Goal: Task Accomplishment & Management: Use online tool/utility

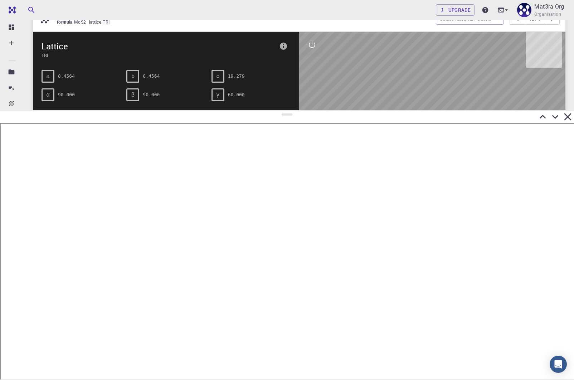
drag, startPoint x: 287, startPoint y: 32, endPoint x: 317, endPoint y: 109, distance: 83.1
click at [319, 110] on div at bounding box center [287, 245] width 574 height 270
click at [317, 109] on div at bounding box center [287, 115] width 574 height 13
click at [555, 115] on icon at bounding box center [555, 115] width 13 height 13
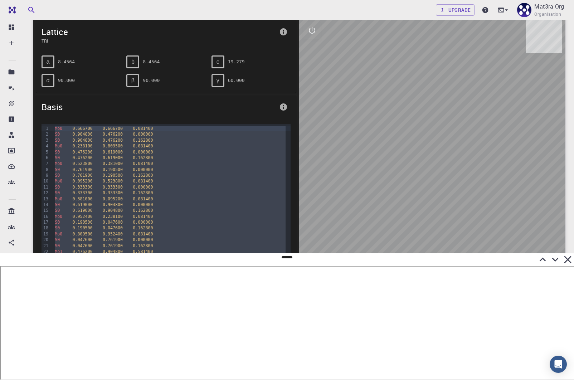
scroll to position [96, 0]
click at [433, 147] on div at bounding box center [432, 159] width 266 height 278
click at [322, 30] on div at bounding box center [432, 159] width 266 height 278
click at [318, 34] on button "interactive" at bounding box center [311, 32] width 17 height 17
click at [310, 54] on button "view" at bounding box center [311, 49] width 17 height 17
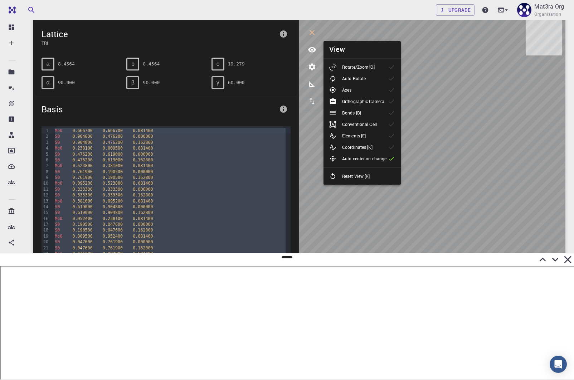
click at [353, 66] on p "Rotate/Zoom [O]" at bounding box center [358, 67] width 33 height 6
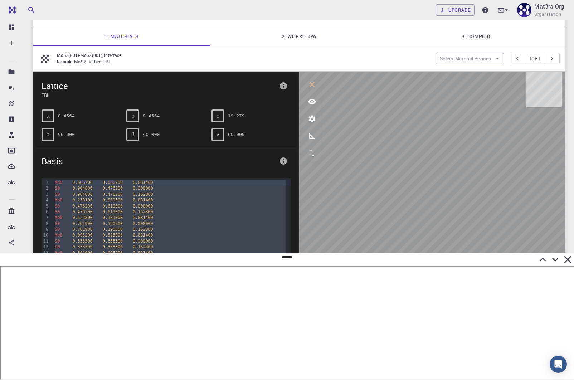
scroll to position [0, 0]
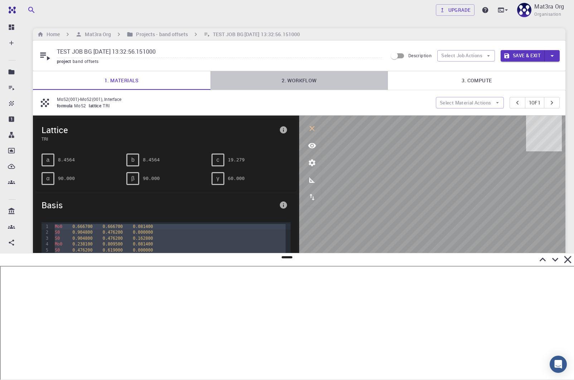
click at [305, 78] on link "2. Workflow" at bounding box center [298, 80] width 177 height 19
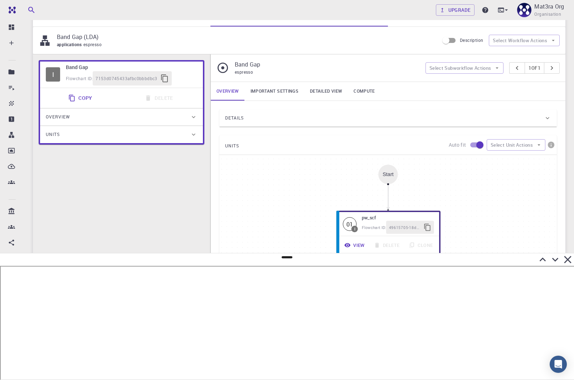
scroll to position [74, 0]
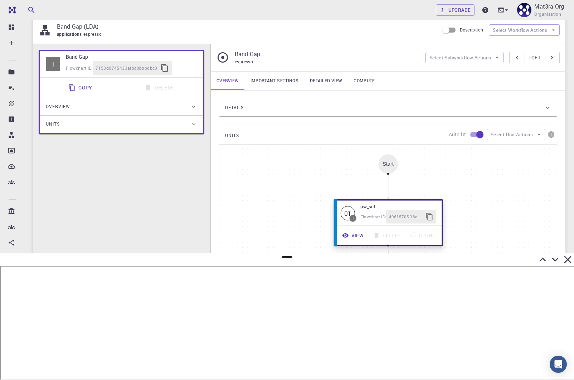
click at [347, 233] on icon "button" at bounding box center [345, 235] width 6 height 4
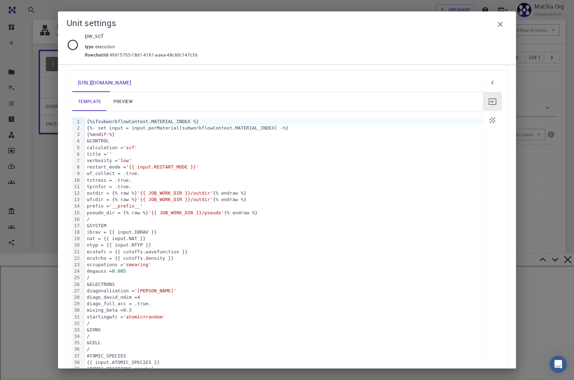
scroll to position [63, 0]
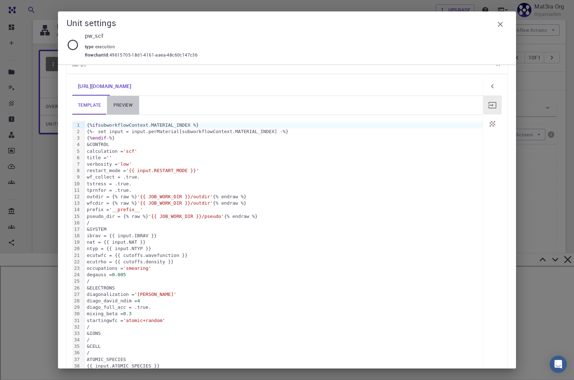
click at [121, 109] on link "preview" at bounding box center [123, 105] width 32 height 19
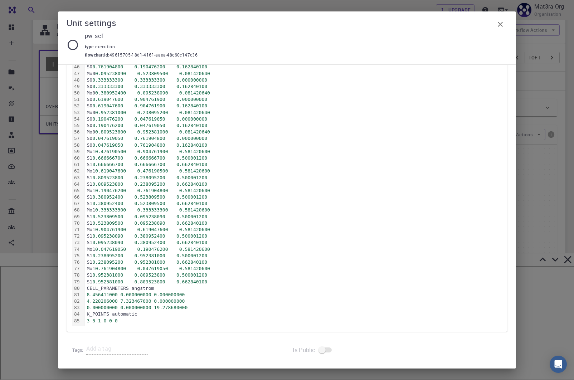
scroll to position [143, 0]
click at [39, 175] on div "Unit settings pw_scf type execution flowchartId : 49615705-18d1-4161-aaea-48c60…" at bounding box center [287, 190] width 574 height 380
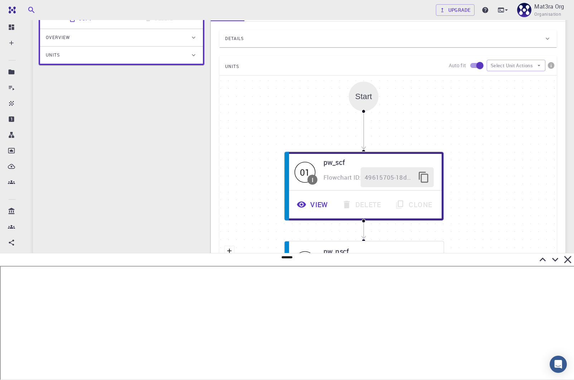
click at [268, 37] on div "Details" at bounding box center [384, 38] width 319 height 11
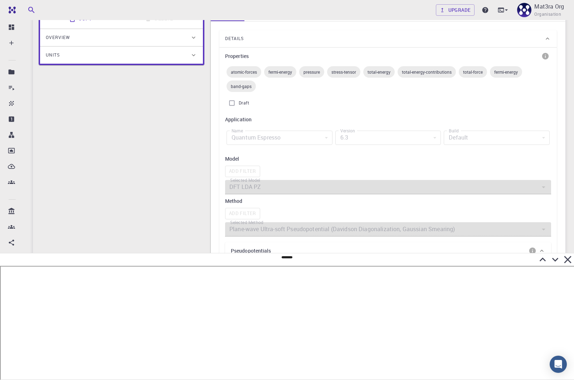
click at [268, 36] on div "Details" at bounding box center [384, 38] width 319 height 11
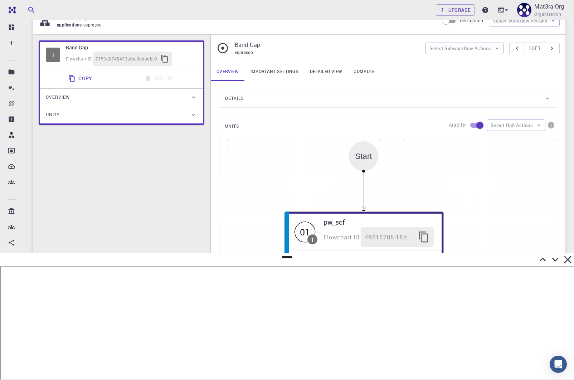
scroll to position [83, 0]
click at [266, 68] on link "Important settings" at bounding box center [274, 71] width 59 height 19
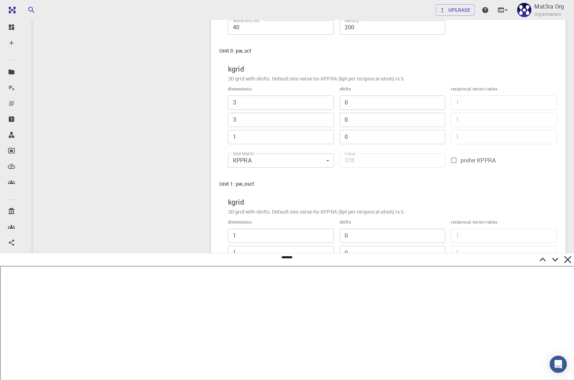
scroll to position [220, 0]
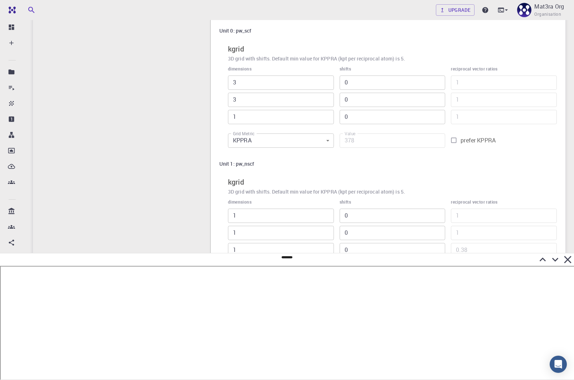
click at [555, 260] on icon at bounding box center [555, 260] width 6 height 4
click at [555, 261] on div "prefer KPPRA" at bounding box center [501, 271] width 112 height 20
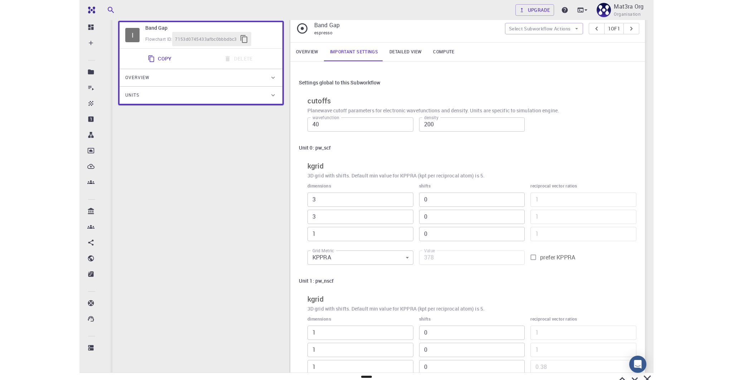
scroll to position [0, 0]
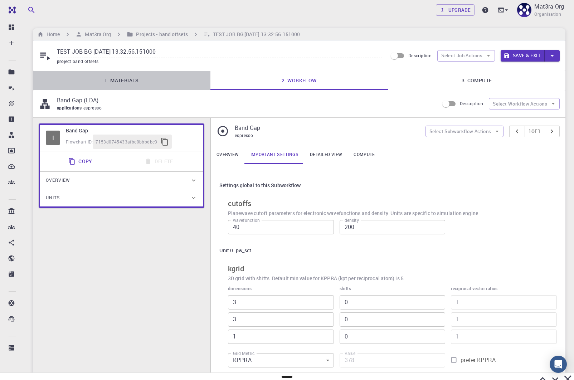
click at [133, 79] on link "1. Materials" at bounding box center [121, 80] width 177 height 19
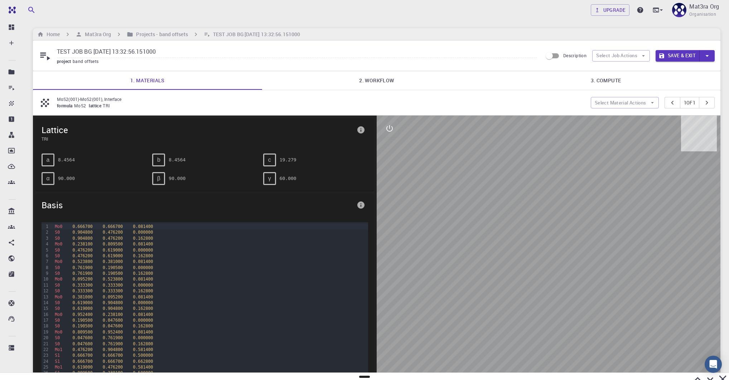
click at [443, 186] on div at bounding box center [548, 255] width 344 height 278
click at [388, 127] on icon "interactive" at bounding box center [389, 128] width 9 height 9
click at [389, 151] on button "view" at bounding box center [389, 145] width 17 height 17
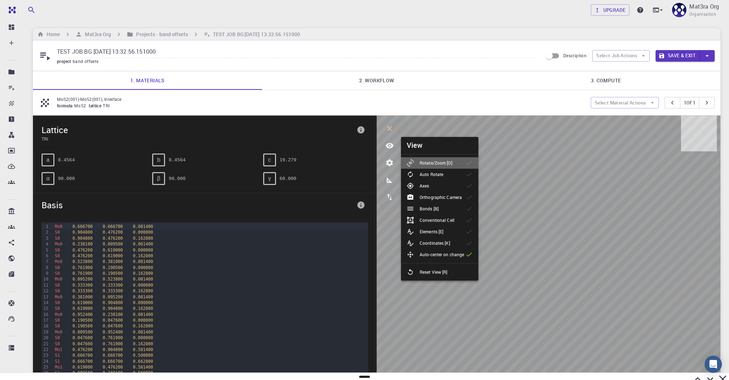
click at [429, 162] on p "Rotate/Zoom [O]" at bounding box center [435, 163] width 33 height 6
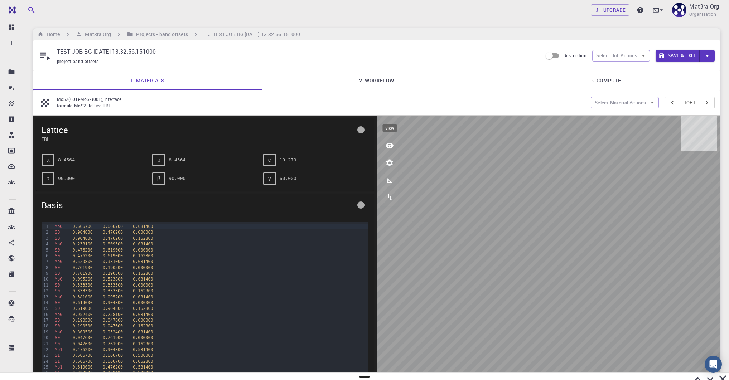
click at [388, 141] on icon "view" at bounding box center [389, 145] width 9 height 9
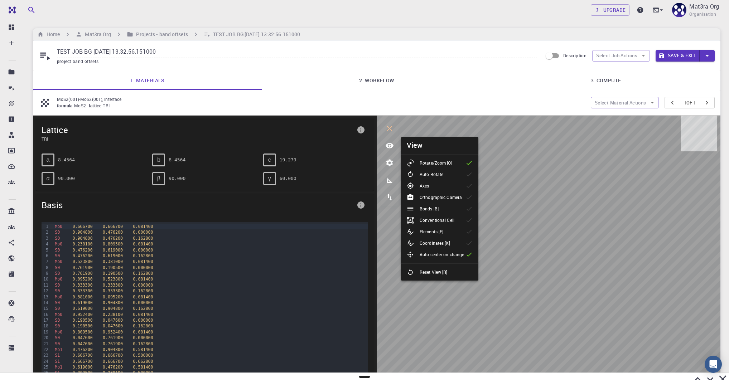
click at [444, 198] on p "Orthographic Camera" at bounding box center [440, 197] width 42 height 6
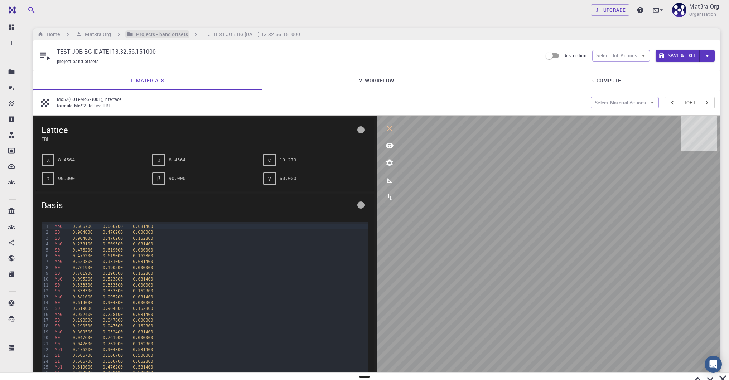
click at [144, 33] on h6 "Projects - band offsets" at bounding box center [160, 34] width 54 height 8
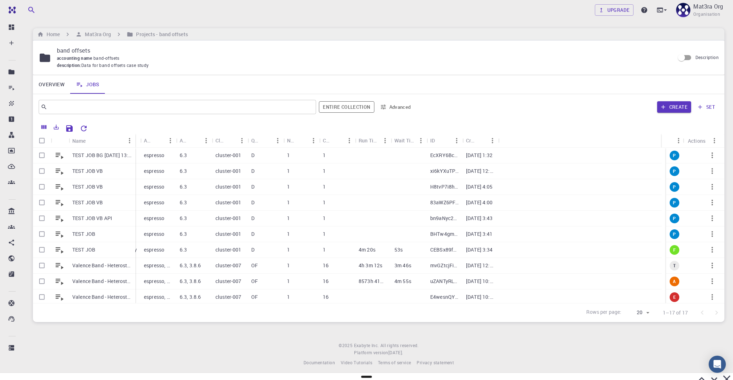
drag, startPoint x: 103, startPoint y: 140, endPoint x: 134, endPoint y: 137, distance: 30.5
click at [134, 137] on div "Name" at bounding box center [135, 141] width 7 height 14
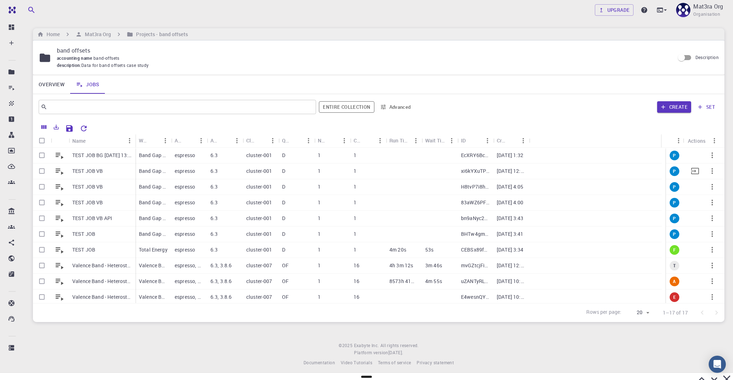
click at [574, 169] on icon "button" at bounding box center [712, 171] width 9 height 9
click at [574, 198] on div at bounding box center [695, 198] width 9 height 6
click at [574, 245] on icon "button" at bounding box center [712, 249] width 9 height 9
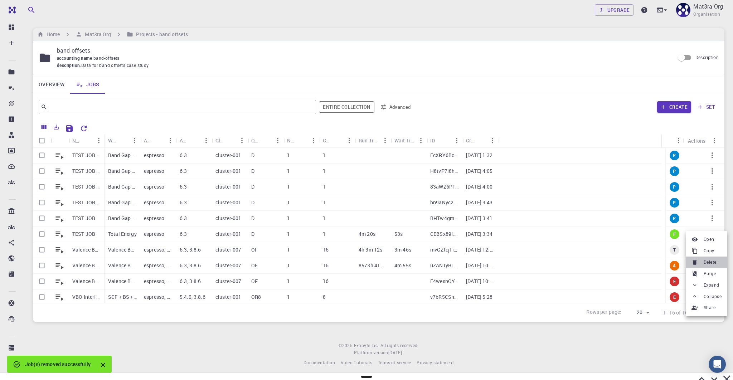
click at [574, 264] on span "Delete" at bounding box center [709, 262] width 13 height 7
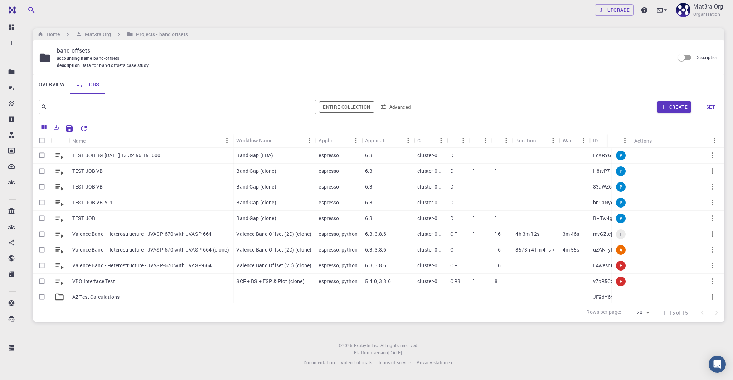
click at [705, 380] on body "Team Dashboard Create New Job New Material Create Material Upload File Import f…" at bounding box center [366, 190] width 733 height 380
click at [703, 379] on body "Team Dashboard Create New Job New Material Create Material Upload File Import f…" at bounding box center [366, 190] width 733 height 380
click at [707, 378] on body "Team Dashboard Create New Job New Material Create Material Upload File Import f…" at bounding box center [366, 190] width 733 height 380
click at [708, 380] on body "Team Dashboard Create New Job New Material Create Material Upload File Import f…" at bounding box center [366, 190] width 733 height 380
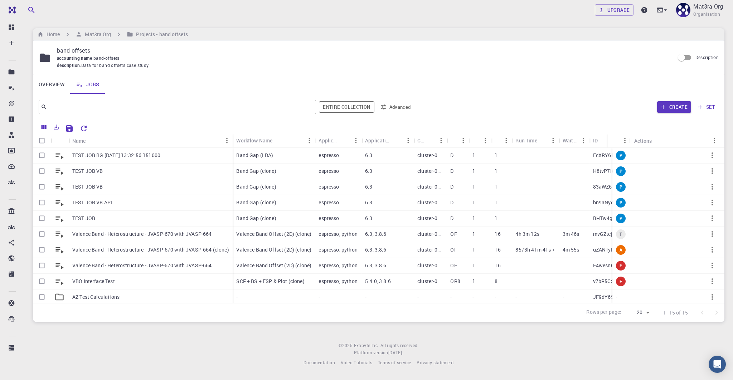
click at [716, 380] on body "Team Dashboard Create New Job New Material Create Material Upload File Import f…" at bounding box center [366, 190] width 733 height 380
drag, startPoint x: 724, startPoint y: 378, endPoint x: 715, endPoint y: 364, distance: 17.2
click at [715, 364] on body "Team Dashboard Create New Job New Material Create Material Upload File Import f…" at bounding box center [366, 190] width 733 height 380
click at [661, 8] on icon at bounding box center [660, 10] width 6 height 5
click at [637, 54] on li "JupyterLite" at bounding box center [622, 55] width 93 height 13
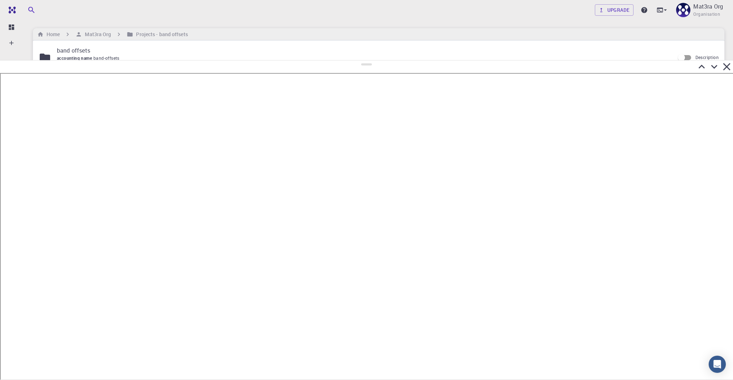
drag, startPoint x: 370, startPoint y: 195, endPoint x: 357, endPoint y: 60, distance: 135.5
click at [357, 60] on div at bounding box center [366, 220] width 733 height 320
drag, startPoint x: 367, startPoint y: 64, endPoint x: 360, endPoint y: 27, distance: 37.6
click at [361, 45] on div at bounding box center [366, 212] width 733 height 335
drag, startPoint x: 365, startPoint y: 33, endPoint x: 379, endPoint y: 44, distance: 18.0
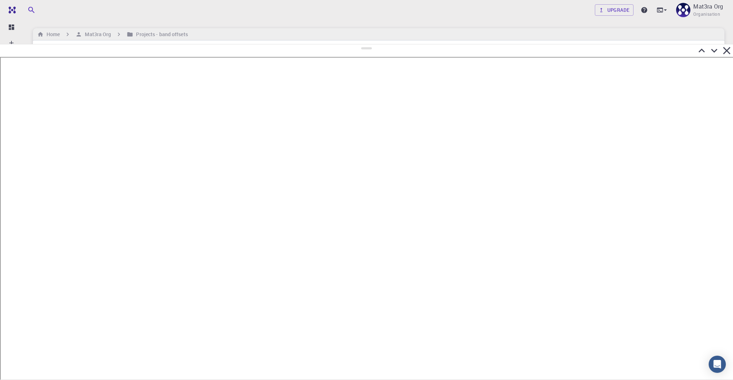
click at [379, 44] on div at bounding box center [366, 212] width 733 height 336
click at [714, 53] on icon at bounding box center [714, 50] width 13 height 13
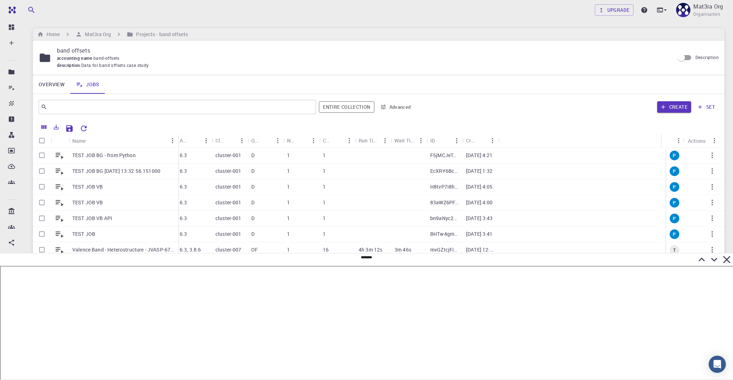
drag, startPoint x: 104, startPoint y: 141, endPoint x: 179, endPoint y: 140, distance: 75.2
click at [179, 140] on div "Name" at bounding box center [178, 141] width 7 height 14
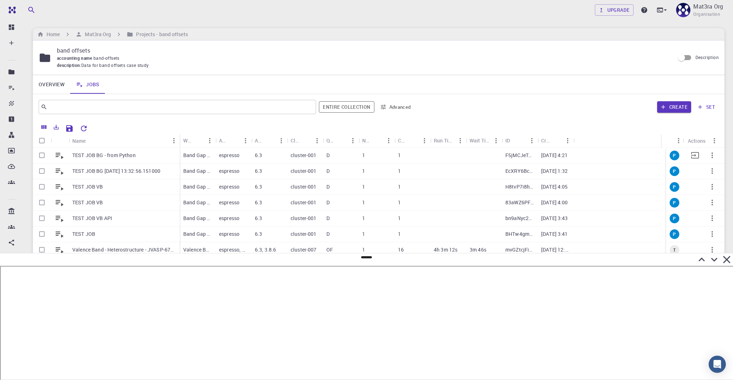
click at [130, 154] on p "TEST JOB BG - from Python" at bounding box center [103, 155] width 63 height 7
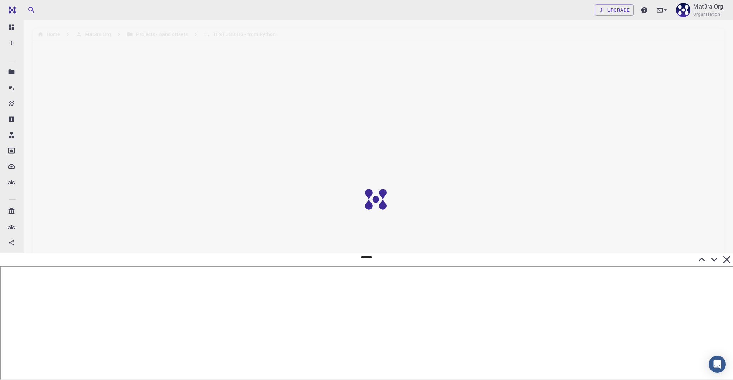
click at [700, 258] on icon at bounding box center [701, 259] width 13 height 13
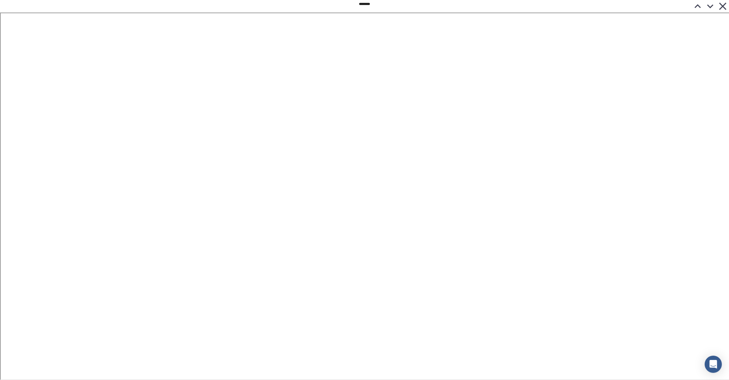
click at [708, 6] on icon at bounding box center [709, 6] width 13 height 13
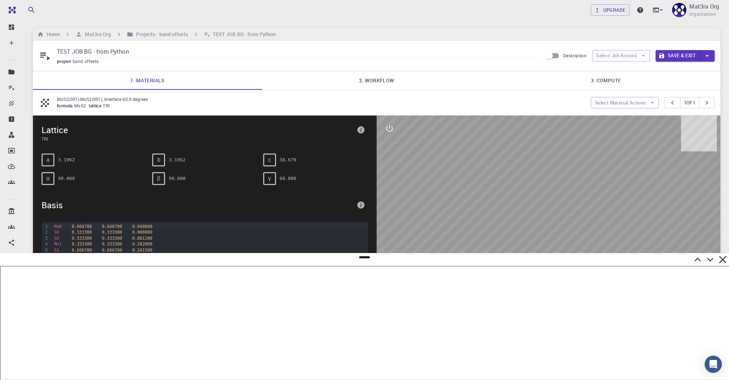
click at [373, 81] on link "2. Workflow" at bounding box center [376, 80] width 229 height 19
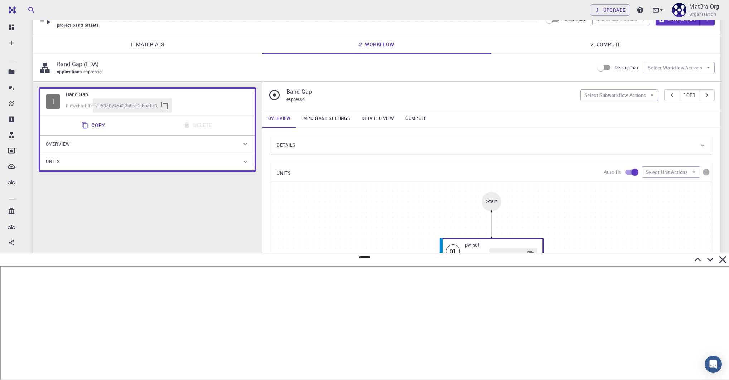
scroll to position [49, 0]
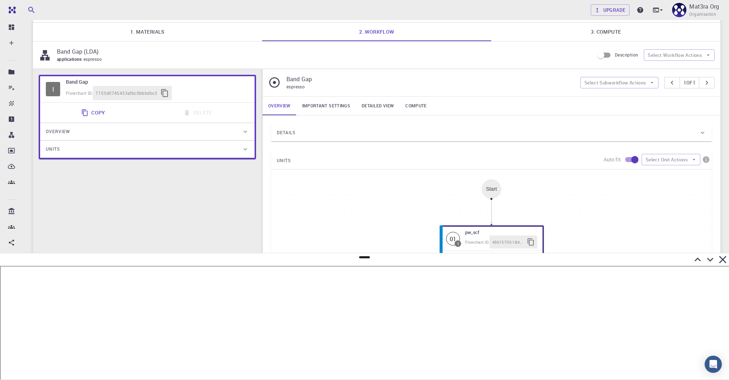
click at [327, 107] on link "Important settings" at bounding box center [325, 106] width 59 height 19
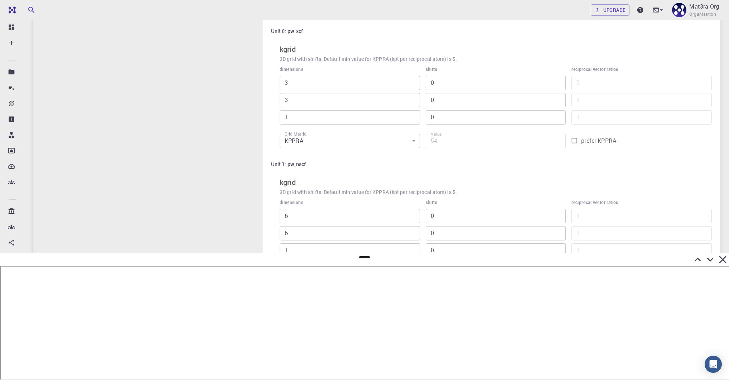
scroll to position [220, 0]
click at [708, 261] on icon at bounding box center [709, 259] width 13 height 13
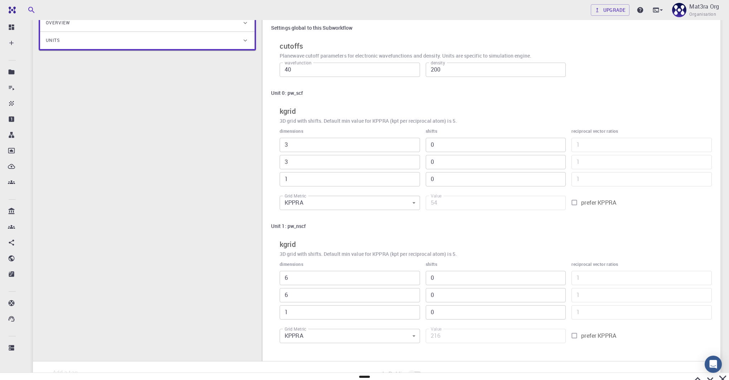
scroll to position [53, 0]
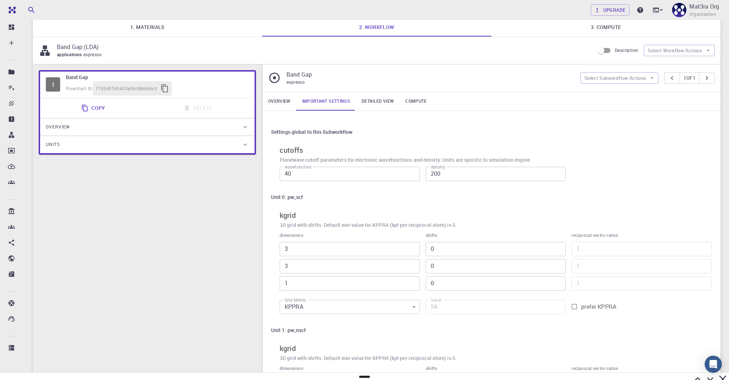
click at [373, 100] on link "Detailed view" at bounding box center [378, 101] width 44 height 19
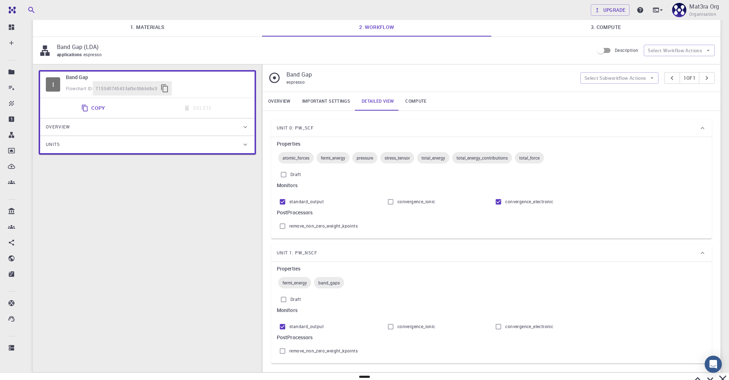
click at [413, 99] on link "Compute" at bounding box center [415, 101] width 33 height 19
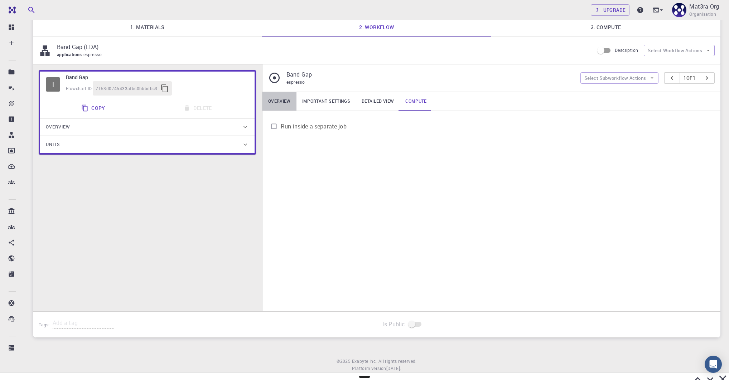
click at [278, 98] on link "Overview" at bounding box center [279, 101] width 34 height 19
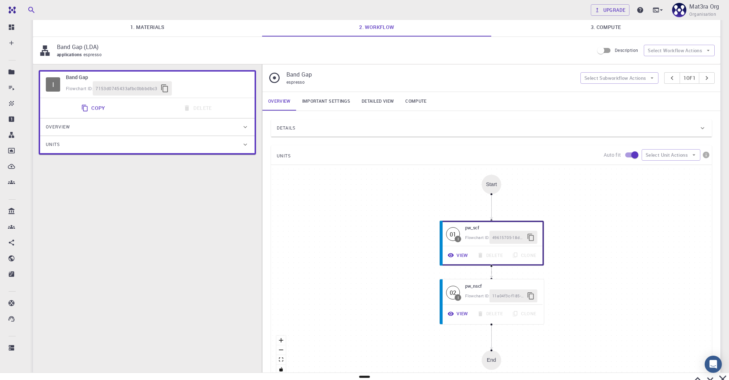
drag, startPoint x: 688, startPoint y: 375, endPoint x: 688, endPoint y: 365, distance: 9.7
click at [688, 365] on div "Team Dashboard Create New Job New Material Create Material Upload File Import f…" at bounding box center [364, 209] width 729 height 524
click at [703, 375] on icon at bounding box center [709, 379] width 13 height 13
click at [707, 373] on icon at bounding box center [709, 379] width 13 height 13
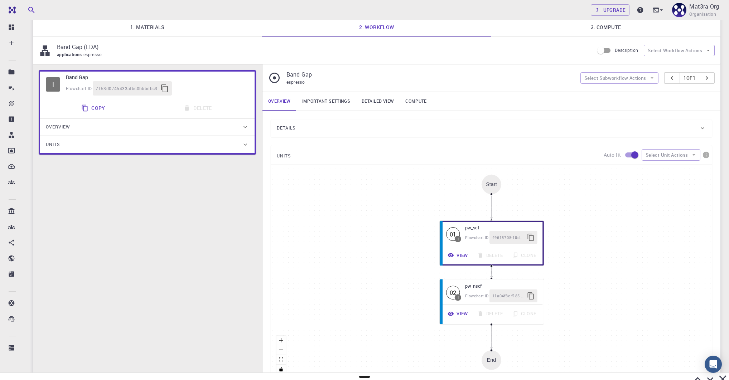
click at [707, 375] on icon at bounding box center [709, 379] width 13 height 13
click at [703, 375] on icon at bounding box center [709, 379] width 13 height 13
click at [697, 375] on icon at bounding box center [697, 379] width 13 height 13
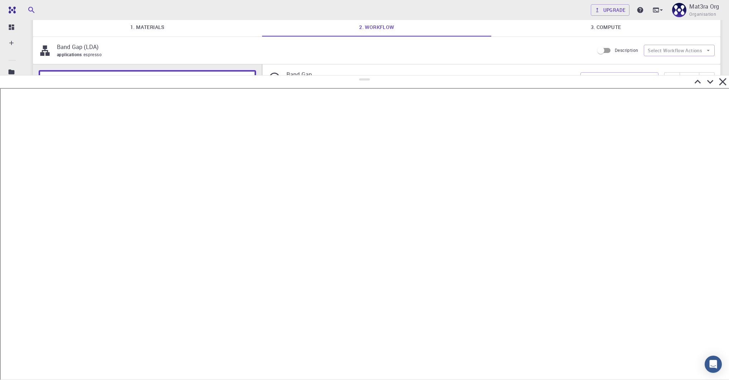
drag, startPoint x: 362, startPoint y: 258, endPoint x: 358, endPoint y: 77, distance: 180.8
click at [358, 77] on div at bounding box center [364, 227] width 729 height 305
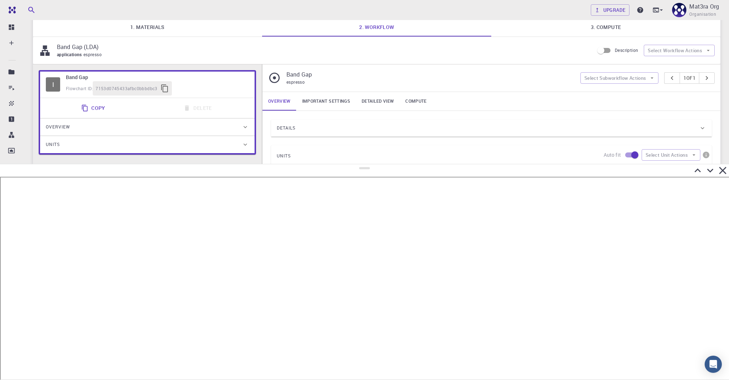
drag, startPoint x: 365, startPoint y: 81, endPoint x: 366, endPoint y: 164, distance: 83.4
click at [366, 164] on div at bounding box center [364, 272] width 729 height 216
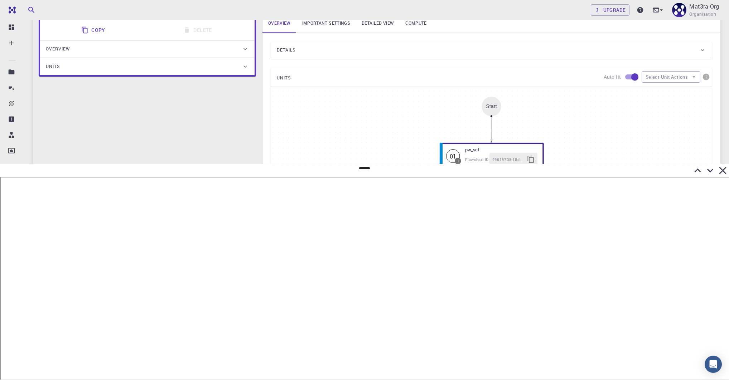
scroll to position [143, 0]
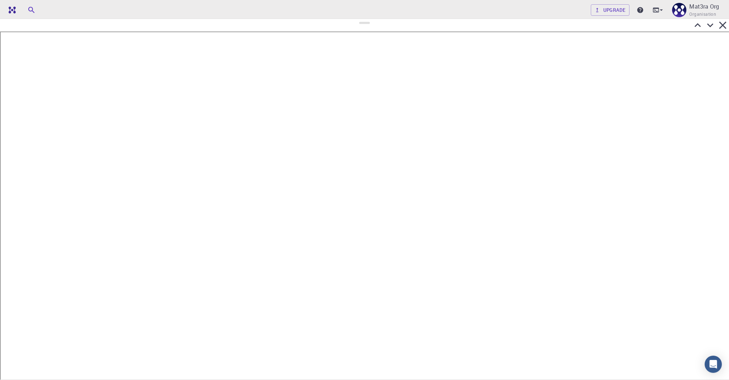
drag, startPoint x: 364, startPoint y: 167, endPoint x: 376, endPoint y: 23, distance: 145.4
click at [376, 23] on div at bounding box center [364, 199] width 729 height 361
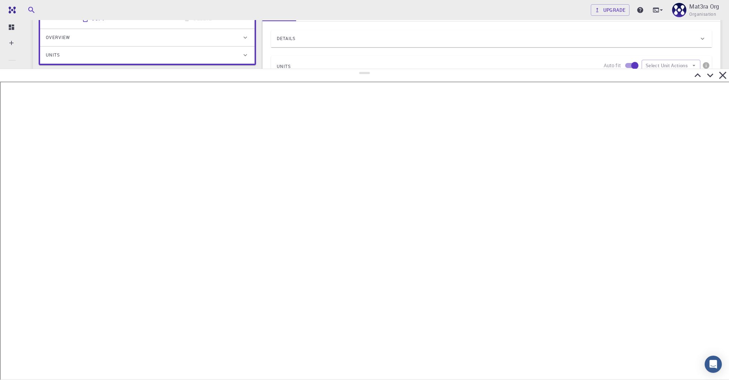
drag, startPoint x: 367, startPoint y: 27, endPoint x: 361, endPoint y: 63, distance: 36.6
click at [361, 69] on div at bounding box center [364, 224] width 729 height 311
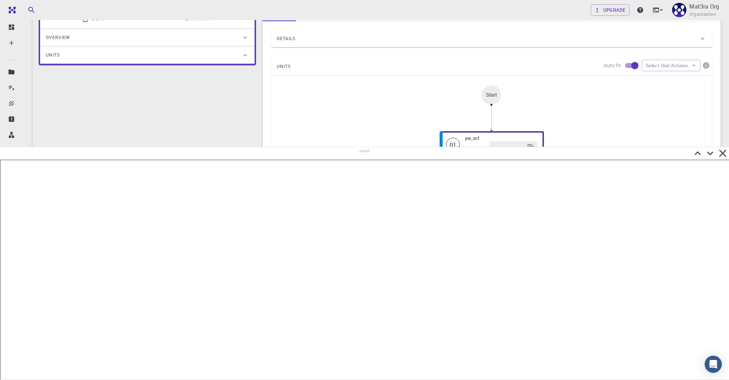
drag, startPoint x: 362, startPoint y: 67, endPoint x: 369, endPoint y: 143, distance: 76.5
click at [369, 148] on div at bounding box center [364, 263] width 729 height 233
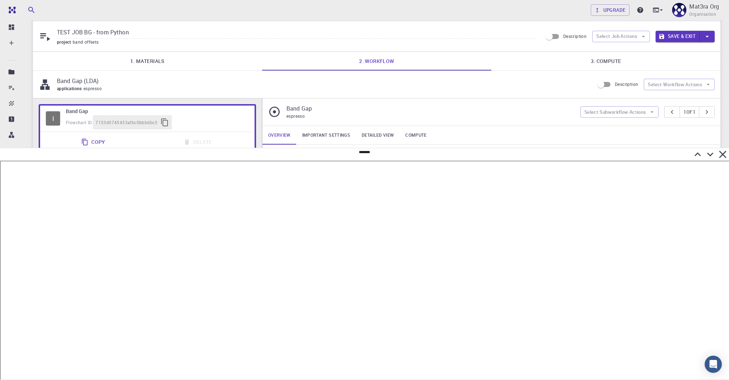
scroll to position [0, 0]
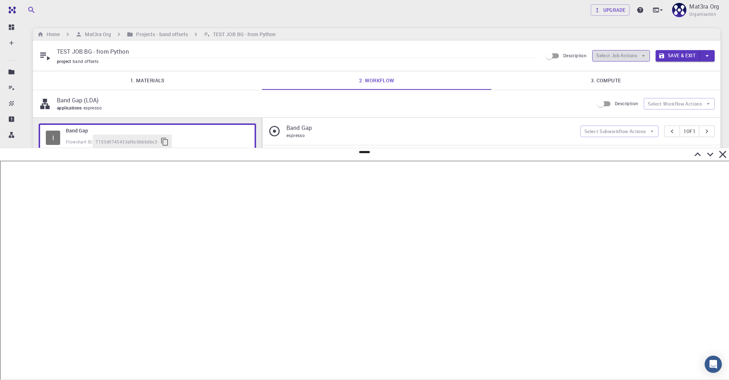
click at [647, 57] on button "Select Job Actions" at bounding box center [621, 55] width 58 height 11
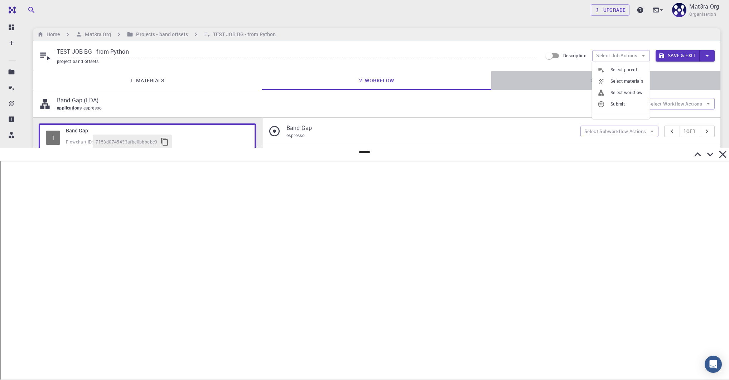
click at [663, 76] on link "3. Compute" at bounding box center [605, 80] width 229 height 19
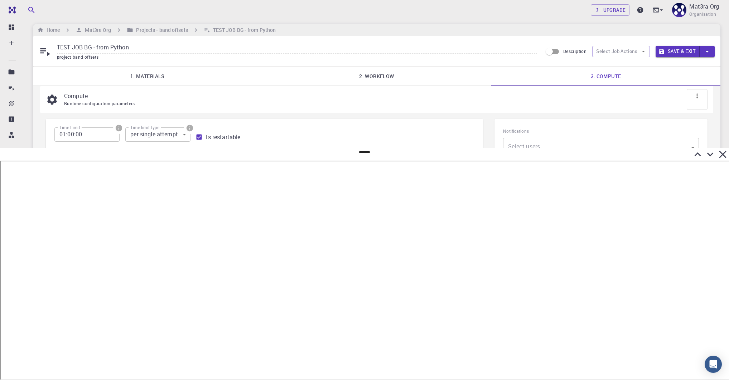
scroll to position [3, 0]
click at [611, 49] on button "Select Job Actions" at bounding box center [621, 52] width 58 height 11
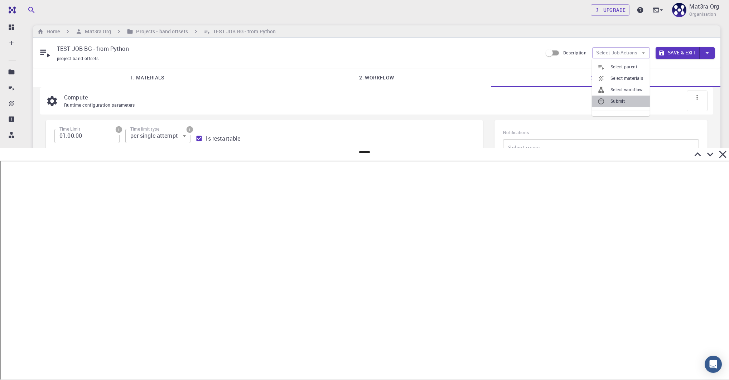
click at [607, 100] on div at bounding box center [603, 101] width 13 height 7
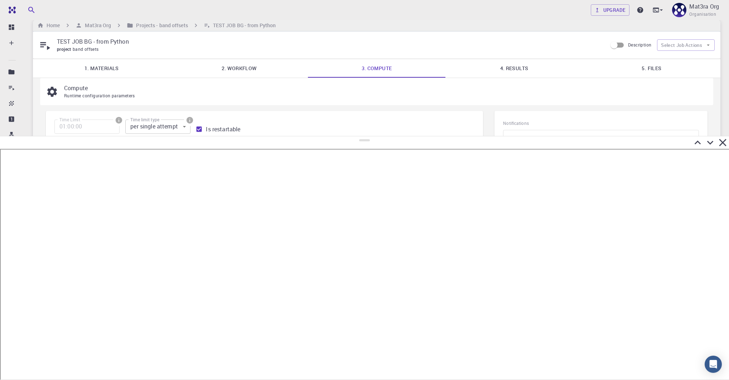
scroll to position [0, 0]
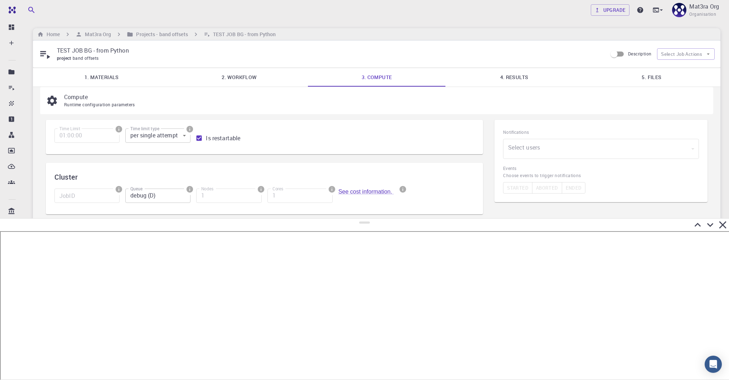
click at [380, 219] on div at bounding box center [364, 225] width 729 height 13
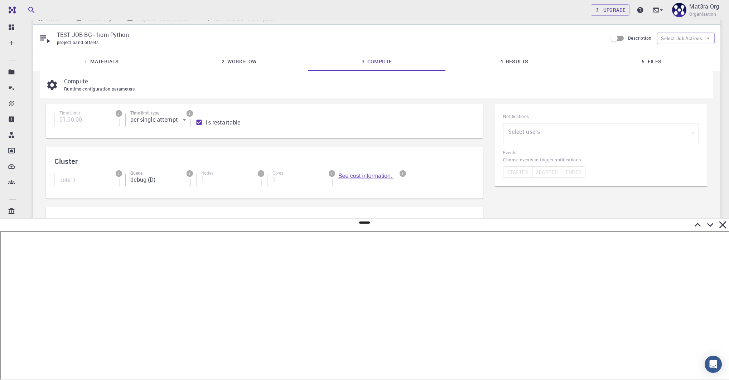
click at [710, 224] on icon at bounding box center [709, 225] width 13 height 13
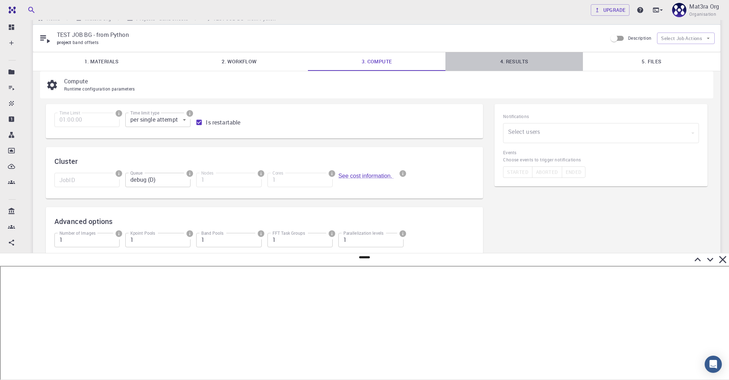
click at [514, 69] on link "4. Results" at bounding box center [513, 61] width 137 height 19
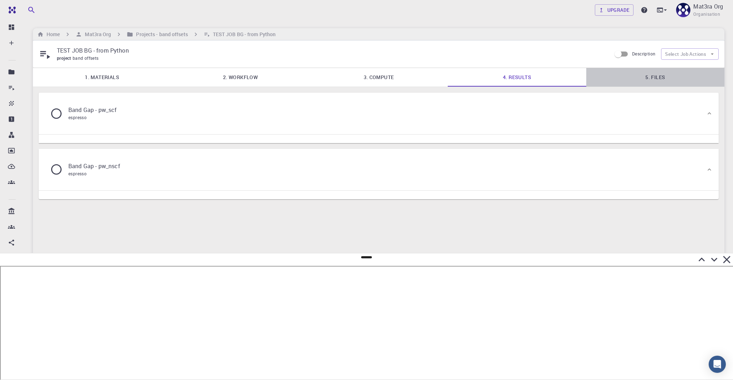
click at [659, 75] on link "5. Files" at bounding box center [655, 77] width 138 height 19
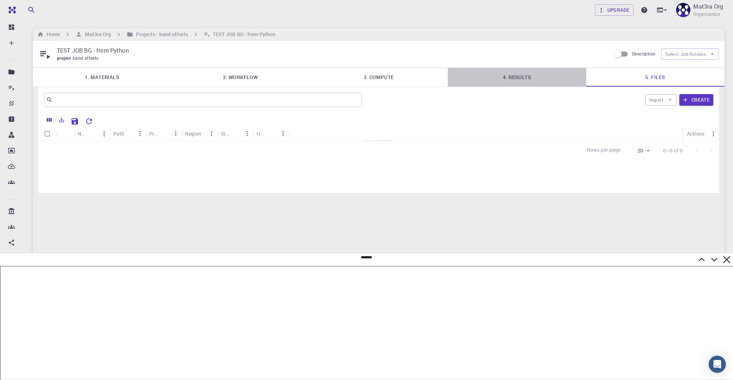
click at [512, 78] on link "4. Results" at bounding box center [517, 77] width 138 height 19
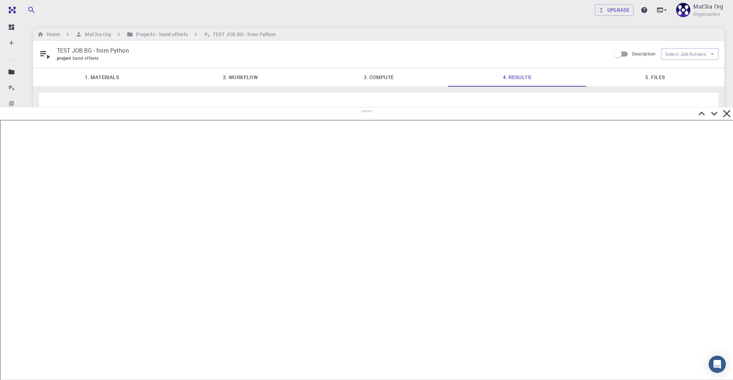
drag, startPoint x: 368, startPoint y: 257, endPoint x: 369, endPoint y: 107, distance: 149.2
click at [369, 107] on div at bounding box center [366, 243] width 733 height 273
click at [714, 115] on icon at bounding box center [714, 114] width 6 height 4
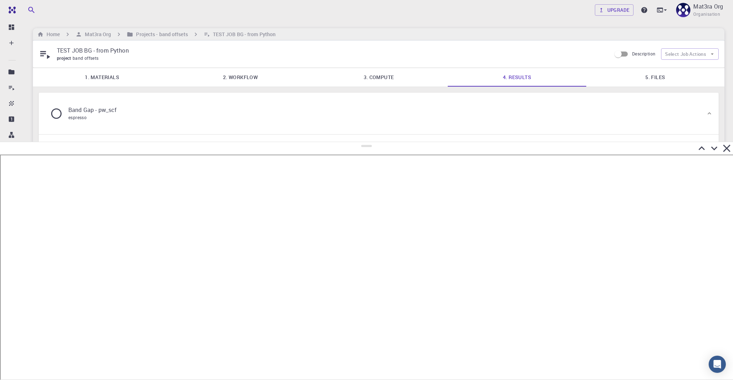
drag, startPoint x: 369, startPoint y: 258, endPoint x: 371, endPoint y: 141, distance: 117.0
click at [372, 142] on div at bounding box center [366, 261] width 733 height 238
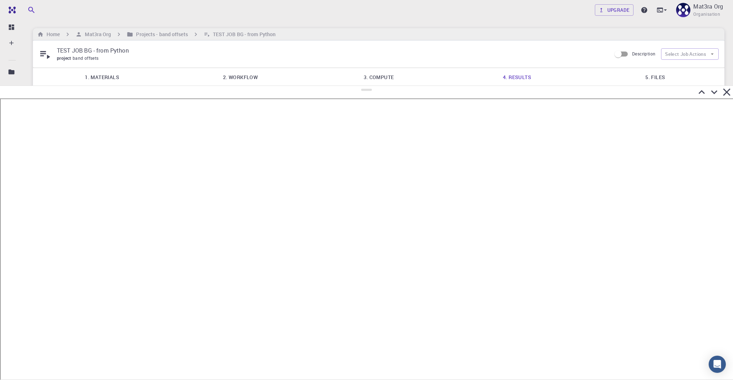
drag, startPoint x: 369, startPoint y: 145, endPoint x: 374, endPoint y: 83, distance: 61.7
click at [374, 86] on div at bounding box center [366, 233] width 733 height 294
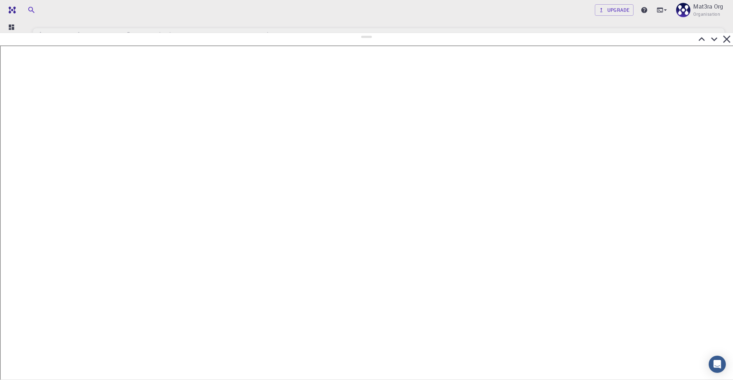
drag, startPoint x: 364, startPoint y: 87, endPoint x: 365, endPoint y: 32, distance: 54.8
click at [366, 33] on div at bounding box center [366, 206] width 733 height 347
click at [714, 40] on icon at bounding box center [714, 39] width 6 height 4
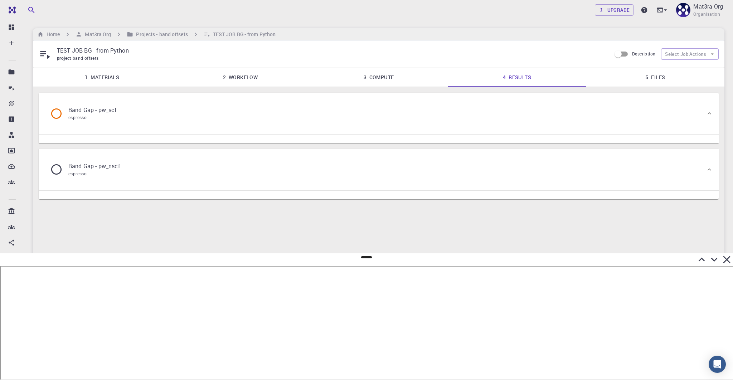
click at [295, 104] on div "Band Gap - pw_scf espresso" at bounding box center [374, 113] width 661 height 27
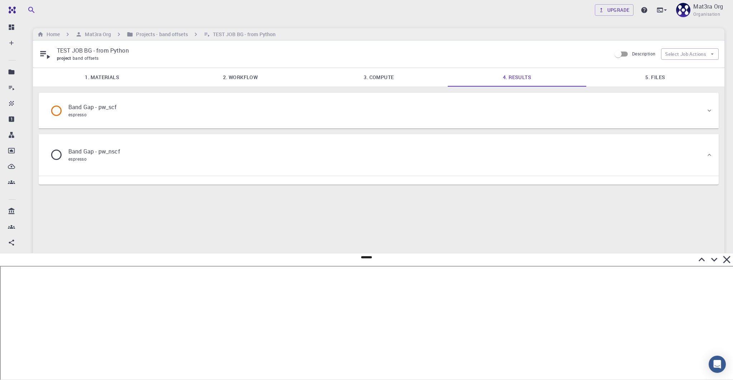
click at [295, 104] on div "Band Gap - pw_scf espresso" at bounding box center [374, 110] width 661 height 27
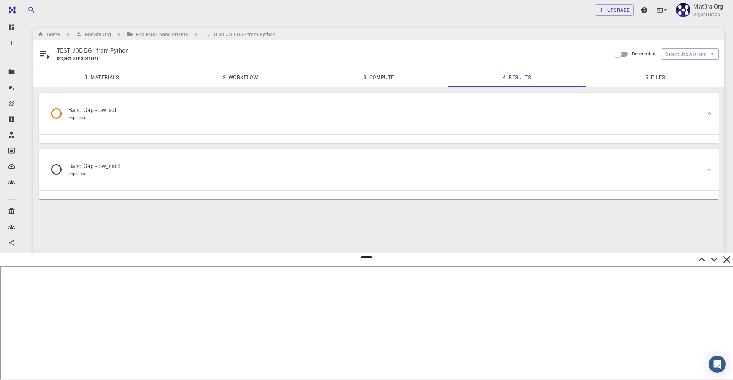
click at [363, 84] on link "3. Compute" at bounding box center [379, 77] width 138 height 19
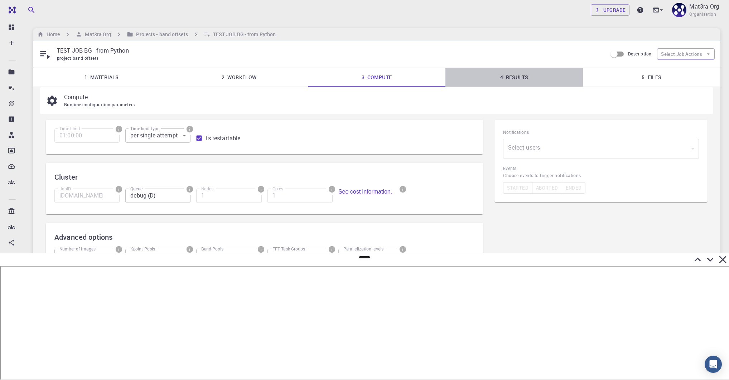
click at [506, 75] on link "4. Results" at bounding box center [513, 77] width 137 height 19
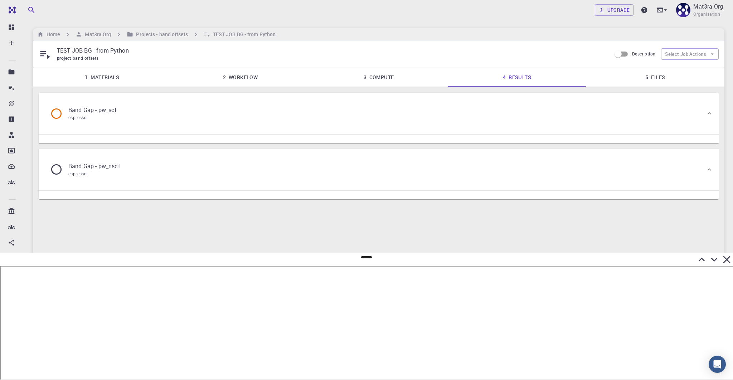
click at [669, 82] on link "5. Files" at bounding box center [655, 77] width 138 height 19
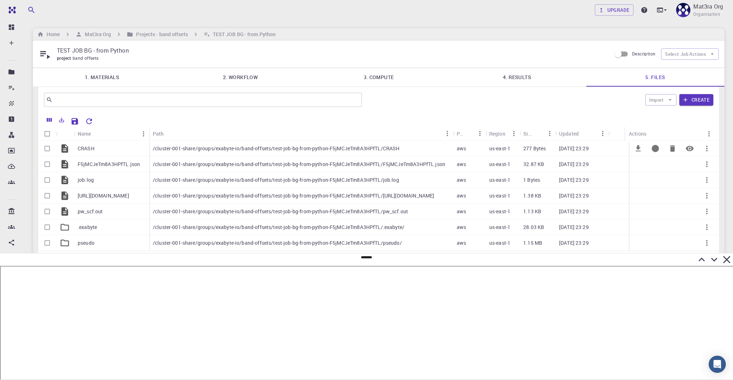
click at [296, 147] on p "/cluster-001-share/groups/exabyte-io/band-offsets/test-job-bg-from-python-F5jMC…" at bounding box center [276, 148] width 247 height 7
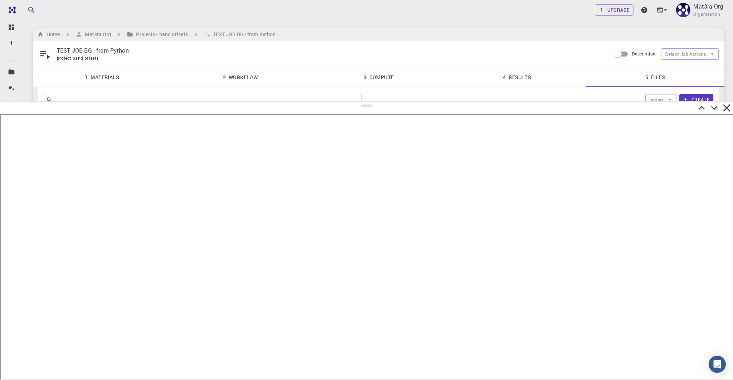
drag, startPoint x: 367, startPoint y: 257, endPoint x: 379, endPoint y: 98, distance: 159.3
click at [379, 101] on div at bounding box center [366, 240] width 733 height 279
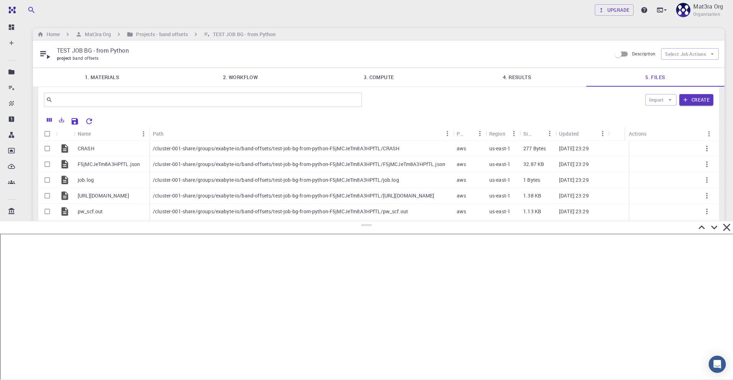
drag, startPoint x: 368, startPoint y: 101, endPoint x: 364, endPoint y: 220, distance: 118.9
click at [364, 221] on div at bounding box center [366, 300] width 733 height 159
click at [245, 78] on link "2. Workflow" at bounding box center [240, 77] width 138 height 19
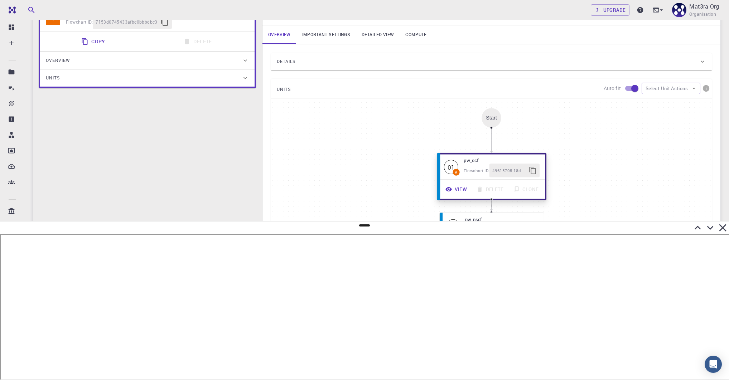
scroll to position [116, 0]
click at [446, 187] on icon "button" at bounding box center [448, 190] width 7 height 7
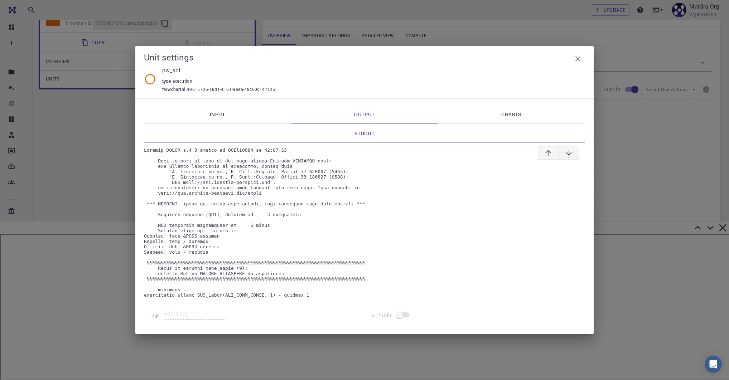
scroll to position [140, 0]
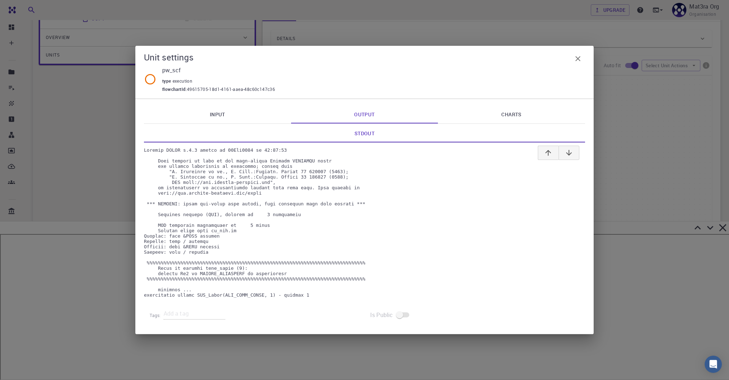
click at [575, 54] on icon "button" at bounding box center [577, 58] width 9 height 9
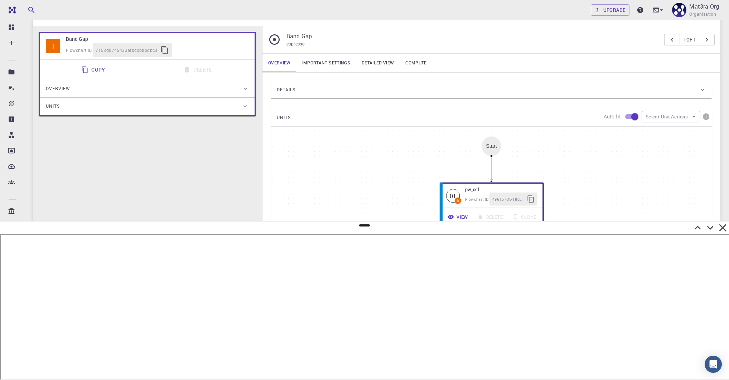
scroll to position [83, 0]
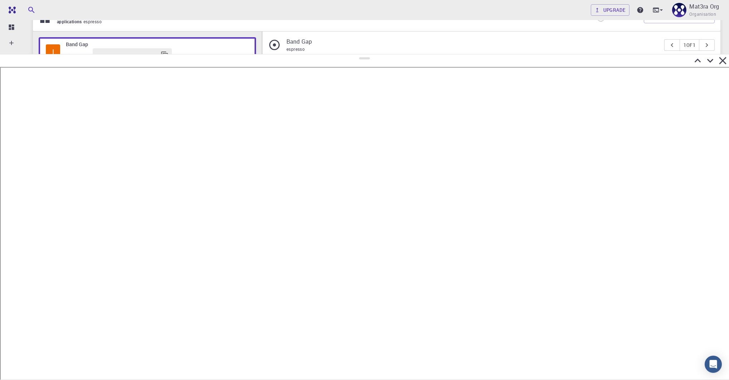
drag, startPoint x: 363, startPoint y: 225, endPoint x: 358, endPoint y: 55, distance: 170.0
click at [358, 55] on div at bounding box center [364, 217] width 729 height 326
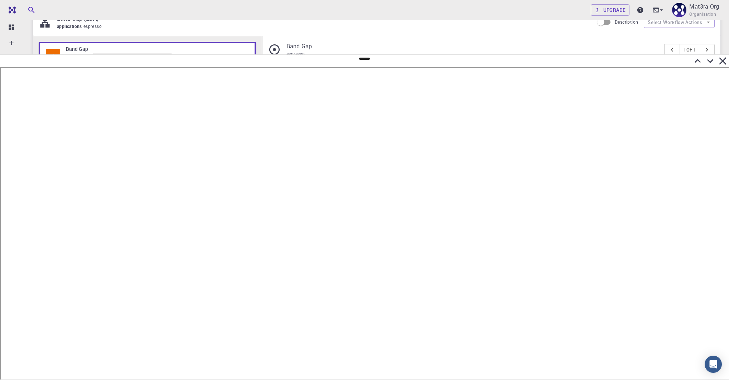
scroll to position [78, 0]
click at [710, 62] on icon at bounding box center [710, 61] width 6 height 4
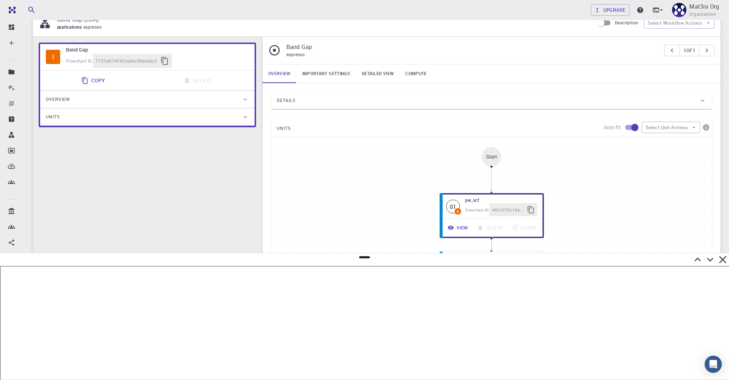
scroll to position [0, 0]
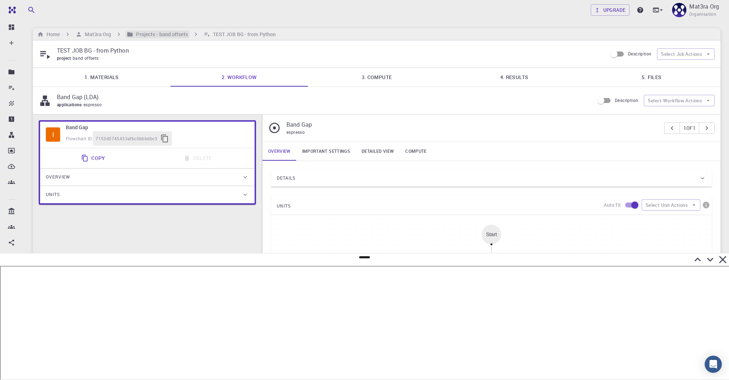
click at [147, 35] on h6 "Projects - band offsets" at bounding box center [160, 34] width 54 height 8
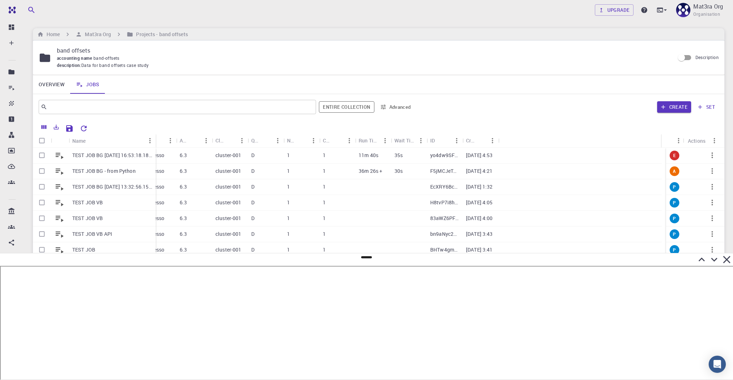
drag, startPoint x: 104, startPoint y: 138, endPoint x: 161, endPoint y: 138, distance: 57.6
click at [160, 138] on div "Name" at bounding box center [156, 141] width 7 height 14
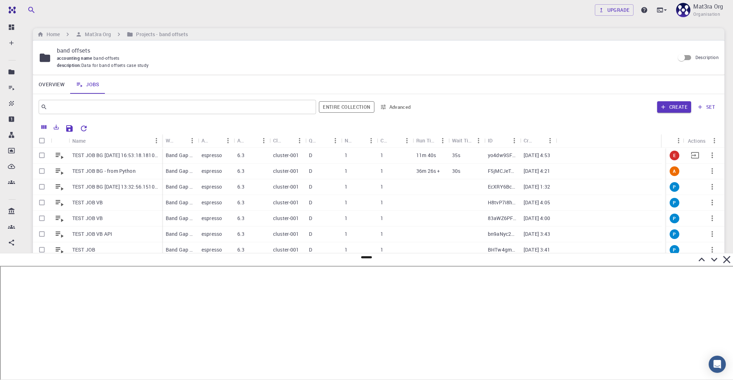
click at [121, 153] on p "TEST JOB BG 2025-08-11 16:53:18.181000" at bounding box center [115, 155] width 86 height 7
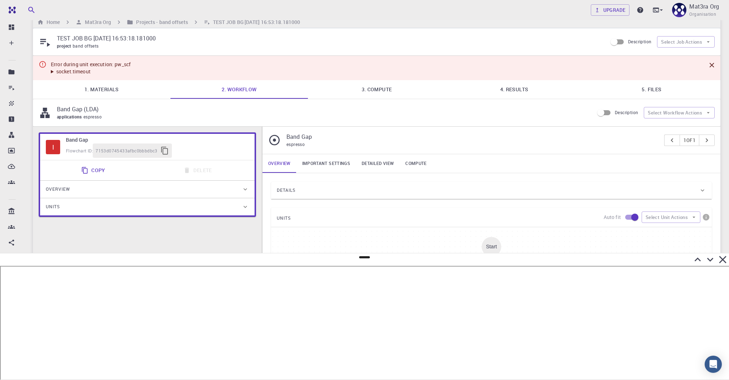
scroll to position [13, 0]
click at [52, 70] on summary "socket.timeout" at bounding box center [91, 71] width 80 height 7
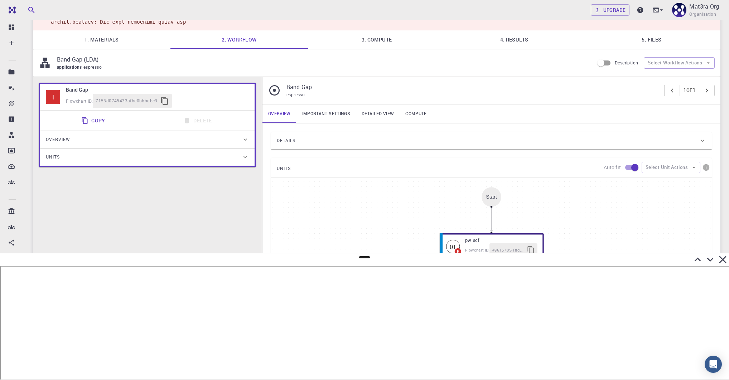
scroll to position [430, 0]
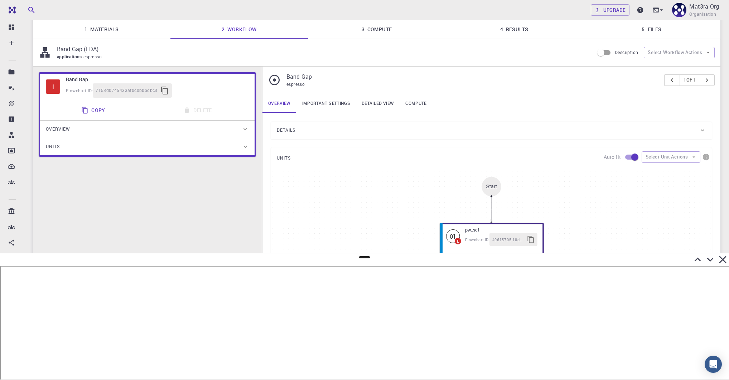
click at [523, 39] on link "4. Results" at bounding box center [513, 29] width 137 height 19
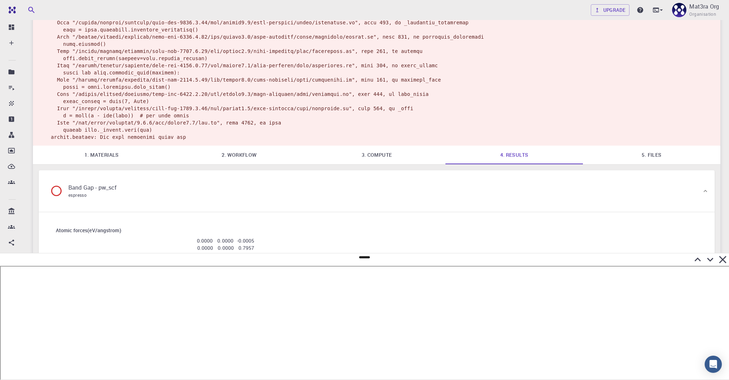
scroll to position [356, 0]
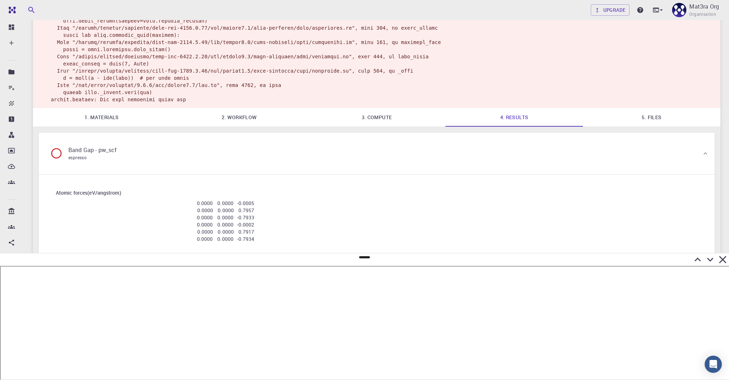
click at [710, 257] on icon at bounding box center [709, 259] width 13 height 13
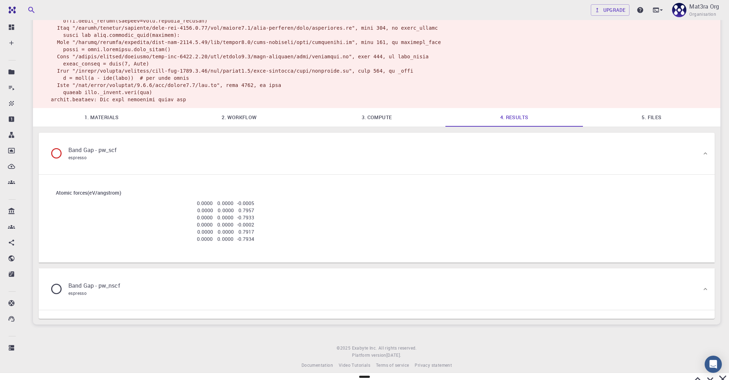
click at [162, 282] on div "Band Gap - pw_nscf espresso" at bounding box center [372, 289] width 657 height 27
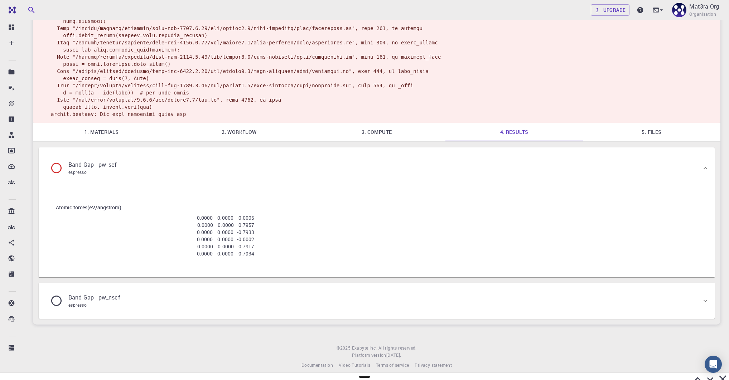
scroll to position [342, 0]
click at [152, 296] on div "Band Gap - pw_nscf espresso" at bounding box center [372, 300] width 657 height 27
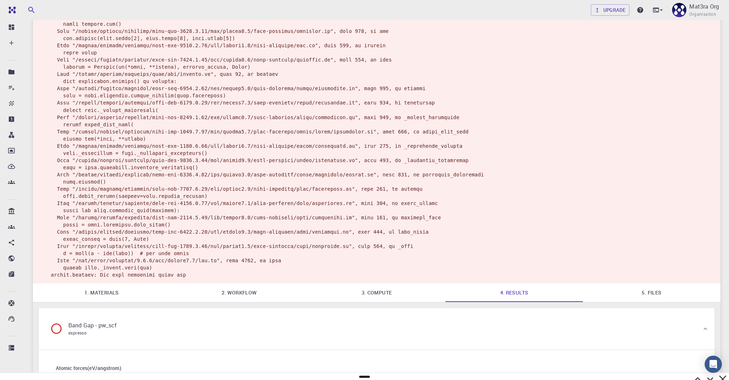
scroll to position [182, 0]
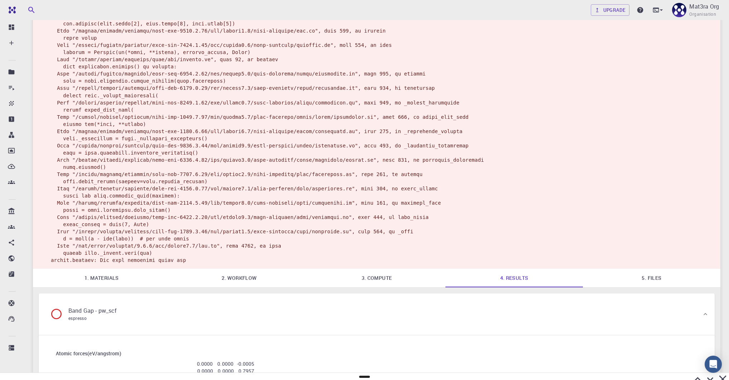
click at [649, 287] on link "5. Files" at bounding box center [651, 278] width 137 height 19
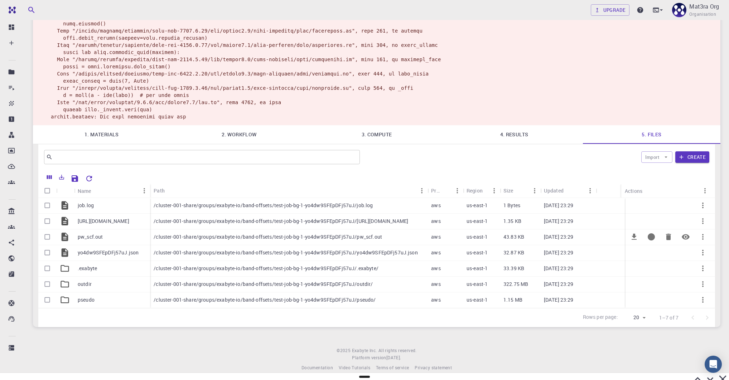
scroll to position [326, 0]
click at [82, 287] on p "outdir" at bounding box center [85, 283] width 14 height 7
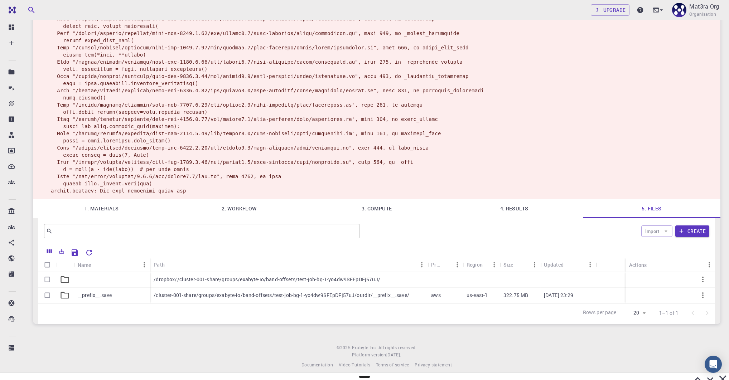
scroll to position [265, 0]
click at [65, 280] on icon at bounding box center [65, 279] width 10 height 10
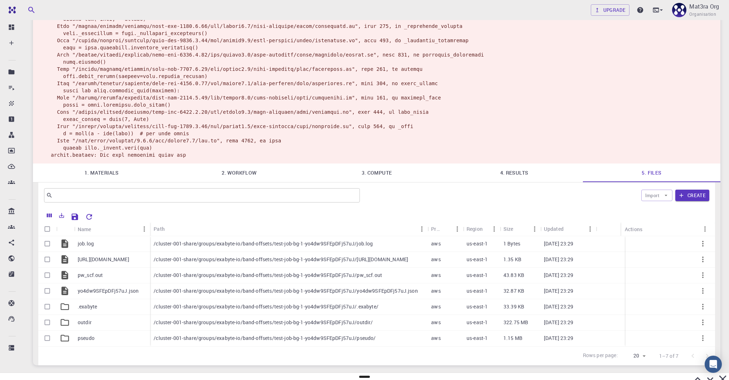
scroll to position [291, 0]
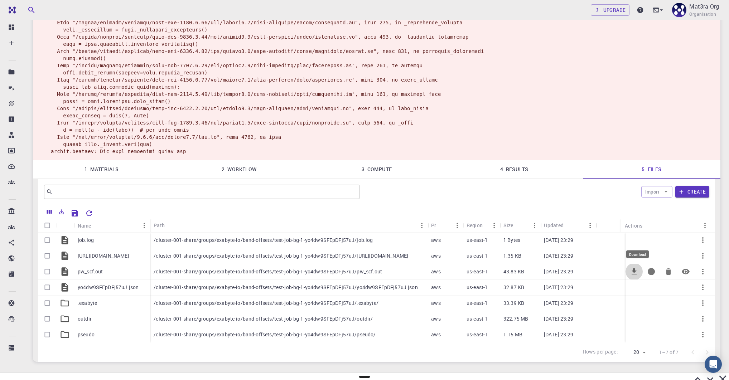
click at [634, 274] on icon "Download" at bounding box center [633, 271] width 5 height 6
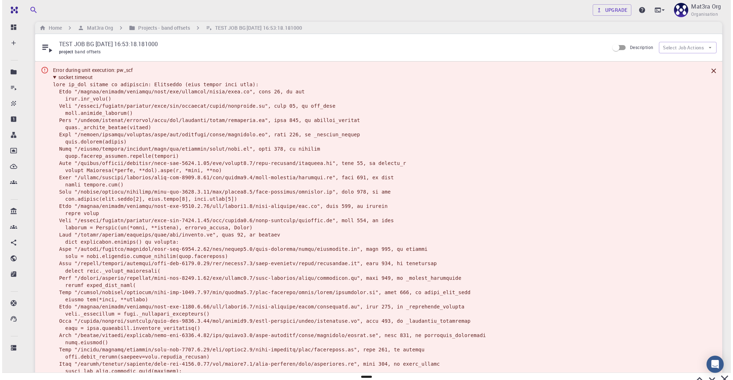
scroll to position [0, 0]
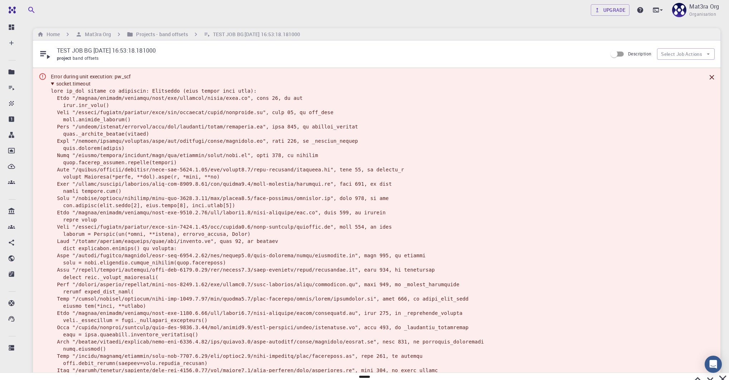
click at [54, 84] on summary "socket.timeout" at bounding box center [267, 83] width 433 height 7
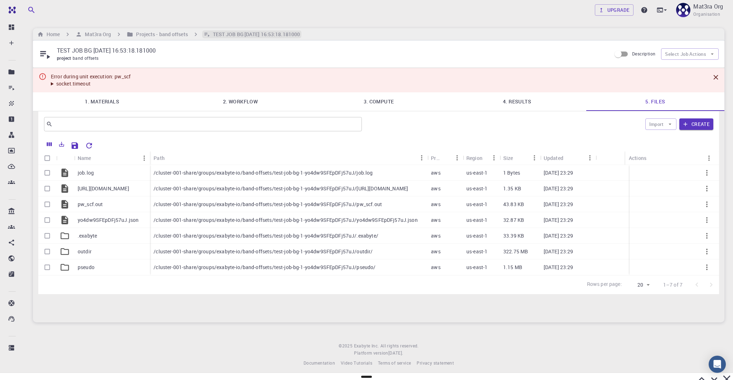
click at [240, 31] on h6 "TEST JOB BG 2025-08-11 16:53:18.181000" at bounding box center [255, 34] width 90 height 8
click at [182, 35] on h6 "Projects - band offsets" at bounding box center [160, 34] width 54 height 8
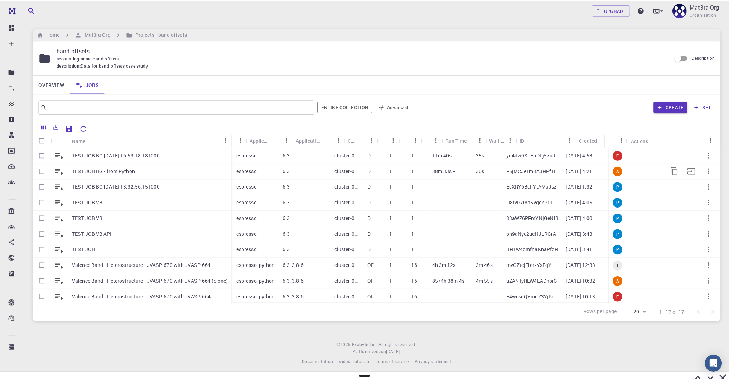
scroll to position [0, 86]
click at [108, 170] on p "TEST JOB BG - from Python" at bounding box center [103, 170] width 63 height 7
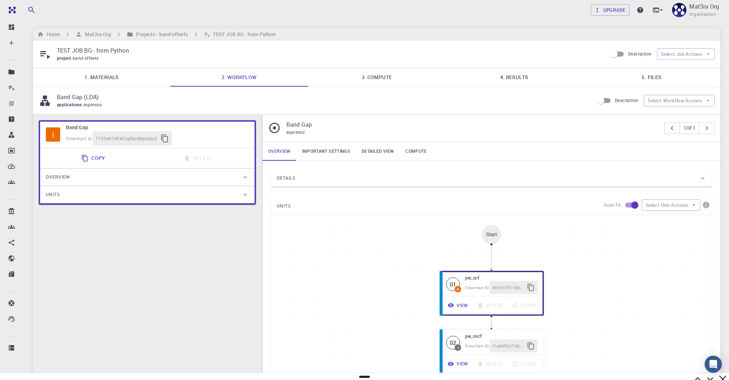
click at [511, 73] on link "4. Results" at bounding box center [513, 77] width 137 height 19
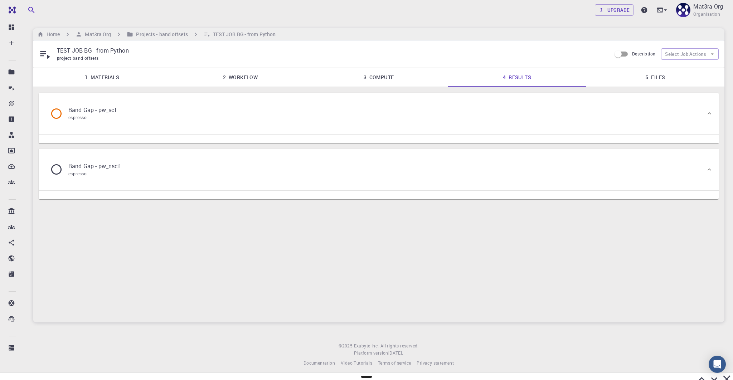
click at [358, 128] on div "Band Gap - pw_scf espresso" at bounding box center [379, 114] width 680 height 42
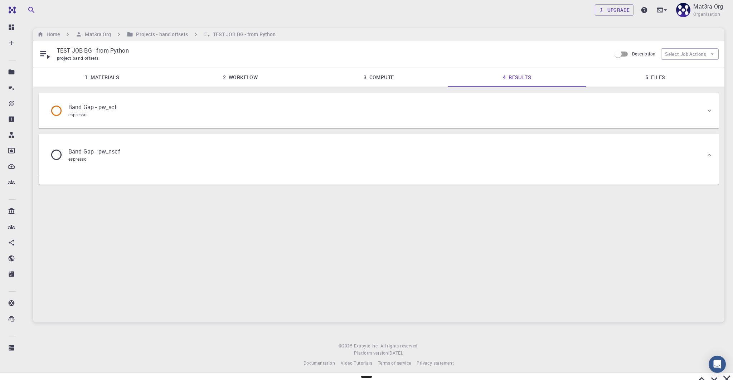
click at [358, 123] on div "Band Gap - pw_scf espresso" at bounding box center [374, 110] width 661 height 27
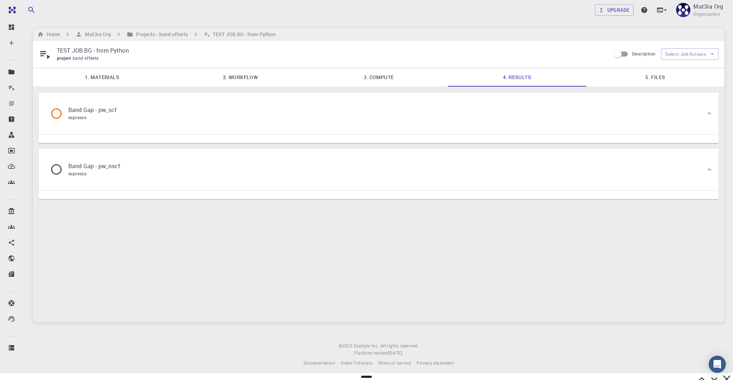
click at [332, 167] on div "Band Gap - pw_nscf espresso" at bounding box center [374, 169] width 661 height 27
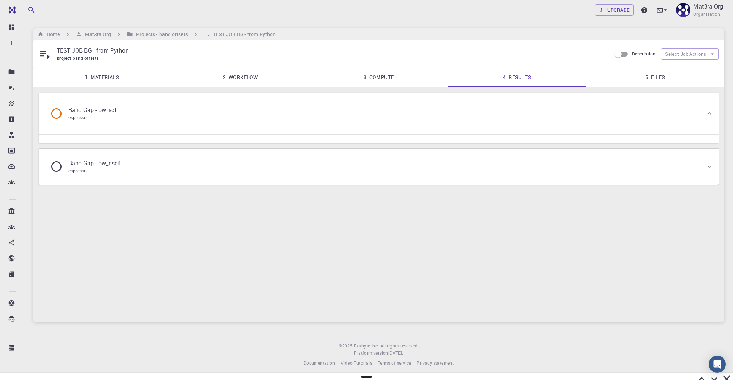
click at [332, 167] on div "Band Gap - pw_nscf espresso" at bounding box center [374, 166] width 661 height 27
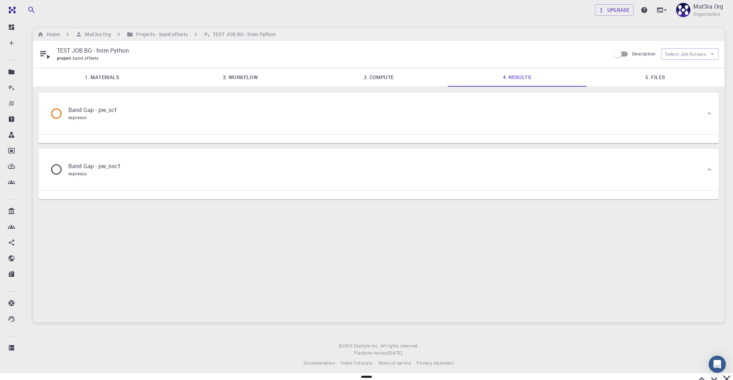
click at [648, 73] on link "5. Files" at bounding box center [655, 77] width 138 height 19
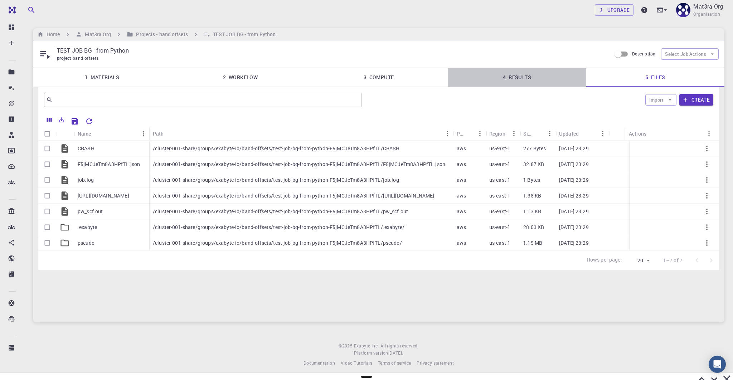
click at [508, 79] on link "4. Results" at bounding box center [517, 77] width 138 height 19
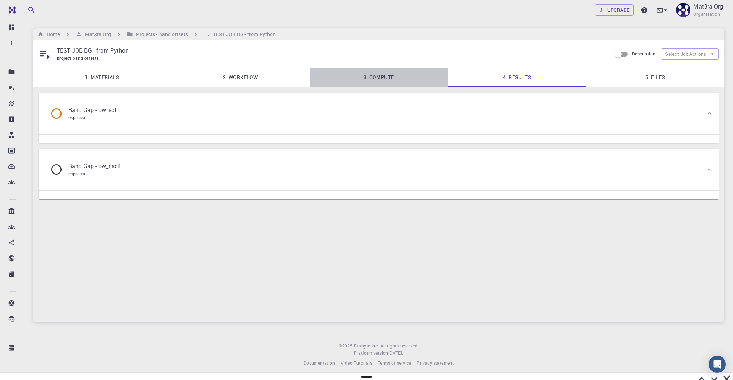
click at [387, 74] on link "3. Compute" at bounding box center [379, 77] width 138 height 19
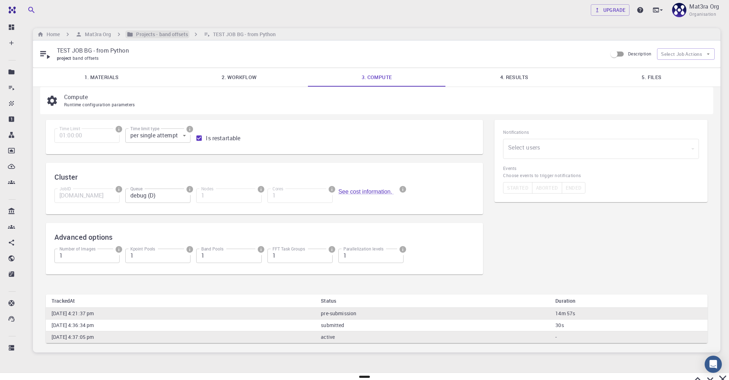
click at [169, 35] on h6 "Projects - band offsets" at bounding box center [160, 34] width 54 height 8
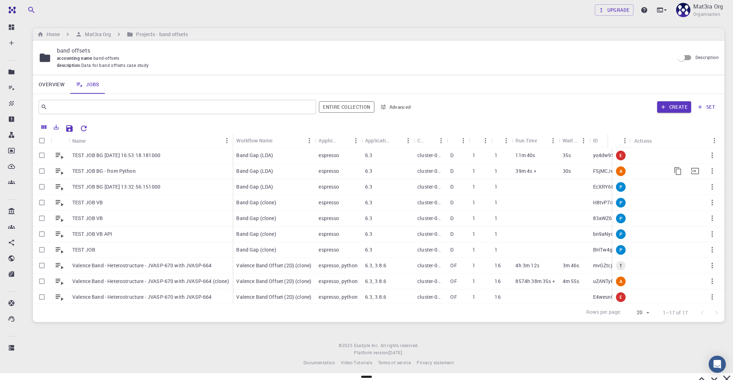
click at [398, 172] on div "6.3" at bounding box center [387, 172] width 52 height 16
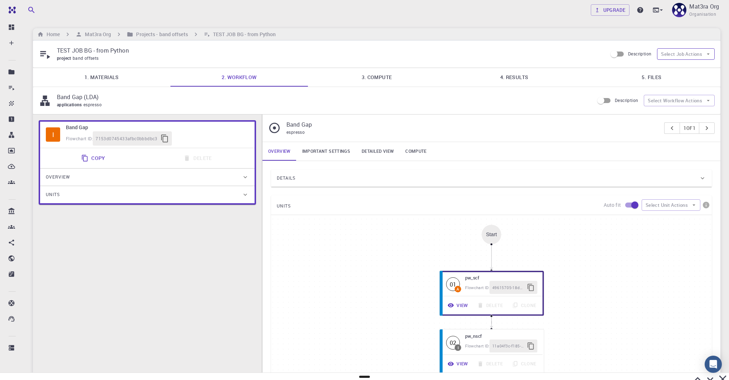
click at [691, 53] on button "Select Job Actions" at bounding box center [686, 53] width 58 height 11
click at [686, 67] on span "Terminate" at bounding box center [692, 68] width 34 height 7
click at [154, 35] on h6 "Projects - band offsets" at bounding box center [160, 34] width 54 height 8
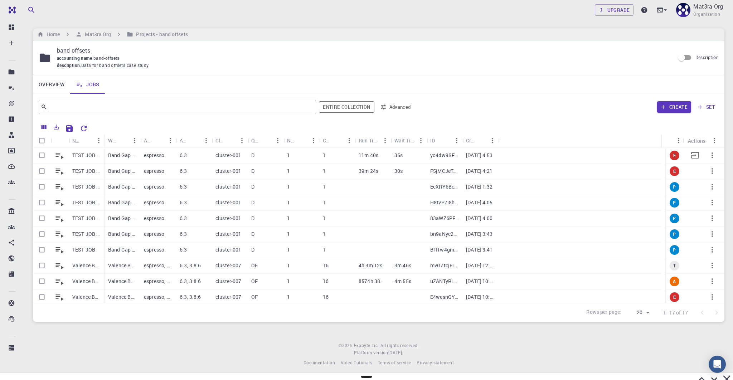
click at [86, 154] on p "TEST JOB BG 2025-08-11 16:53:18.181000" at bounding box center [86, 155] width 29 height 7
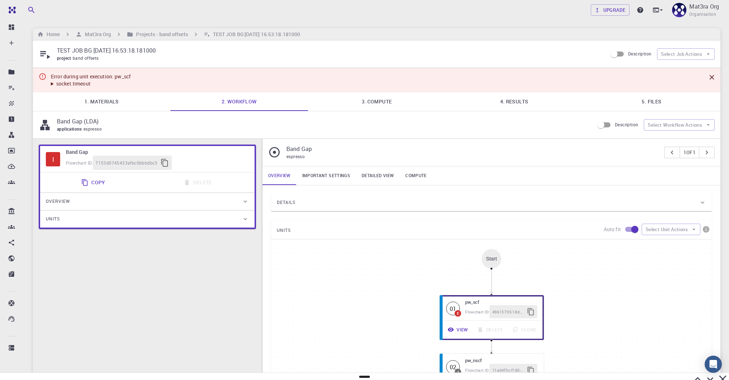
click at [52, 83] on summary "socket.timeout" at bounding box center [91, 83] width 80 height 7
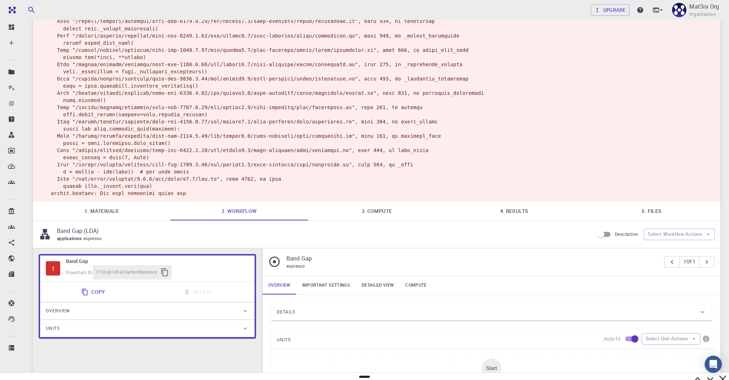
scroll to position [230, 0]
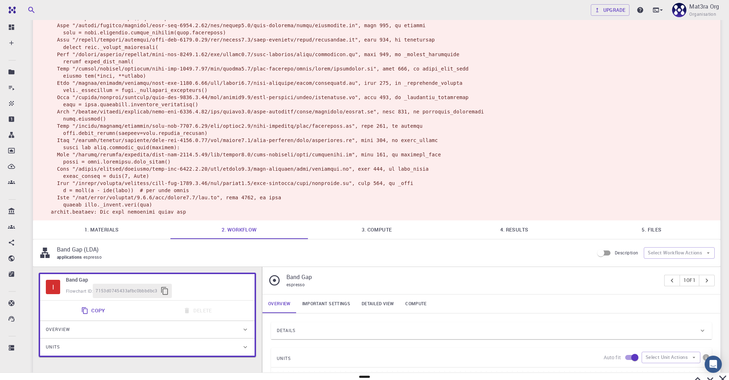
click at [406, 135] on code at bounding box center [267, 36] width 433 height 357
click at [274, 120] on code at bounding box center [267, 36] width 433 height 357
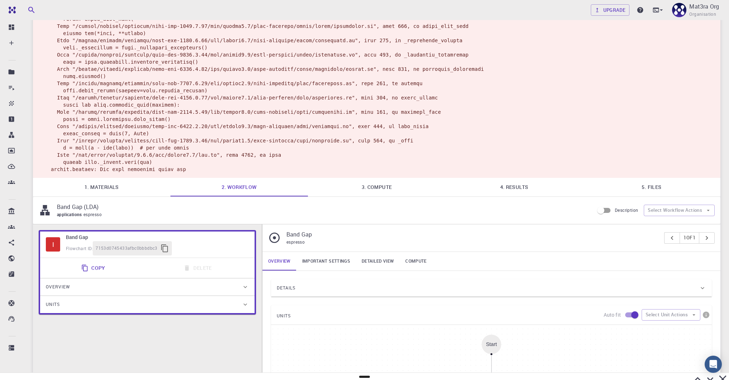
scroll to position [273, 0]
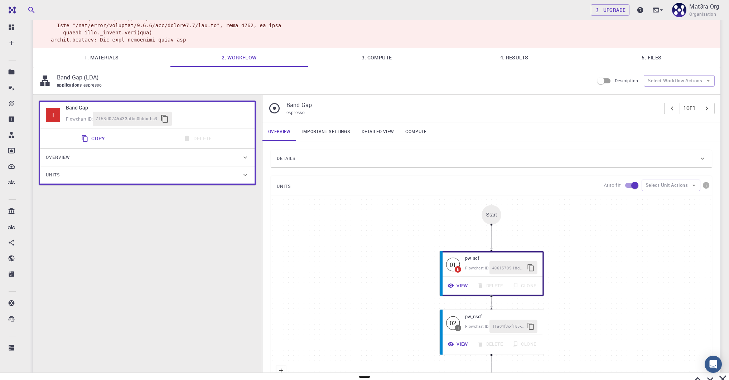
scroll to position [402, 0]
click at [328, 141] on link "Important settings" at bounding box center [325, 131] width 59 height 19
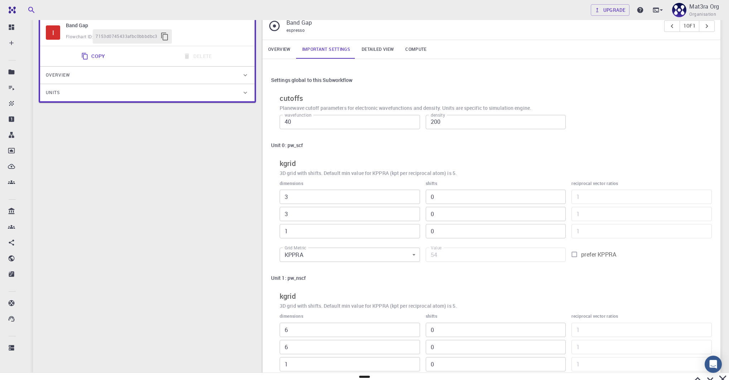
scroll to position [481, 0]
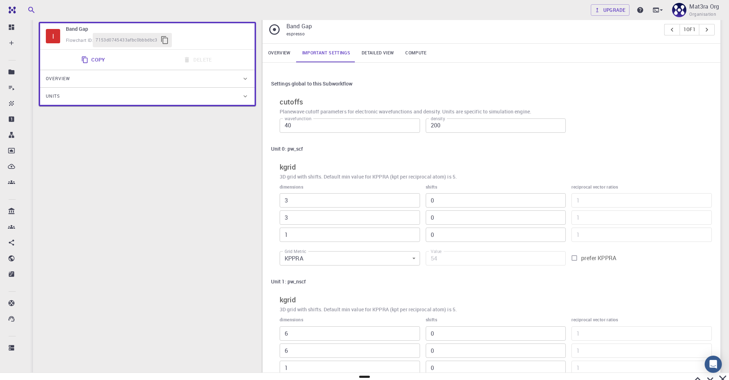
click at [277, 62] on link "Overview" at bounding box center [279, 53] width 34 height 19
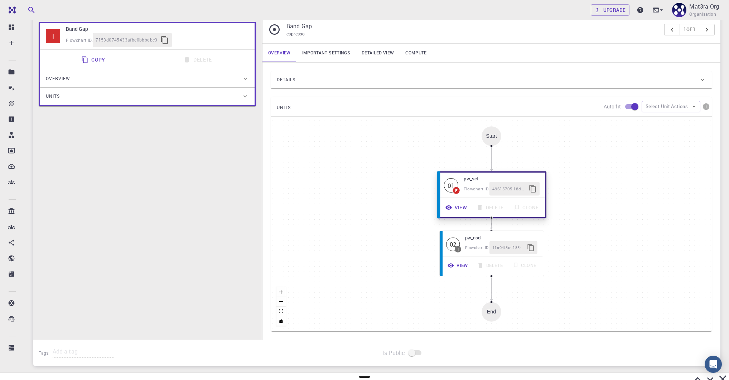
click at [457, 214] on button "View" at bounding box center [456, 208] width 31 height 14
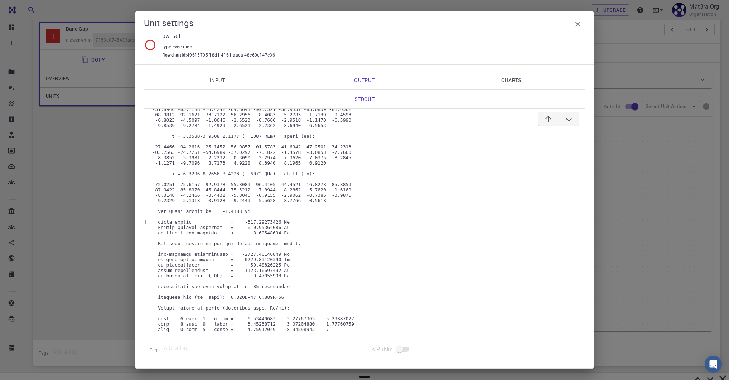
scroll to position [4506, 0]
click at [578, 25] on icon "button" at bounding box center [577, 24] width 9 height 9
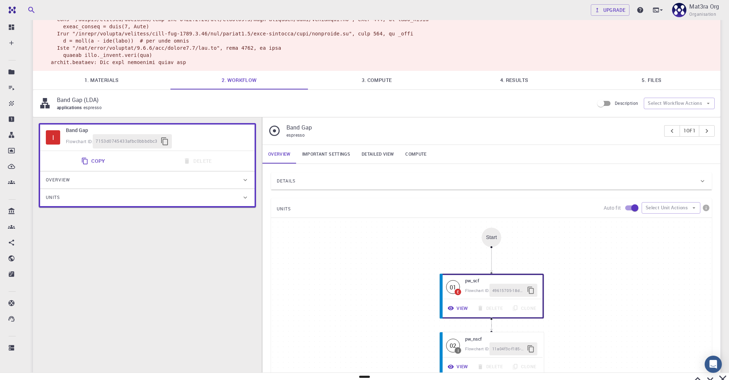
scroll to position [308, 0]
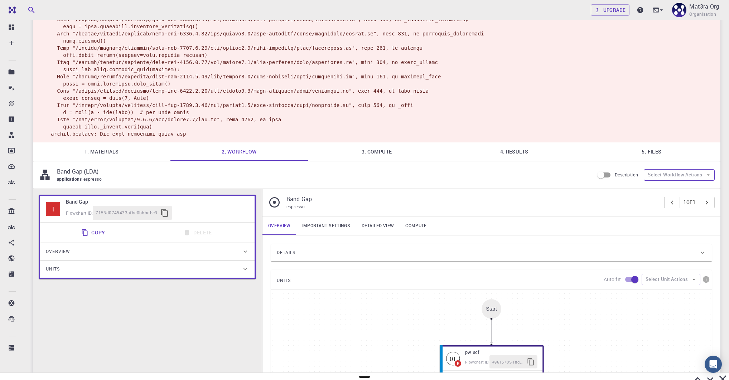
click at [660, 181] on button "Select Workflow Actions" at bounding box center [678, 174] width 71 height 11
click at [624, 189] on div "Band Gap (LDA) applications espresso Description Select Workflow Actions" at bounding box center [376, 174] width 687 height 27
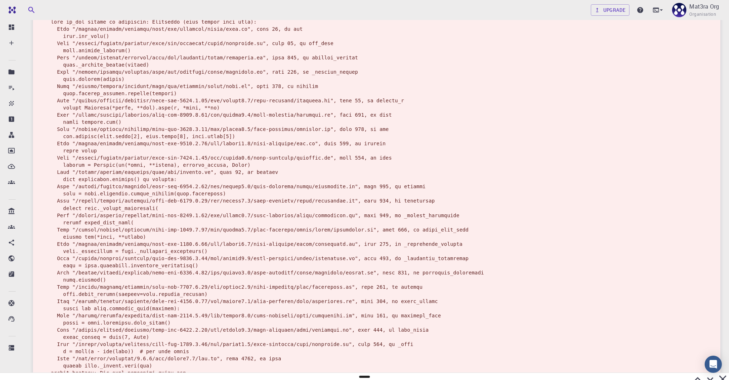
scroll to position [0, 0]
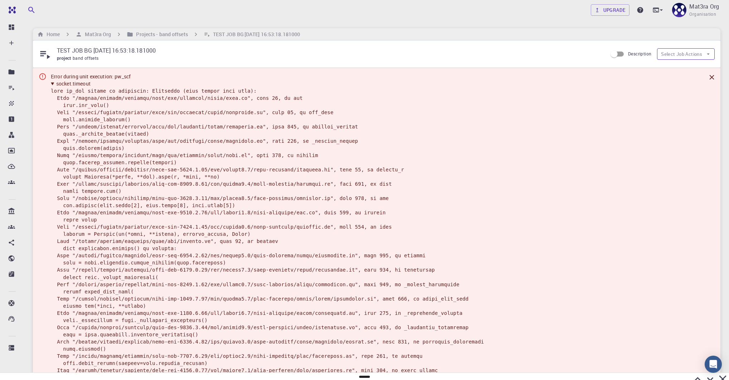
click at [666, 58] on button "Select Job Actions" at bounding box center [686, 53] width 58 height 11
click at [666, 60] on ul at bounding box center [685, 63] width 58 height 6
click at [153, 36] on h6 "Projects - band offsets" at bounding box center [160, 34] width 54 height 8
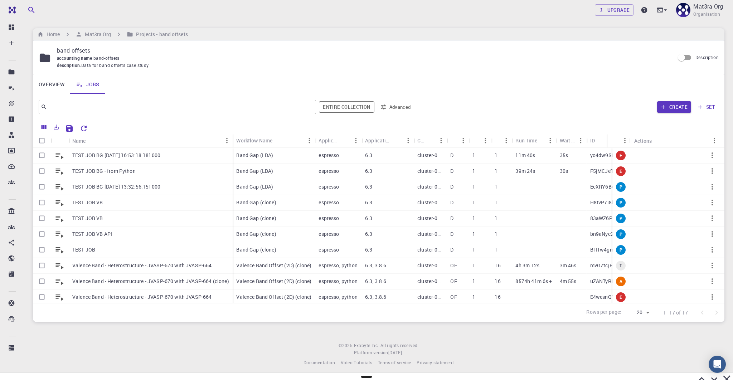
drag, startPoint x: 708, startPoint y: 155, endPoint x: 703, endPoint y: 131, distance: 24.4
click at [703, 131] on div "Name Workflow Name Application Application Version Cluster Queue Nodes Cores Ru…" at bounding box center [378, 221] width 691 height 202
click at [58, 155] on icon at bounding box center [59, 155] width 10 height 10
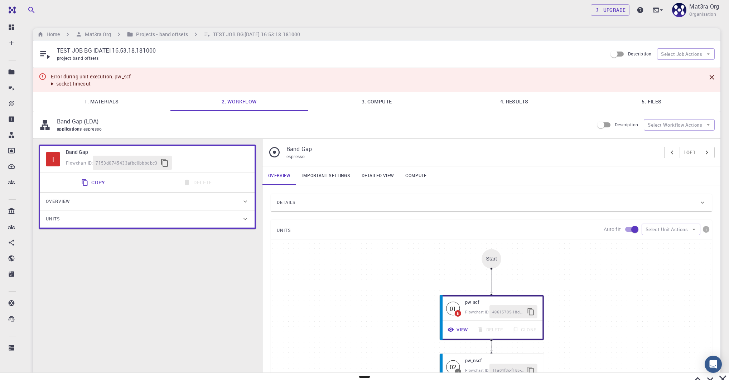
click at [659, 371] on div "Team Dashboard Create New Job New Material Create Material Upload File Import f…" at bounding box center [364, 272] width 729 height 545
click at [691, 373] on icon at bounding box center [697, 379] width 13 height 13
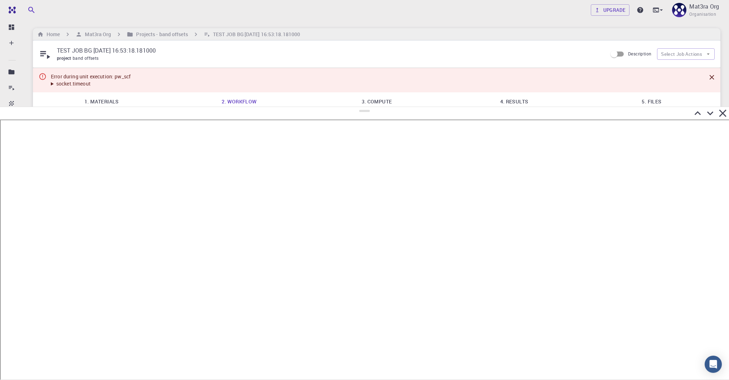
drag, startPoint x: 364, startPoint y: 257, endPoint x: 366, endPoint y: 104, distance: 152.4
click at [366, 107] on div at bounding box center [364, 243] width 729 height 273
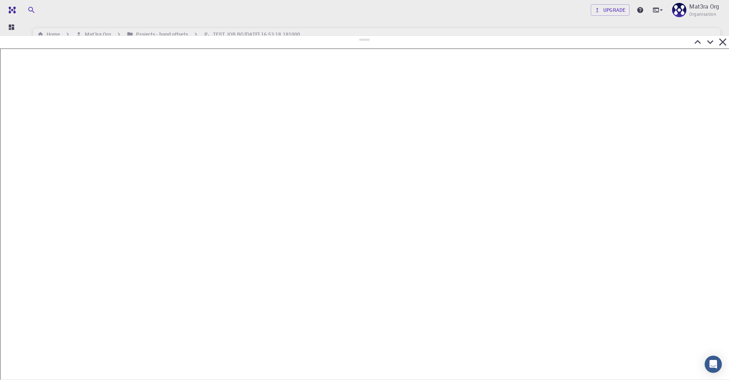
drag, startPoint x: 365, startPoint y: 107, endPoint x: 371, endPoint y: 35, distance: 72.9
click at [371, 35] on div at bounding box center [364, 207] width 729 height 345
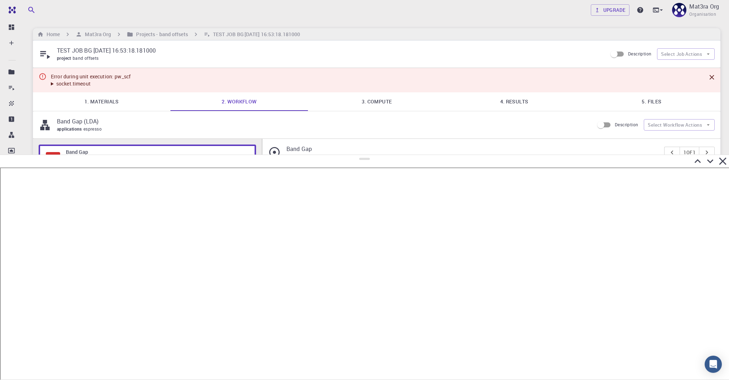
drag, startPoint x: 364, startPoint y: 39, endPoint x: 379, endPoint y: 155, distance: 116.8
click at [379, 155] on div at bounding box center [364, 267] width 729 height 225
click at [166, 26] on div "Upgrade Mat3ra Org Organisation Home Mat3ra Org Projects - band offsets TEST JO…" at bounding box center [376, 272] width 704 height 545
click at [165, 35] on h6 "Projects - band offsets" at bounding box center [160, 34] width 54 height 8
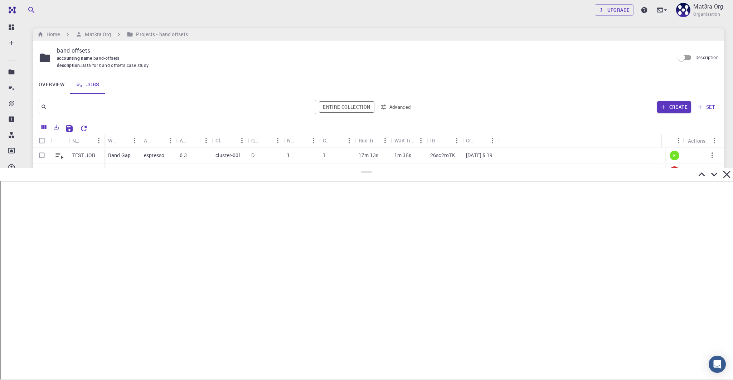
drag, startPoint x: 363, startPoint y: 159, endPoint x: 363, endPoint y: 168, distance: 9.3
click at [363, 168] on div at bounding box center [366, 274] width 733 height 212
click at [90, 155] on p "TEST JOB BG 2025-08-11 17:19:27.250000" at bounding box center [86, 155] width 29 height 7
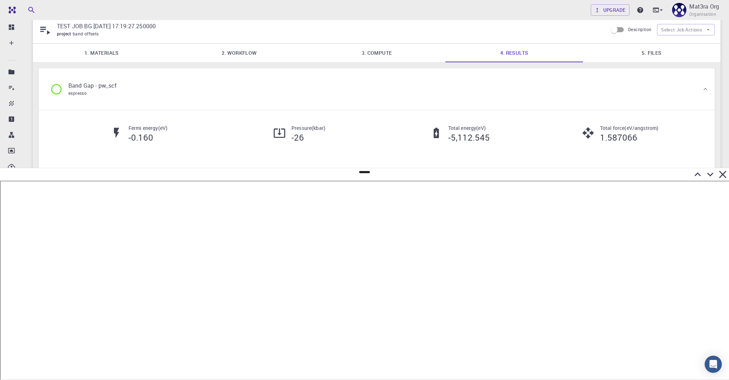
scroll to position [39, 0]
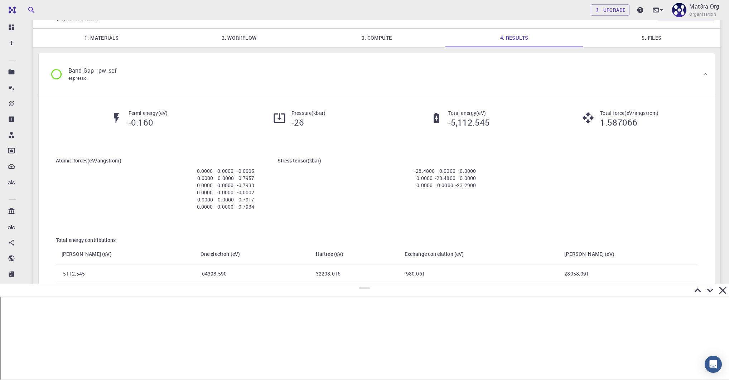
drag, startPoint x: 364, startPoint y: 171, endPoint x: 396, endPoint y: 284, distance: 117.7
click at [396, 284] on div at bounding box center [364, 332] width 729 height 96
click at [389, 201] on div "Stress tensor ( kbar ) -28.4800 0.0000 0.0000 0.0000 -28.4800 0.0000 0.0000 0.0…" at bounding box center [376, 174] width 221 height 58
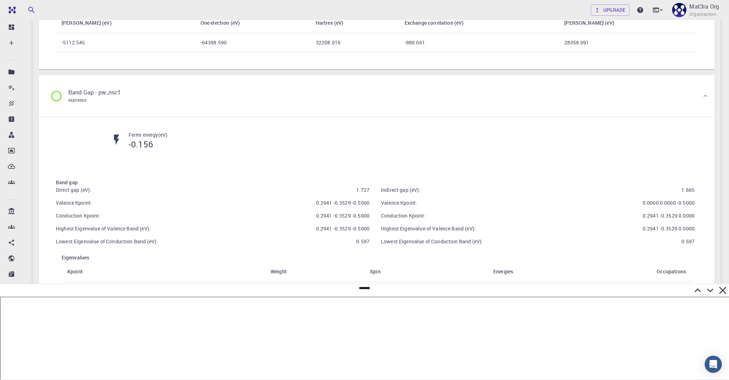
click at [381, 198] on div "Valence Kpoint: 0.0000 0.0000 -0.5000" at bounding box center [534, 200] width 319 height 13
click at [344, 161] on div "Fermi energy ( eV ) -0.156" at bounding box center [376, 143] width 664 height 47
click at [711, 289] on icon at bounding box center [710, 291] width 6 height 4
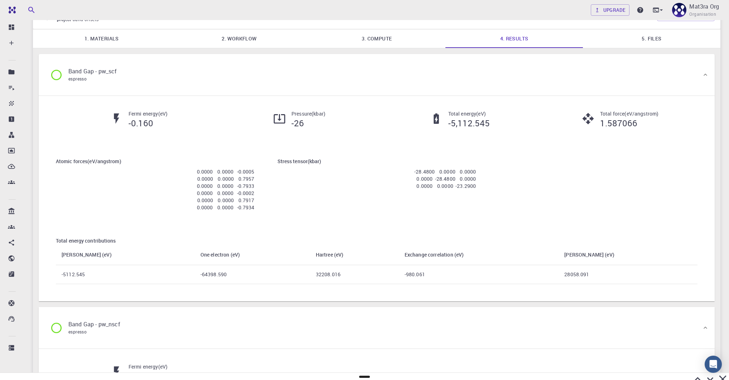
scroll to position [0, 0]
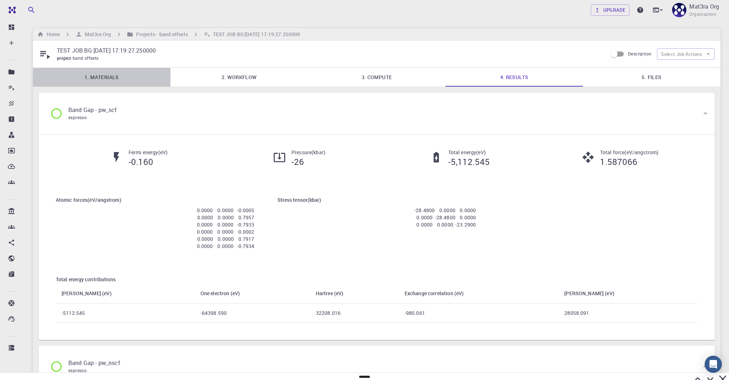
click at [107, 81] on link "1. Materials" at bounding box center [101, 77] width 137 height 19
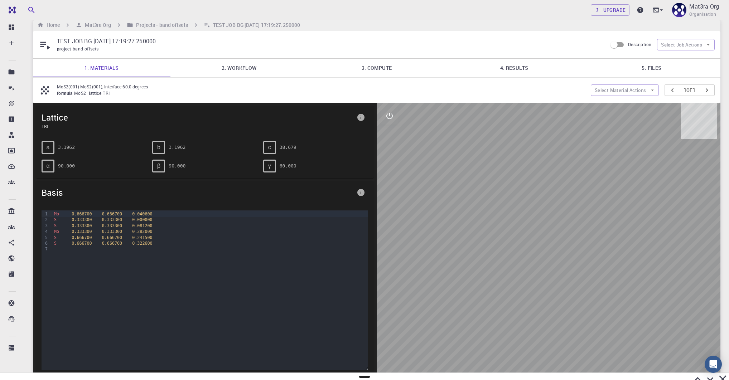
scroll to position [10, 0]
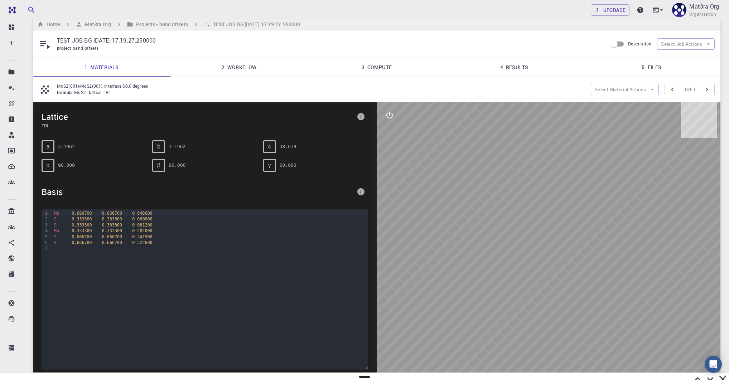
click at [395, 115] on button "interactive" at bounding box center [389, 115] width 17 height 17
click at [391, 125] on button "view" at bounding box center [389, 132] width 17 height 17
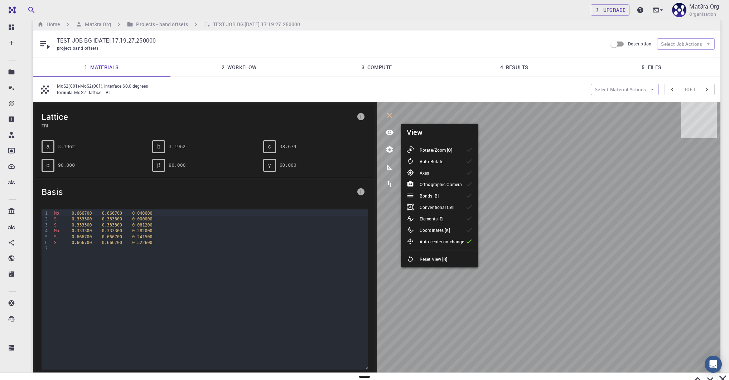
click at [427, 151] on p "Rotate/Zoom [O]" at bounding box center [435, 150] width 33 height 6
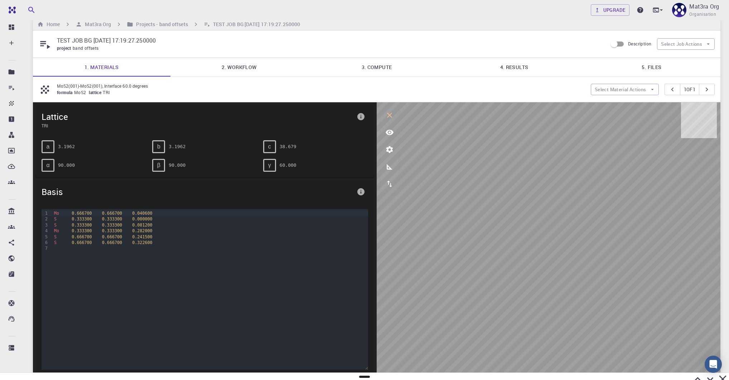
click at [504, 59] on link "4. Results" at bounding box center [513, 67] width 137 height 19
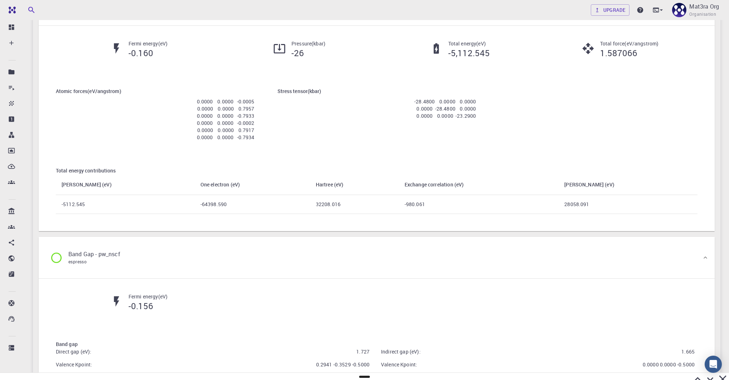
scroll to position [0, 0]
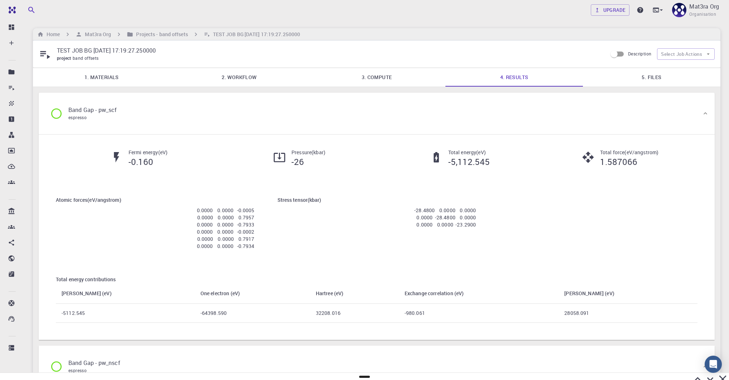
click at [111, 76] on link "1. Materials" at bounding box center [101, 77] width 137 height 19
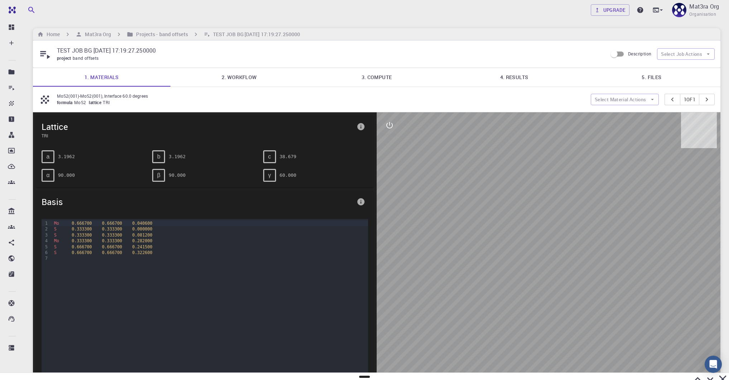
drag, startPoint x: 524, startPoint y: 244, endPoint x: 518, endPoint y: 244, distance: 6.4
click at [518, 244] on div at bounding box center [548, 251] width 344 height 278
click at [381, 121] on button "interactive" at bounding box center [389, 125] width 17 height 17
click at [393, 141] on icon "view" at bounding box center [389, 142] width 9 height 9
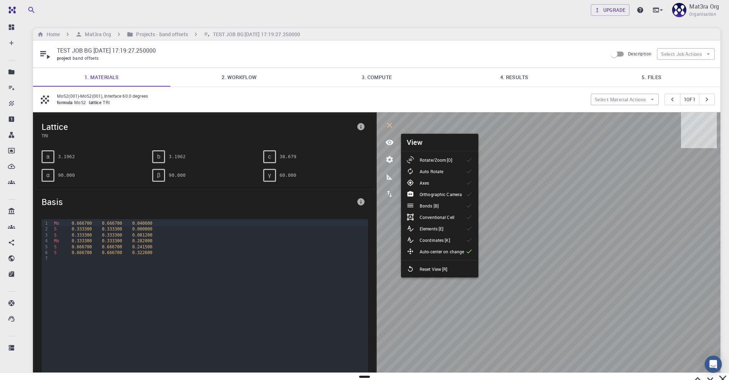
click at [426, 157] on p "Rotate/Zoom [O]" at bounding box center [435, 160] width 33 height 6
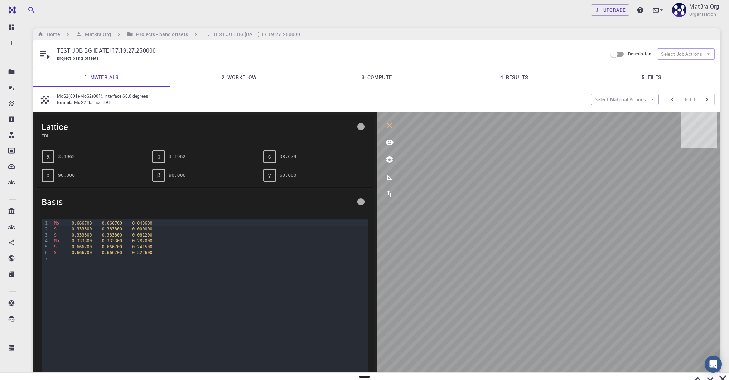
click at [389, 162] on icon "parameters" at bounding box center [389, 159] width 7 height 7
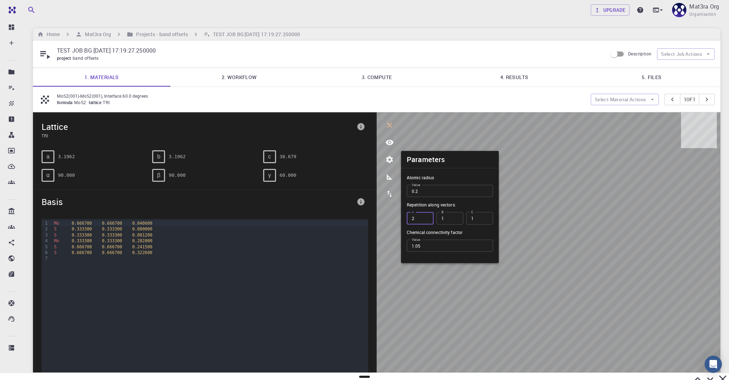
click at [427, 217] on input "2" at bounding box center [419, 218] width 27 height 12
type input "3"
click at [427, 217] on input "3" at bounding box center [419, 218] width 27 height 12
click at [453, 217] on input "2" at bounding box center [449, 218] width 27 height 12
type input "3"
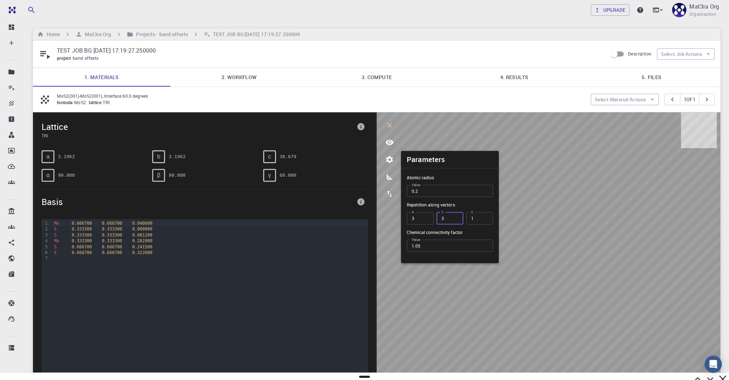
click at [454, 217] on input "3" at bounding box center [449, 218] width 27 height 12
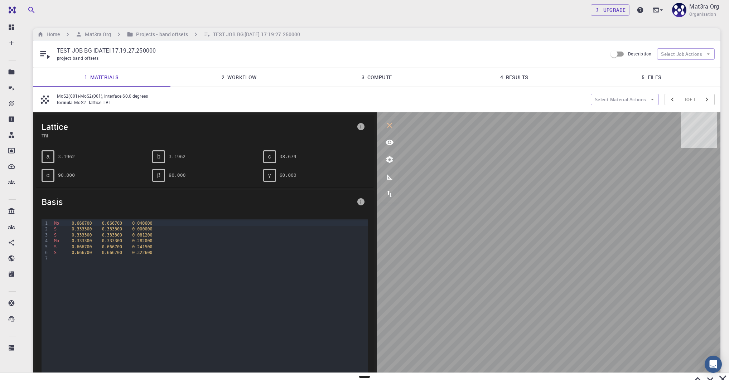
click at [525, 79] on link "4. Results" at bounding box center [513, 77] width 137 height 19
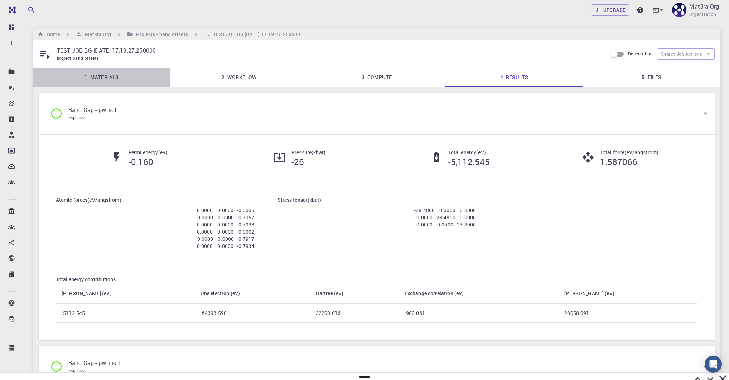
click at [88, 74] on link "1. Materials" at bounding box center [101, 77] width 137 height 19
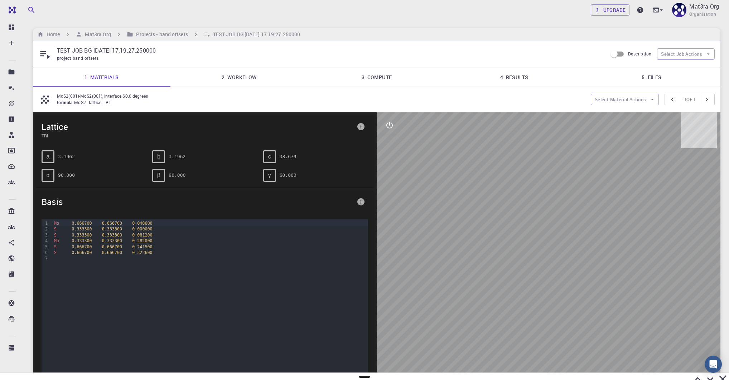
drag, startPoint x: 628, startPoint y: 204, endPoint x: 576, endPoint y: 205, distance: 52.6
click at [576, 205] on div at bounding box center [548, 251] width 344 height 278
click at [501, 72] on link "4. Results" at bounding box center [513, 77] width 137 height 19
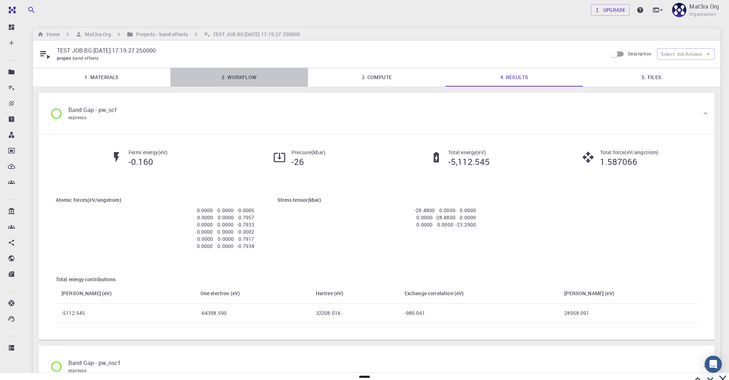
click at [245, 74] on link "2. Workflow" at bounding box center [238, 77] width 137 height 19
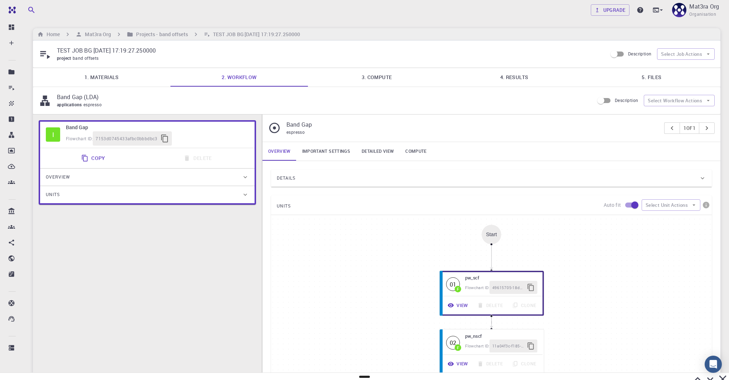
click at [311, 149] on link "Important settings" at bounding box center [325, 151] width 59 height 19
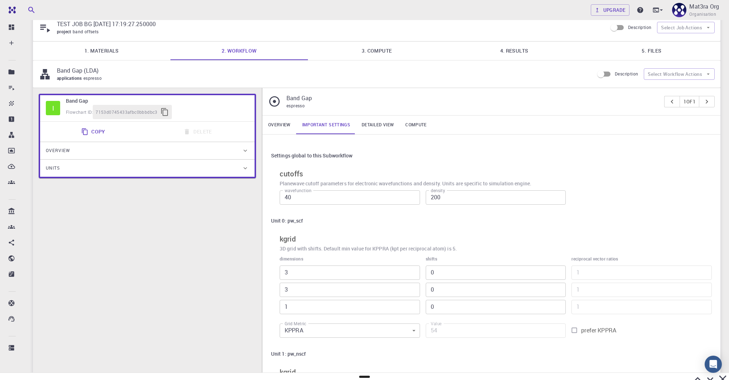
scroll to position [19, 0]
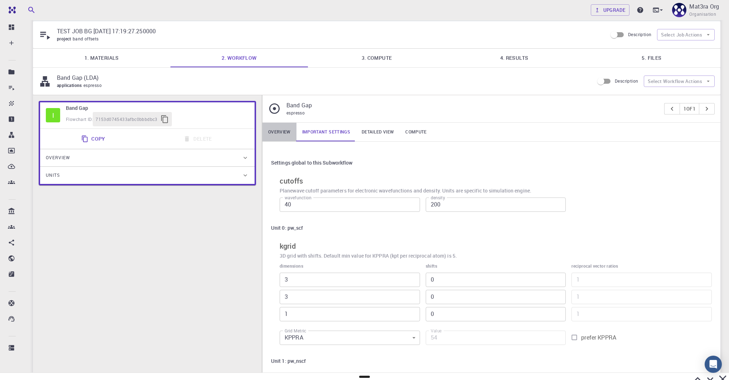
click at [272, 130] on link "Overview" at bounding box center [279, 132] width 34 height 19
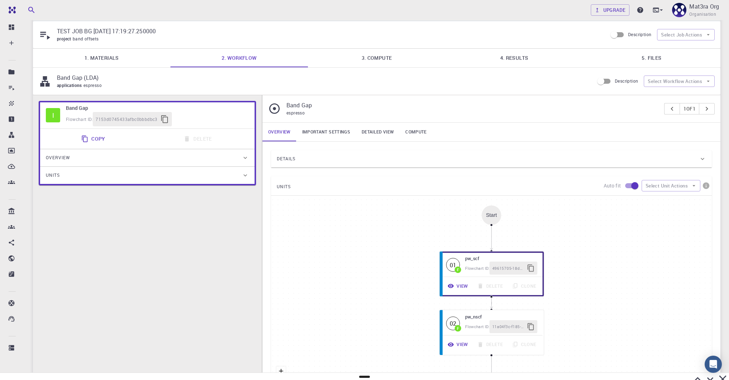
click at [358, 154] on div "Details" at bounding box center [488, 158] width 422 height 11
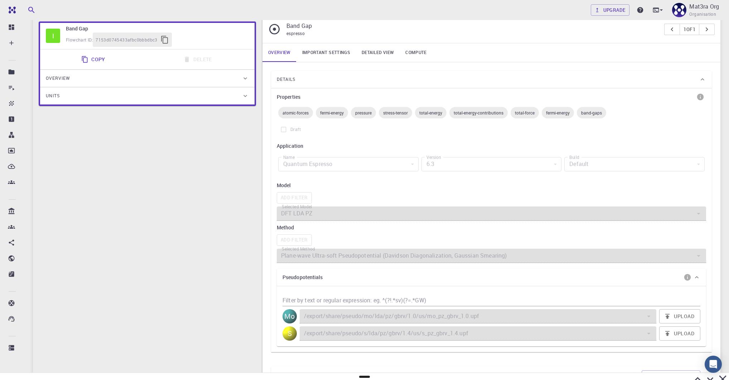
scroll to position [0, 0]
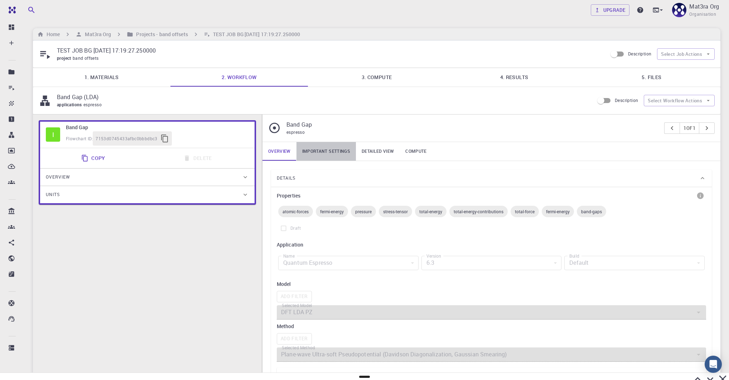
click at [333, 152] on link "Important settings" at bounding box center [325, 151] width 59 height 19
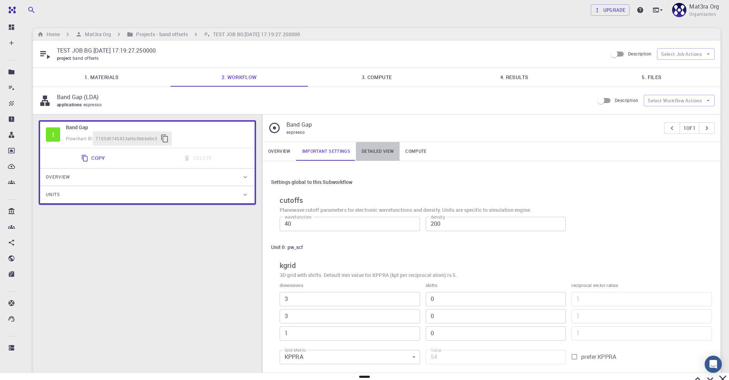
click at [377, 151] on link "Detailed view" at bounding box center [378, 151] width 44 height 19
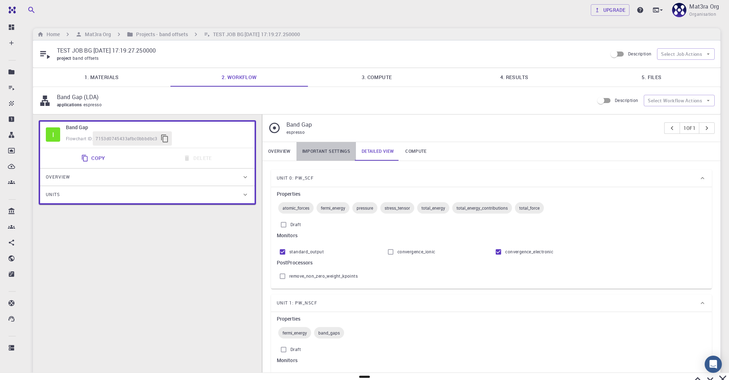
click at [321, 151] on link "Important settings" at bounding box center [325, 151] width 59 height 19
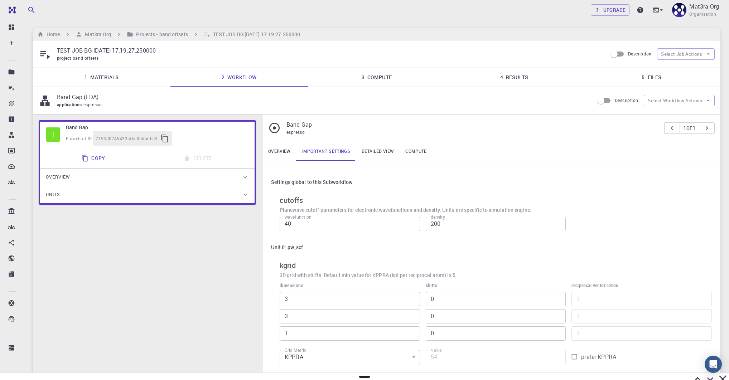
click at [301, 224] on input "40" at bounding box center [349, 224] width 140 height 14
click at [392, 186] on div "Settings global to this Subworkflow" at bounding box center [491, 182] width 440 height 14
click at [154, 33] on h6 "Projects - band offsets" at bounding box center [160, 34] width 54 height 8
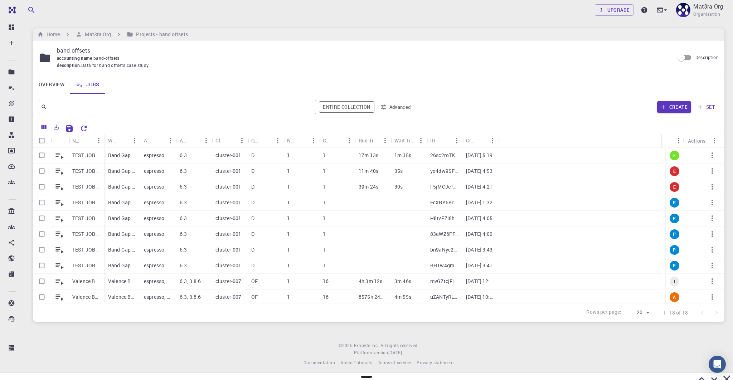
click at [702, 107] on icon "button" at bounding box center [700, 107] width 6 height 6
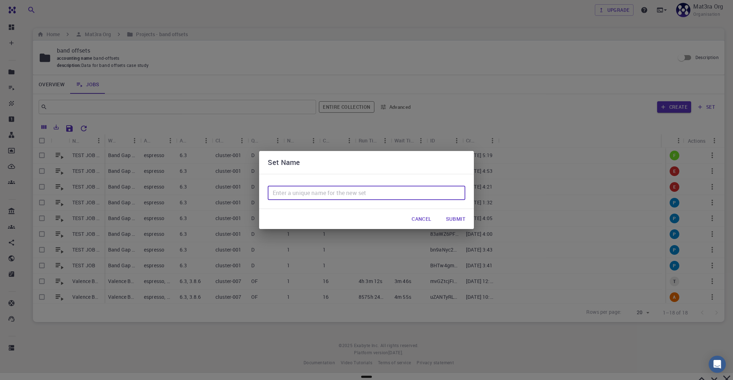
click at [376, 190] on input "text" at bounding box center [367, 193] width 198 height 14
type input "MoS2-band-gaps"
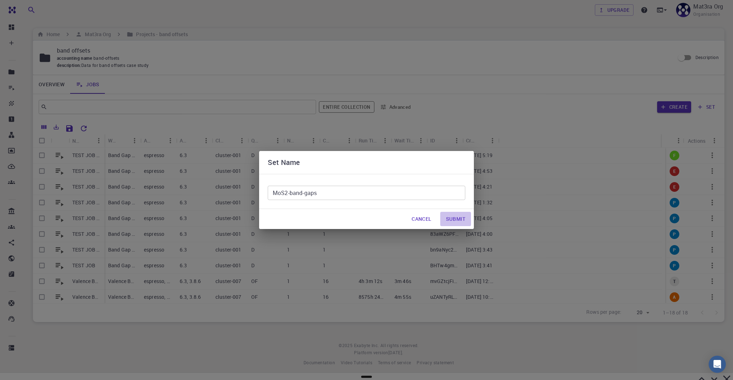
click at [461, 219] on button "Submit" at bounding box center [455, 219] width 31 height 14
click at [456, 220] on button "Submit" at bounding box center [455, 219] width 31 height 14
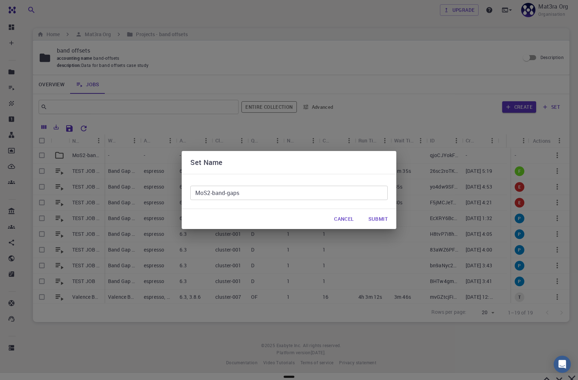
click at [212, 193] on input "MoS2-band-gaps" at bounding box center [289, 193] width 198 height 14
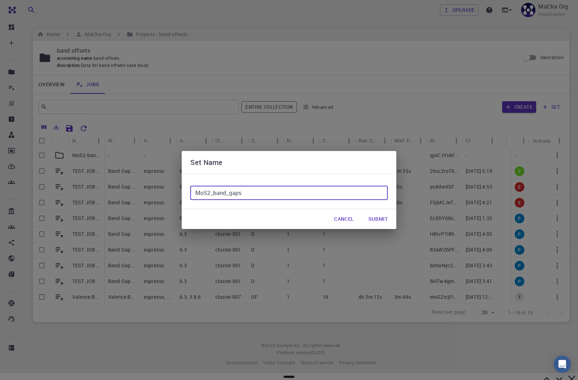
type input "MoS2_band_gaps"
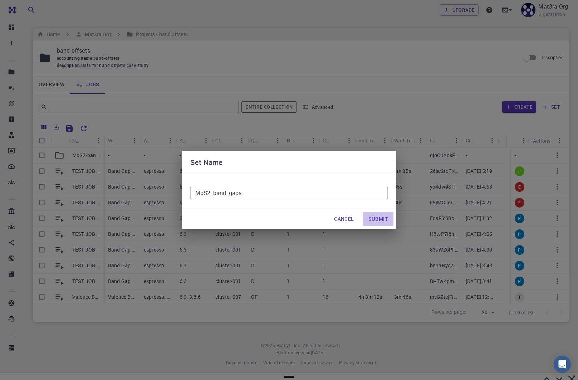
click at [386, 223] on button "Submit" at bounding box center [378, 219] width 31 height 14
click at [346, 224] on button "Cancel" at bounding box center [343, 219] width 31 height 14
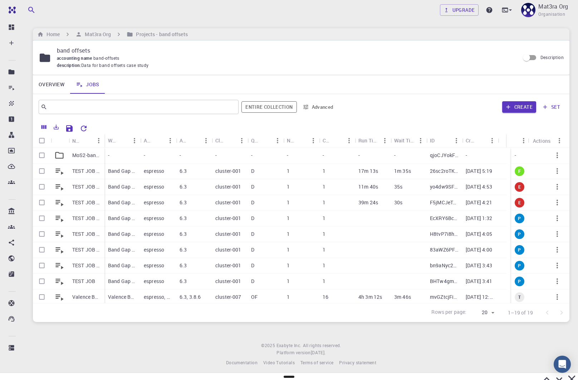
click at [85, 153] on p "MoS2-band-gaps" at bounding box center [86, 155] width 29 height 7
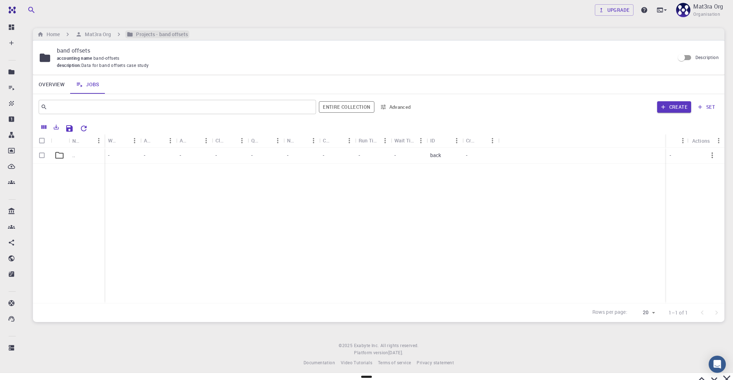
click at [139, 36] on h6 "Projects - band offsets" at bounding box center [160, 34] width 54 height 8
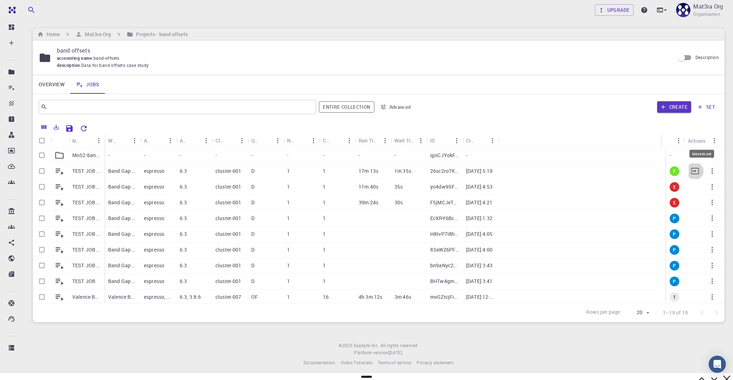
click at [691, 171] on div "- F Move to set E E P P P P P T A E E" at bounding box center [695, 250] width 58 height 205
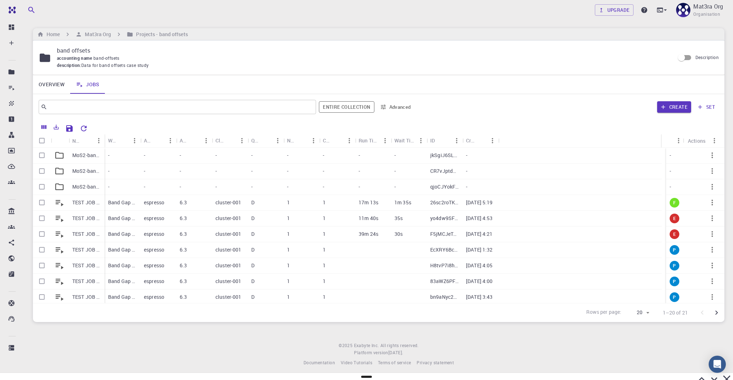
click at [708, 156] on icon "button" at bounding box center [712, 155] width 9 height 9
click at [42, 153] on div at bounding box center [366, 190] width 733 height 380
click at [42, 155] on input "Select row" at bounding box center [42, 155] width 14 height 14
checkbox input "true"
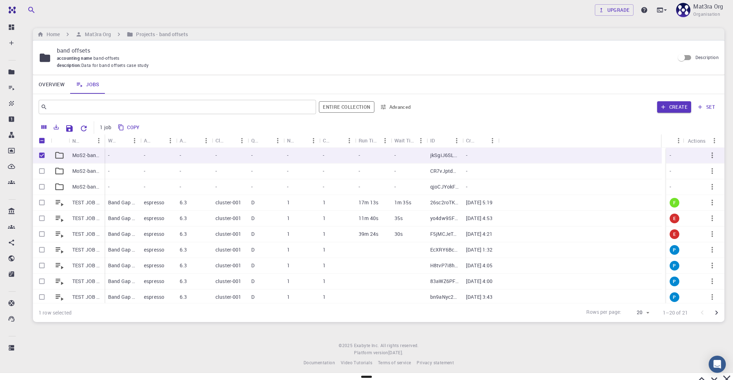
click at [40, 168] on input "Select row" at bounding box center [42, 171] width 14 height 14
checkbox input "true"
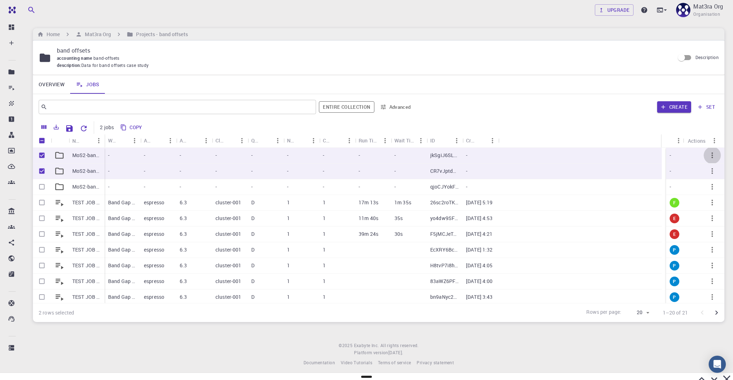
click at [708, 158] on icon "button" at bounding box center [712, 155] width 9 height 9
click at [612, 119] on div at bounding box center [366, 190] width 733 height 380
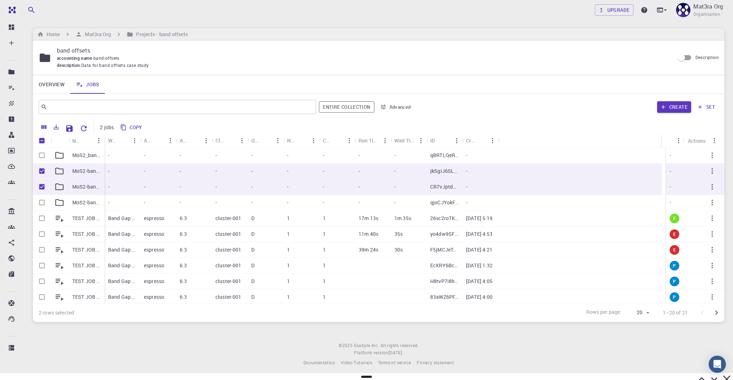
click at [43, 155] on input "Select row" at bounding box center [42, 155] width 14 height 14
checkbox input "true"
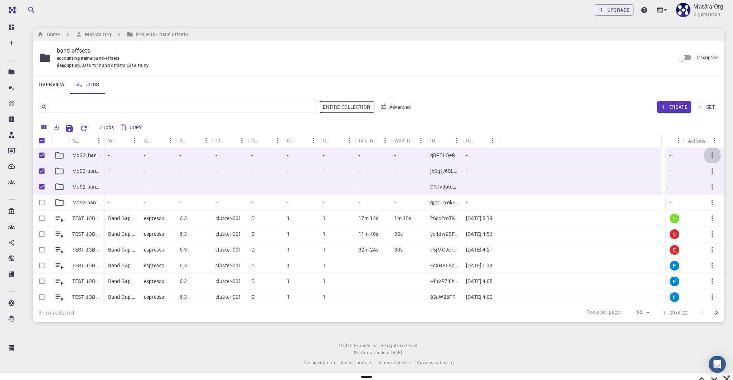
click at [708, 155] on icon "button" at bounding box center [712, 155] width 9 height 9
click at [701, 173] on li "Visualize" at bounding box center [706, 173] width 43 height 11
click at [41, 171] on input "Unselect row" at bounding box center [42, 171] width 14 height 14
checkbox input "false"
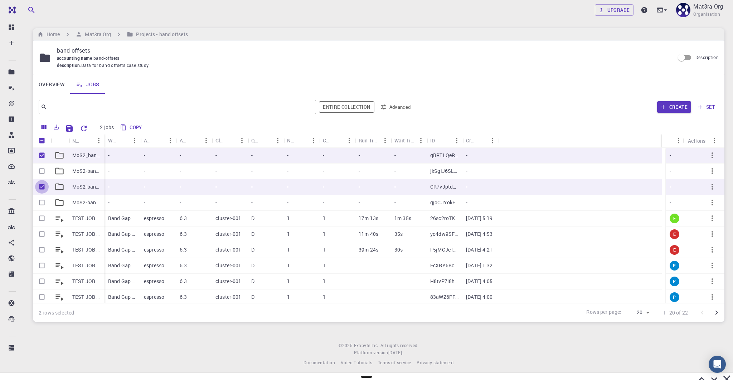
click at [42, 187] on input "Unselect row" at bounding box center [42, 187] width 14 height 14
checkbox input "false"
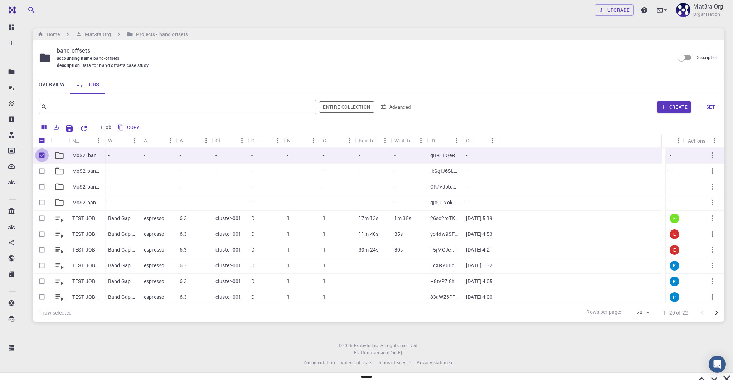
click at [40, 157] on input "Unselect row" at bounding box center [42, 155] width 14 height 14
checkbox input "false"
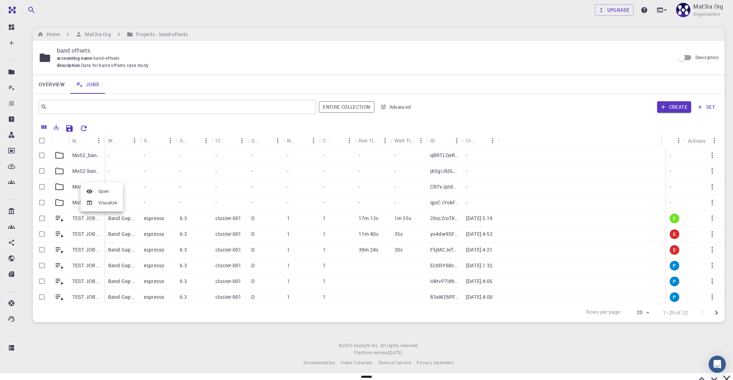
click at [70, 184] on div at bounding box center [366, 190] width 733 height 380
click at [78, 185] on p "MoS2-band-gaps" at bounding box center [86, 186] width 29 height 7
click at [91, 37] on h6 "Mat3ra Org" at bounding box center [96, 34] width 29 height 8
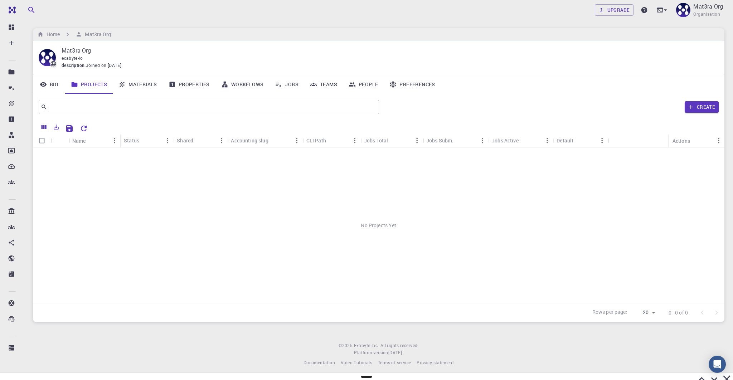
click at [87, 81] on link "Projects" at bounding box center [89, 84] width 48 height 19
click at [126, 83] on link "Materials" at bounding box center [138, 84] width 50 height 19
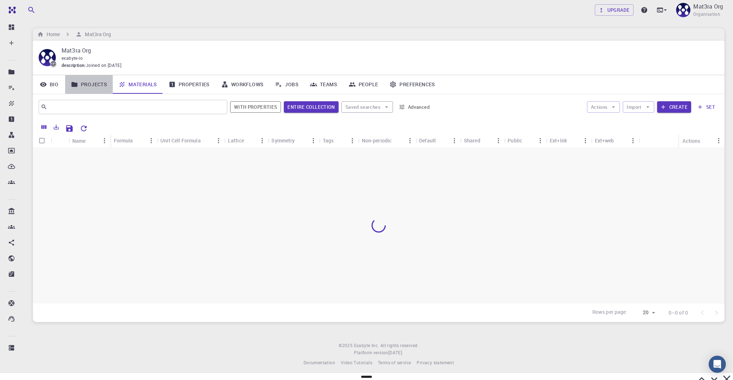
click at [90, 83] on link "Projects" at bounding box center [89, 84] width 48 height 19
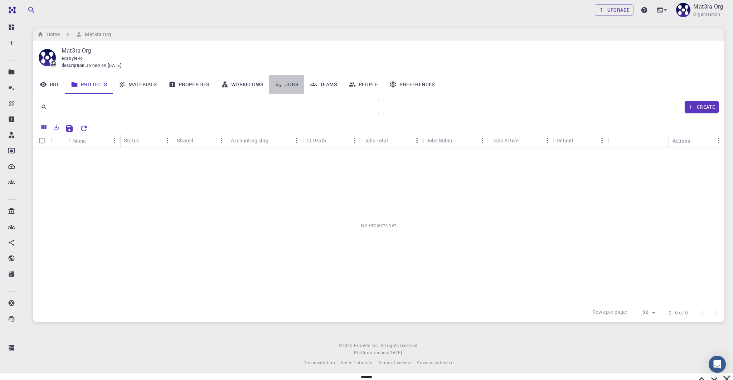
click at [290, 85] on link "Jobs" at bounding box center [286, 84] width 35 height 19
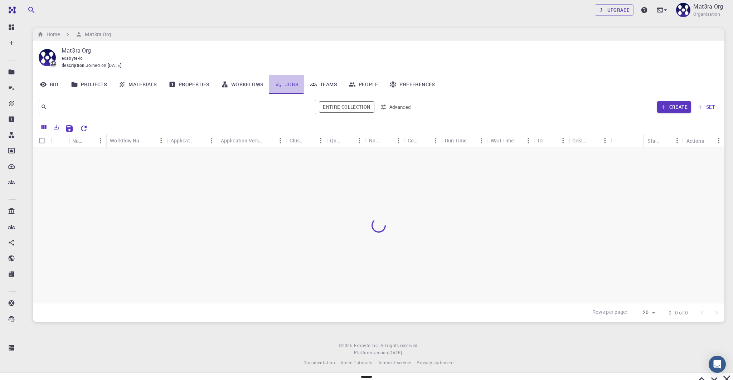
click at [285, 89] on link "Jobs" at bounding box center [286, 84] width 35 height 19
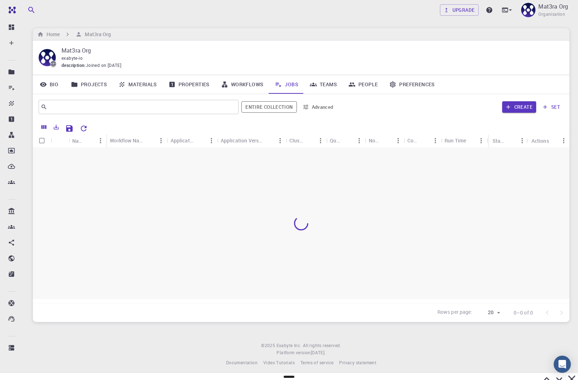
click at [293, 83] on link "Jobs" at bounding box center [286, 84] width 35 height 19
click at [242, 89] on link "Workflows" at bounding box center [242, 84] width 54 height 19
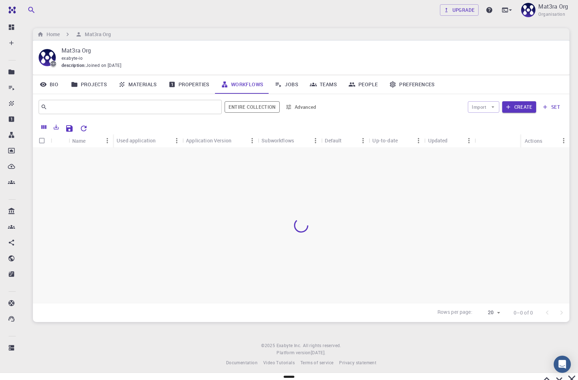
click at [281, 83] on icon at bounding box center [278, 84] width 7 height 7
click at [189, 98] on div "​ Entire collection Advanced Create set" at bounding box center [301, 107] width 537 height 26
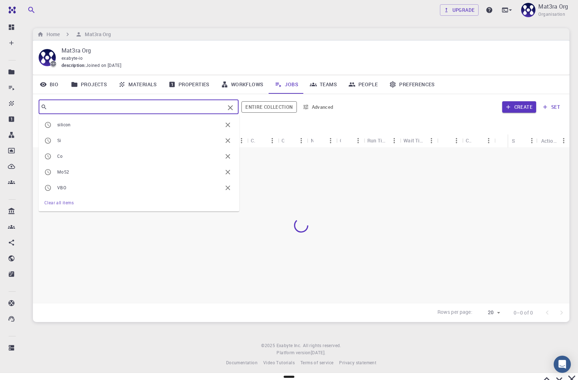
click at [187, 102] on input "text" at bounding box center [135, 107] width 177 height 10
click at [230, 103] on button "Clear" at bounding box center [230, 107] width 11 height 11
click at [363, 111] on div "Create set" at bounding box center [452, 106] width 224 height 17
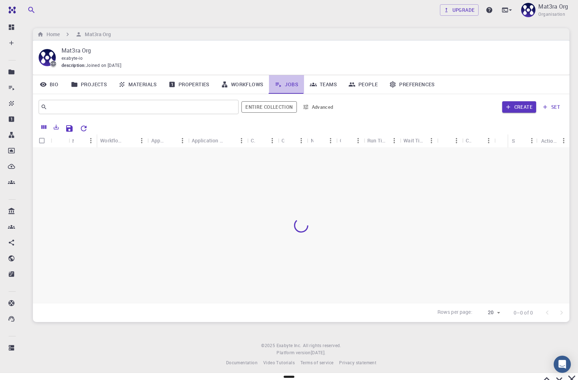
click at [291, 88] on link "Jobs" at bounding box center [286, 84] width 35 height 19
click at [158, 86] on link "Materials" at bounding box center [138, 84] width 50 height 19
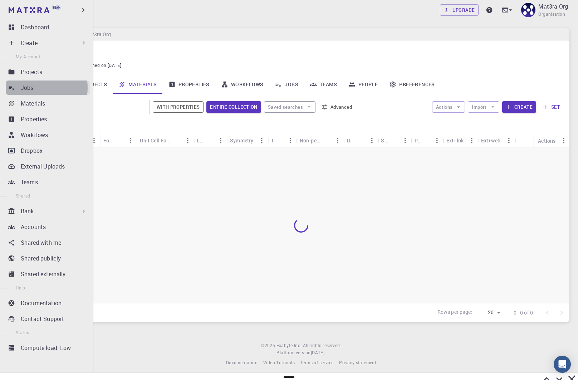
click at [30, 88] on p "Jobs" at bounding box center [27, 87] width 13 height 9
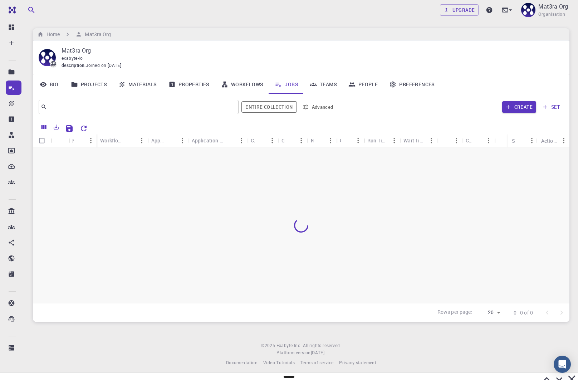
click at [532, 375] on div at bounding box center [289, 379] width 578 height 13
click at [541, 375] on icon at bounding box center [547, 379] width 13 height 13
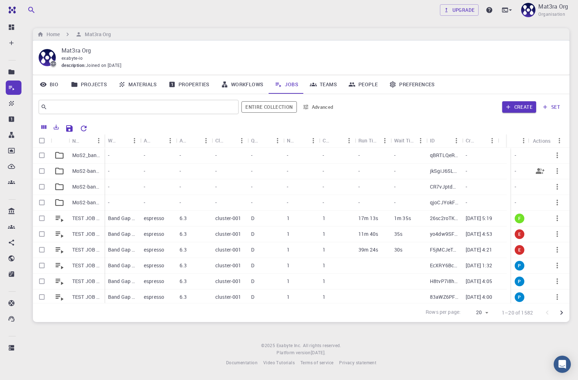
click at [557, 167] on icon "button" at bounding box center [557, 171] width 9 height 9
click at [545, 186] on span "Delete" at bounding box center [547, 185] width 13 height 7
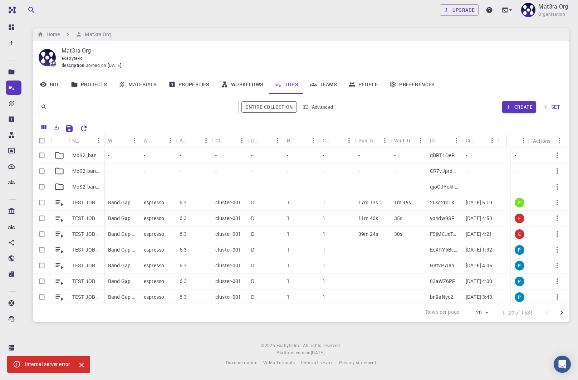
click at [554, 170] on icon "button" at bounding box center [557, 171] width 9 height 9
click at [542, 188] on span "Delete" at bounding box center [547, 188] width 13 height 7
click at [553, 173] on icon "button" at bounding box center [557, 171] width 9 height 9
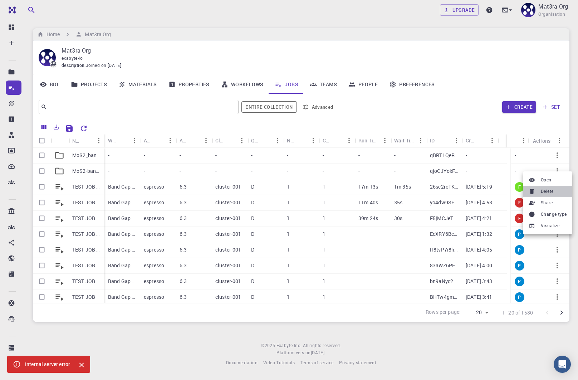
click at [535, 191] on icon at bounding box center [532, 191] width 6 height 6
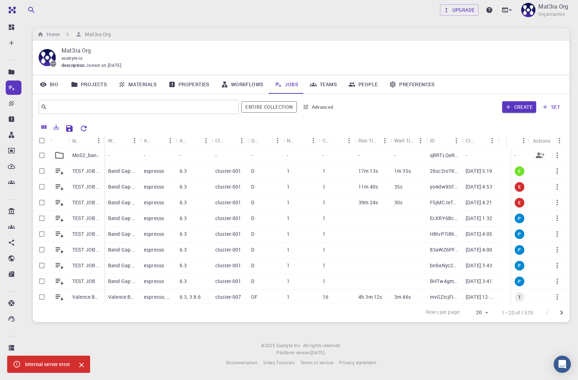
click at [79, 154] on p "MoS2_band_gaps" at bounding box center [86, 155] width 29 height 7
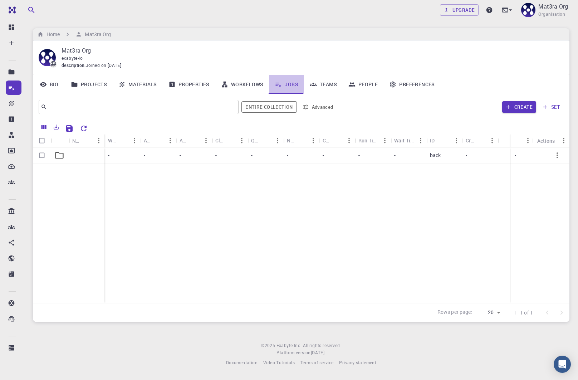
click at [297, 81] on link "Jobs" at bounding box center [286, 84] width 35 height 19
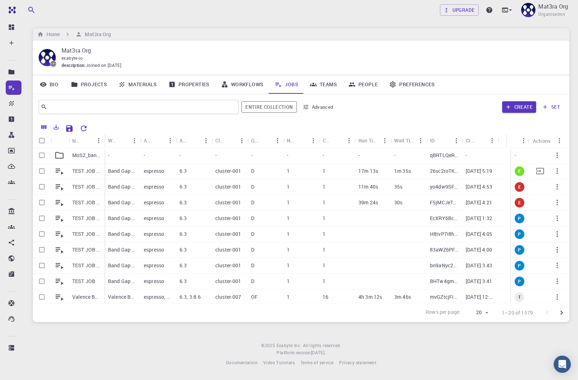
click at [539, 172] on icon "Move to set" at bounding box center [540, 171] width 9 height 9
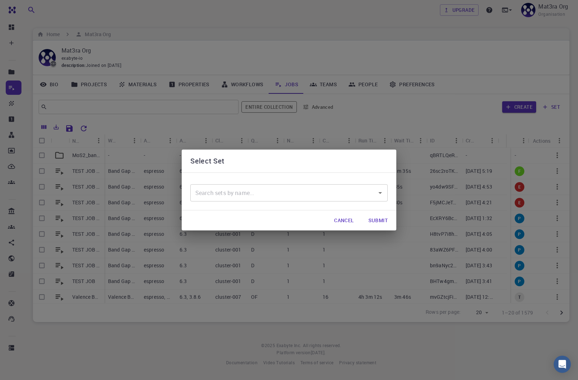
click at [229, 196] on input "text" at bounding box center [284, 193] width 180 height 14
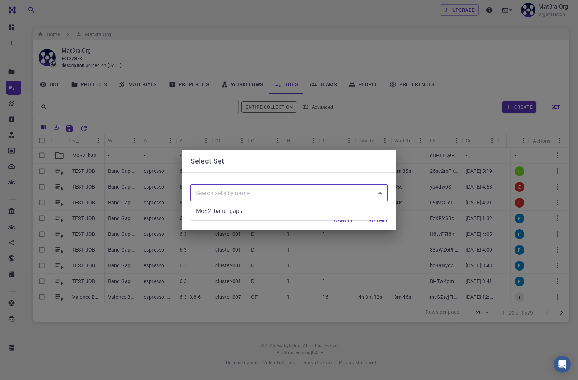
click at [220, 211] on li "MoS2_band_gaps" at bounding box center [289, 210] width 198 height 13
type input "MoS2_band_gaps"
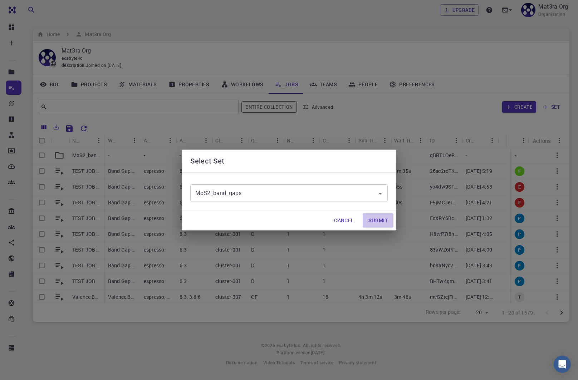
click at [378, 219] on button "Submit" at bounding box center [378, 220] width 31 height 14
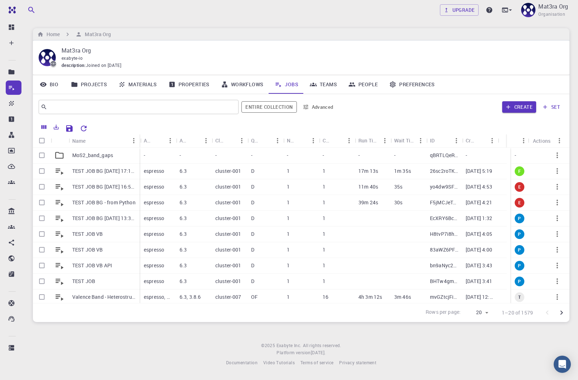
drag, startPoint x: 103, startPoint y: 136, endPoint x: 138, endPoint y: 147, distance: 36.3
click at [138, 147] on div "Name" at bounding box center [140, 141] width 7 height 14
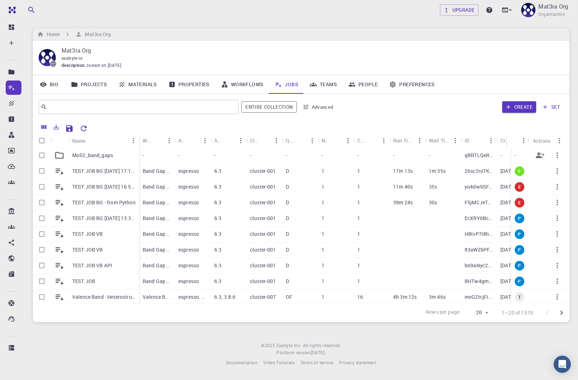
click at [89, 153] on p "MoS2_band_gaps" at bounding box center [92, 155] width 41 height 7
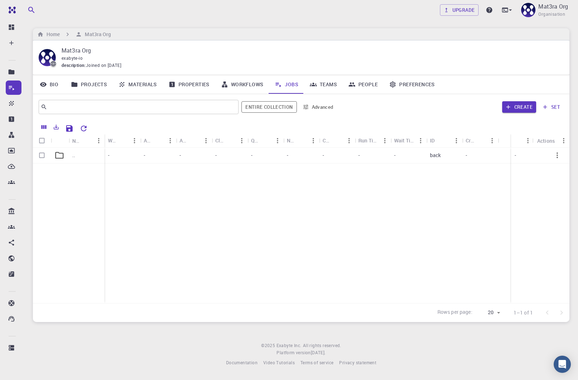
click at [57, 153] on icon at bounding box center [59, 155] width 10 height 10
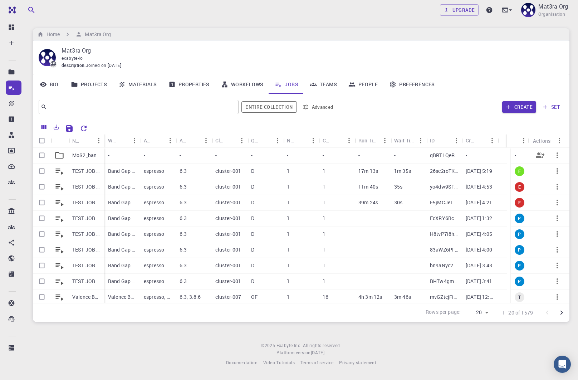
click at [77, 155] on p "MoS2_band_gaps" at bounding box center [86, 155] width 29 height 7
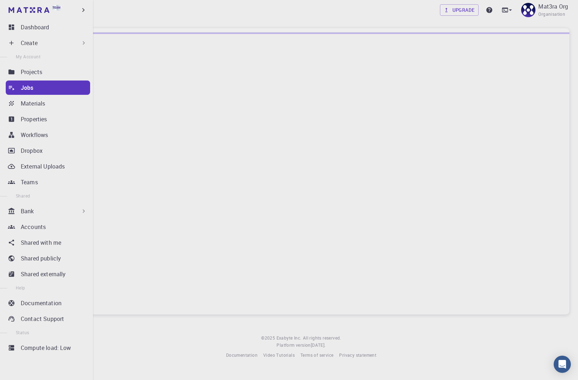
click at [42, 85] on div "Jobs" at bounding box center [55, 87] width 69 height 9
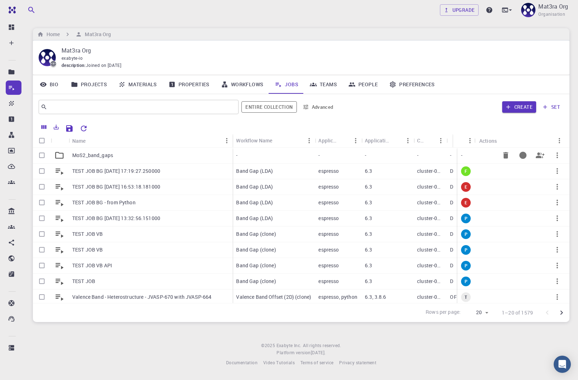
click at [105, 155] on p "MoS2_band_gaps" at bounding box center [92, 155] width 41 height 7
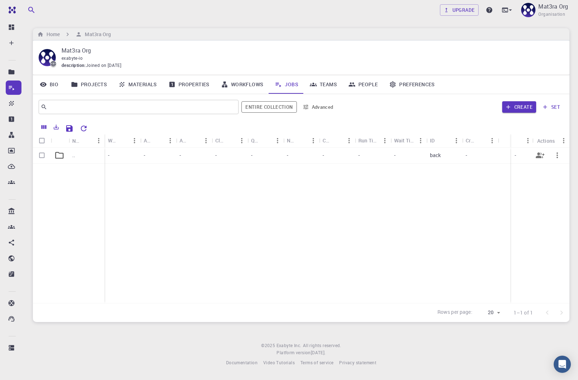
click at [63, 156] on icon at bounding box center [59, 155] width 8 height 7
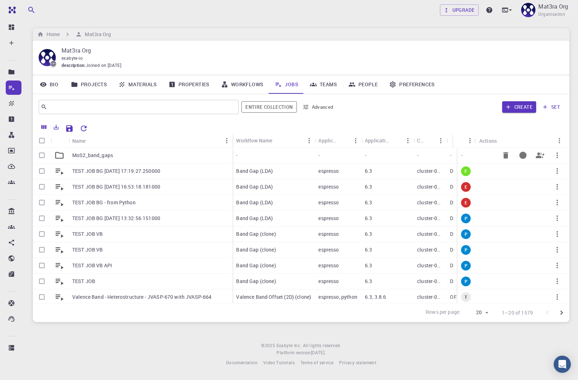
click at [137, 154] on div "MoS2_band_gaps" at bounding box center [151, 156] width 164 height 16
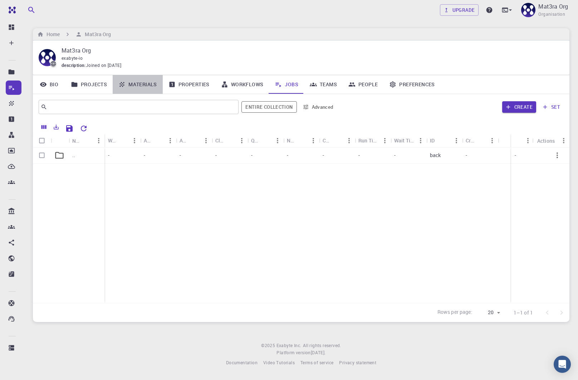
click at [143, 82] on link "Materials" at bounding box center [138, 84] width 50 height 19
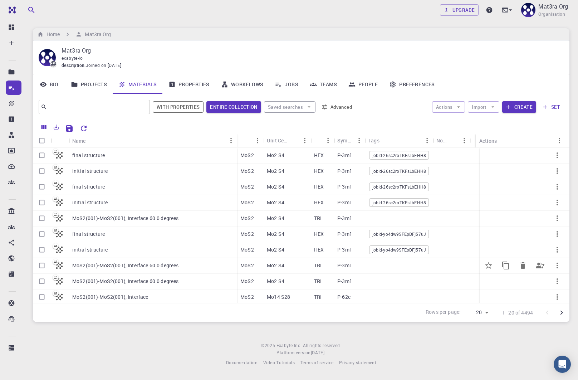
click at [109, 266] on p "MoS2(001)-MoS2(001), Interface 60.0 degrees" at bounding box center [125, 265] width 106 height 7
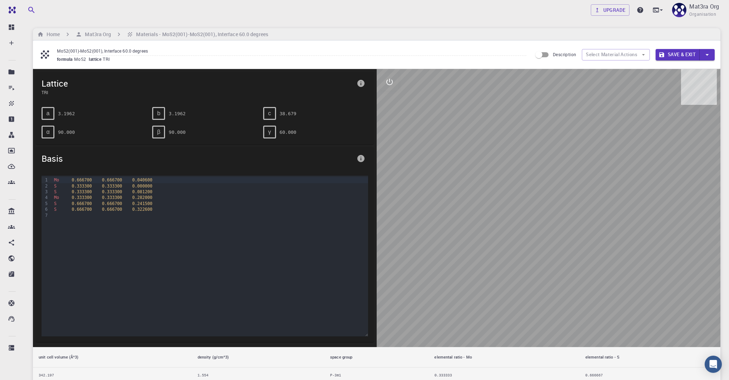
click at [391, 82] on icon "interactive" at bounding box center [389, 82] width 9 height 9
click at [390, 102] on icon "view" at bounding box center [389, 99] width 9 height 9
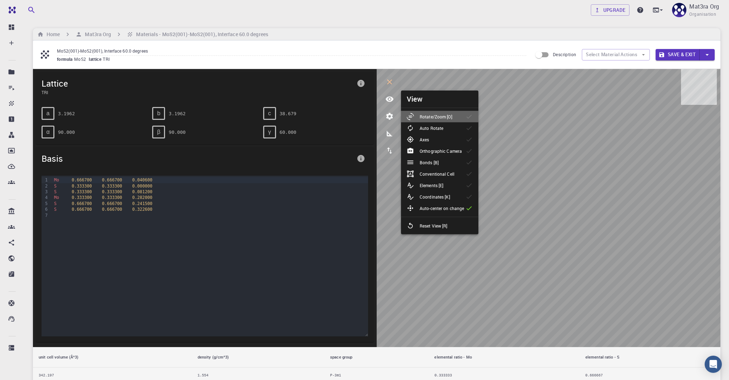
click at [418, 119] on div at bounding box center [412, 116] width 13 height 7
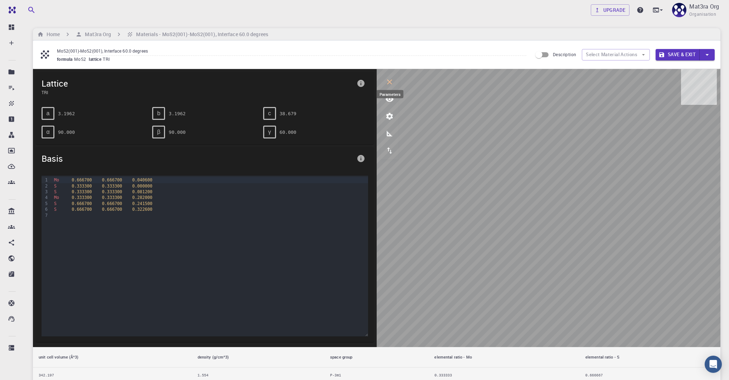
click at [384, 118] on button "parameters" at bounding box center [389, 116] width 17 height 17
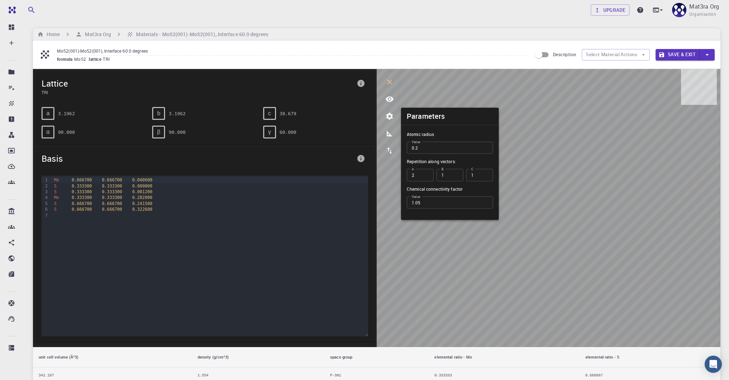
click at [424, 173] on input "2" at bounding box center [419, 175] width 27 height 12
type input "3"
click at [426, 173] on input "3" at bounding box center [419, 175] width 27 height 12
click at [456, 173] on input "2" at bounding box center [449, 175] width 27 height 12
type input "3"
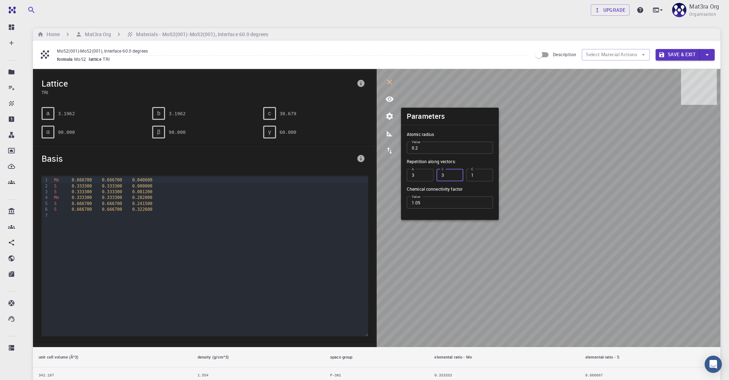
click at [456, 173] on input "3" at bounding box center [449, 175] width 27 height 12
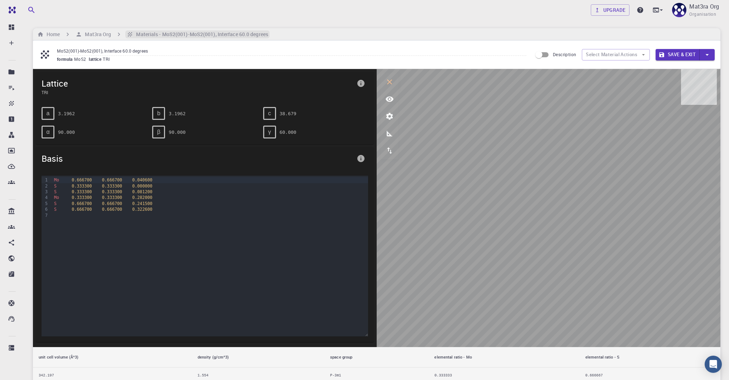
click at [149, 34] on h6 "Materials - MoS2(001)-MoS2(001), Interface 60.0 degrees" at bounding box center [200, 34] width 135 height 8
click at [95, 34] on h6 "Mat3ra Org" at bounding box center [96, 34] width 29 height 8
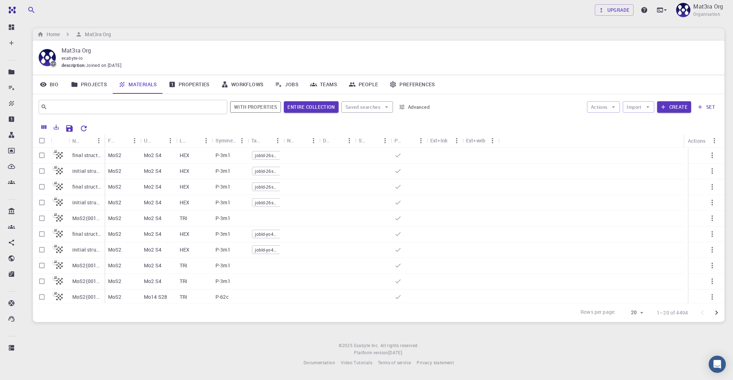
click at [289, 84] on link "Jobs" at bounding box center [286, 84] width 35 height 19
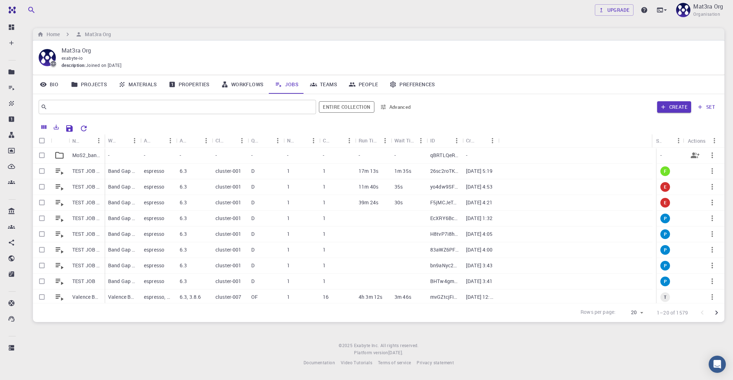
click at [76, 155] on p "MoS2_band_gaps" at bounding box center [86, 155] width 29 height 7
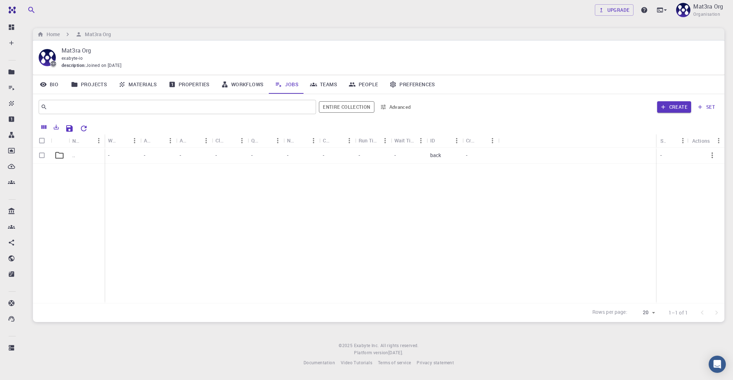
click at [61, 156] on icon at bounding box center [59, 155] width 10 height 10
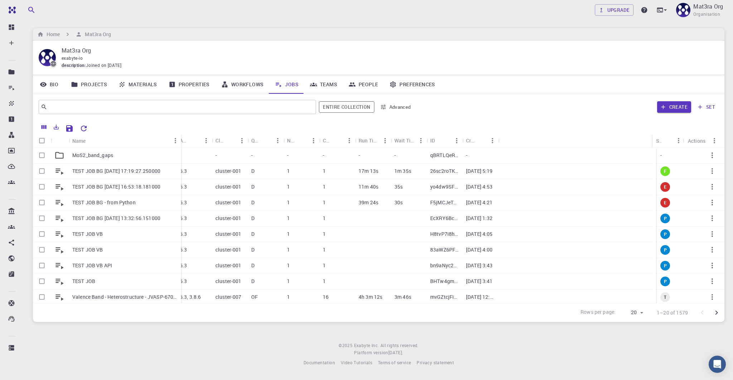
drag, startPoint x: 103, startPoint y: 137, endPoint x: 178, endPoint y: 135, distance: 74.8
click at [178, 135] on div "Name" at bounding box center [181, 141] width 7 height 14
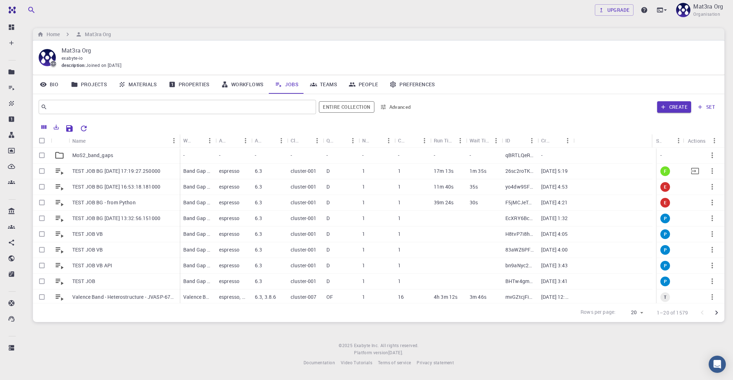
click at [420, 172] on div "1" at bounding box center [412, 172] width 36 height 16
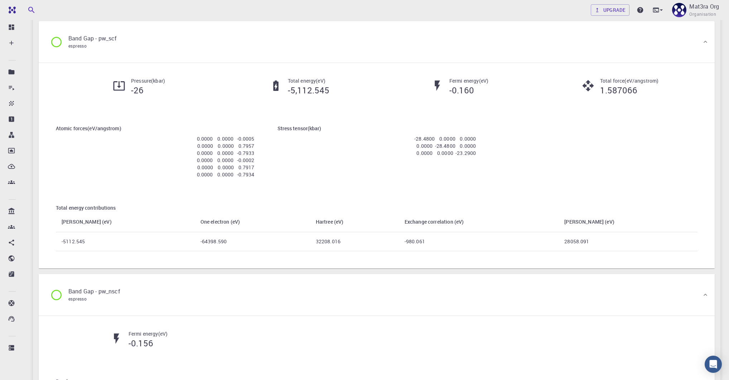
scroll to position [51, 0]
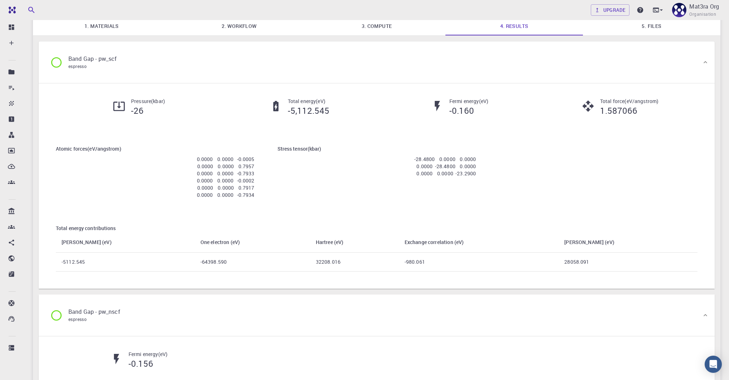
drag, startPoint x: 197, startPoint y: 156, endPoint x: 288, endPoint y: 199, distance: 100.8
click at [288, 199] on div "Atomic forces ( eV/angstrom ) 0.0000 0.0000 -0.0005 0.0000 0.0000 0.7957 0.0000…" at bounding box center [376, 208] width 664 height 150
click at [288, 199] on div "Stress tensor ( kbar ) -28.4800 0.0000 0.0000 0.0000 -28.4800 0.0000 0.0000 0.0…" at bounding box center [376, 172] width 221 height 79
drag, startPoint x: 289, startPoint y: 110, endPoint x: 335, endPoint y: 111, distance: 45.8
click at [335, 111] on div "Total energy ( eV ) -5,112.545" at bounding box center [296, 107] width 160 height 19
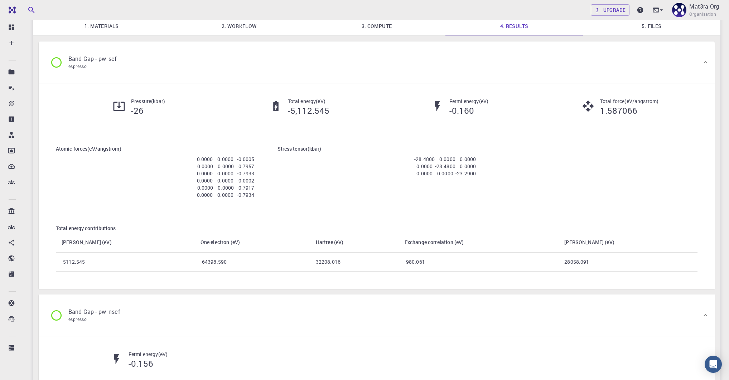
click at [366, 104] on div "Total energy ( eV ) -5,112.545" at bounding box center [296, 107] width 160 height 19
drag, startPoint x: 595, startPoint y: 109, endPoint x: 651, endPoint y: 109, distance: 55.8
click at [578, 109] on div "Total force ( eV/angstrom ) 1.587066" at bounding box center [617, 107] width 160 height 19
click at [578, 107] on h5 "1.587066" at bounding box center [629, 110] width 59 height 11
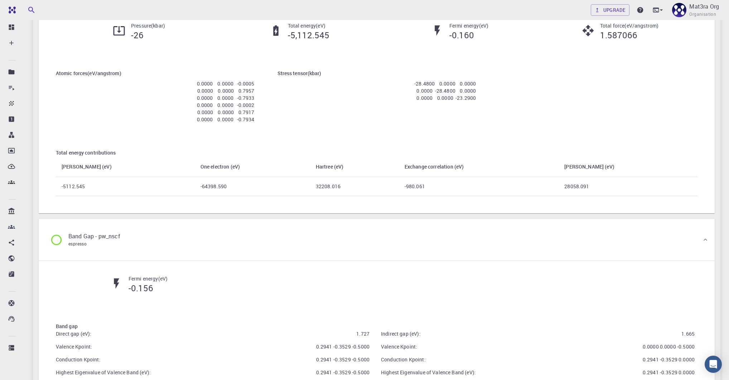
scroll to position [0, 0]
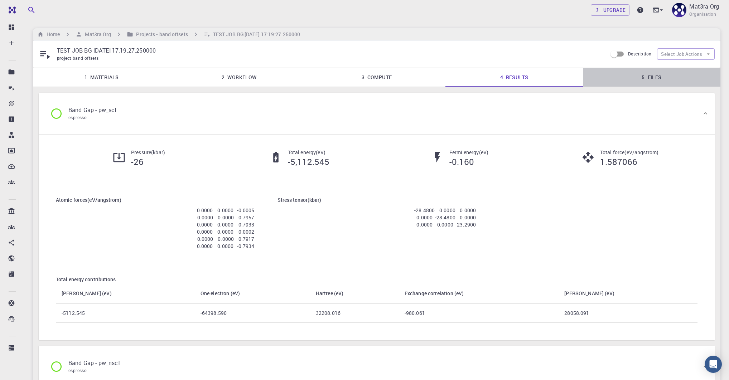
click at [578, 74] on link "5. Files" at bounding box center [651, 77] width 137 height 19
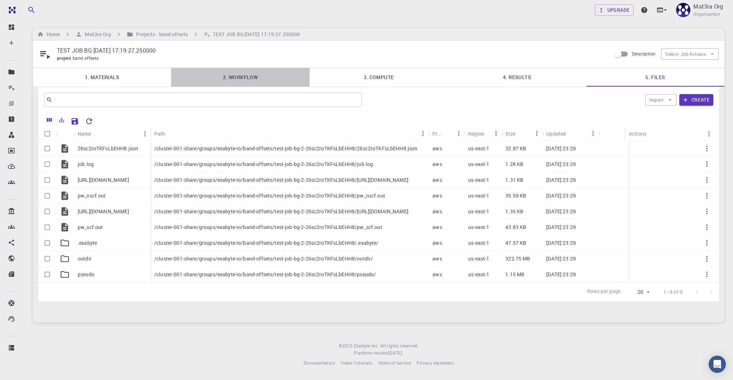
click at [239, 76] on link "2. Workflow" at bounding box center [240, 77] width 138 height 19
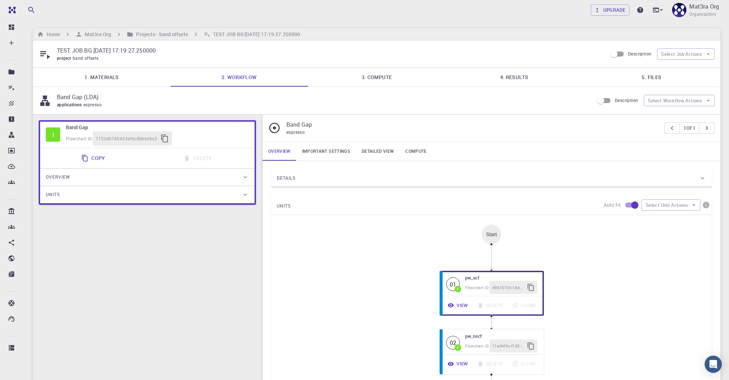
click at [328, 150] on link "Important settings" at bounding box center [325, 151] width 59 height 19
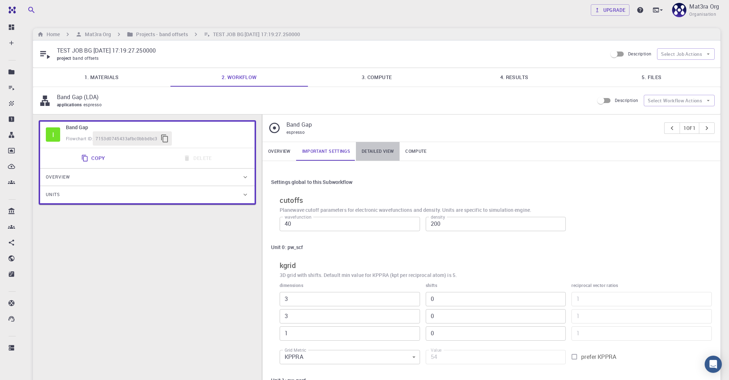
click at [374, 154] on link "Detailed view" at bounding box center [378, 151] width 44 height 19
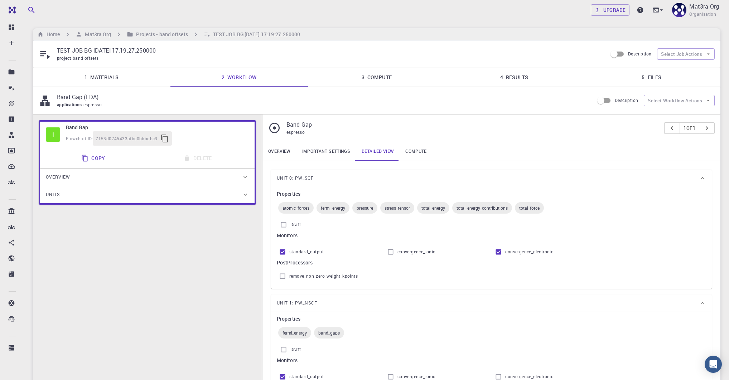
click at [414, 151] on link "Compute" at bounding box center [415, 151] width 33 height 19
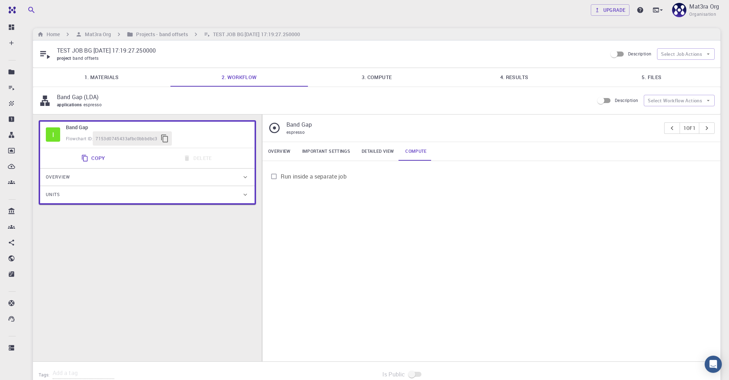
click at [391, 77] on link "3. Compute" at bounding box center [376, 77] width 137 height 19
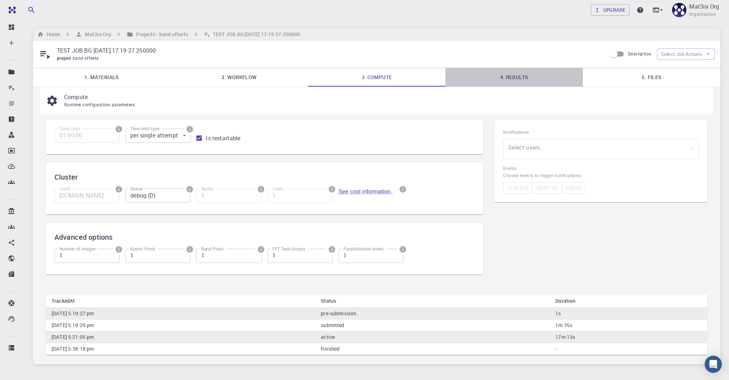
click at [503, 80] on link "4. Results" at bounding box center [513, 77] width 137 height 19
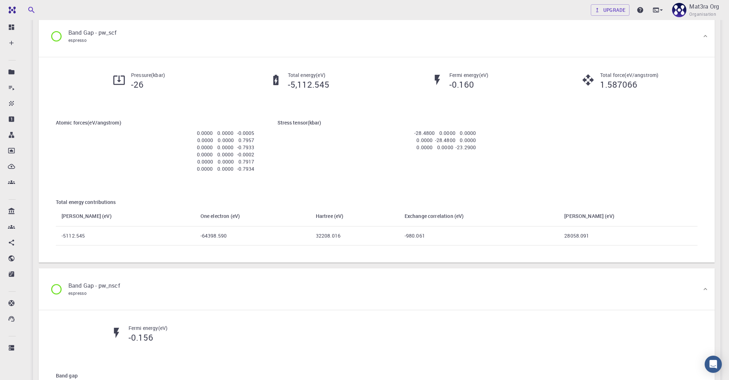
scroll to position [46, 0]
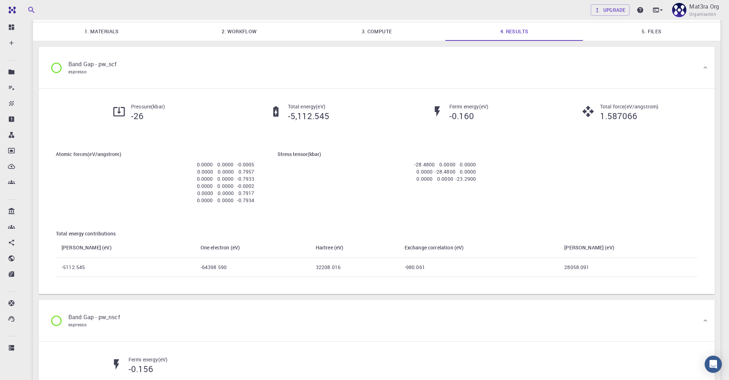
click at [578, 36] on link "5. Files" at bounding box center [651, 31] width 137 height 19
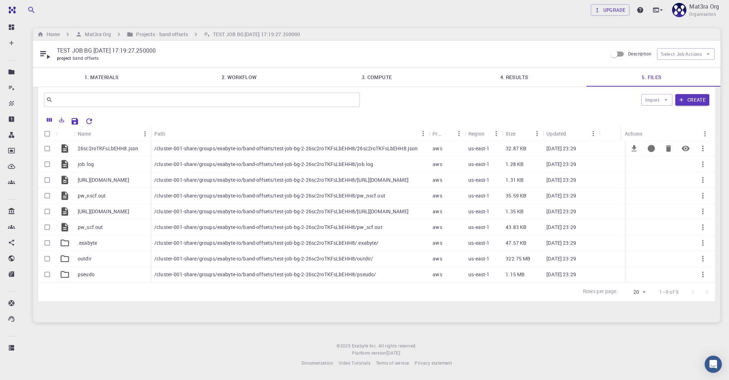
scroll to position [0, 0]
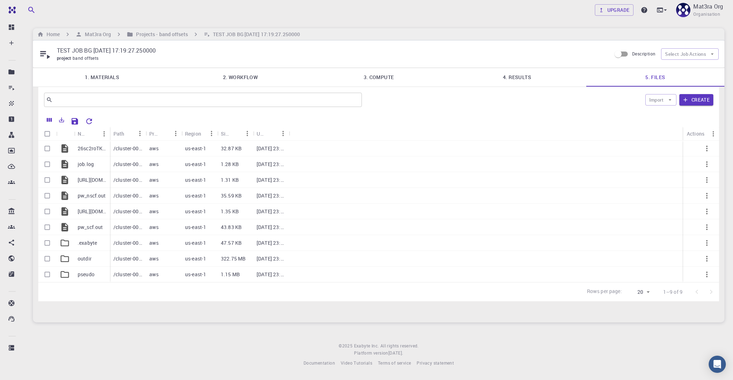
click at [261, 78] on link "2. Workflow" at bounding box center [240, 77] width 138 height 19
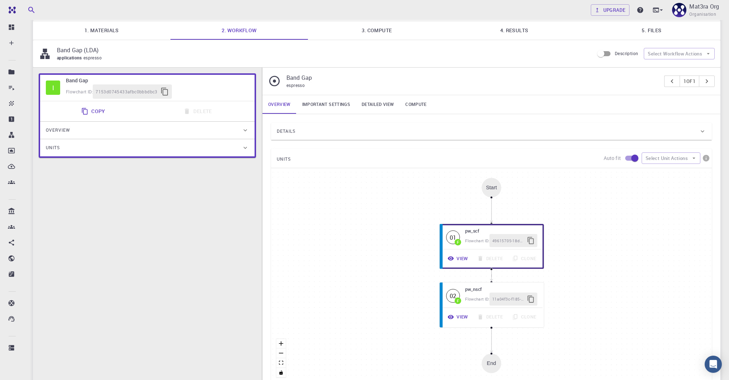
scroll to position [47, 0]
click at [461, 314] on button "View" at bounding box center [456, 317] width 31 height 14
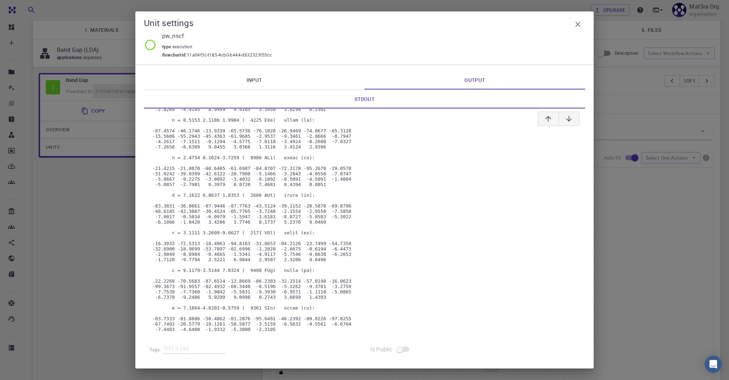
scroll to position [2658, 0]
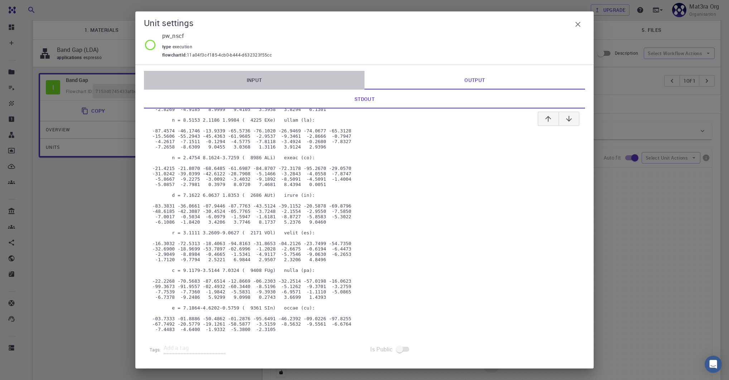
click at [263, 73] on link "Input" at bounding box center [254, 80] width 220 height 19
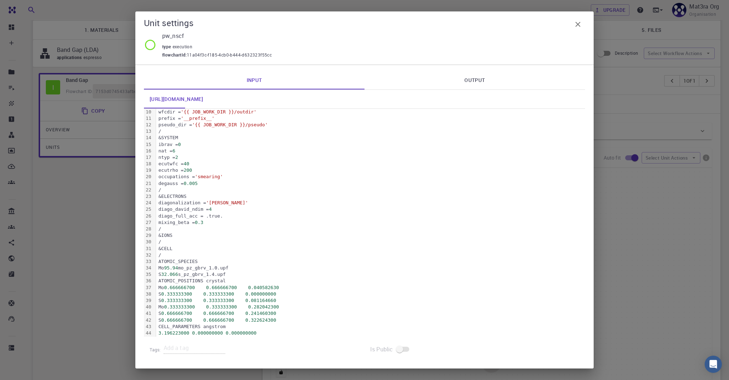
scroll to position [87, 0]
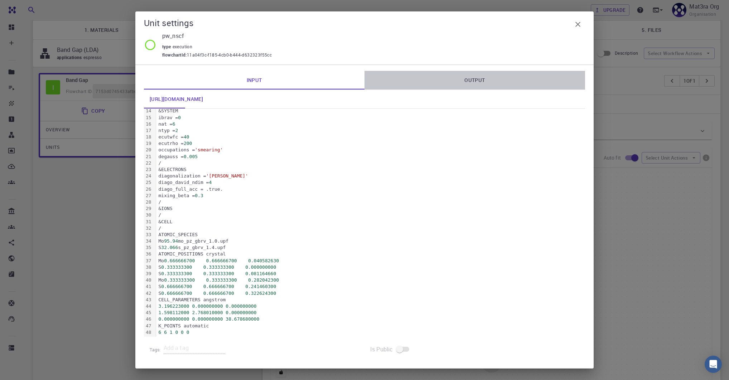
click at [458, 77] on link "Output" at bounding box center [474, 80] width 220 height 19
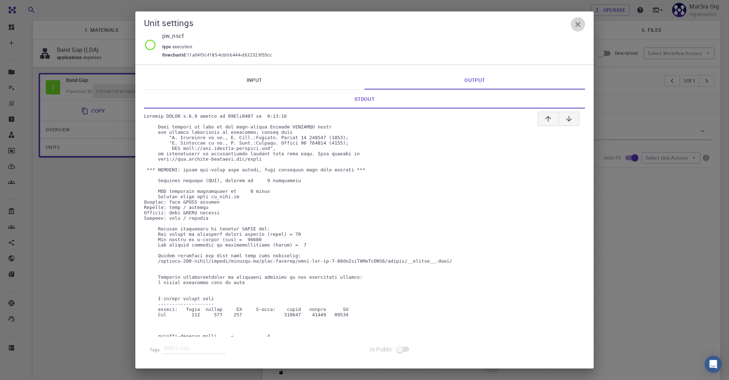
click at [578, 26] on icon "button" at bounding box center [577, 24] width 9 height 9
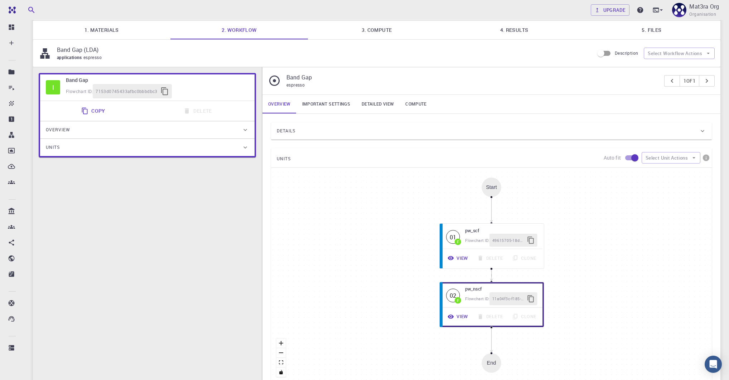
click at [578, 36] on link "5. Files" at bounding box center [651, 30] width 137 height 19
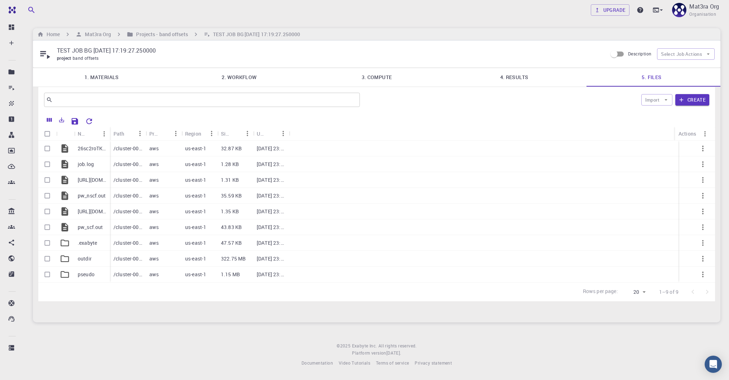
scroll to position [0, 0]
drag, startPoint x: 91, startPoint y: 179, endPoint x: 89, endPoint y: 203, distance: 24.8
click at [89, 204] on div "26sc2roTKFsLbEHH8.json job.log pw_nscf.in pw_nscf.out pw_scf.in pw_scf.out .exa…" at bounding box center [74, 212] width 72 height 142
click at [87, 211] on p "pw_scf.in" at bounding box center [92, 211] width 29 height 7
click at [578, 210] on icon "Preview" at bounding box center [689, 211] width 9 height 9
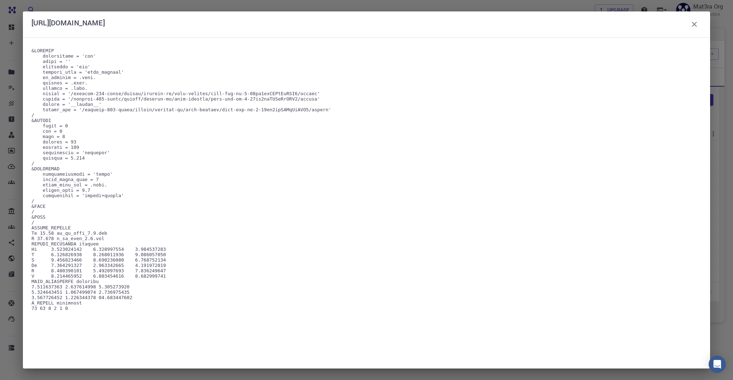
click at [66, 306] on pre at bounding box center [366, 203] width 670 height 310
click at [109, 307] on pre at bounding box center [366, 203] width 670 height 310
click at [578, 26] on icon "button" at bounding box center [694, 24] width 9 height 9
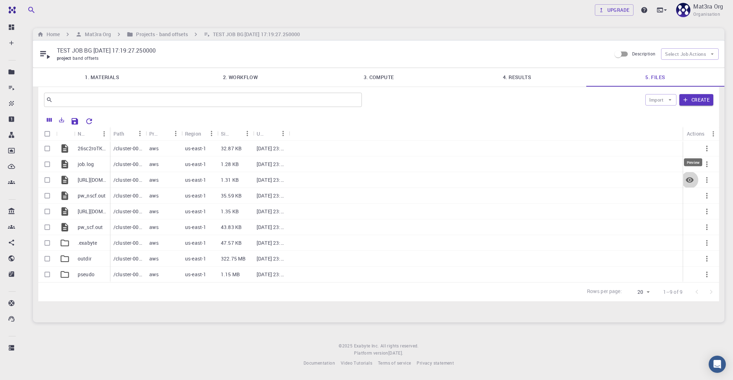
click at [578, 177] on icon "Preview" at bounding box center [690, 179] width 8 height 5
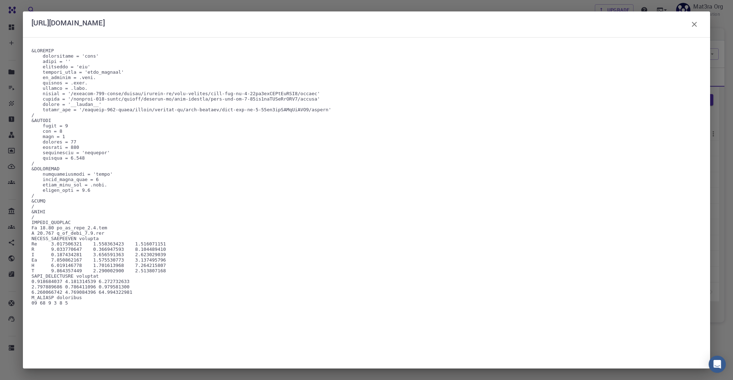
click at [578, 24] on icon "button" at bounding box center [694, 24] width 5 height 5
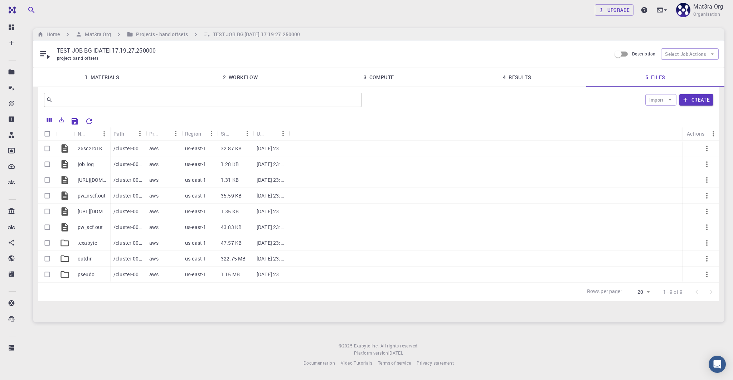
click at [259, 77] on link "2. Workflow" at bounding box center [240, 77] width 138 height 19
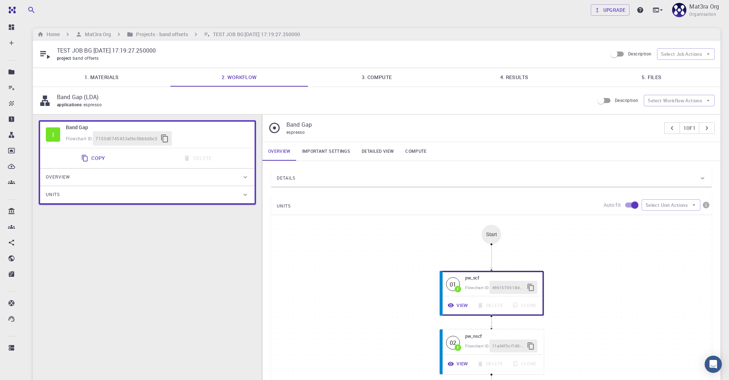
click at [320, 176] on div "Details" at bounding box center [488, 177] width 422 height 11
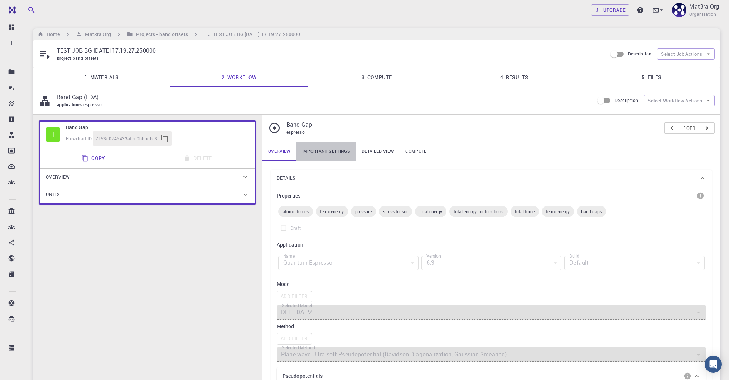
click at [339, 148] on link "Important settings" at bounding box center [325, 151] width 59 height 19
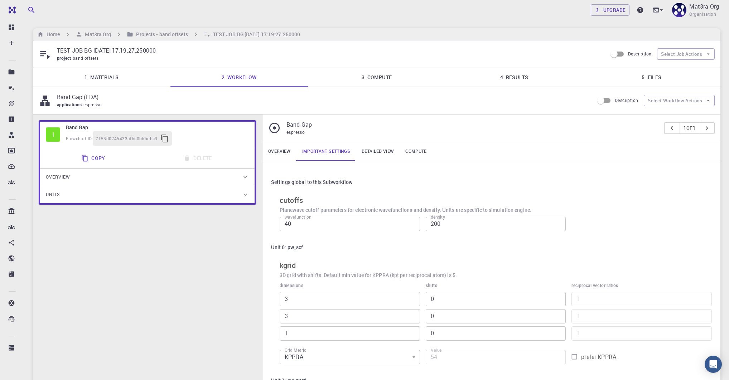
click at [281, 147] on link "Overview" at bounding box center [279, 151] width 34 height 19
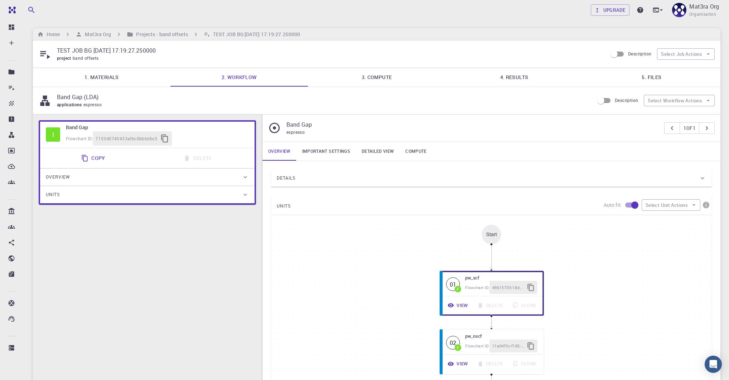
click at [344, 178] on div "Details" at bounding box center [488, 177] width 422 height 11
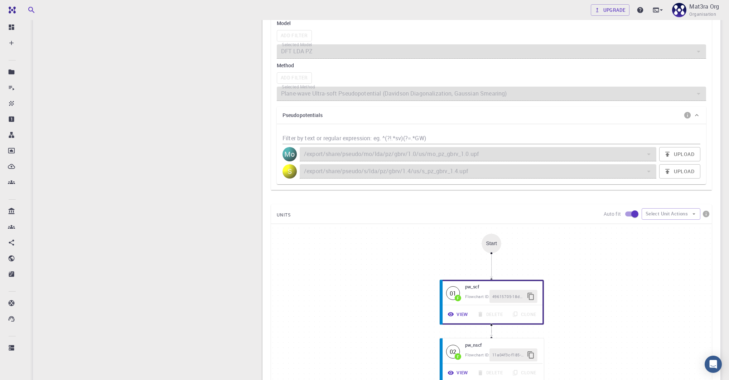
scroll to position [303, 0]
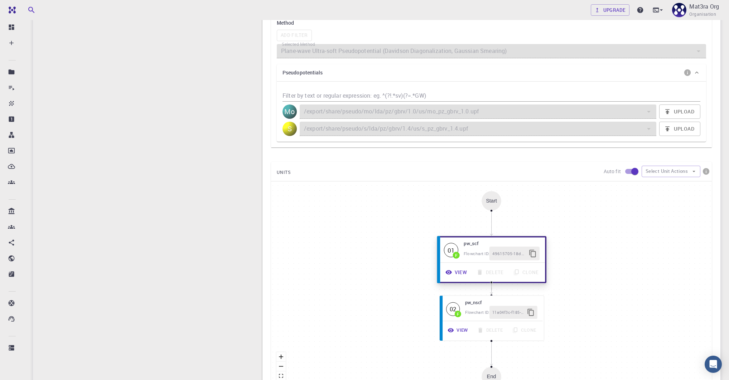
click at [462, 269] on button "View" at bounding box center [456, 273] width 31 height 14
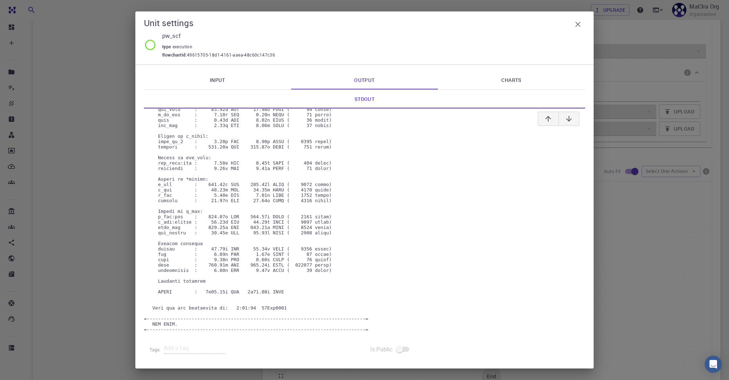
scroll to position [4904, 0]
click at [242, 78] on link "Input" at bounding box center [217, 80] width 147 height 19
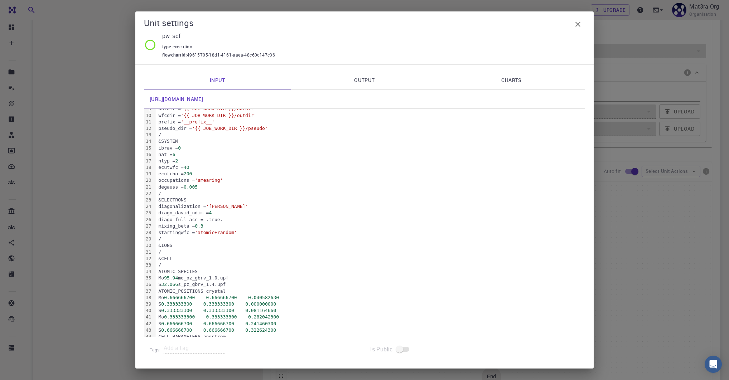
scroll to position [93, 0]
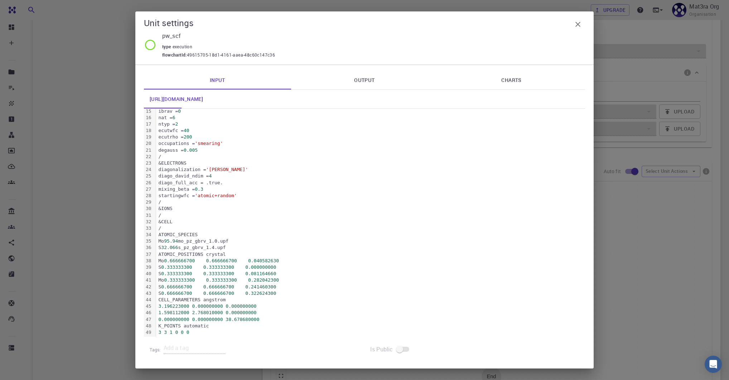
click at [511, 81] on link "Charts" at bounding box center [511, 80] width 147 height 19
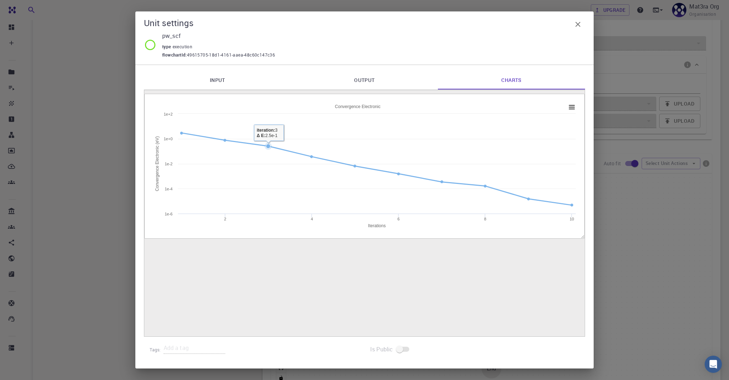
scroll to position [313, 0]
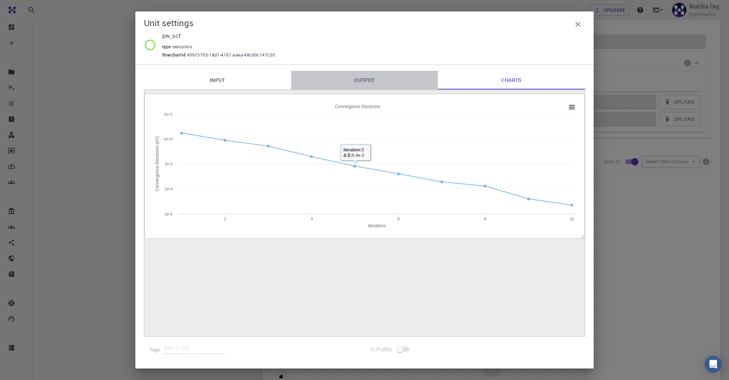
click at [360, 83] on link "Output" at bounding box center [364, 80] width 147 height 19
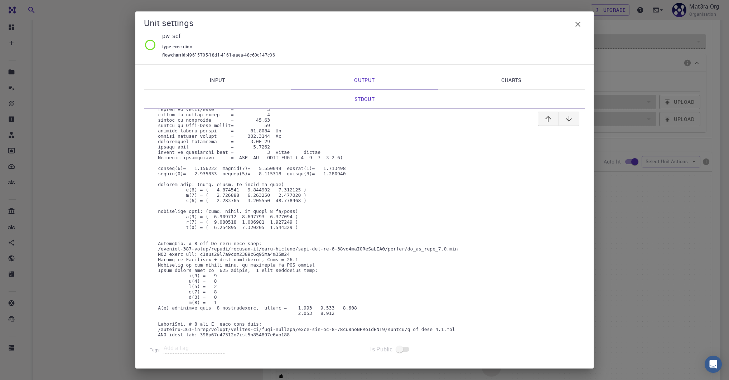
scroll to position [0, 0]
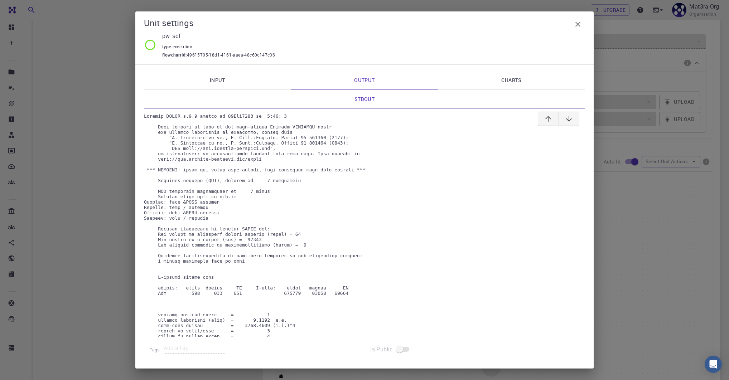
click at [221, 77] on link "Input" at bounding box center [217, 80] width 147 height 19
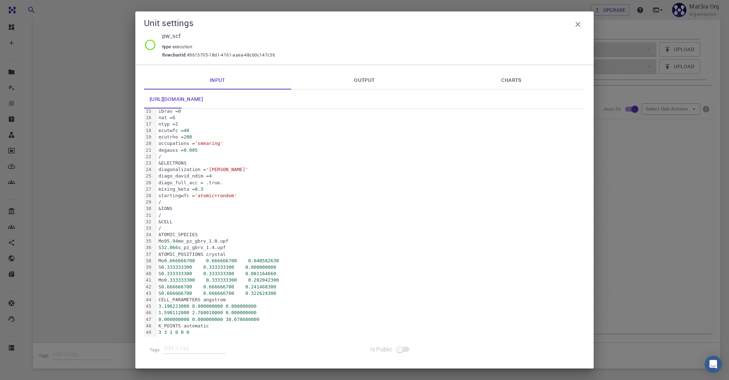
scroll to position [409, 0]
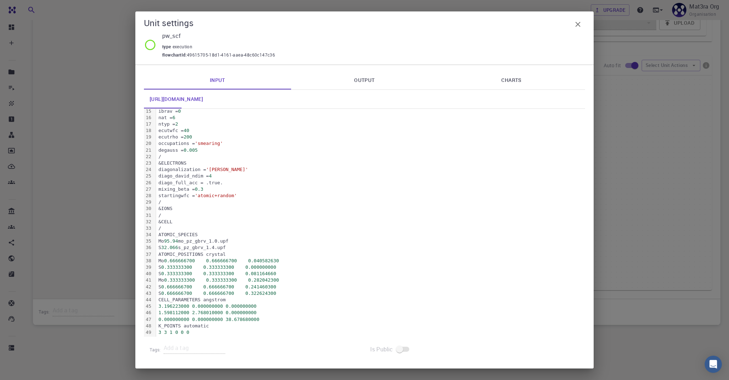
click at [578, 25] on icon "button" at bounding box center [577, 24] width 9 height 9
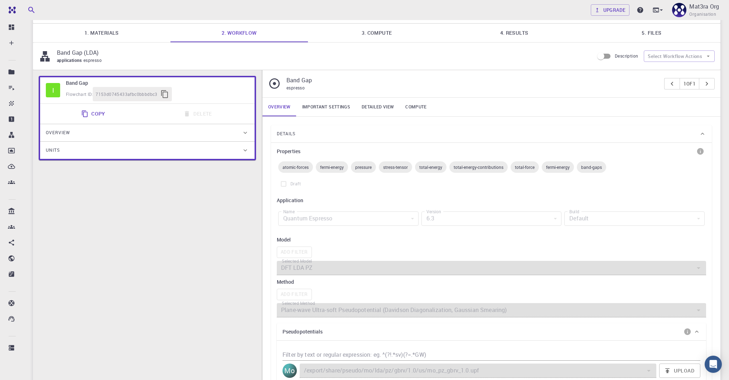
scroll to position [0, 0]
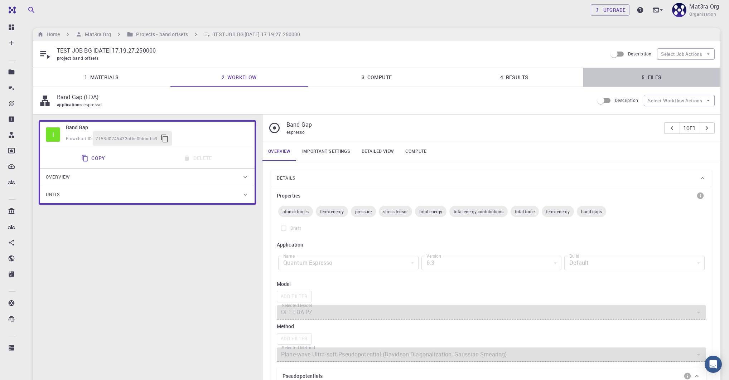
click at [578, 78] on link "5. Files" at bounding box center [651, 77] width 137 height 19
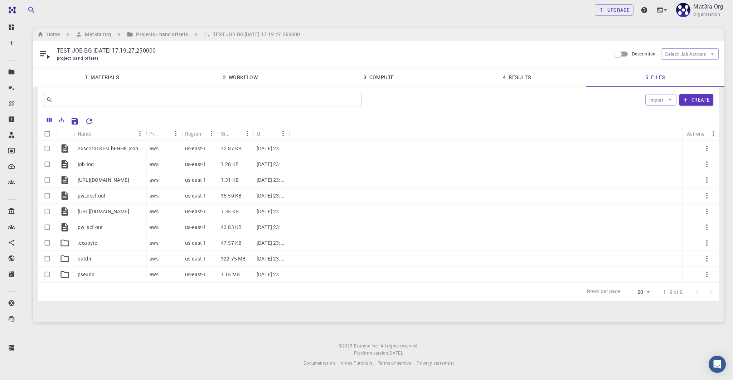
drag, startPoint x: 109, startPoint y: 131, endPoint x: 145, endPoint y: 130, distance: 35.4
click at [145, 130] on div "Name" at bounding box center [146, 134] width 7 height 14
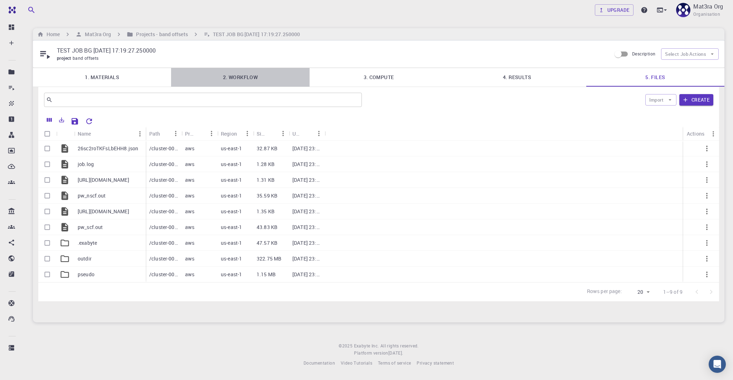
click at [250, 82] on link "2. Workflow" at bounding box center [240, 77] width 138 height 19
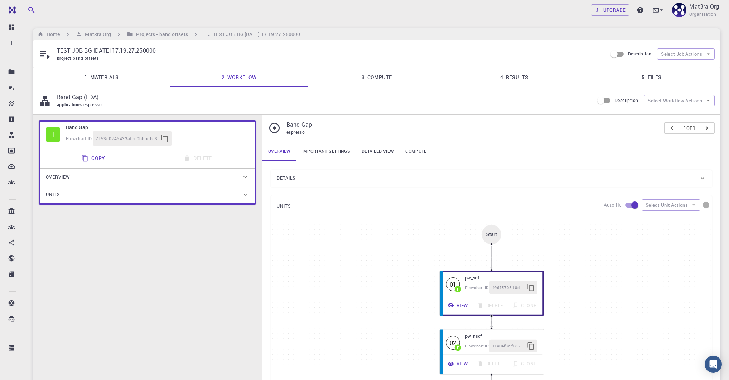
scroll to position [3, 0]
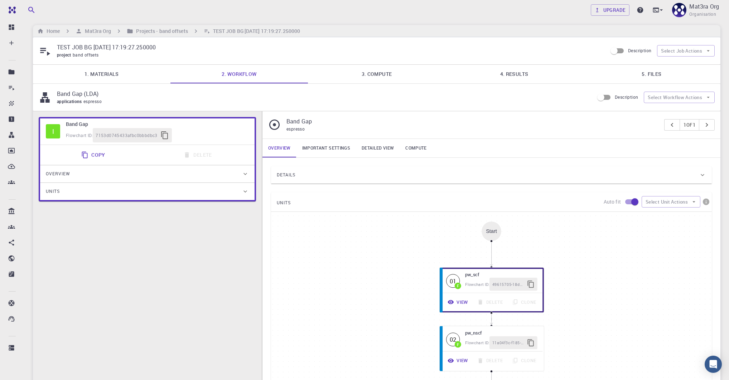
click at [319, 151] on link "Important settings" at bounding box center [325, 148] width 59 height 19
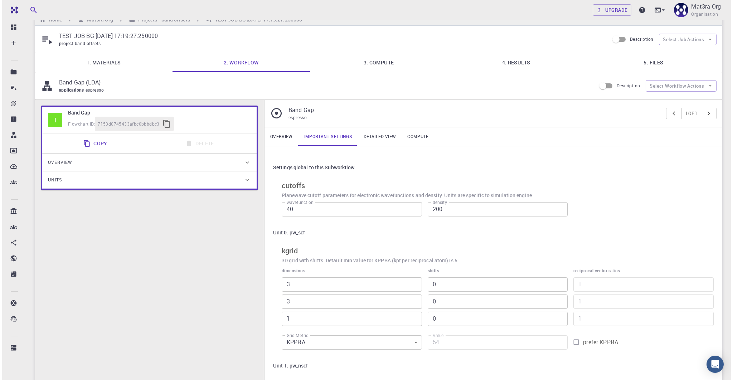
scroll to position [0, 0]
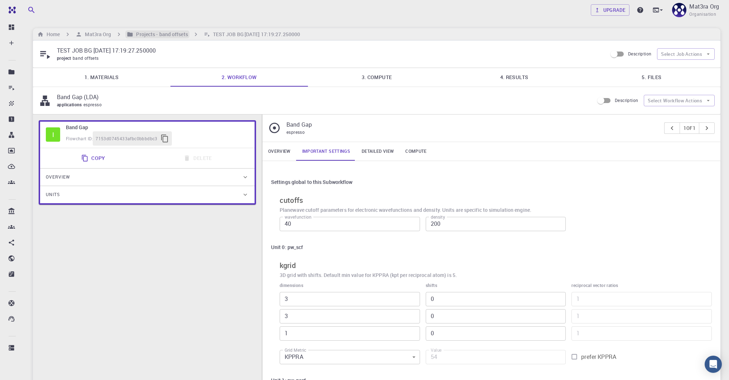
click at [142, 34] on h6 "Projects - band offsets" at bounding box center [160, 34] width 54 height 8
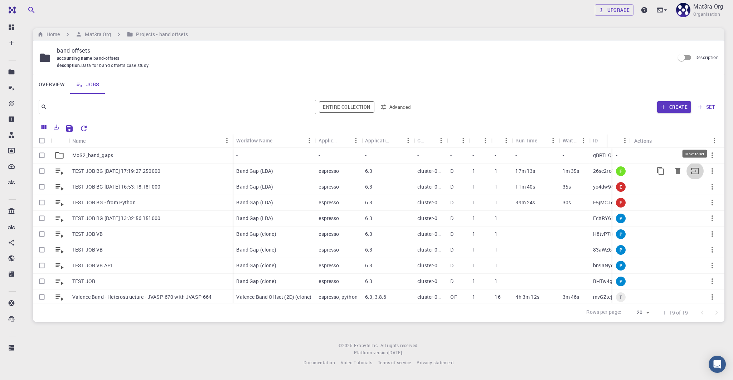
click at [578, 171] on icon "Move to set" at bounding box center [695, 171] width 9 height 9
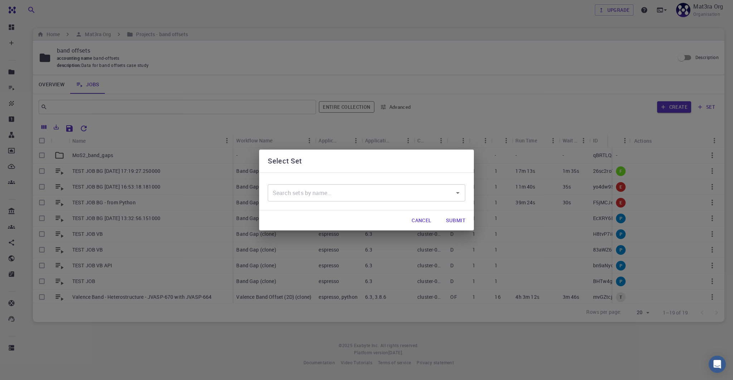
click at [409, 191] on input "text" at bounding box center [361, 193] width 180 height 14
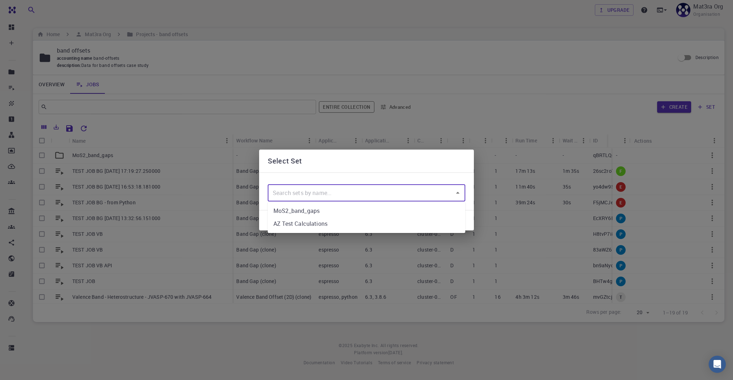
click at [333, 212] on li "MoS2_band_gaps" at bounding box center [367, 210] width 198 height 13
type input "MoS2_band_gaps"
click at [461, 220] on button "Submit" at bounding box center [455, 220] width 31 height 14
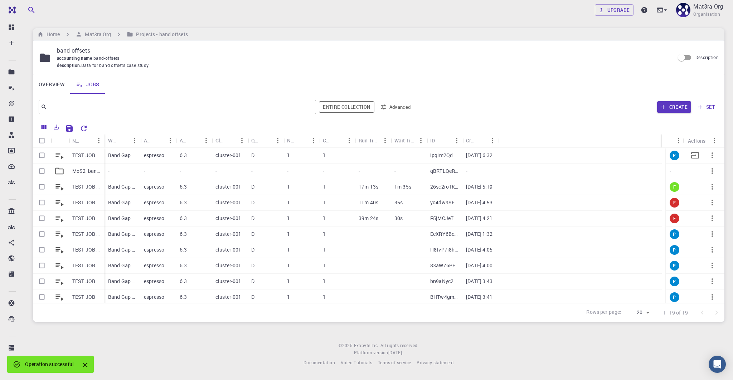
click at [95, 155] on p "TEST JOB BG 2025-08-11 17:19:27.250000 (clone)" at bounding box center [86, 155] width 29 height 7
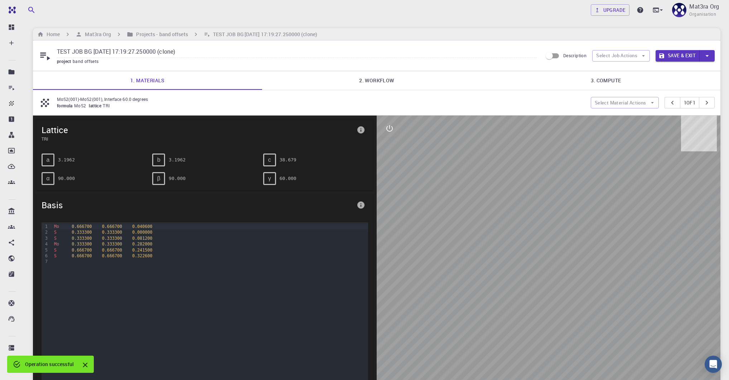
click at [160, 29] on div "Home Mat3ra Org Projects - band offsets TEST JOB BG 2025-08-11 17:19:27.250000 …" at bounding box center [376, 34] width 687 height 12
click at [161, 35] on h6 "Projects - band offsets" at bounding box center [160, 34] width 54 height 8
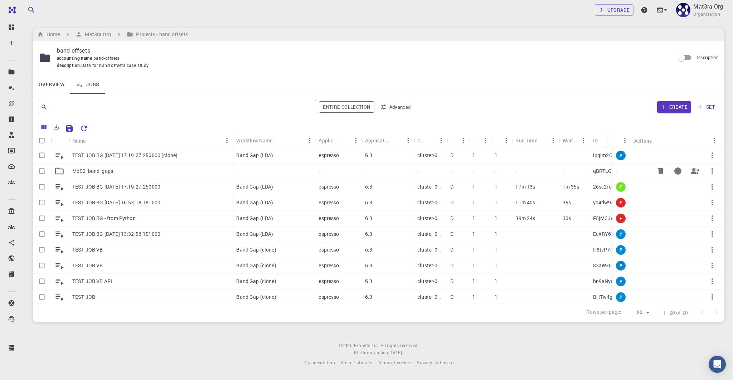
click at [75, 169] on p "MoS2_band_gaps" at bounding box center [92, 170] width 41 height 7
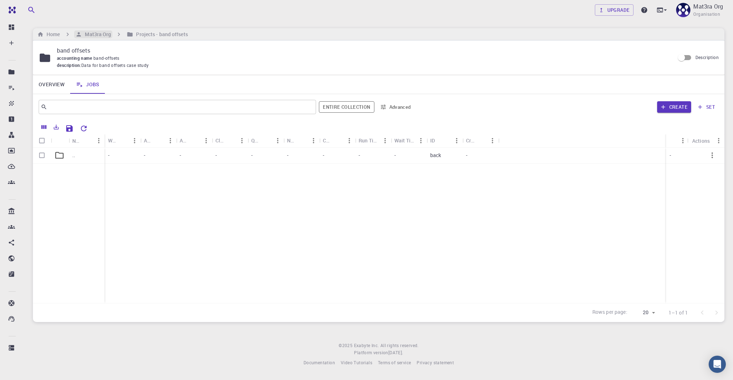
click at [103, 34] on h6 "Mat3ra Org" at bounding box center [96, 34] width 29 height 8
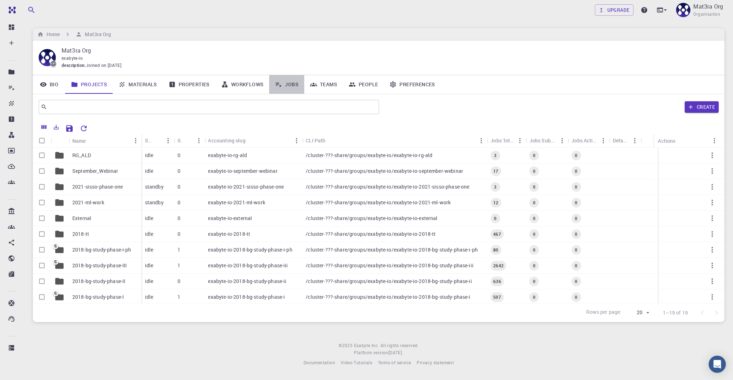
click at [291, 82] on link "Jobs" at bounding box center [286, 84] width 35 height 19
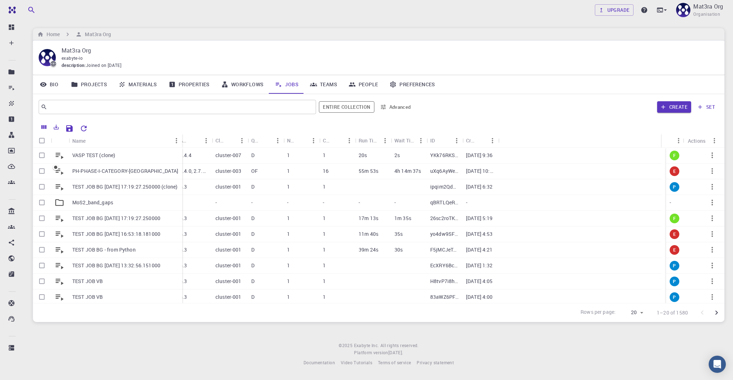
drag, startPoint x: 103, startPoint y: 134, endPoint x: 181, endPoint y: 133, distance: 77.7
click at [181, 134] on div "Name" at bounding box center [182, 141] width 7 height 14
click at [578, 219] on icon "Move to set" at bounding box center [695, 218] width 9 height 9
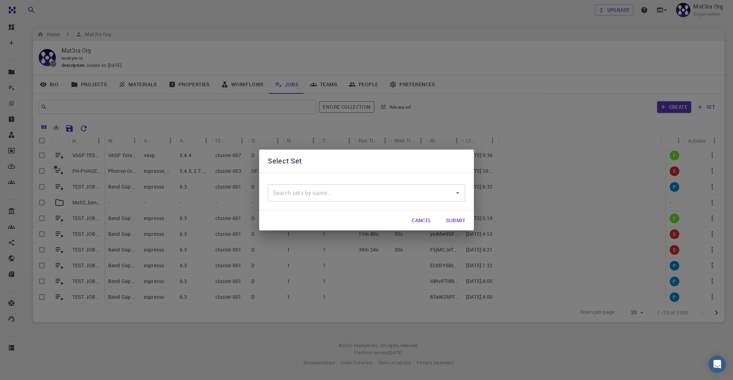
click at [290, 193] on input "text" at bounding box center [361, 193] width 180 height 14
click at [293, 211] on li "MoS2_band_gaps" at bounding box center [367, 210] width 198 height 13
type input "MoS2_band_gaps"
click at [456, 220] on button "Submit" at bounding box center [455, 220] width 31 height 14
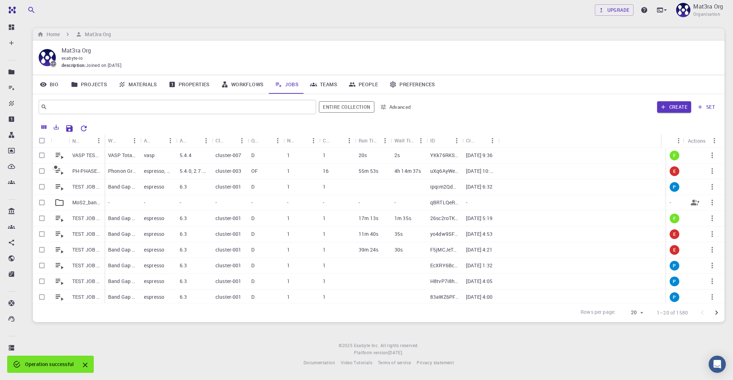
click at [90, 204] on p "MoS2_band_gaps" at bounding box center [86, 202] width 29 height 7
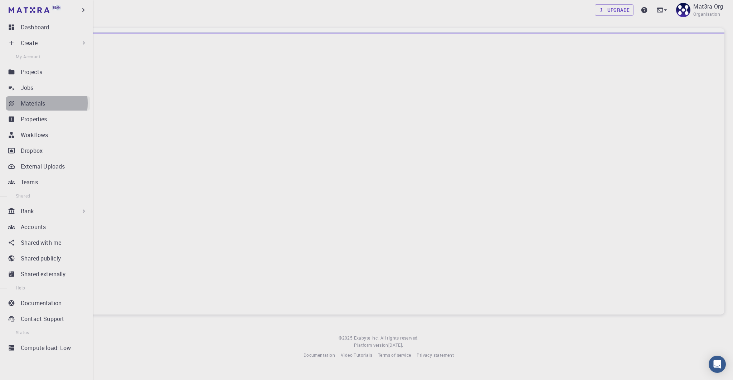
click at [25, 103] on p "Materials" at bounding box center [33, 103] width 24 height 9
click at [25, 83] on link "Jobs" at bounding box center [48, 88] width 84 height 14
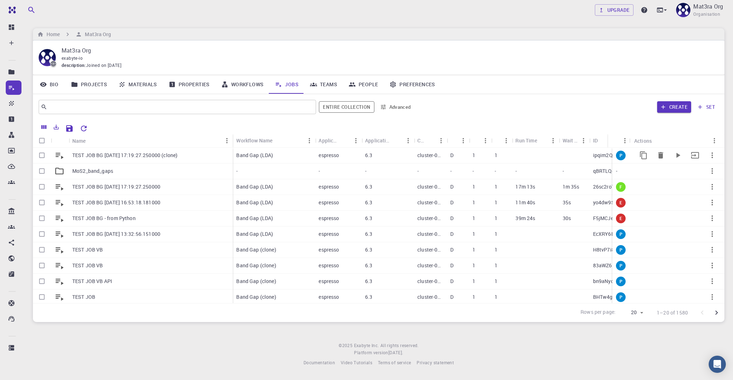
click at [188, 153] on div "TEST JOB BG [DATE] 17:19:27.250000 (clone)" at bounding box center [151, 156] width 164 height 16
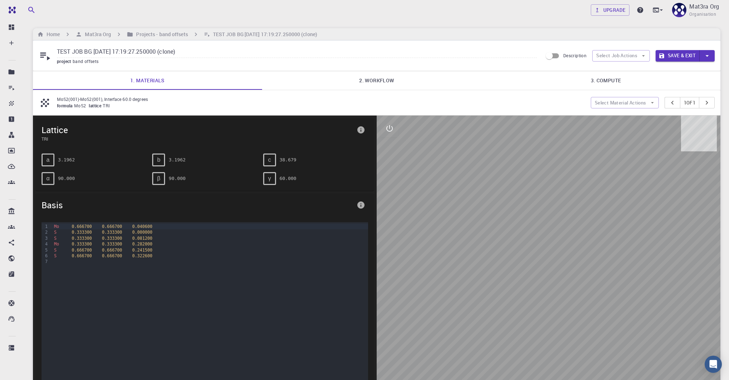
click at [357, 83] on link "2. Workflow" at bounding box center [376, 80] width 229 height 19
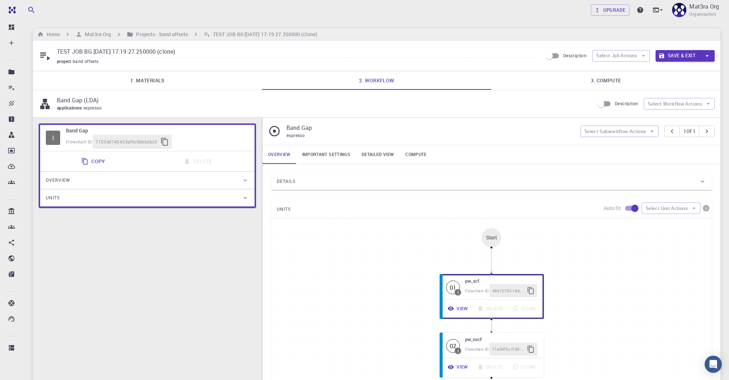
click at [348, 178] on div "Details" at bounding box center [488, 181] width 422 height 11
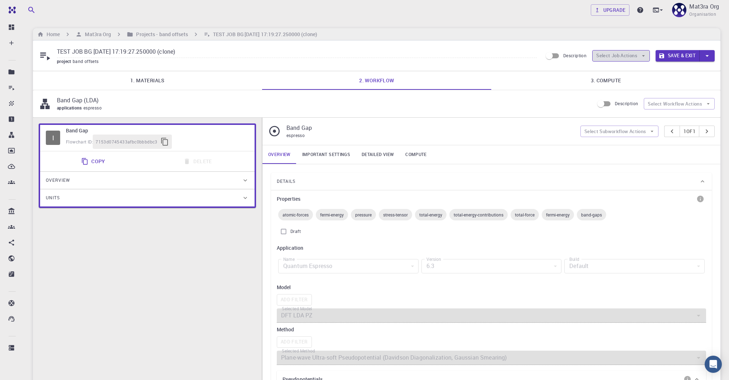
click at [627, 57] on button "Select Job Actions" at bounding box center [621, 55] width 58 height 11
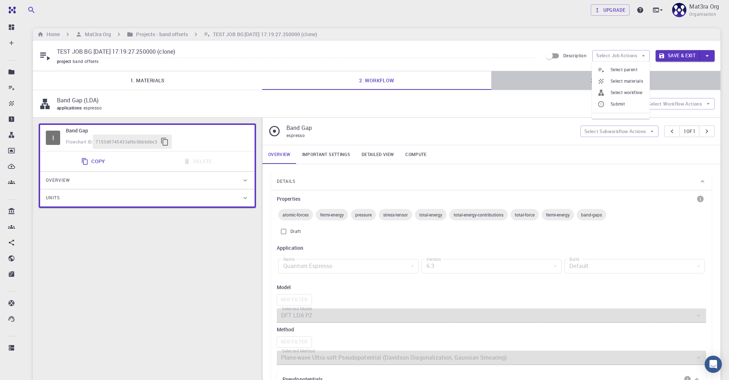
click at [517, 74] on link "3. Compute" at bounding box center [605, 80] width 229 height 19
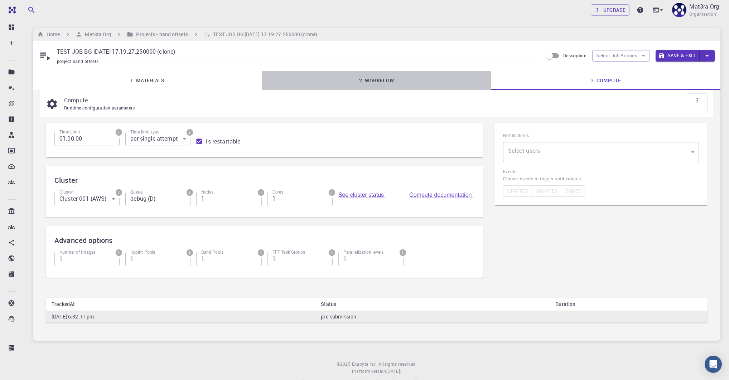
click at [447, 84] on link "2. Workflow" at bounding box center [376, 80] width 229 height 19
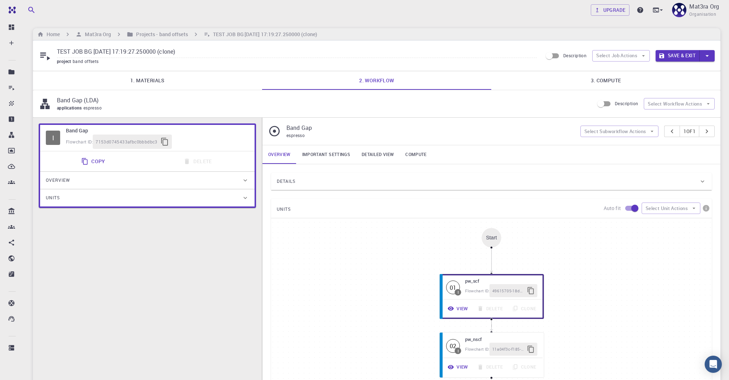
click at [340, 160] on link "Important settings" at bounding box center [325, 154] width 59 height 19
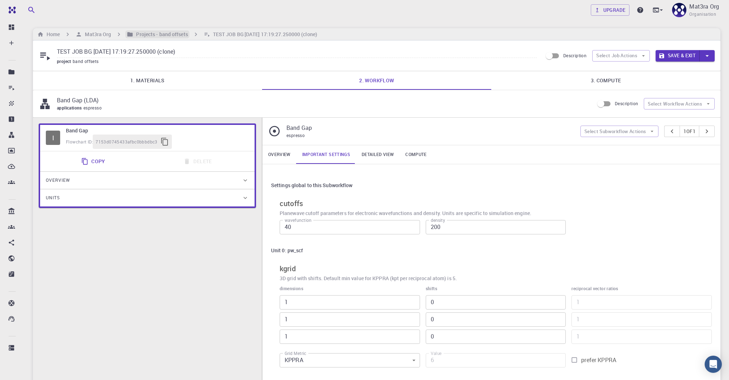
click at [165, 36] on h6 "Projects - band offsets" at bounding box center [160, 34] width 54 height 8
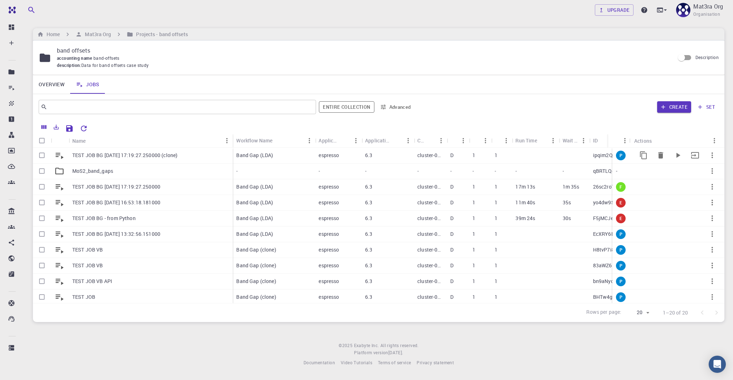
click at [708, 154] on icon "button" at bounding box center [712, 155] width 9 height 9
click at [704, 206] on span "Expand" at bounding box center [710, 207] width 15 height 7
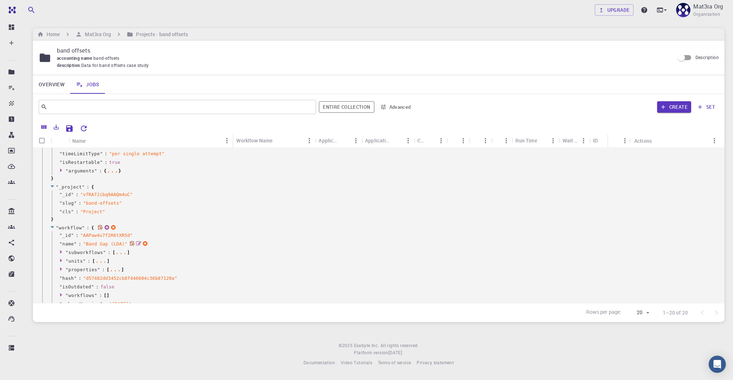
scroll to position [161, 0]
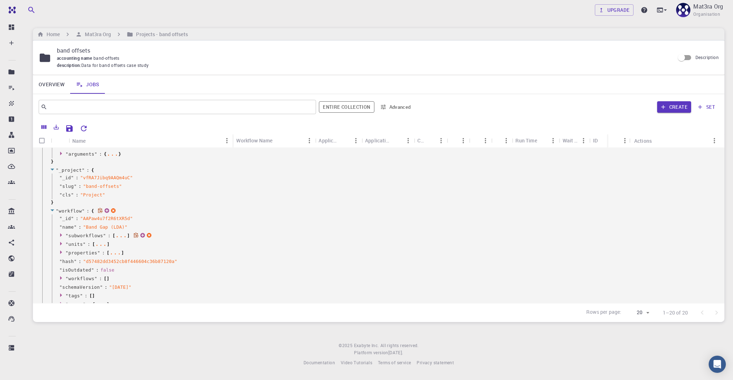
click at [61, 233] on icon at bounding box center [61, 235] width 5 height 5
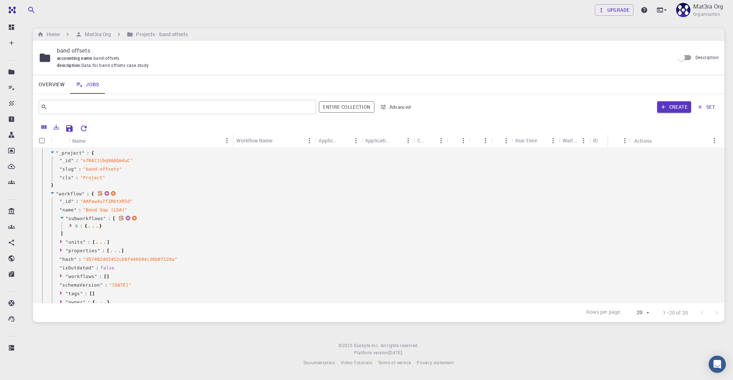
scroll to position [179, 0]
click at [70, 224] on icon at bounding box center [71, 225] width 2 height 4
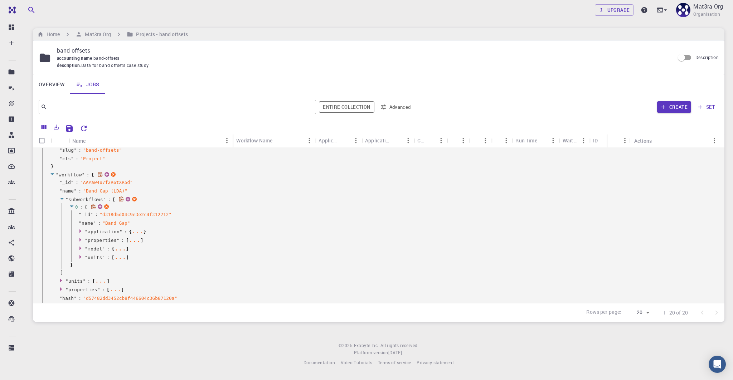
scroll to position [203, 0]
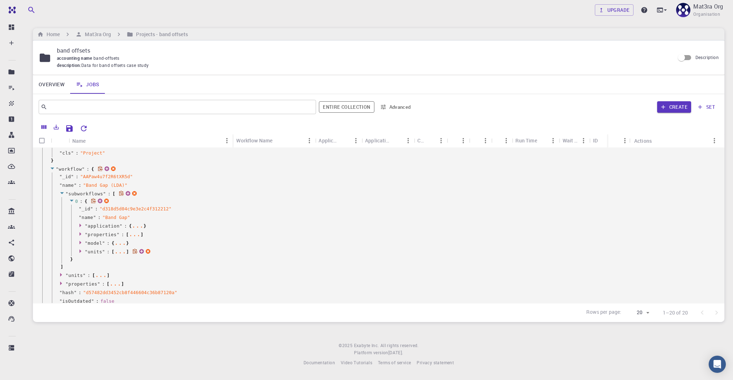
click at [81, 252] on icon at bounding box center [81, 251] width 5 height 5
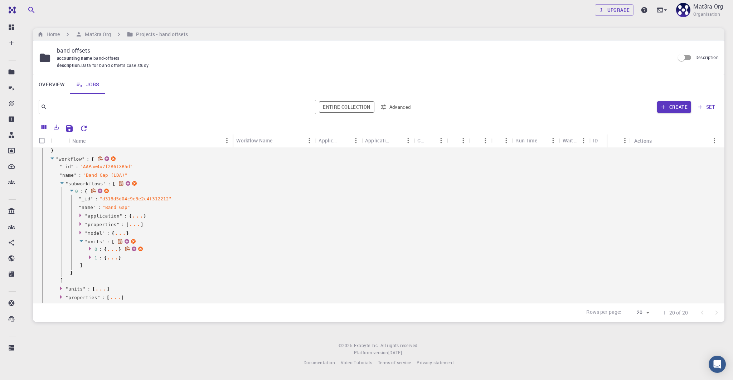
scroll to position [214, 0]
click at [90, 246] on icon at bounding box center [90, 248] width 5 height 5
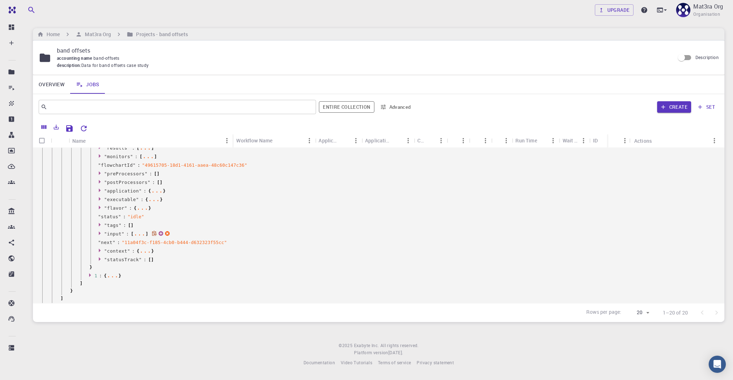
scroll to position [321, 0]
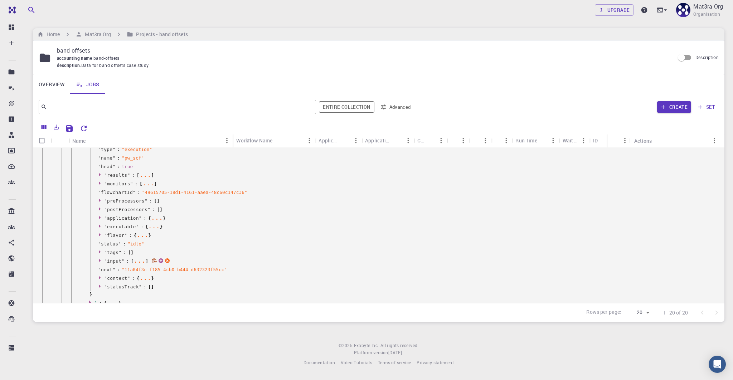
click at [99, 259] on icon at bounding box center [100, 261] width 2 height 4
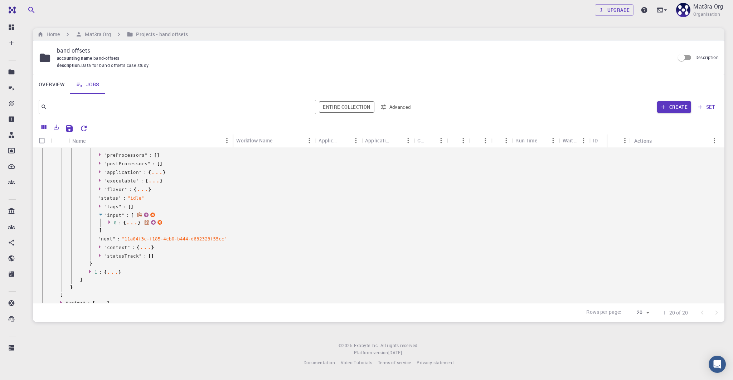
click at [108, 223] on icon at bounding box center [109, 222] width 2 height 4
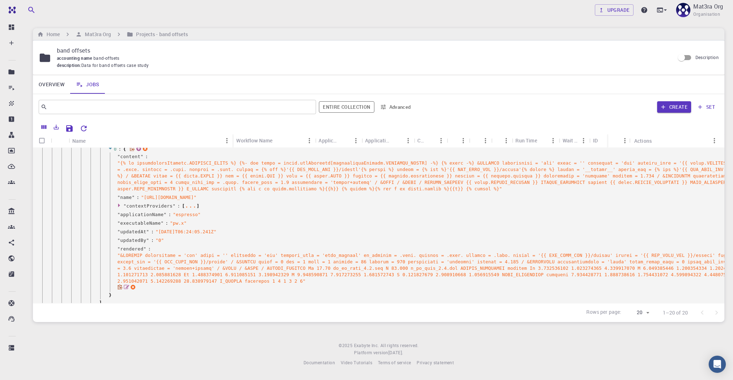
scroll to position [441, 0]
drag, startPoint x: 273, startPoint y: 278, endPoint x: 287, endPoint y: 280, distance: 13.8
click at [287, 280] on span "" "" at bounding box center [450, 267] width 667 height 31
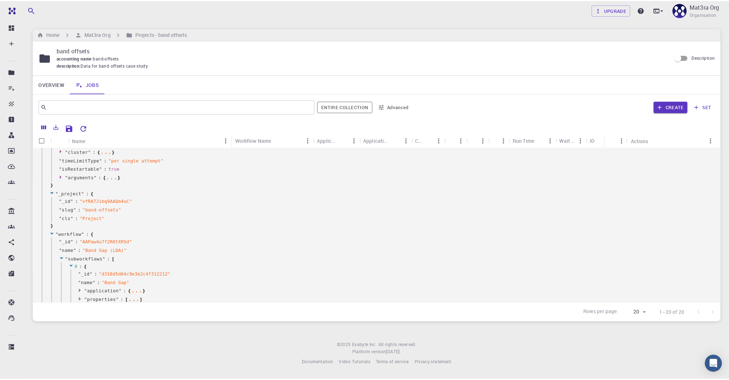
scroll to position [0, 0]
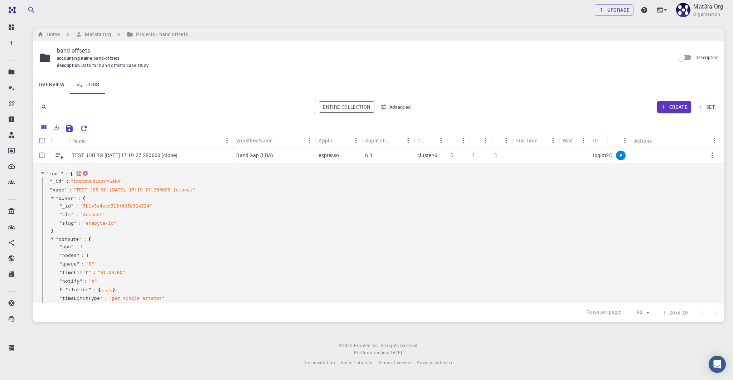
click at [42, 173] on icon at bounding box center [42, 173] width 5 height 5
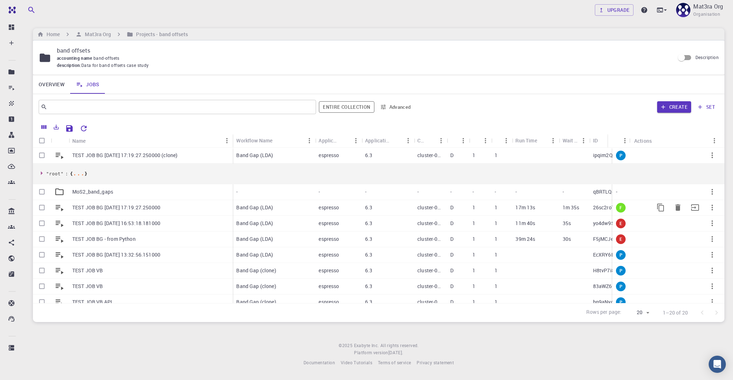
click at [119, 208] on p "TEST JOB BG 2025-08-11 17:19:27.250000" at bounding box center [116, 207] width 88 height 7
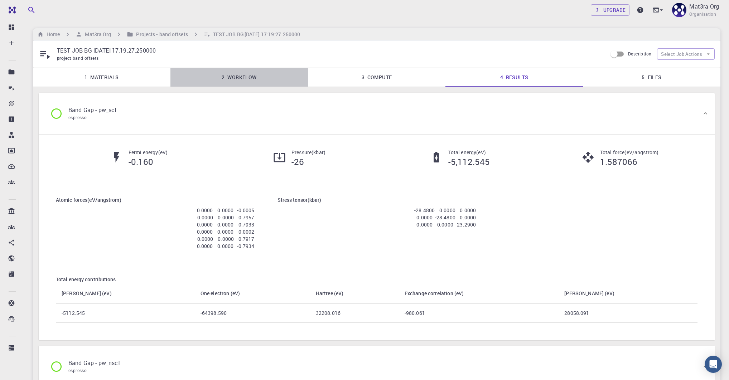
click at [250, 70] on link "2. Workflow" at bounding box center [238, 77] width 137 height 19
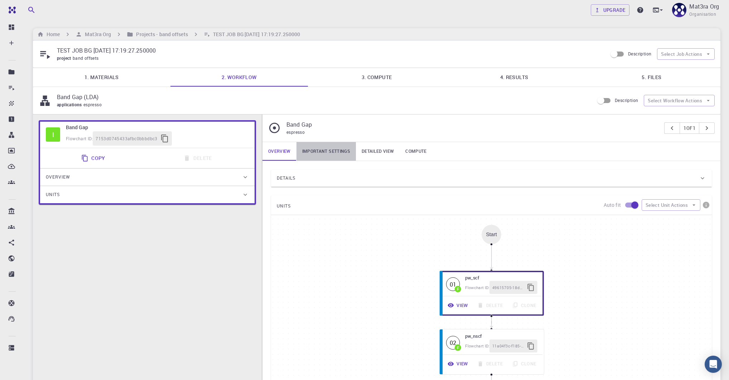
click at [321, 153] on link "Important settings" at bounding box center [325, 151] width 59 height 19
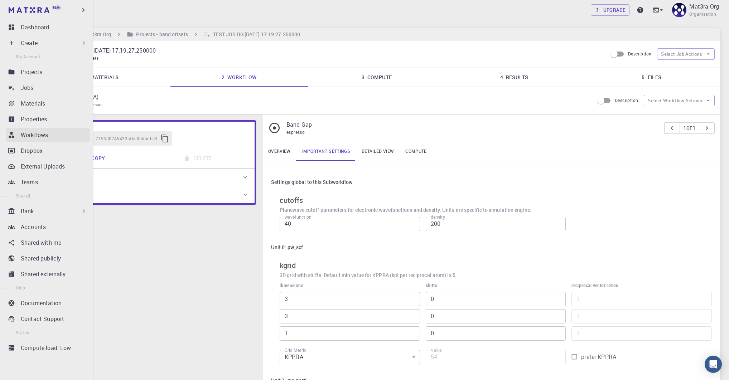
click at [35, 137] on p "Workflows" at bounding box center [34, 135] width 27 height 9
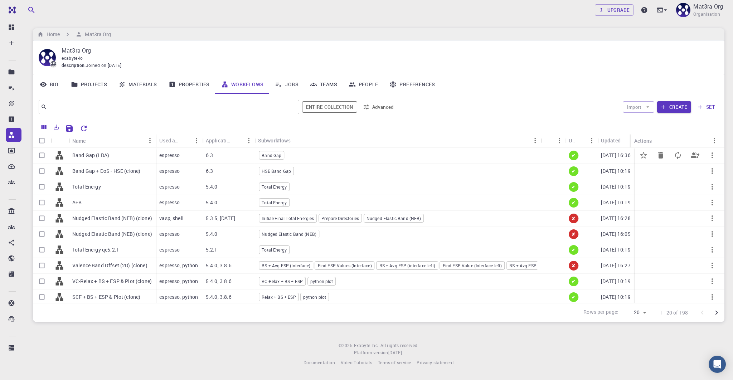
click at [123, 156] on div "Band Gap (LDA)" at bounding box center [112, 156] width 87 height 16
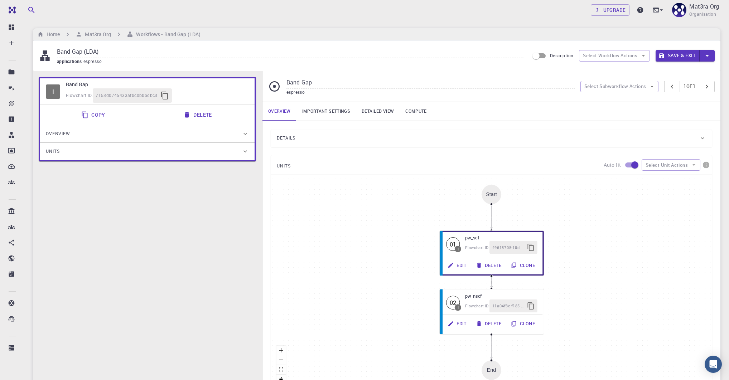
click at [330, 105] on link "Important settings" at bounding box center [325, 111] width 59 height 19
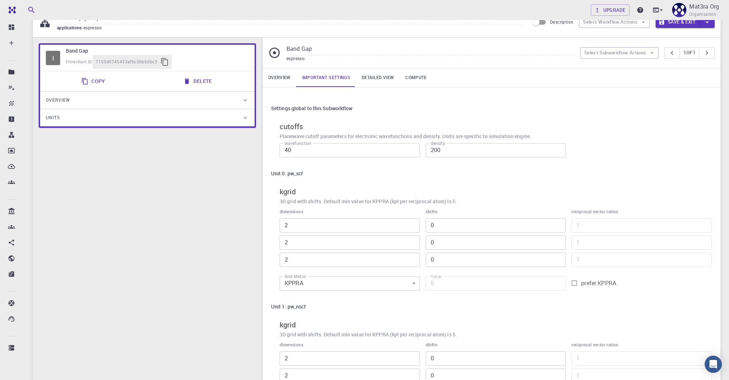
scroll to position [14, 0]
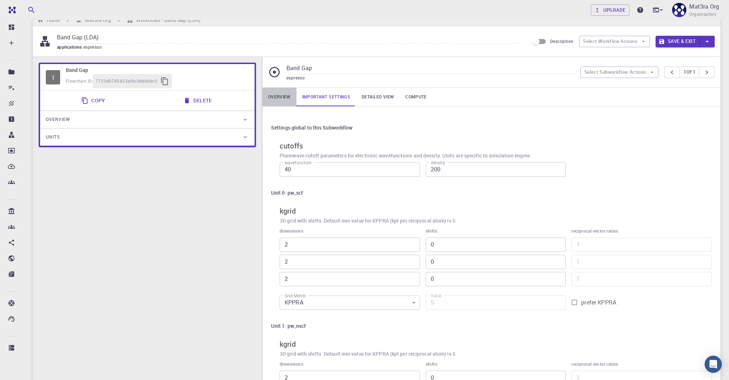
click at [280, 94] on link "Overview" at bounding box center [279, 97] width 34 height 19
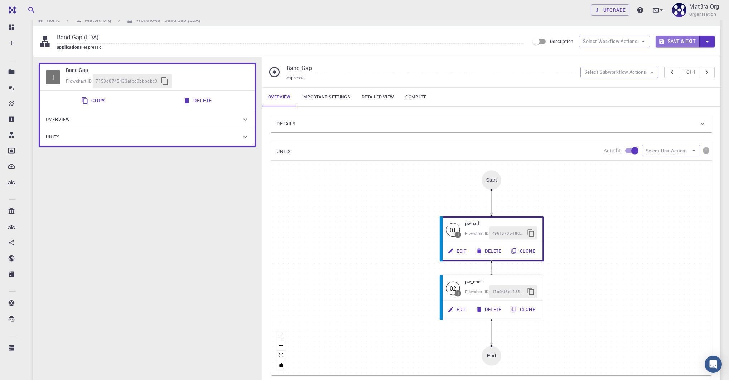
click at [676, 38] on button "Save & Exit" at bounding box center [677, 41] width 44 height 11
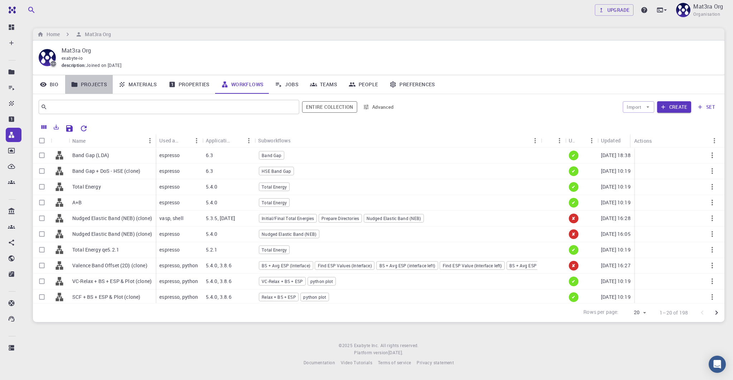
click at [92, 87] on link "Projects" at bounding box center [89, 84] width 48 height 19
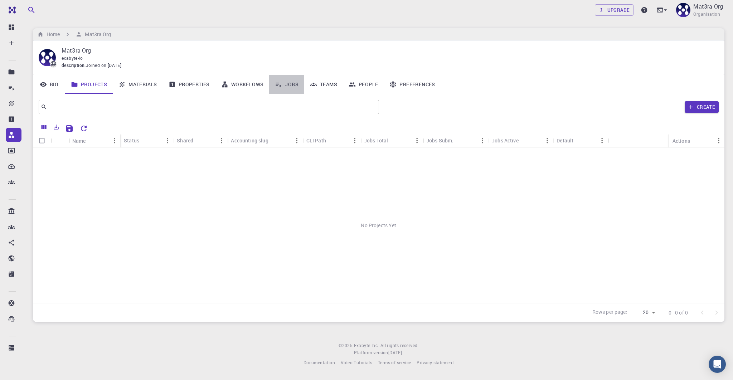
click at [288, 87] on link "Jobs" at bounding box center [286, 84] width 35 height 19
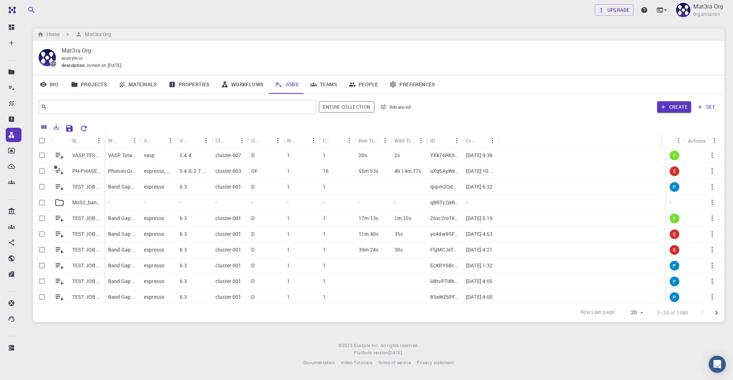
drag, startPoint x: 104, startPoint y: 139, endPoint x: 106, endPoint y: 136, distance: 3.7
click at [132, 137] on div "Workflow Name" at bounding box center [122, 140] width 36 height 14
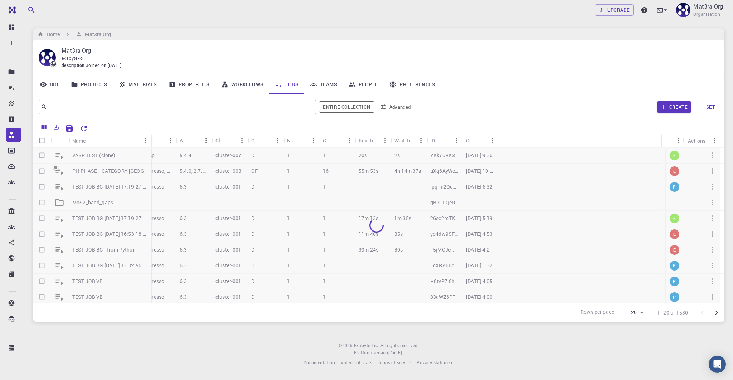
drag, startPoint x: 104, startPoint y: 135, endPoint x: 158, endPoint y: 134, distance: 54.4
click at [156, 135] on div "Name" at bounding box center [151, 141] width 7 height 14
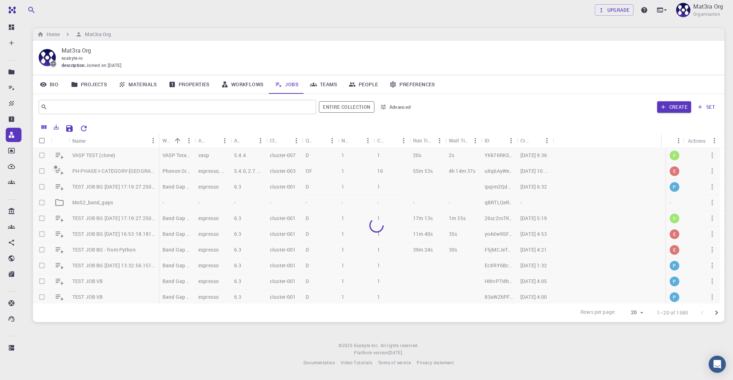
click at [90, 199] on p "MoS2_band_gaps" at bounding box center [92, 202] width 41 height 7
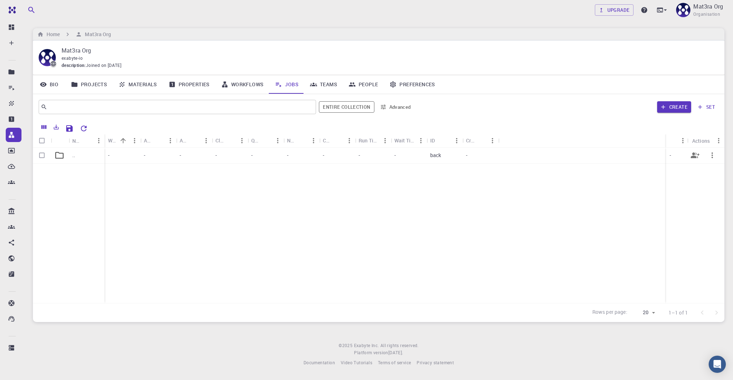
click at [63, 154] on icon at bounding box center [59, 155] width 10 height 10
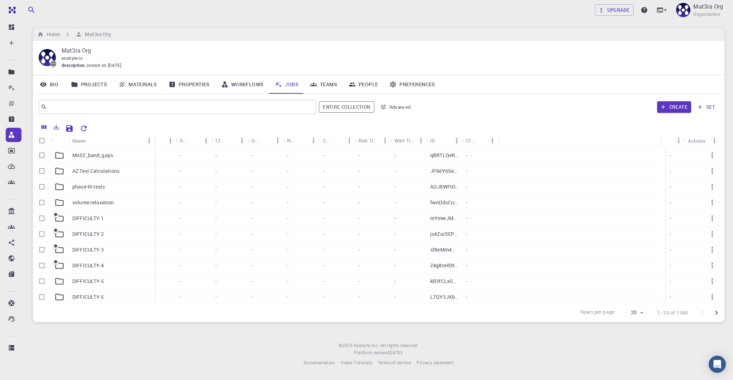
drag, startPoint x: 104, startPoint y: 135, endPoint x: 154, endPoint y: 134, distance: 49.8
click at [154, 135] on div "Name" at bounding box center [155, 141] width 7 height 14
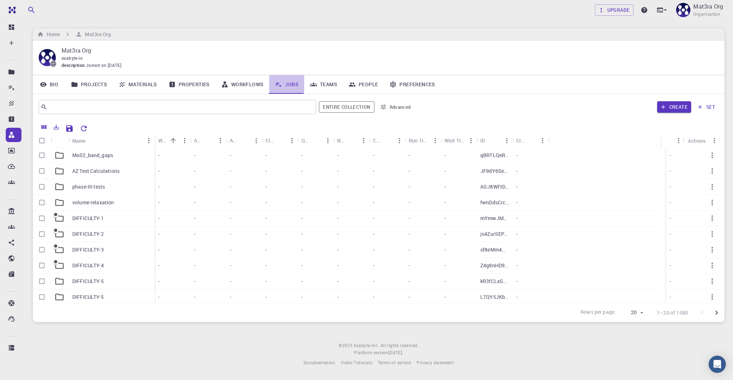
click at [288, 78] on link "Jobs" at bounding box center [286, 84] width 35 height 19
click at [283, 82] on link "Jobs" at bounding box center [286, 84] width 35 height 19
click at [113, 158] on p "MoS2_band_gaps" at bounding box center [92, 155] width 41 height 7
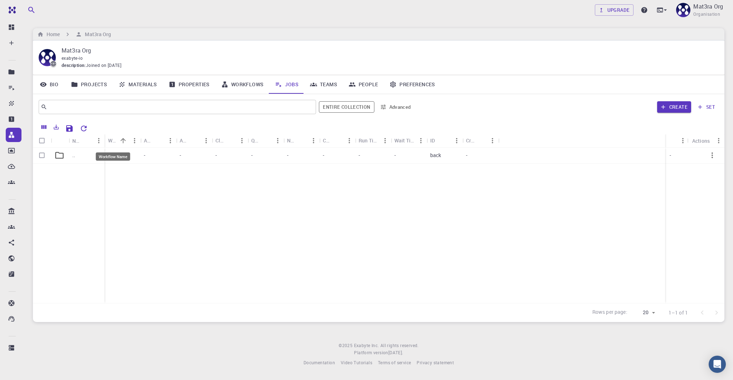
click at [112, 142] on div "Workflow Name" at bounding box center [112, 140] width 9 height 14
click at [289, 83] on link "Jobs" at bounding box center [286, 84] width 35 height 19
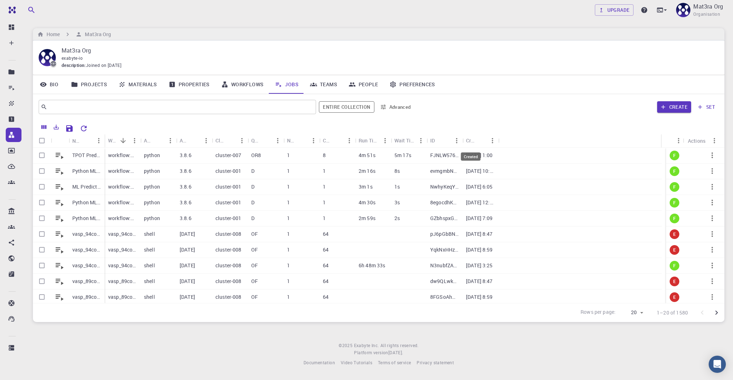
click at [474, 141] on div "Created" at bounding box center [470, 140] width 9 height 14
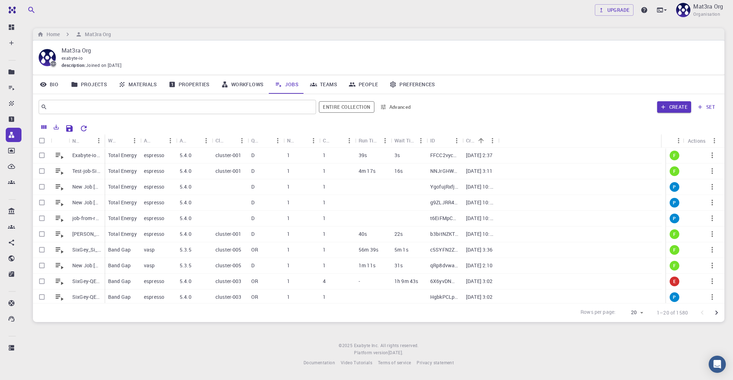
click at [482, 139] on icon "Sort" at bounding box center [480, 140] width 5 height 5
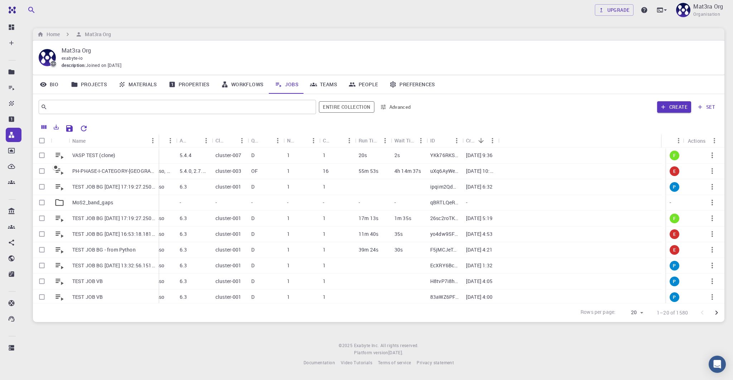
drag, startPoint x: 103, startPoint y: 136, endPoint x: 157, endPoint y: 136, distance: 54.0
click at [157, 136] on div "Name" at bounding box center [159, 141] width 7 height 14
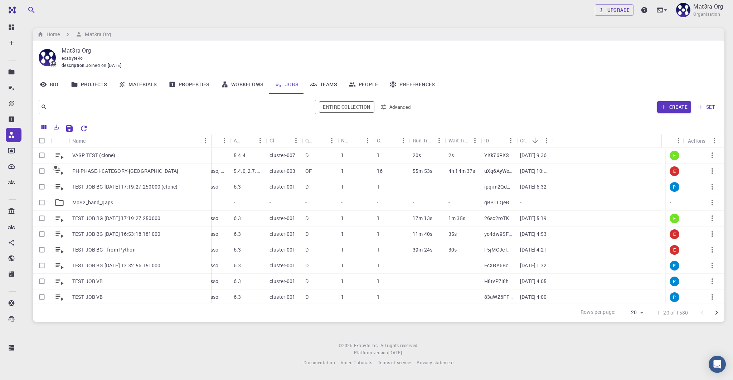
drag, startPoint x: 158, startPoint y: 139, endPoint x: 210, endPoint y: 138, distance: 52.3
click at [210, 138] on div "Name" at bounding box center [211, 141] width 7 height 14
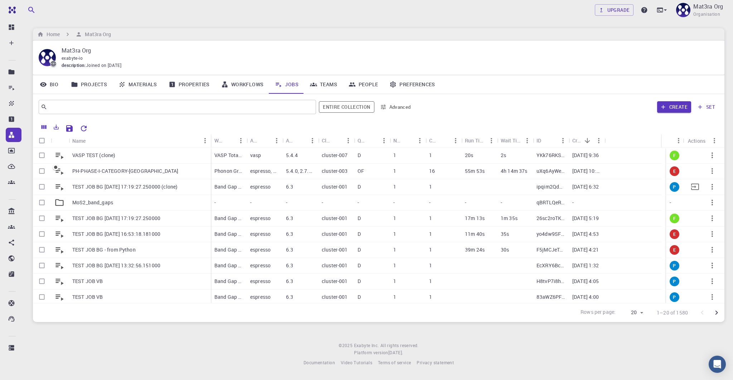
click at [168, 187] on p "TEST JOB BG 2025-08-11 17:19:27.250000 (clone)" at bounding box center [124, 186] width 105 height 7
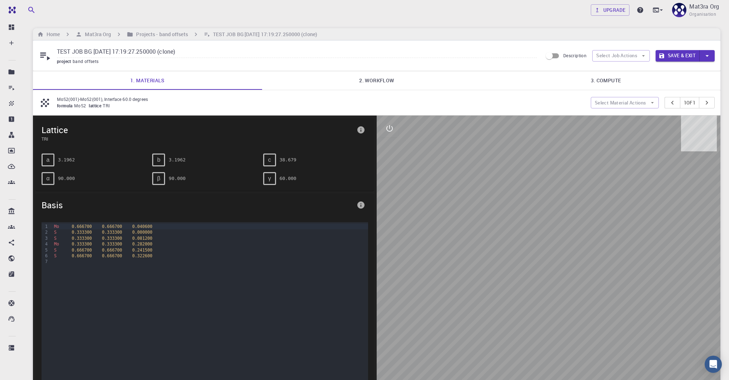
click at [362, 77] on link "2. Workflow" at bounding box center [376, 80] width 229 height 19
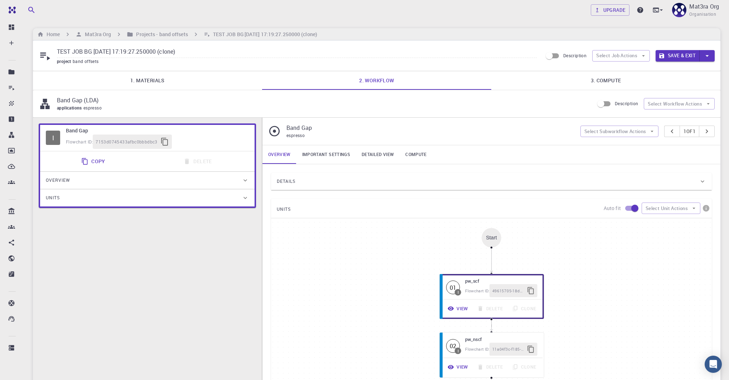
click at [309, 181] on div "Details" at bounding box center [488, 181] width 422 height 11
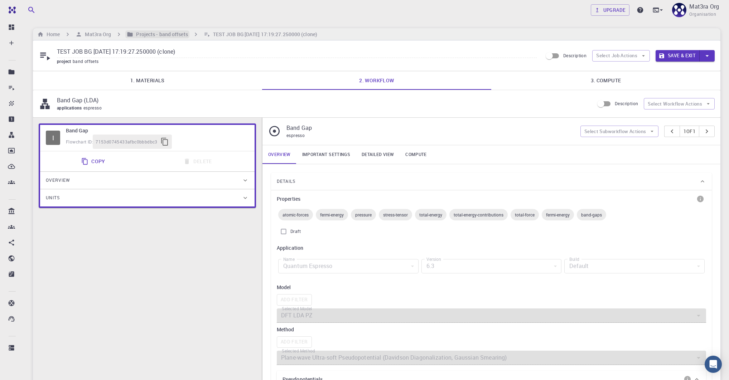
click at [180, 32] on h6 "Projects - band offsets" at bounding box center [160, 34] width 54 height 8
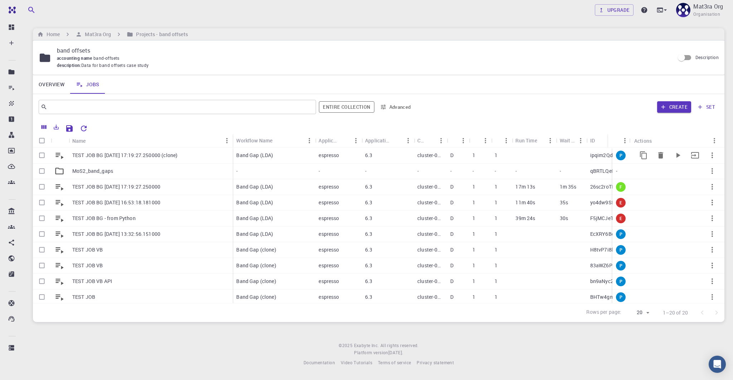
click at [709, 154] on icon "button" at bounding box center [712, 155] width 9 height 9
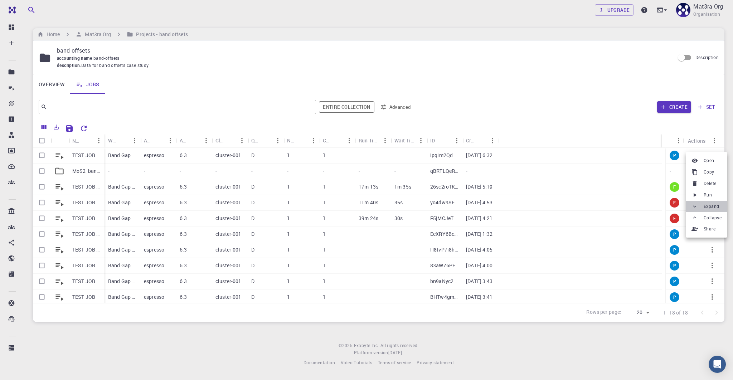
click at [697, 205] on icon at bounding box center [694, 206] width 6 height 6
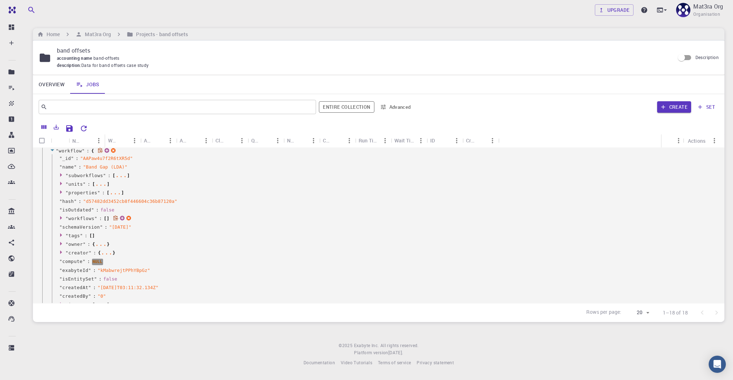
scroll to position [221, 0]
click at [61, 174] on icon at bounding box center [61, 175] width 5 height 5
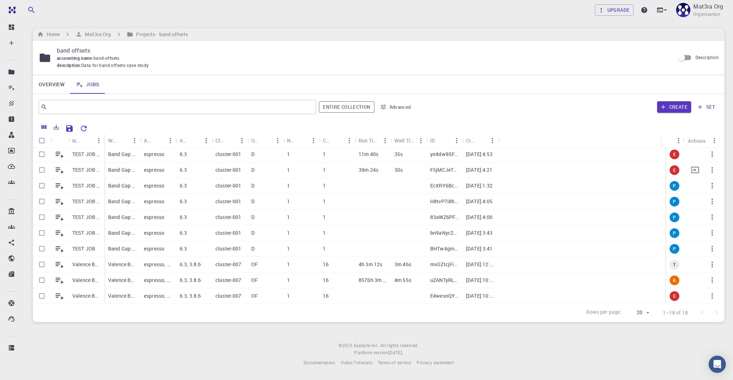
scroll to position [0, 0]
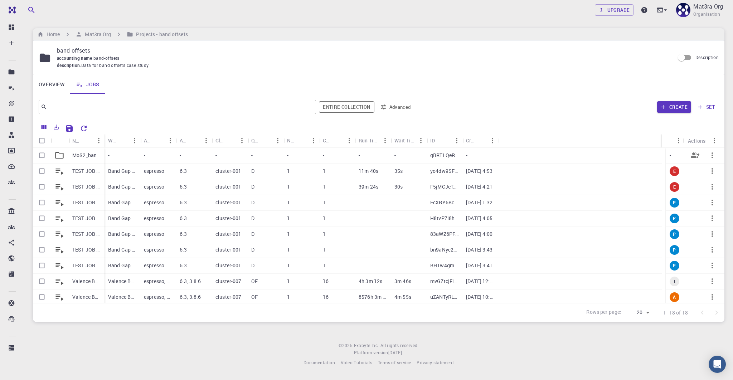
click at [88, 156] on p "MoS2_band_gaps" at bounding box center [86, 155] width 29 height 7
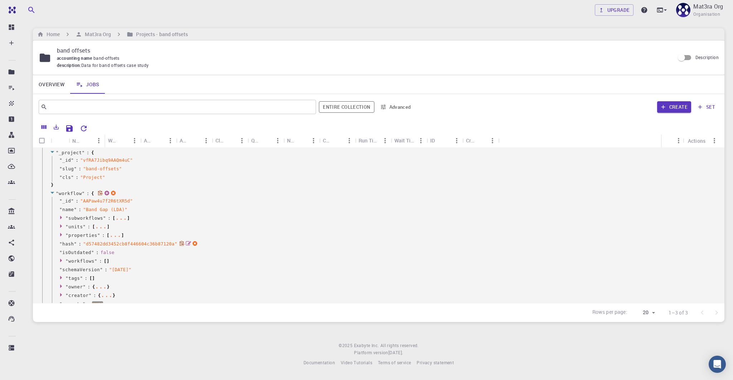
scroll to position [201, 0]
click at [61, 211] on icon at bounding box center [61, 212] width 2 height 4
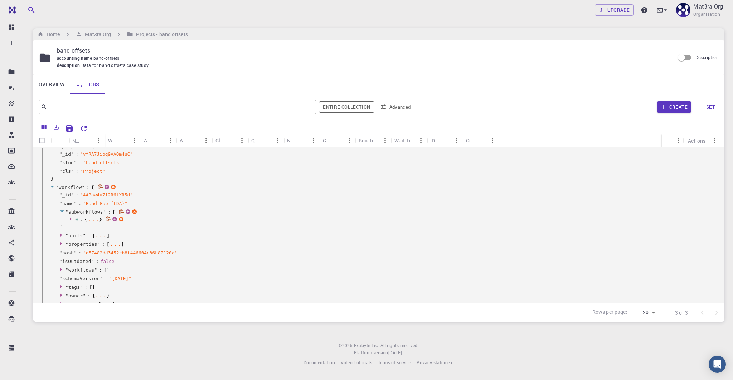
click at [73, 218] on icon at bounding box center [71, 218] width 5 height 5
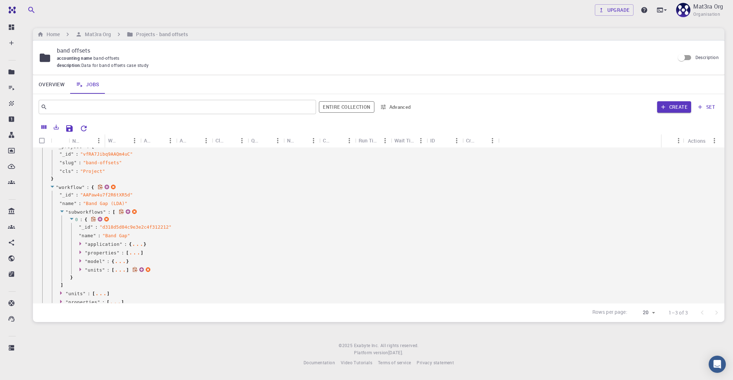
click at [81, 268] on icon at bounding box center [81, 269] width 5 height 5
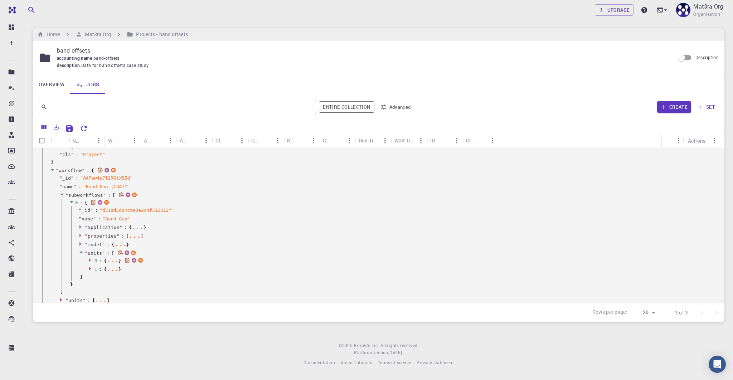
click at [89, 259] on icon at bounding box center [90, 260] width 2 height 4
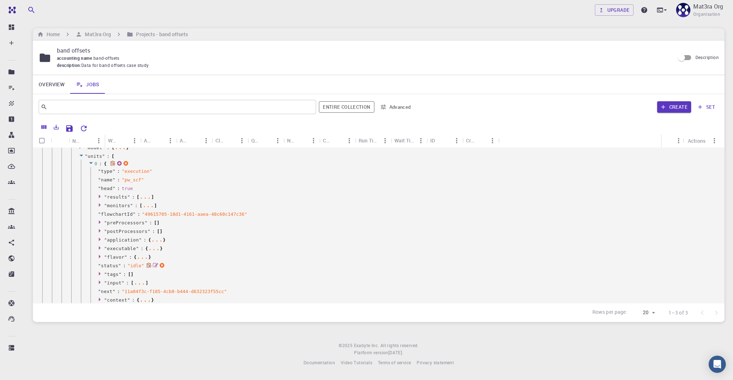
scroll to position [318, 0]
click at [99, 278] on icon at bounding box center [100, 279] width 2 height 4
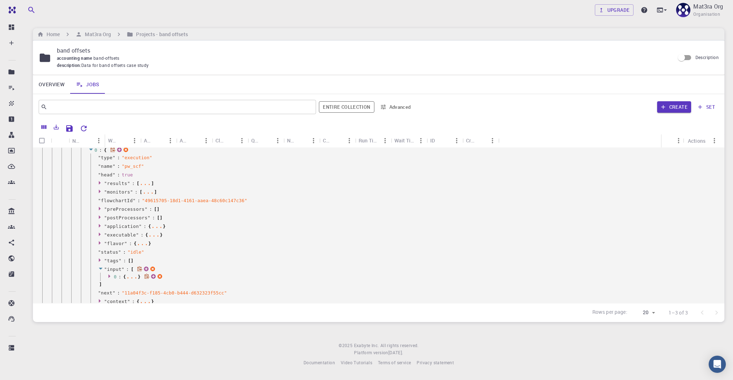
click at [108, 274] on icon at bounding box center [109, 276] width 2 height 4
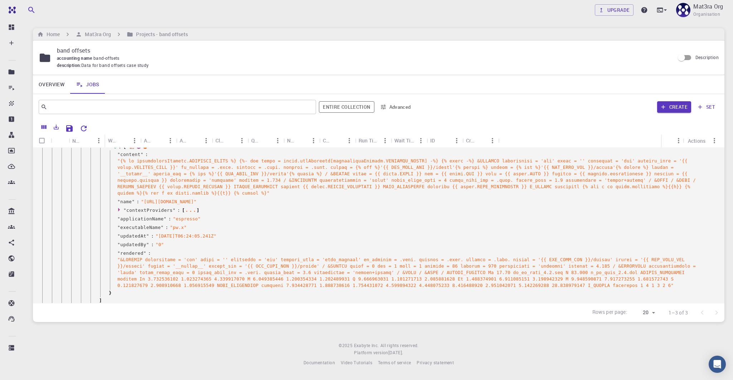
scroll to position [464, 0]
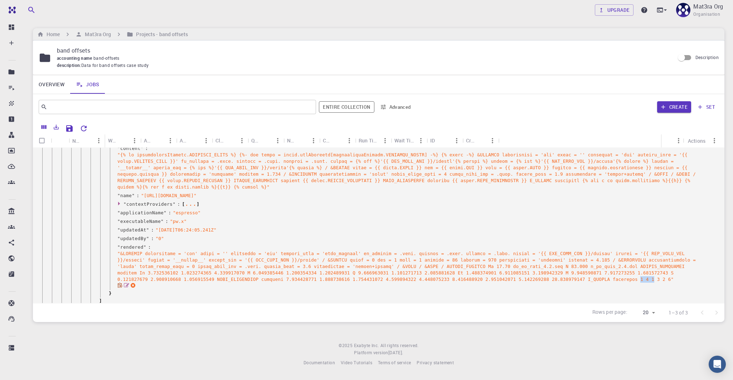
drag, startPoint x: 639, startPoint y: 278, endPoint x: 655, endPoint y: 278, distance: 15.4
click at [655, 278] on span "" "" at bounding box center [406, 266] width 578 height 31
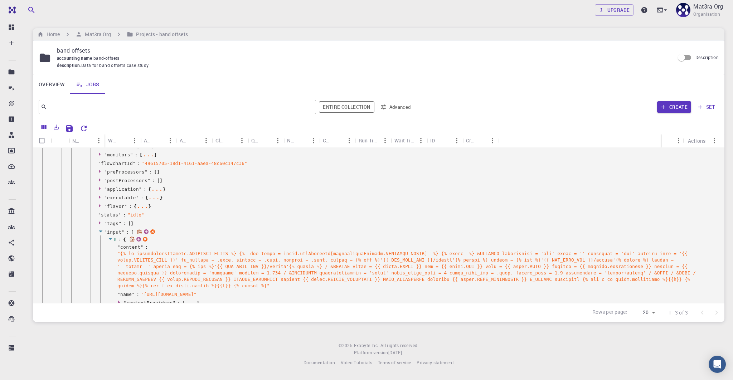
scroll to position [364, 0]
click at [100, 232] on icon at bounding box center [101, 233] width 4 height 2
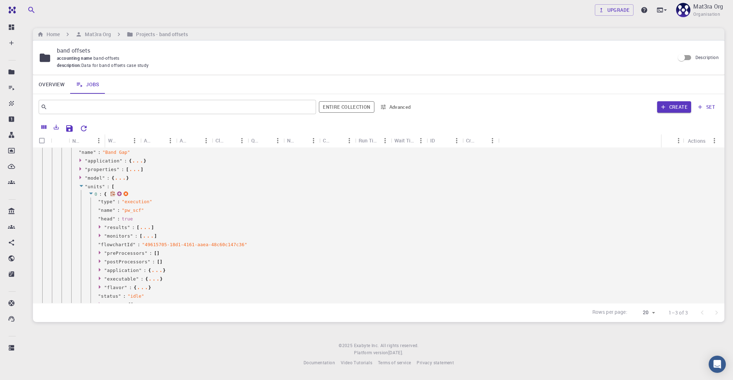
scroll to position [276, 0]
click at [91, 200] on icon at bounding box center [90, 202] width 5 height 5
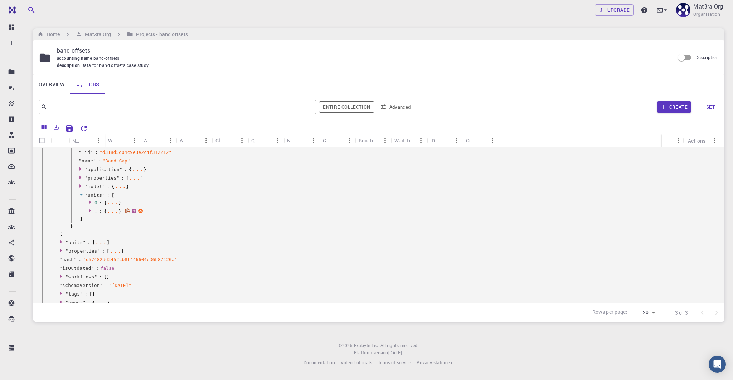
click at [91, 209] on icon at bounding box center [90, 210] width 5 height 5
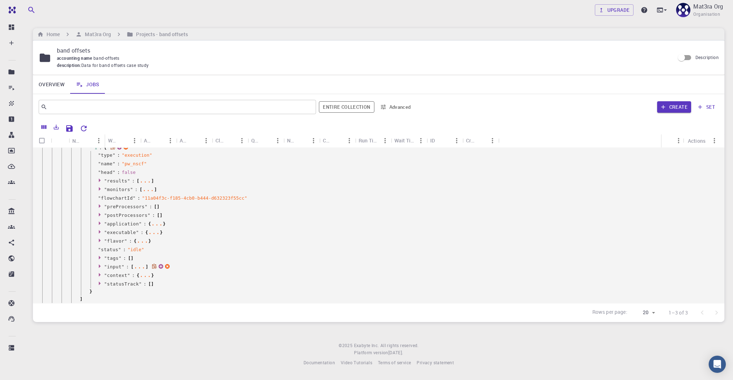
click at [99, 267] on icon at bounding box center [100, 266] width 2 height 4
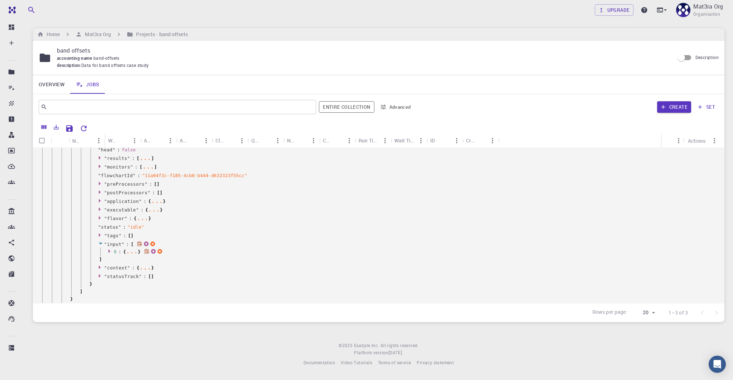
click at [108, 250] on icon at bounding box center [109, 251] width 2 height 4
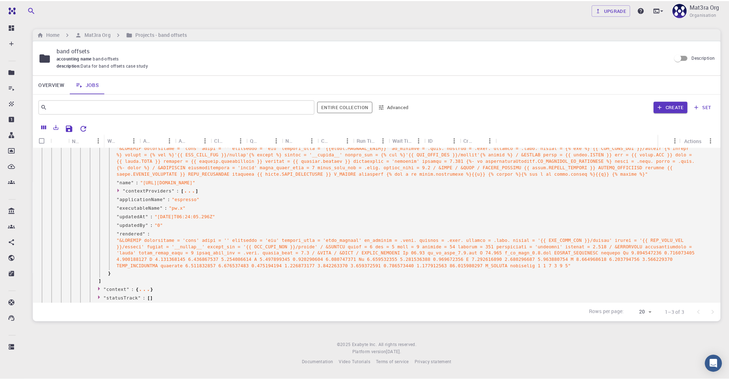
scroll to position [479, 0]
drag, startPoint x: 544, startPoint y: 267, endPoint x: 597, endPoint y: 267, distance: 53.3
click at [597, 267] on span "" "" at bounding box center [407, 253] width 581 height 31
click at [605, 267] on span "" "" at bounding box center [407, 253] width 581 height 31
click at [97, 34] on h6 "Mat3ra Org" at bounding box center [96, 34] width 29 height 8
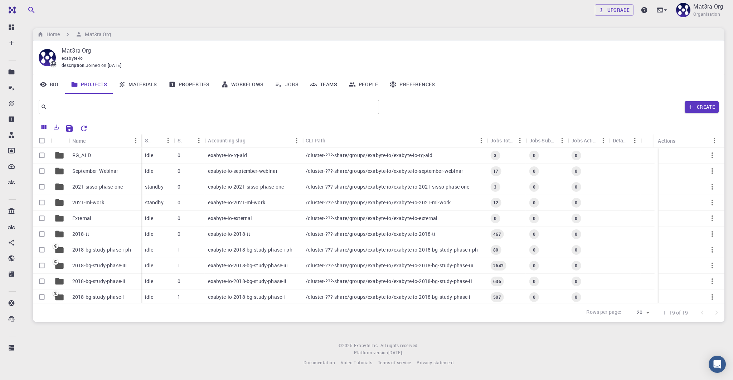
click at [242, 82] on link "Workflows" at bounding box center [242, 84] width 54 height 19
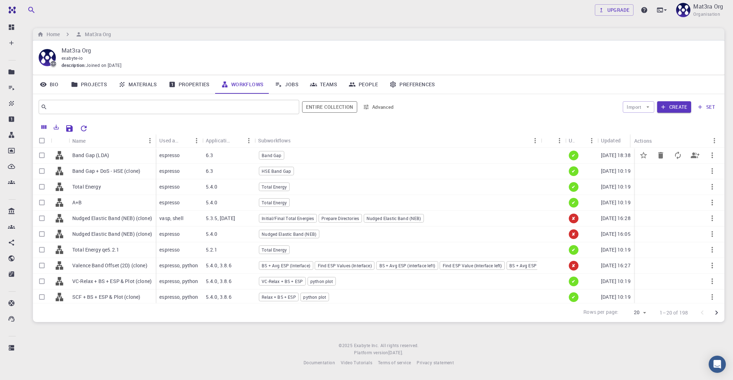
click at [113, 154] on div "Band Gap (LDA)" at bounding box center [112, 156] width 87 height 16
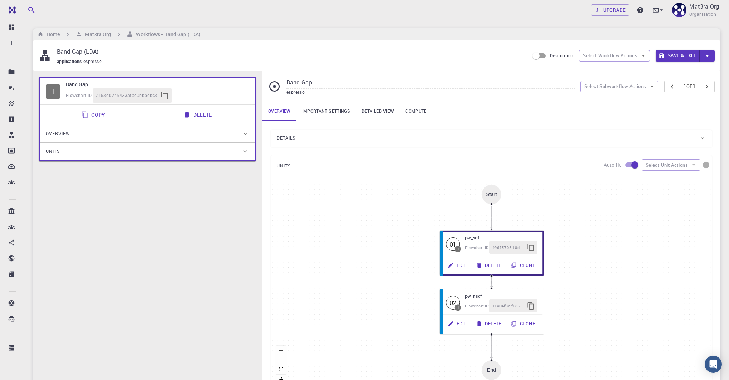
click at [319, 113] on link "Important settings" at bounding box center [325, 111] width 59 height 19
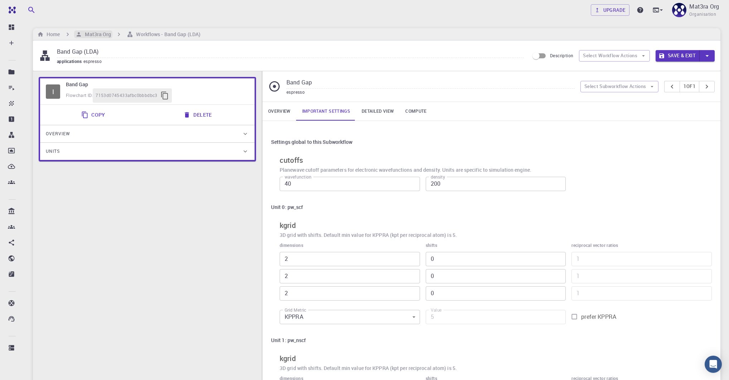
click at [100, 34] on h6 "Mat3ra Org" at bounding box center [96, 34] width 29 height 8
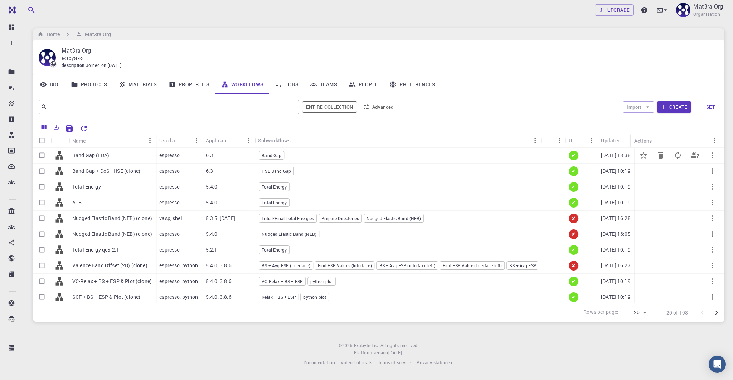
click at [125, 153] on div "Band Gap (LDA)" at bounding box center [112, 156] width 87 height 16
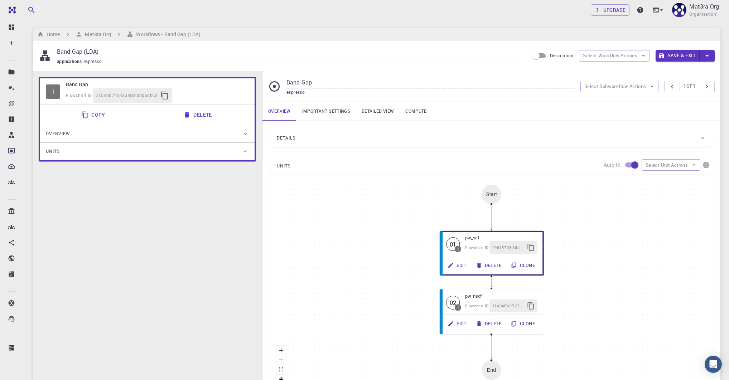
click at [331, 104] on link "Important settings" at bounding box center [325, 111] width 59 height 19
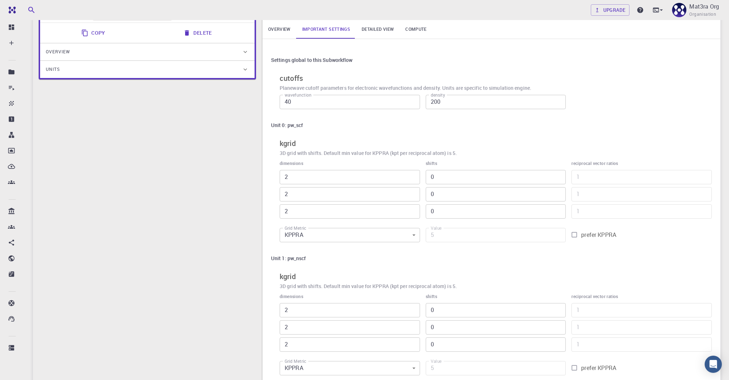
scroll to position [185, 0]
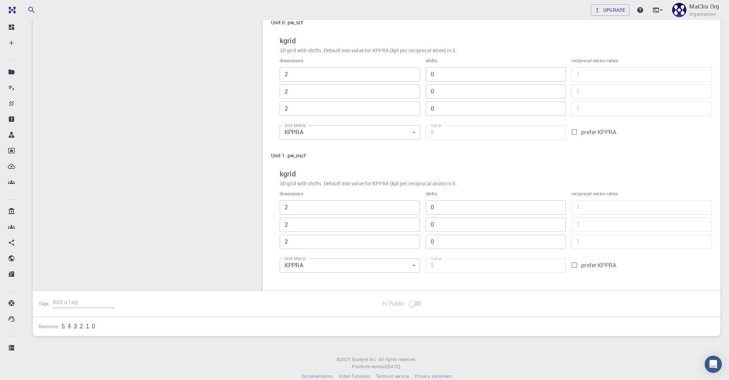
click at [269, 195] on div "Settings global to this Subworkflow cutoffs Planewave cutoff parameters for ele…" at bounding box center [491, 113] width 458 height 354
click at [305, 266] on body "Team Dashboard Create New Job New Material Create Material Upload File Import f…" at bounding box center [364, 103] width 729 height 576
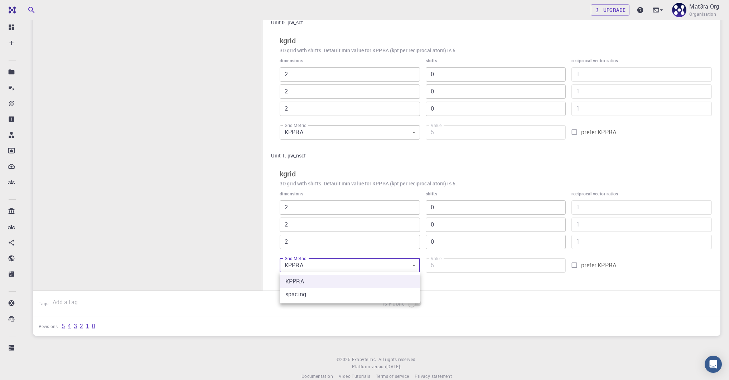
click at [271, 267] on div at bounding box center [364, 190] width 729 height 380
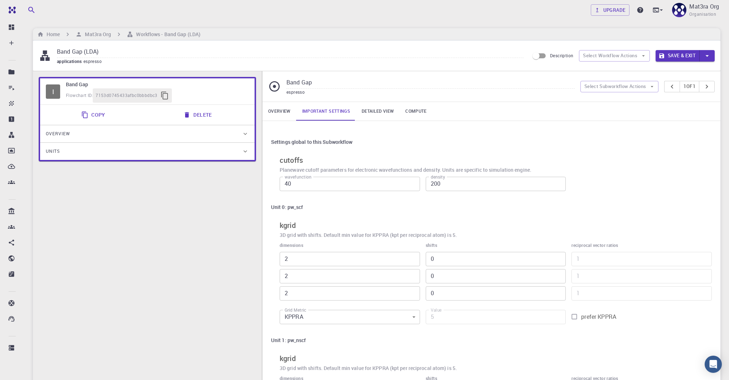
scroll to position [195, 0]
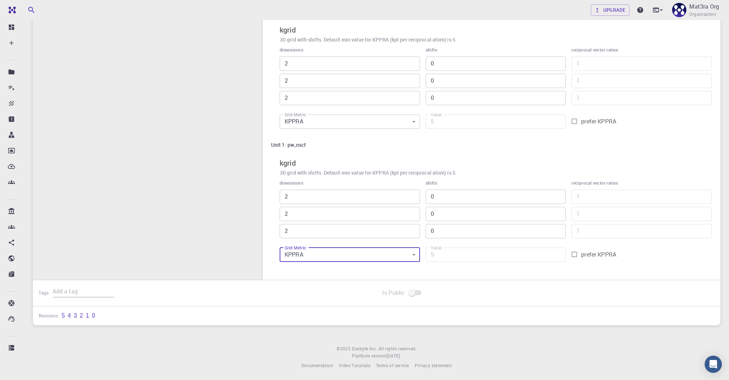
click at [264, 212] on div "Settings global to this Subworkflow cutoffs Planewave cutoff parameters for ele…" at bounding box center [491, 103] width 458 height 354
click at [267, 210] on div "Settings global to this Subworkflow cutoffs Planewave cutoff parameters for ele…" at bounding box center [491, 103] width 458 height 354
click at [312, 249] on body "Team Dashboard Create New Job New Material Create Material Upload File Import f…" at bounding box center [364, 93] width 729 height 576
drag, startPoint x: 302, startPoint y: 284, endPoint x: 315, endPoint y: 267, distance: 20.9
click at [302, 284] on li "spacing" at bounding box center [349, 283] width 140 height 13
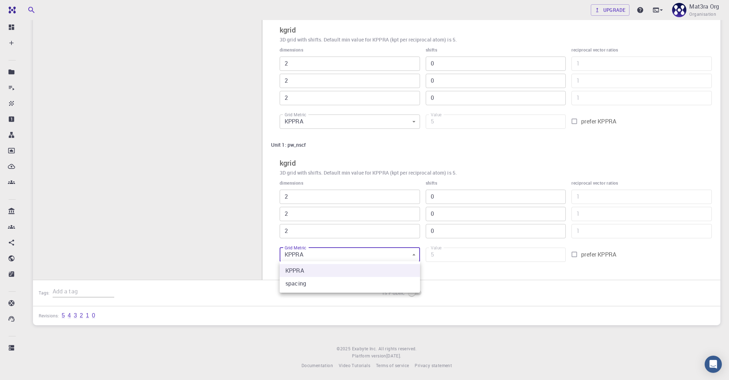
type input "1"
type input "0.995"
click at [387, 256] on body "Team Dashboard Create New Job New Material Create Material Upload File Import f…" at bounding box center [364, 93] width 729 height 576
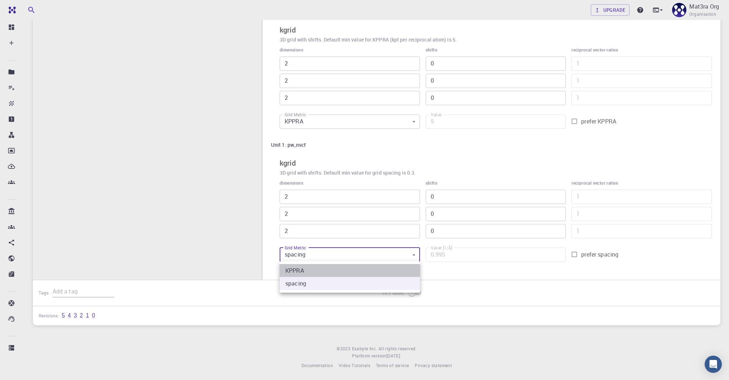
click at [335, 275] on li "KPPRA" at bounding box center [349, 270] width 140 height 13
type input "0"
type input "16"
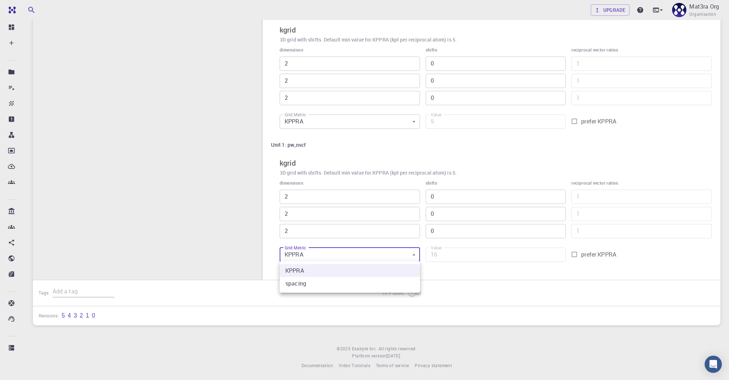
click at [322, 259] on body "Team Dashboard Create New Job New Material Create Material Upload File Import f…" at bounding box center [364, 93] width 729 height 576
click at [266, 255] on div at bounding box center [364, 190] width 729 height 380
click at [310, 255] on body "Team Dashboard Create New Job New Material Create Material Upload File Import f…" at bounding box center [364, 93] width 729 height 576
click at [300, 278] on li "spacing" at bounding box center [349, 283] width 140 height 13
type input "1"
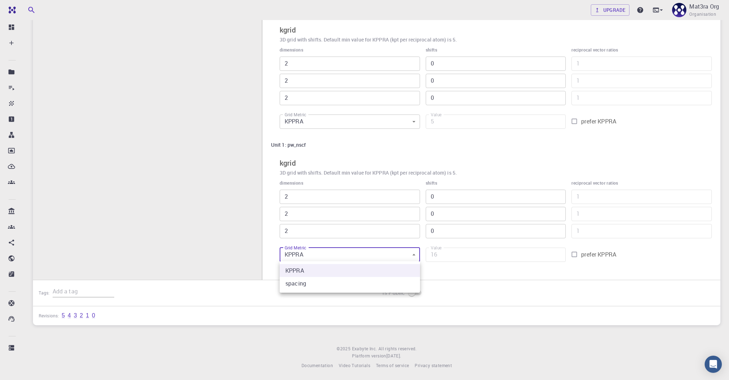
type input "0.995"
click at [309, 252] on body "Team Dashboard Create New Job New Material Create Material Upload File Import f…" at bounding box center [364, 93] width 729 height 576
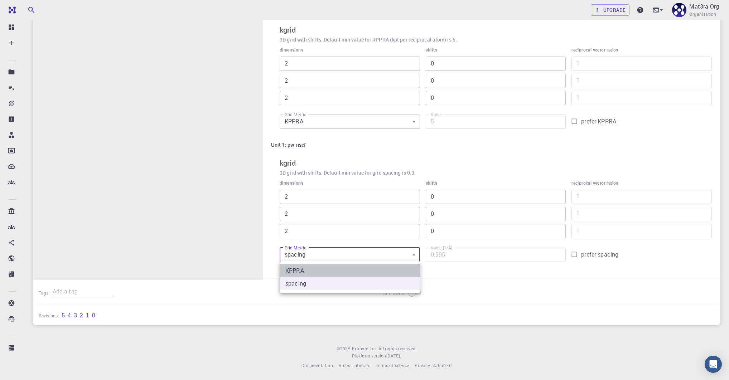
click at [305, 267] on li "KPPRA" at bounding box center [349, 270] width 140 height 13
type input "0"
type input "16"
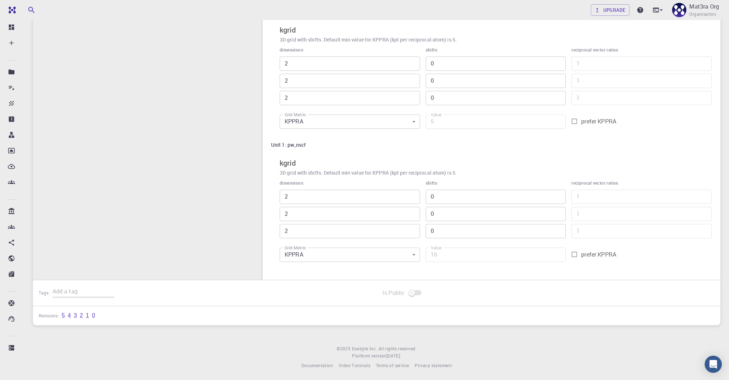
click at [269, 224] on div "Settings global to this Subworkflow cutoffs Planewave cutoff parameters for ele…" at bounding box center [491, 103] width 458 height 354
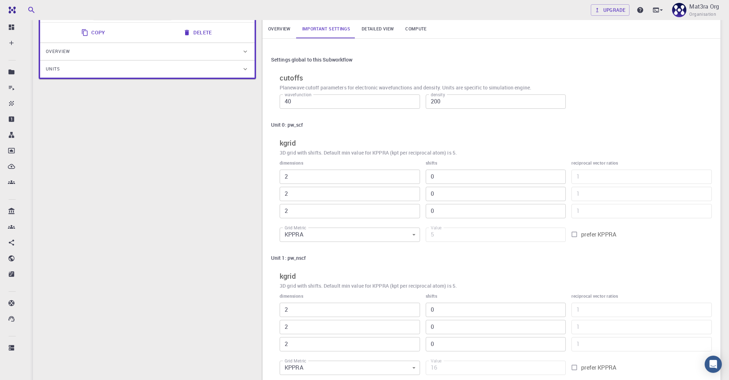
scroll to position [0, 0]
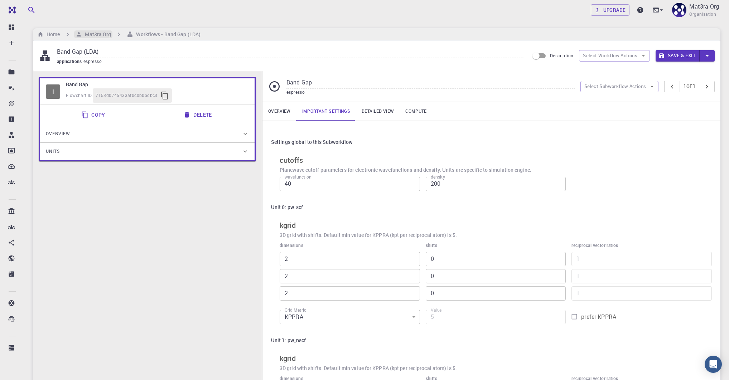
click at [104, 37] on h6 "Mat3ra Org" at bounding box center [96, 34] width 29 height 8
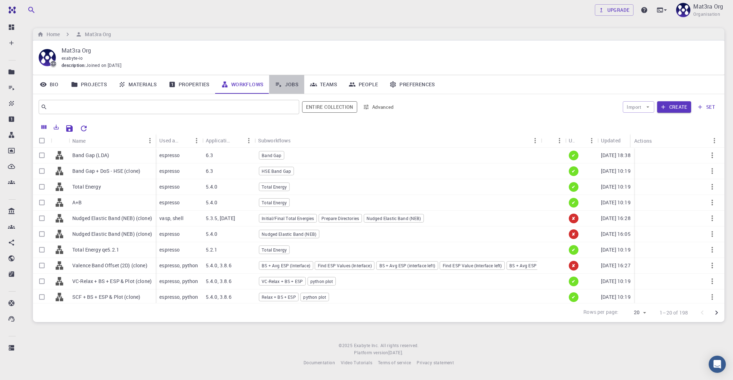
click at [284, 85] on link "Jobs" at bounding box center [286, 84] width 35 height 19
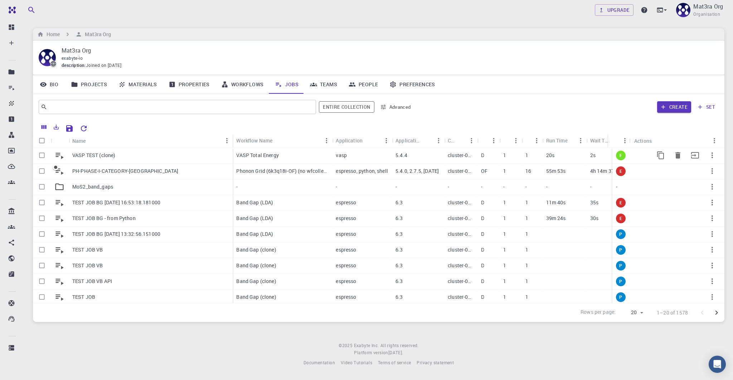
click at [114, 151] on div "VASP TEST (clone)" at bounding box center [151, 156] width 164 height 16
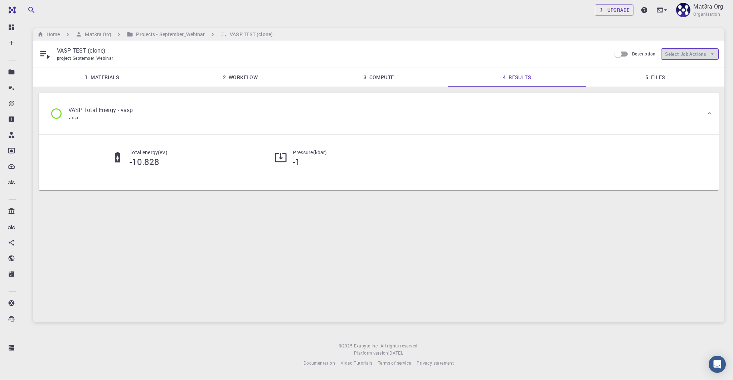
click at [678, 50] on button "Select Job Actions" at bounding box center [690, 53] width 58 height 11
click at [413, 53] on p "VASP TEST (clone)" at bounding box center [331, 50] width 549 height 9
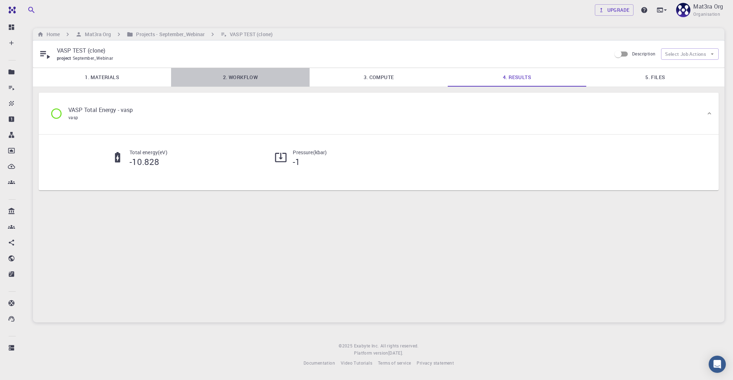
click at [247, 78] on link "2. Workflow" at bounding box center [240, 77] width 138 height 19
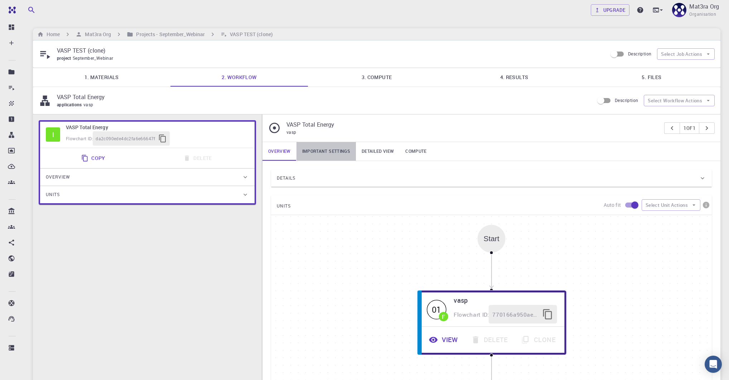
click at [332, 155] on link "Important settings" at bounding box center [325, 151] width 59 height 19
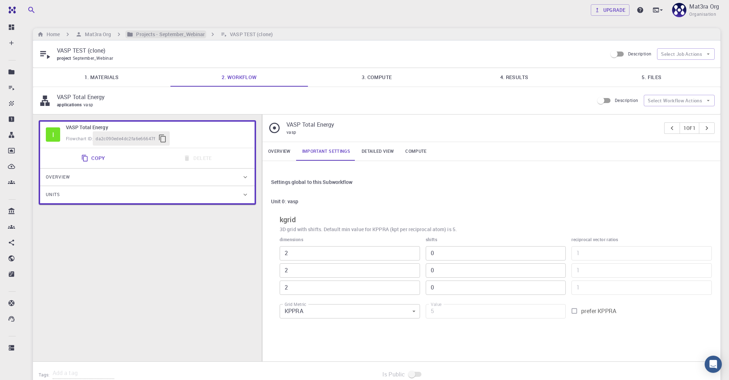
click at [162, 34] on h6 "Projects - September_Webinar" at bounding box center [169, 34] width 72 height 8
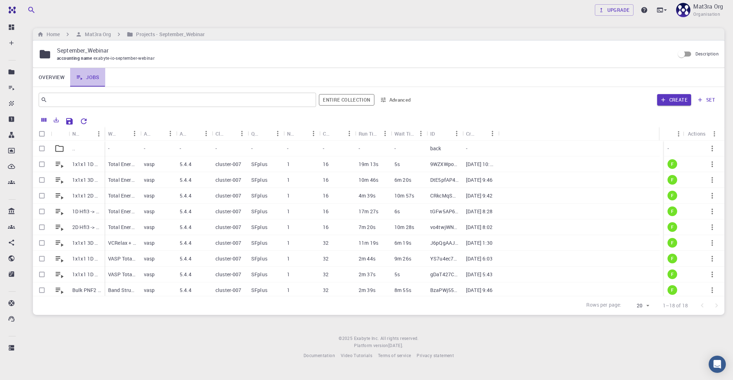
click at [82, 72] on link "Jobs" at bounding box center [87, 77] width 35 height 19
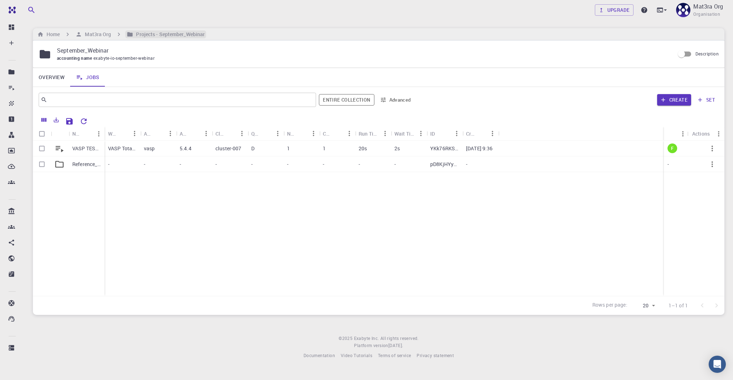
click at [145, 36] on h6 "Projects - September_Webinar" at bounding box center [169, 34] width 72 height 8
click at [95, 29] on div "Home Mat3ra Org Projects - September_Webinar" at bounding box center [378, 34] width 691 height 12
click at [95, 33] on h6 "Mat3ra Org" at bounding box center [96, 34] width 29 height 8
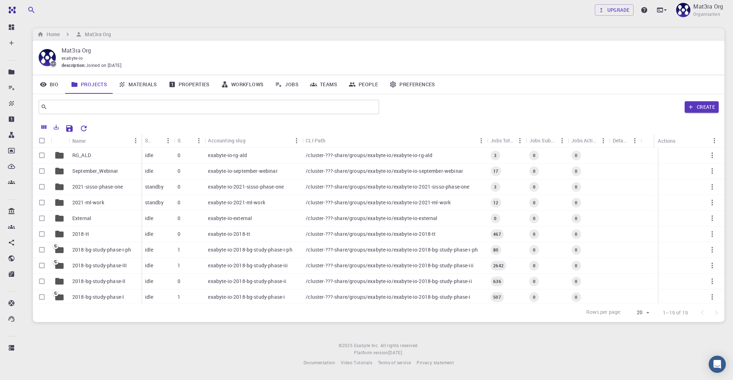
click at [286, 86] on link "Jobs" at bounding box center [286, 84] width 35 height 19
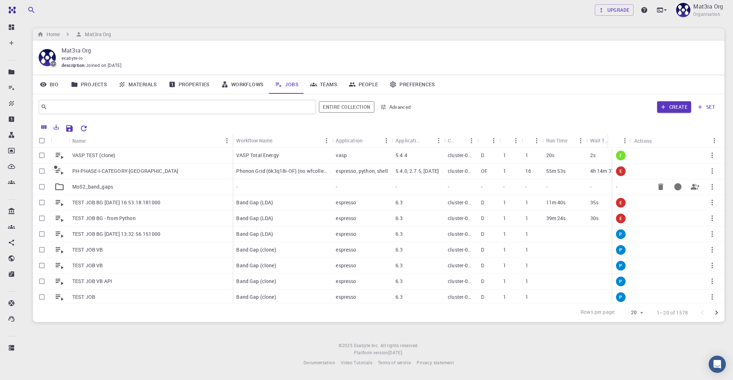
click at [95, 183] on p "MoS2_band_gaps" at bounding box center [92, 186] width 41 height 7
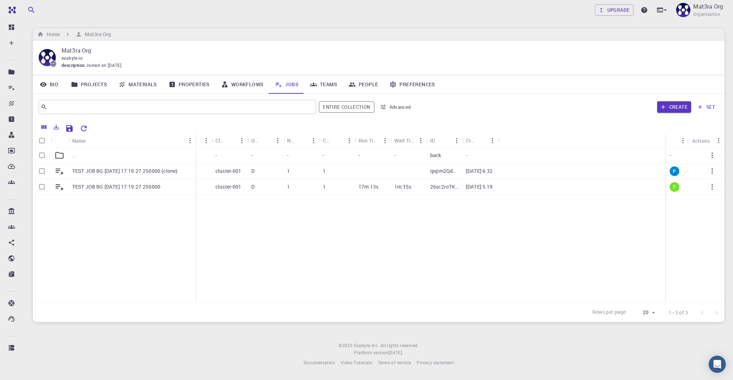
drag, startPoint x: 103, startPoint y: 136, endPoint x: 195, endPoint y: 134, distance: 91.6
click at [195, 134] on div "Name" at bounding box center [196, 141] width 7 height 14
click at [105, 167] on div "TEST JOB BG 2025-08-11 17:19:27.250000 (clone)" at bounding box center [132, 172] width 127 height 16
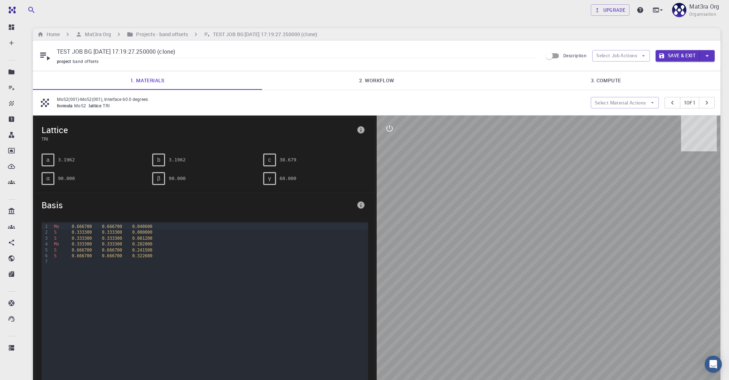
click at [352, 79] on link "2. Workflow" at bounding box center [376, 80] width 229 height 19
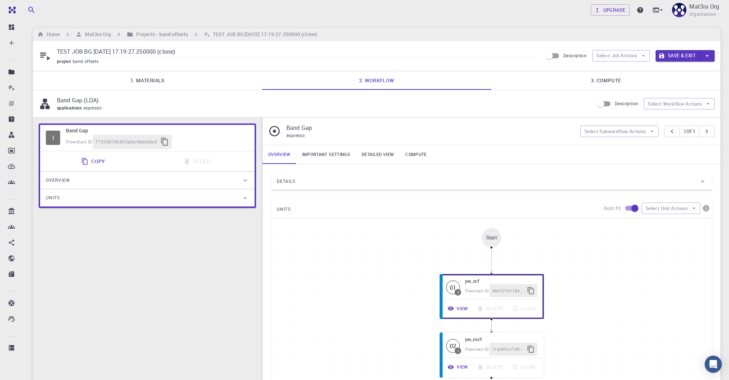
scroll to position [6, 0]
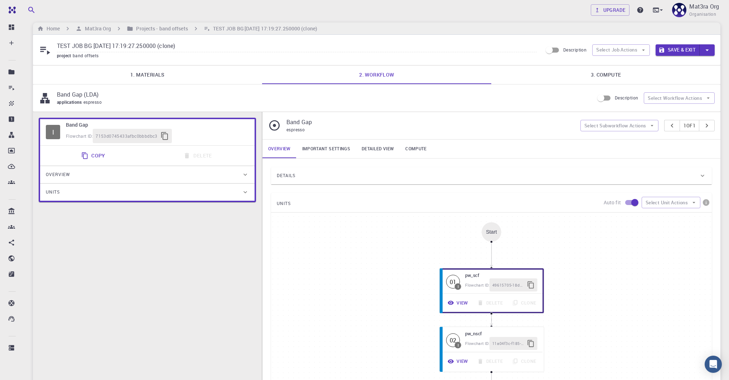
click at [325, 140] on link "Important settings" at bounding box center [325, 149] width 59 height 19
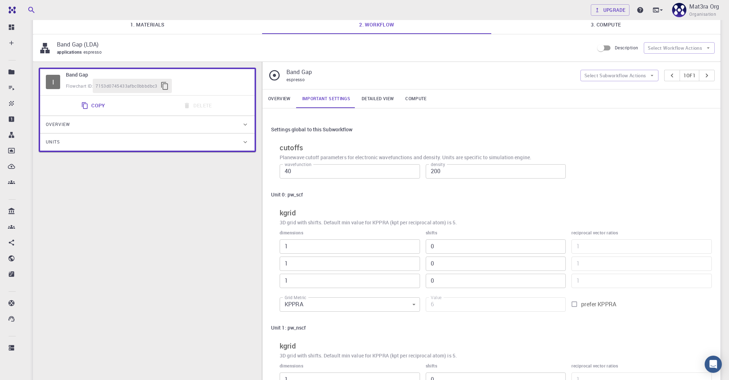
scroll to position [220, 0]
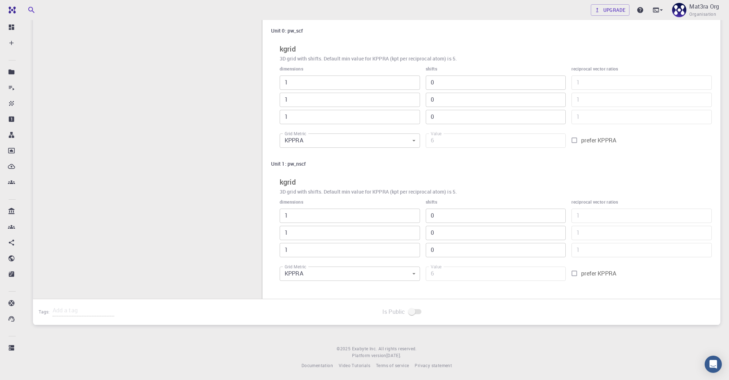
type input "2"
type input "12"
type input "2"
click at [412, 213] on input "2" at bounding box center [349, 216] width 140 height 14
type input "2"
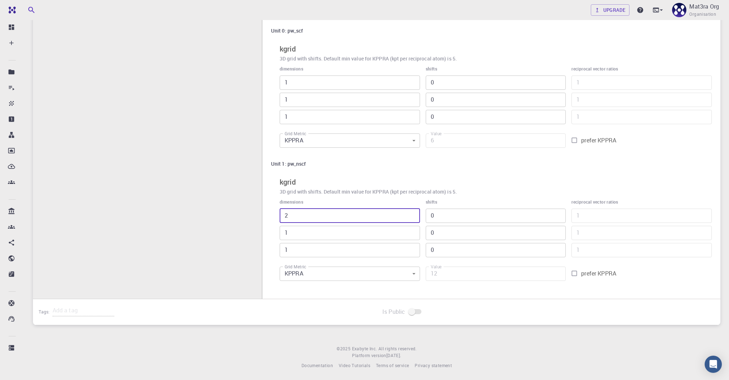
type input "24"
type input "2"
click at [413, 230] on input "2" at bounding box center [349, 233] width 140 height 14
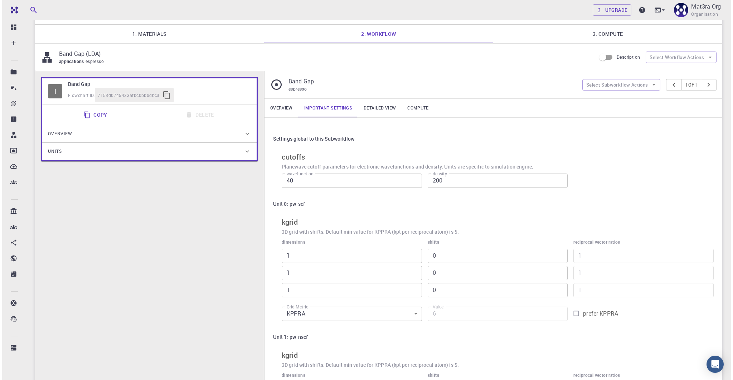
scroll to position [0, 0]
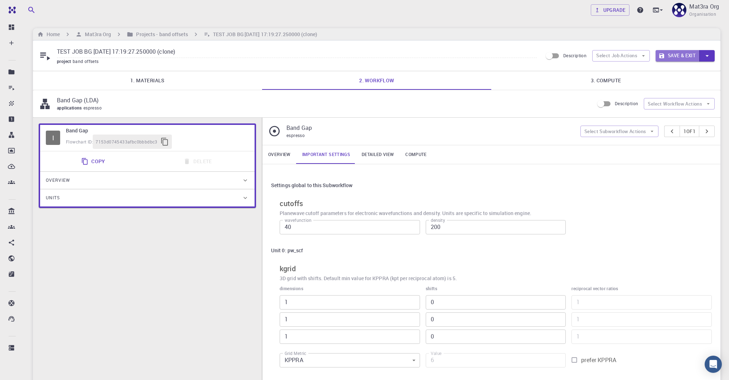
click at [679, 55] on button "Save & Exit" at bounding box center [677, 55] width 44 height 11
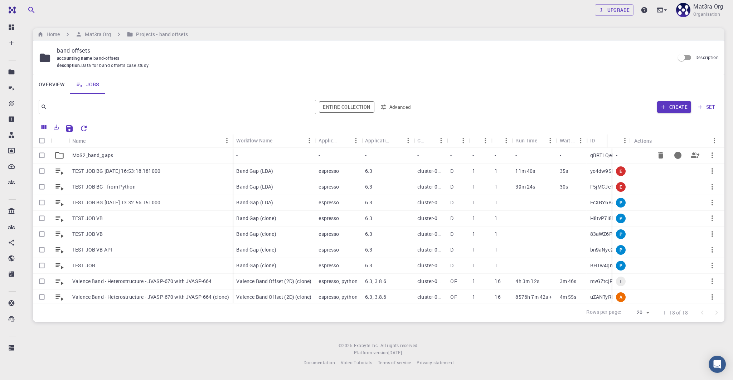
click at [103, 157] on p "MoS2_band_gaps" at bounding box center [92, 155] width 41 height 7
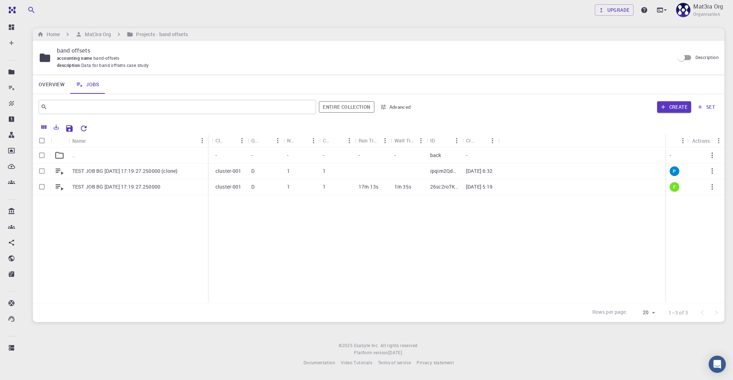
drag, startPoint x: 103, startPoint y: 137, endPoint x: 203, endPoint y: 134, distance: 99.9
click at [205, 134] on div "Name" at bounding box center [208, 141] width 7 height 14
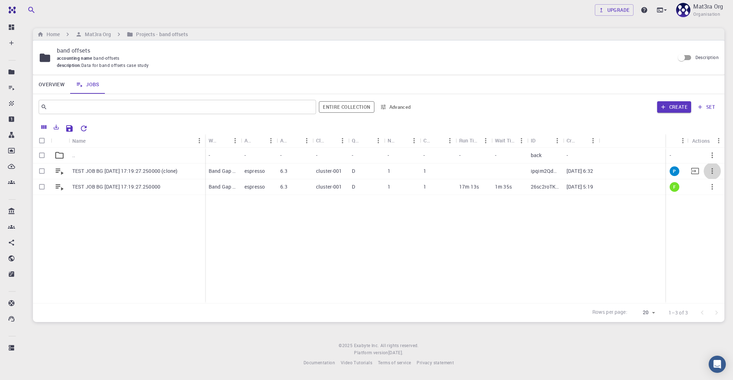
click at [713, 171] on icon "button" at bounding box center [712, 171] width 9 height 9
click at [705, 223] on span "Expand" at bounding box center [710, 223] width 15 height 7
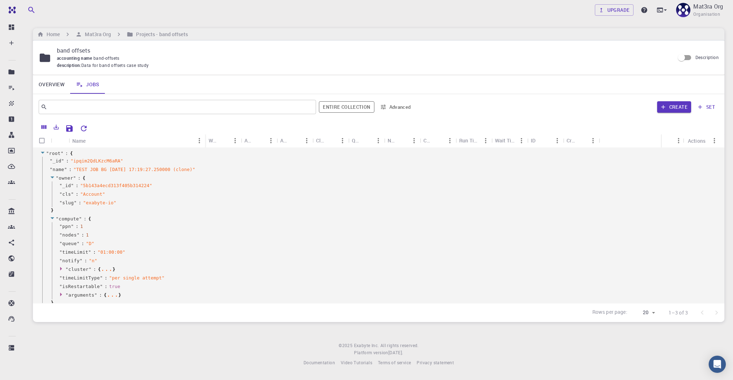
scroll to position [36, 0]
click at [55, 215] on div at bounding box center [53, 218] width 6 height 6
click at [52, 227] on icon at bounding box center [52, 226] width 5 height 5
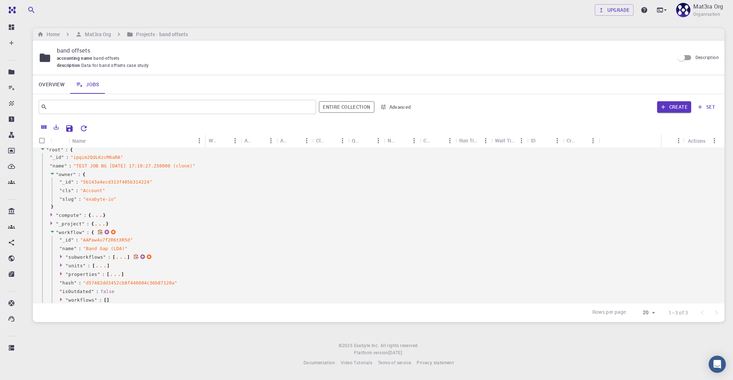
click at [61, 256] on icon at bounding box center [61, 257] width 2 height 4
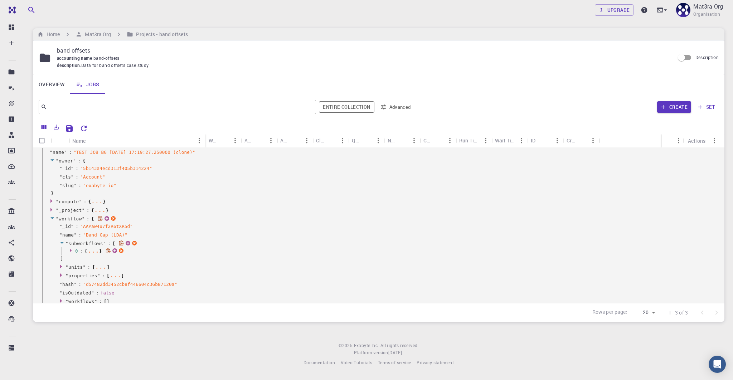
click at [69, 251] on icon at bounding box center [71, 250] width 5 height 5
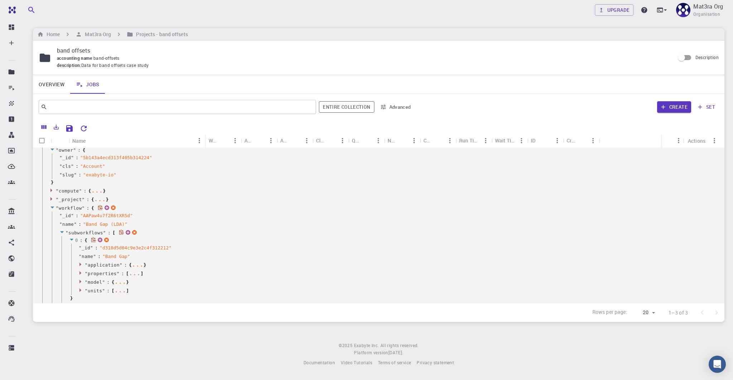
scroll to position [66, 0]
click at [79, 287] on icon at bounding box center [81, 288] width 5 height 5
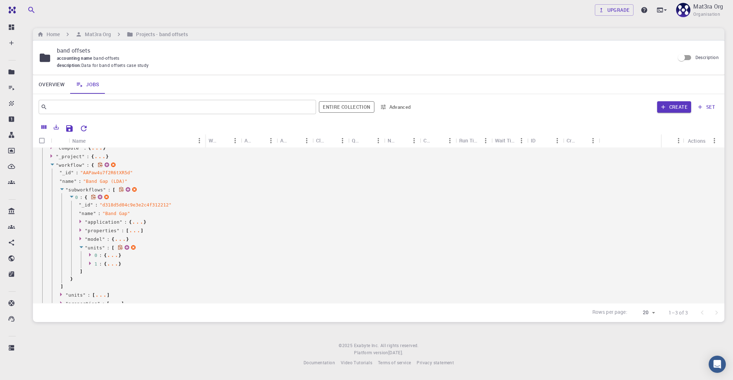
scroll to position [114, 0]
click at [89, 248] on icon at bounding box center [90, 248] width 2 height 4
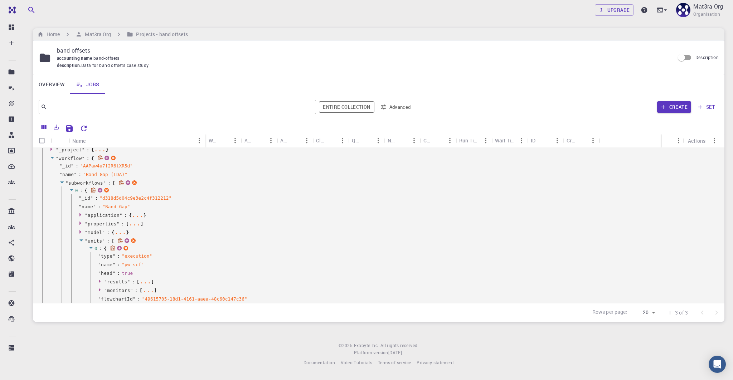
click at [89, 248] on icon at bounding box center [90, 247] width 5 height 5
click at [89, 257] on icon at bounding box center [90, 257] width 2 height 4
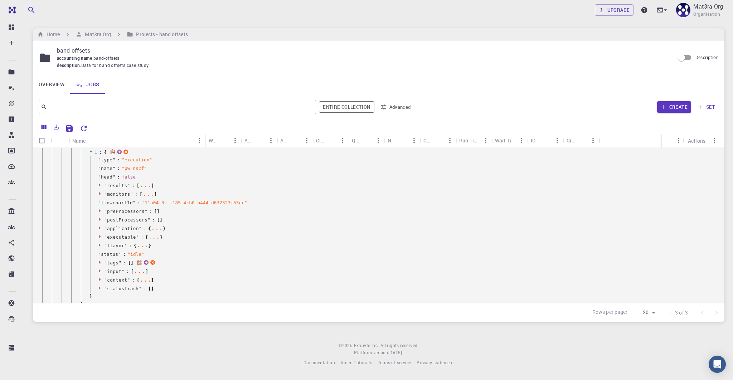
scroll to position [221, 0]
click at [99, 268] on icon at bounding box center [100, 269] width 2 height 4
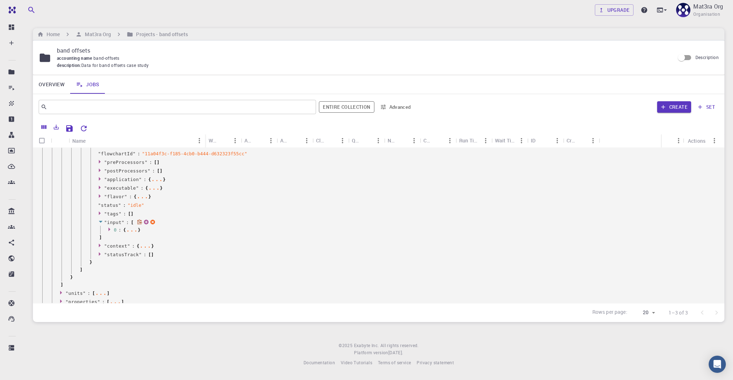
scroll to position [269, 0]
click at [109, 228] on icon at bounding box center [110, 227] width 5 height 5
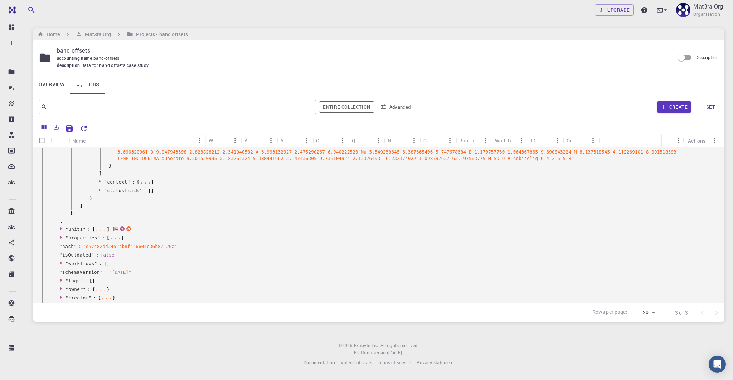
scroll to position [462, 0]
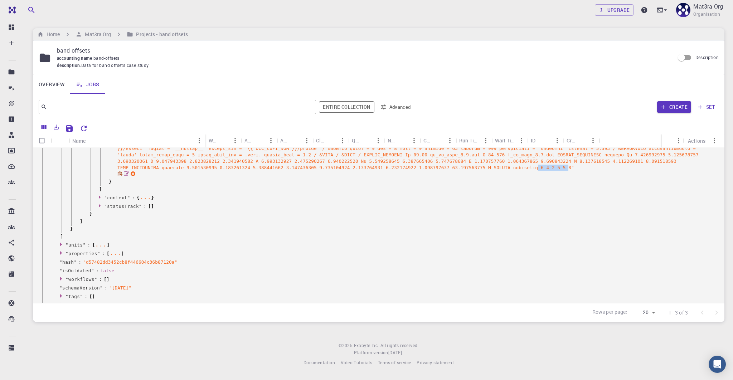
drag, startPoint x: 571, startPoint y: 167, endPoint x: 602, endPoint y: 167, distance: 30.4
click at [602, 167] on span "" "" at bounding box center [407, 154] width 581 height 31
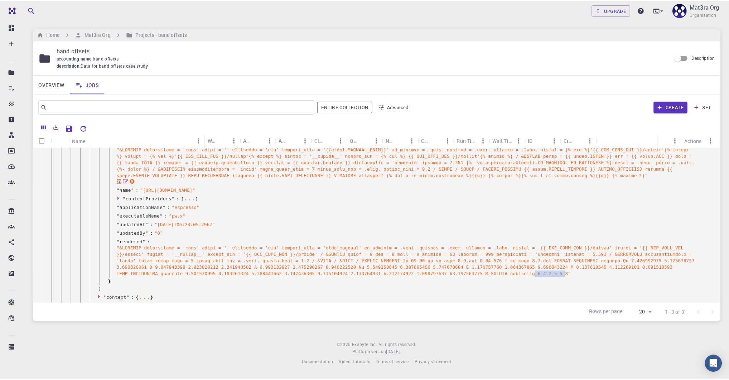
scroll to position [0, 0]
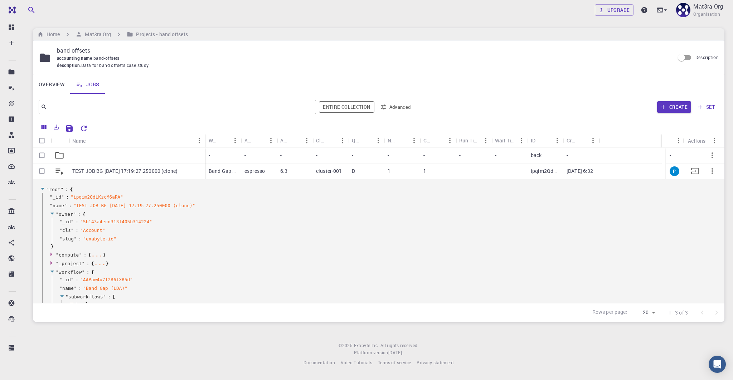
click at [151, 169] on p "TEST JOB BG 2025-08-11 17:19:27.250000 (clone)" at bounding box center [124, 170] width 105 height 7
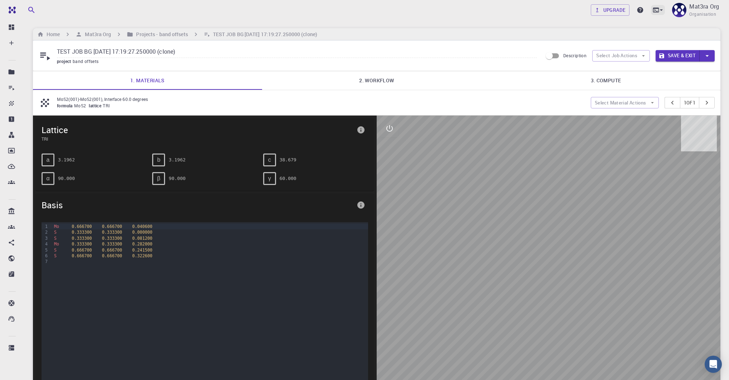
click at [655, 13] on div at bounding box center [658, 10] width 14 height 10
click at [611, 57] on div "JupyterLite" at bounding box center [603, 56] width 30 height 9
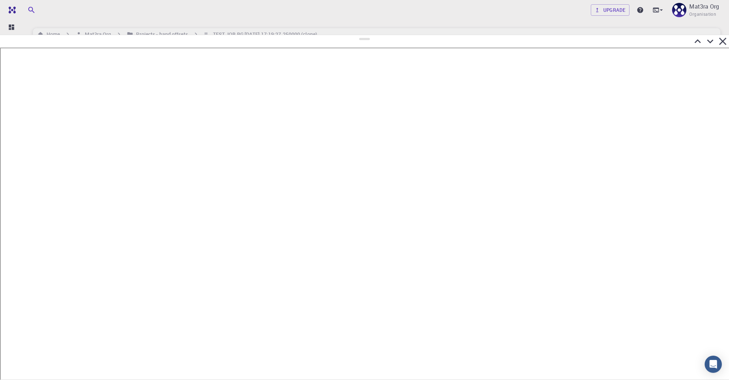
drag, startPoint x: 364, startPoint y: 194, endPoint x: 365, endPoint y: 33, distance: 161.0
click at [365, 35] on div at bounding box center [364, 207] width 729 height 345
click at [708, 38] on icon at bounding box center [709, 39] width 13 height 13
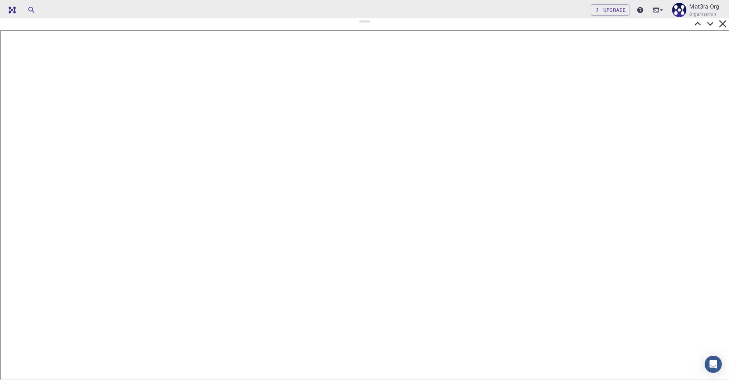
drag, startPoint x: 365, startPoint y: 256, endPoint x: 333, endPoint y: 22, distance: 236.5
click at [334, 22] on div at bounding box center [364, 198] width 729 height 363
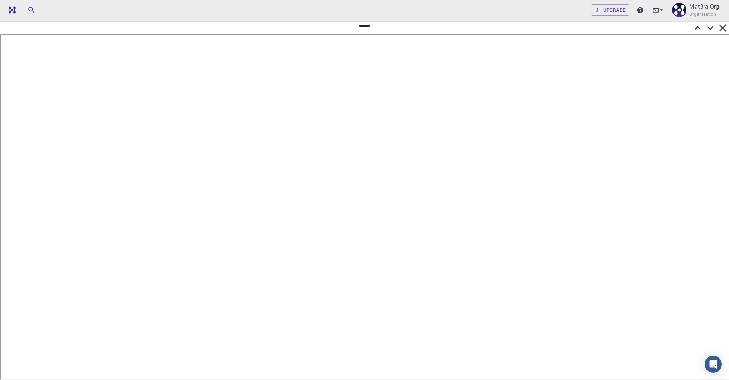
click at [709, 29] on icon at bounding box center [710, 28] width 6 height 4
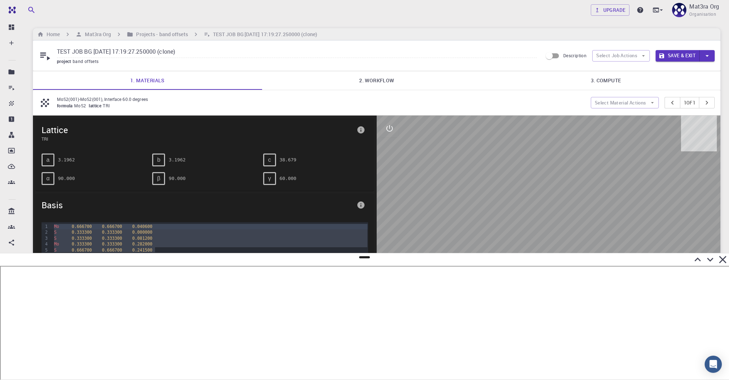
scroll to position [4, 0]
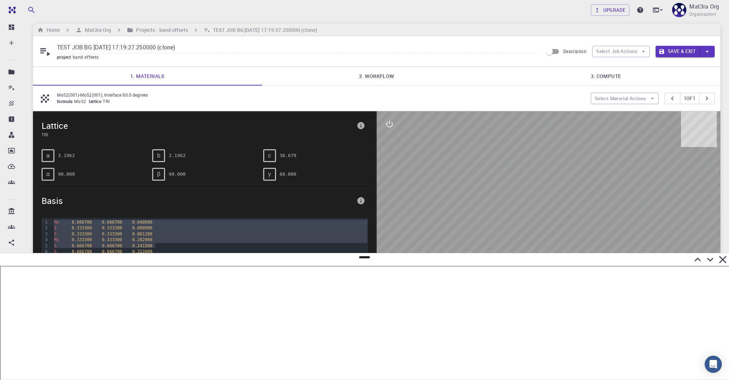
click at [362, 73] on link "2. Workflow" at bounding box center [376, 76] width 229 height 19
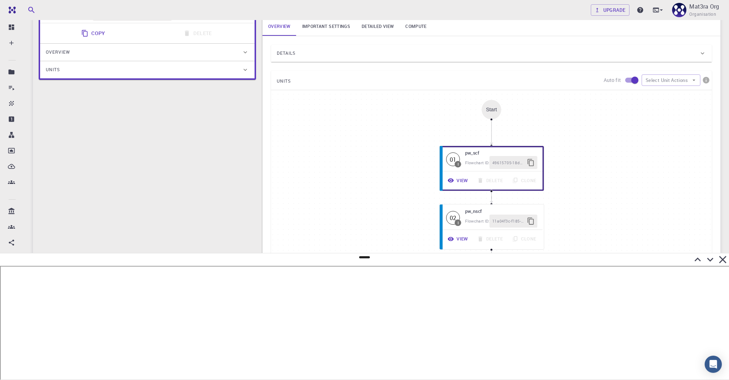
scroll to position [143, 0]
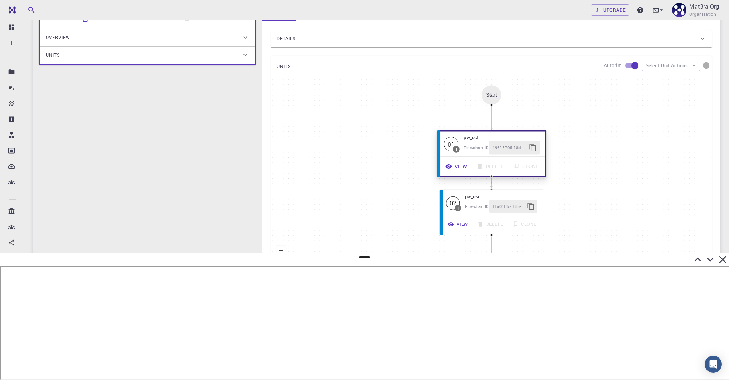
click at [458, 164] on button "View" at bounding box center [456, 167] width 31 height 14
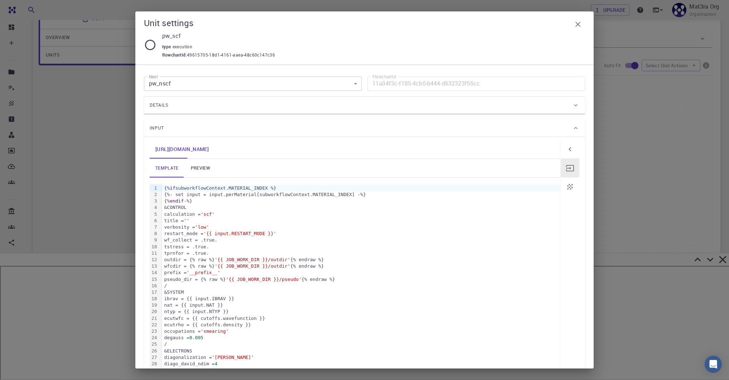
scroll to position [147, 0]
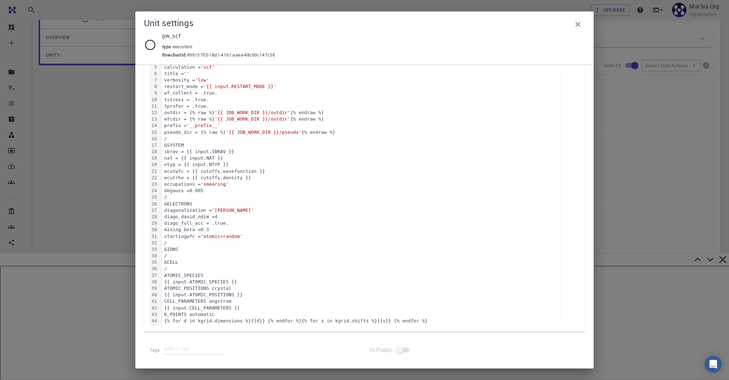
click at [619, 171] on div "Unit settings pw_scf type execution flowchartId : 49615705-18d1-4161-aaea-48c60…" at bounding box center [364, 190] width 729 height 380
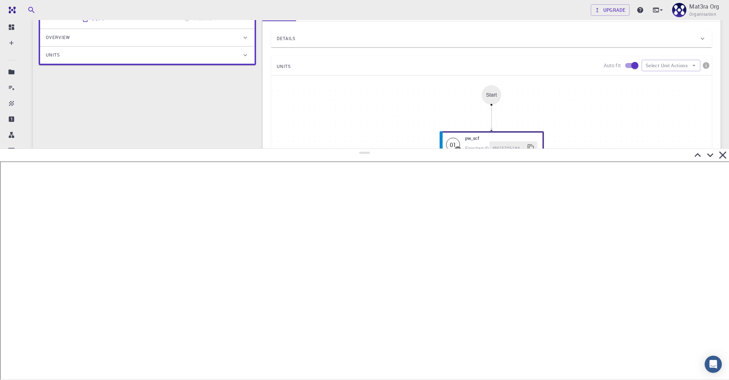
drag, startPoint x: 362, startPoint y: 256, endPoint x: 364, endPoint y: 149, distance: 107.4
click at [364, 149] on div at bounding box center [364, 264] width 729 height 232
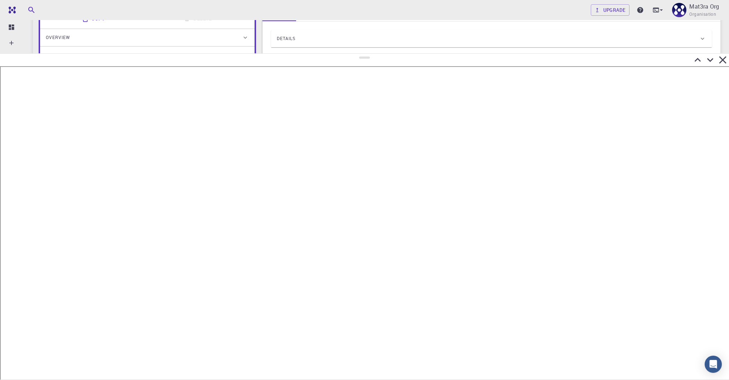
drag, startPoint x: 363, startPoint y: 154, endPoint x: 365, endPoint y: 38, distance: 115.2
click at [366, 53] on div at bounding box center [364, 216] width 729 height 327
click at [710, 45] on icon at bounding box center [709, 45] width 13 height 13
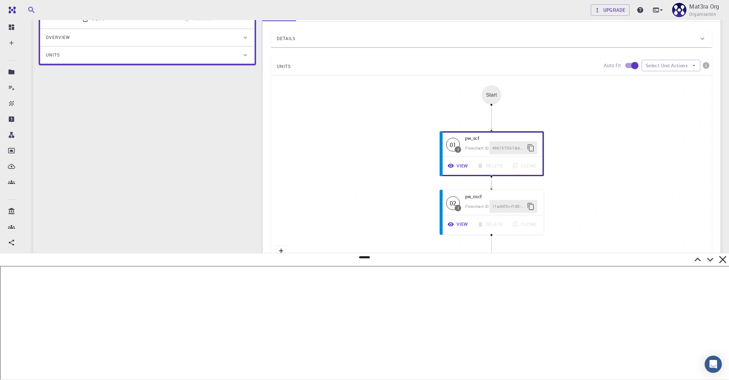
click at [709, 260] on icon at bounding box center [710, 260] width 6 height 4
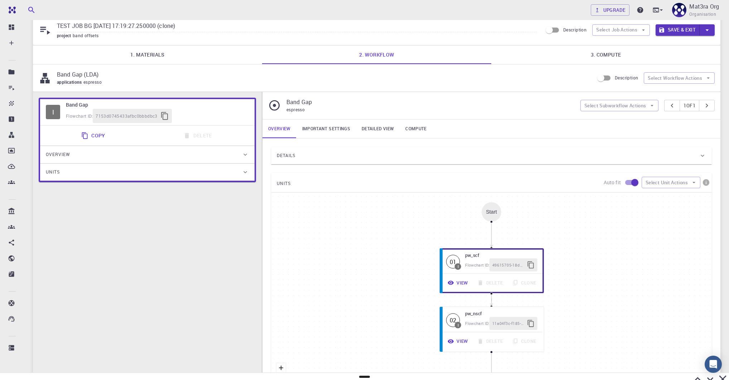
scroll to position [0, 0]
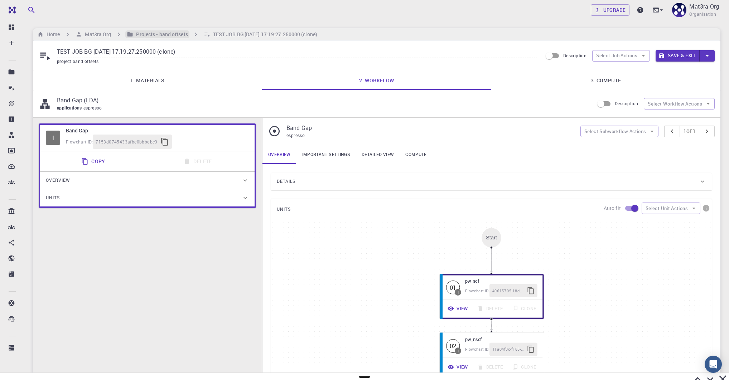
click at [138, 38] on h6 "Projects - band offsets" at bounding box center [160, 34] width 54 height 8
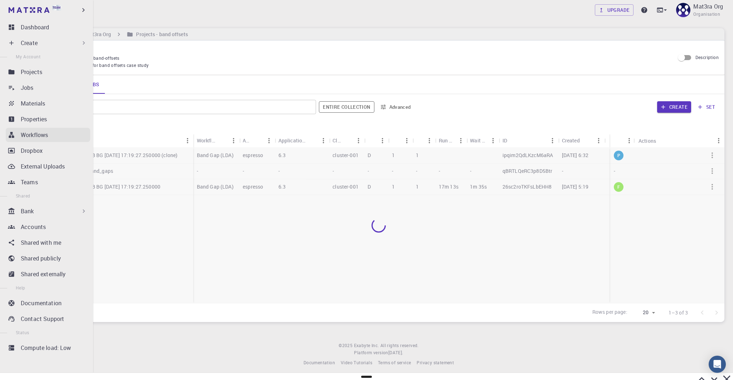
click at [28, 128] on link "Workflows" at bounding box center [48, 135] width 84 height 14
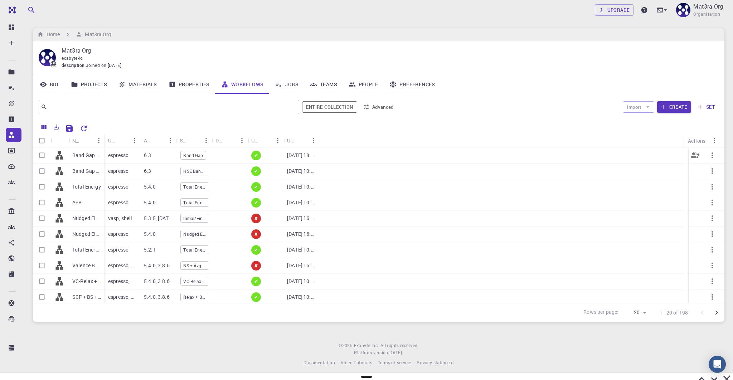
click at [83, 155] on p "Band Gap (LDA)" at bounding box center [86, 155] width 29 height 7
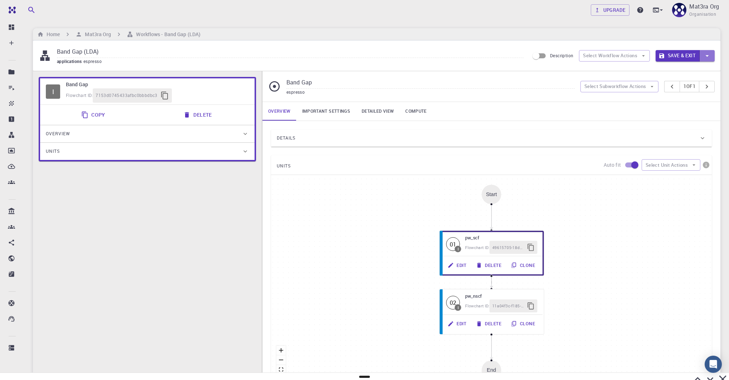
click at [707, 58] on icon "button" at bounding box center [707, 56] width 8 height 8
click at [601, 58] on div at bounding box center [364, 190] width 729 height 380
click at [624, 58] on body "Team Dashboard Create New Job New Material Create Material Upload File Import f…" at bounding box center [364, 250] width 729 height 500
click at [624, 58] on button "Select Workflow Actions" at bounding box center [614, 55] width 71 height 11
click at [321, 38] on div "Home Mat3ra Org Workflows - Band Gap (LDA)" at bounding box center [376, 34] width 687 height 12
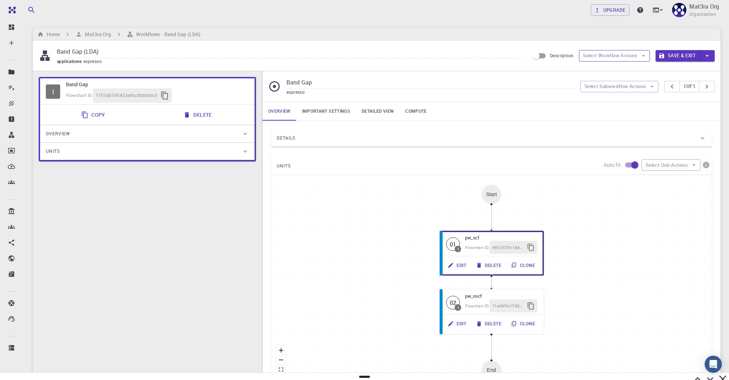
click at [599, 57] on button "Select Workflow Actions" at bounding box center [614, 55] width 71 height 11
click at [335, 55] on input "Band Gap (LDA)" at bounding box center [290, 52] width 466 height 12
click at [138, 35] on h6 "Workflows - Band Gap (LDA)" at bounding box center [166, 34] width 67 height 8
click at [104, 32] on h6 "Mat3ra Org" at bounding box center [96, 34] width 29 height 8
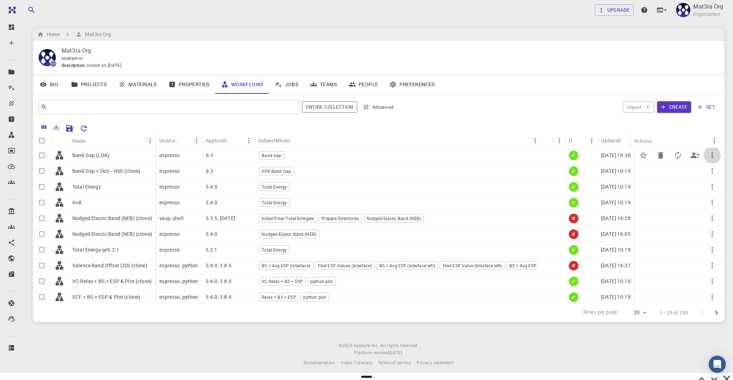
click at [709, 155] on icon "button" at bounding box center [712, 155] width 9 height 9
click at [705, 182] on span "Copy" at bounding box center [704, 184] width 11 height 7
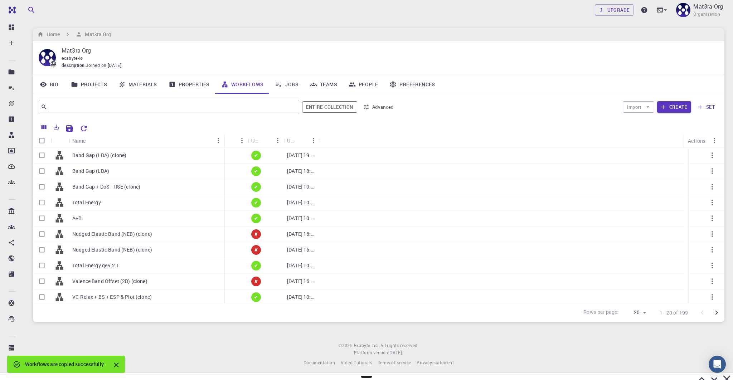
drag, startPoint x: 103, startPoint y: 138, endPoint x: 223, endPoint y: 138, distance: 119.5
click at [223, 138] on div "Name" at bounding box center [224, 141] width 7 height 14
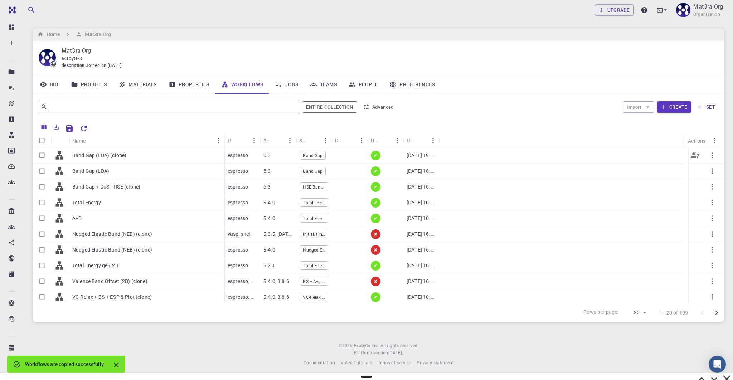
click at [126, 152] on div "Band Gap (LDA) (clone)" at bounding box center [146, 156] width 155 height 16
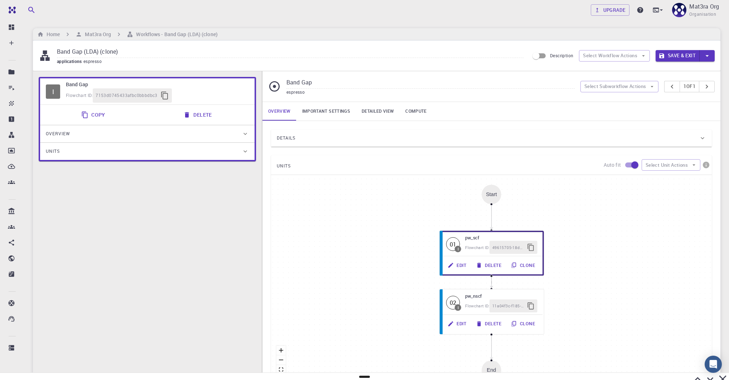
click at [111, 51] on input "Band Gap (LDA) (clone)" at bounding box center [290, 52] width 466 height 12
click at [141, 52] on input "Band Gap (LDA) (Relax)" at bounding box center [290, 52] width 466 height 12
type input "Band Gap (LDA) (Relax)"
click at [340, 192] on div "Start 01 I pw_scf Flowchart ID: 49615705-18d1-4161-aaea-48c60c147c36 Edit Delet…" at bounding box center [491, 282] width 440 height 215
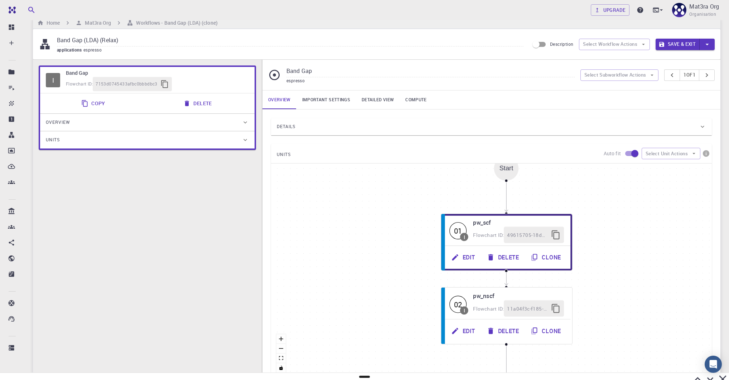
scroll to position [5, 0]
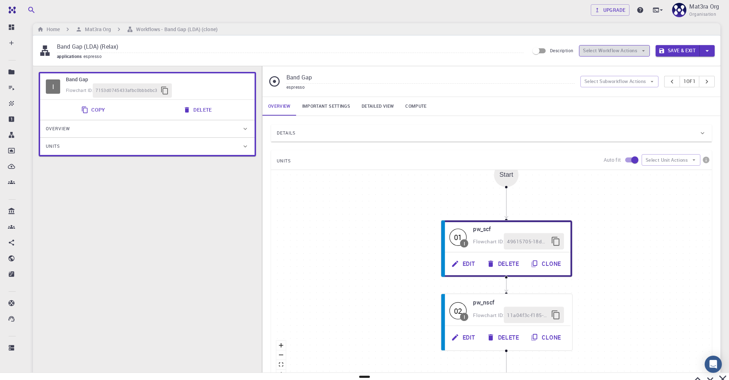
click at [634, 52] on button "Select Workflow Actions" at bounding box center [614, 50] width 71 height 11
click at [617, 64] on span "Toggle relaxation" at bounding box center [621, 64] width 46 height 7
type input "Variable-cell Relaxation"
type input "DFT GGA PBE"
type input "/export/share/pseudo/si/gga/pbe/gbrv/1.0/us/si_pbe_gbrv_1.0.upf"
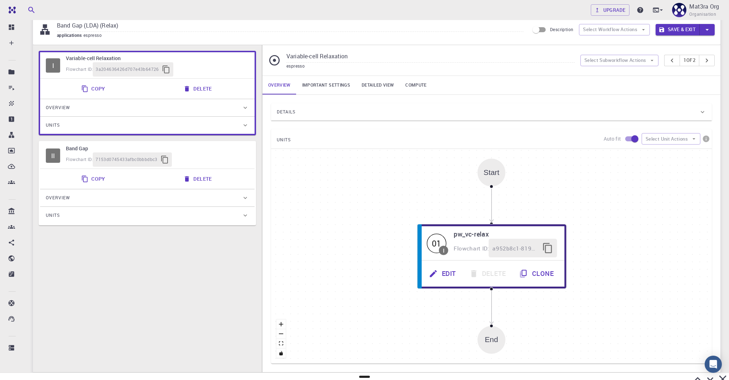
scroll to position [28, 0]
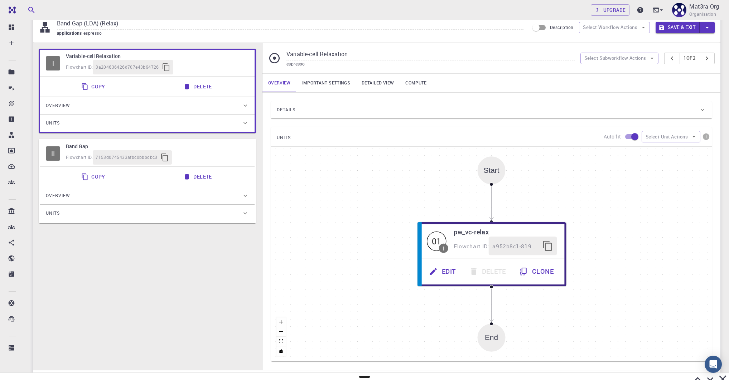
click at [204, 143] on h6 "Band Gap" at bounding box center [157, 146] width 183 height 8
type input "Band Gap"
type input "DFT LDA PZ"
type input "/export/share/pseudo/si/lda/pz/gbrv/1.0/us/si_pz_gbrv_1.0.upf"
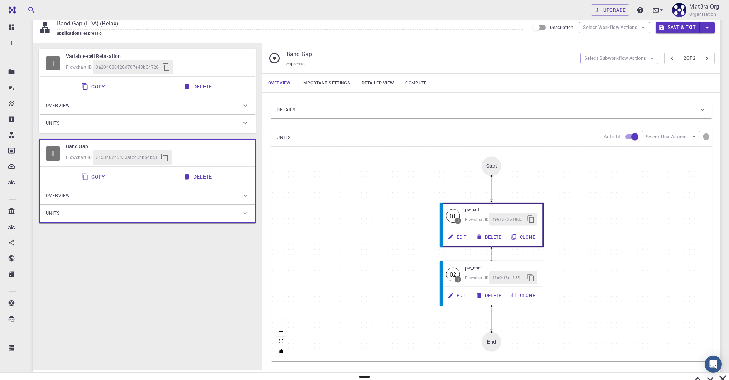
click at [203, 51] on div "I Variable-cell Relaxation Flowchart ID: 3a204636426d707e43b64726" at bounding box center [147, 63] width 214 height 26
type input "Variable-cell Relaxation"
type input "DFT GGA PBE"
type input "/export/share/pseudo/si/gga/pbe/gbrv/1.0/us/si_pbe_gbrv_1.0.upf"
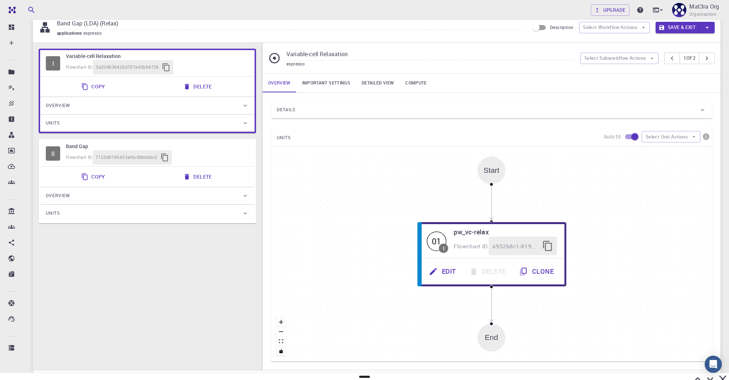
click at [244, 109] on div "Overview" at bounding box center [147, 105] width 214 height 17
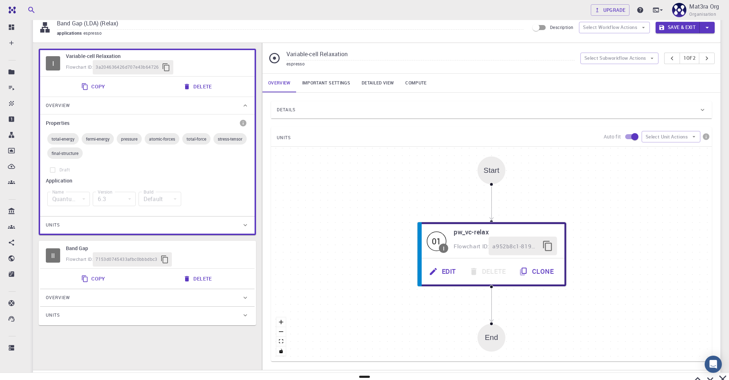
click at [244, 109] on div "Overview" at bounding box center [147, 105] width 214 height 17
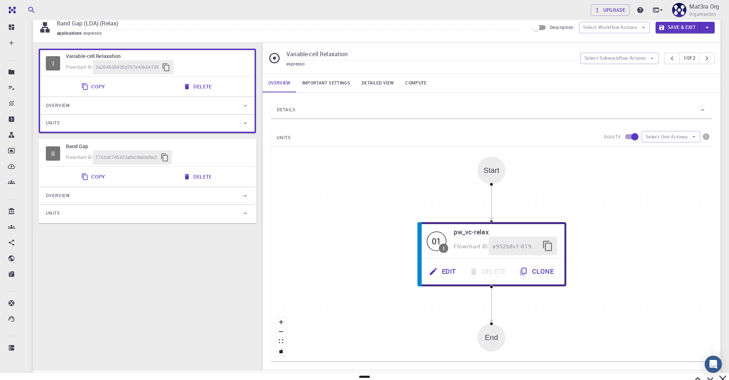
click at [240, 123] on div "Units" at bounding box center [144, 122] width 196 height 11
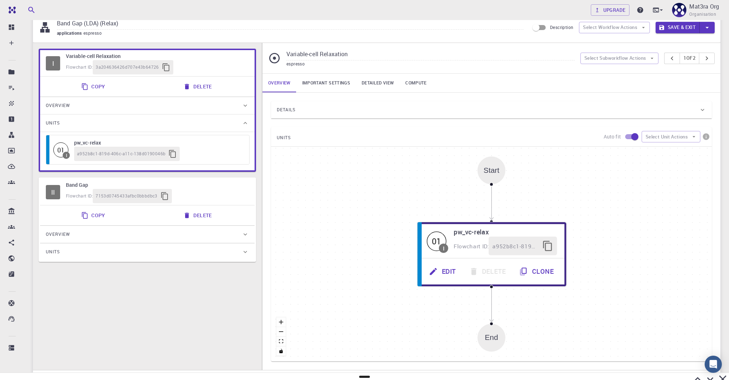
click at [240, 123] on div "Units" at bounding box center [144, 122] width 196 height 11
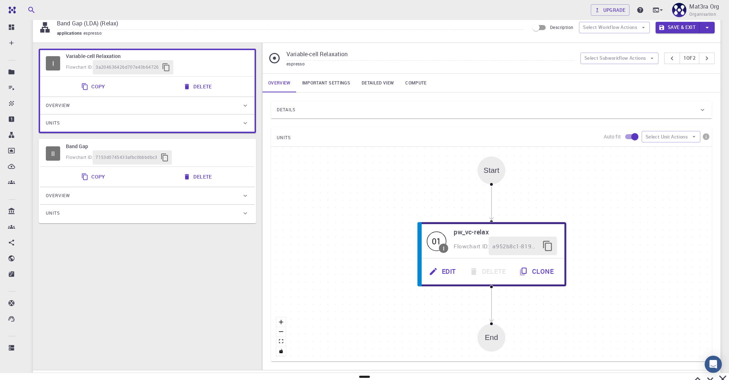
click at [242, 103] on icon at bounding box center [245, 105] width 7 height 7
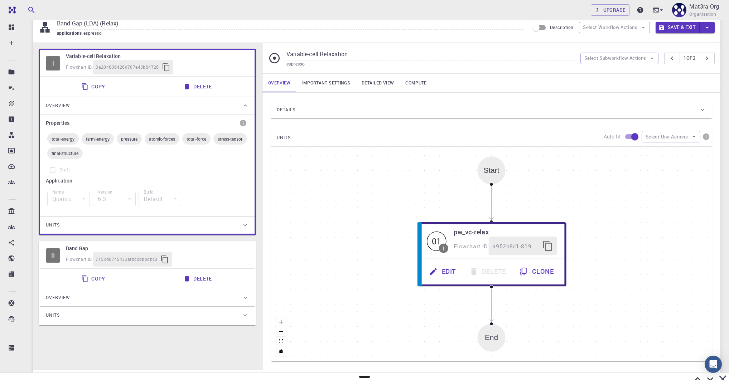
click at [242, 102] on icon at bounding box center [245, 105] width 7 height 7
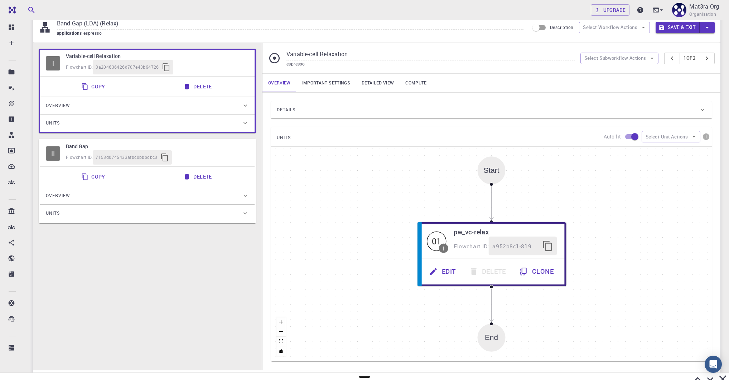
click at [318, 111] on div "Details" at bounding box center [488, 109] width 422 height 11
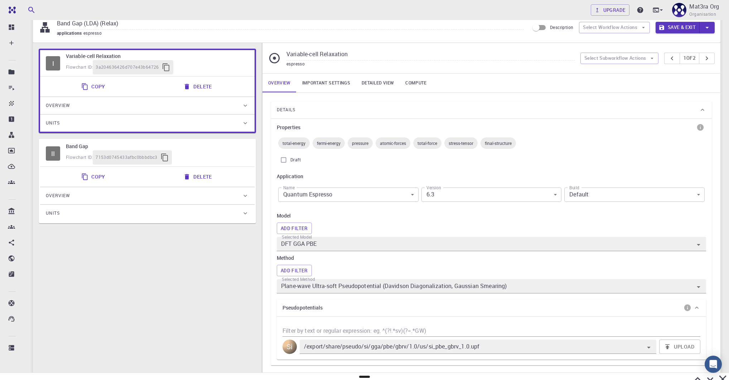
click at [318, 110] on div "Details" at bounding box center [488, 109] width 422 height 11
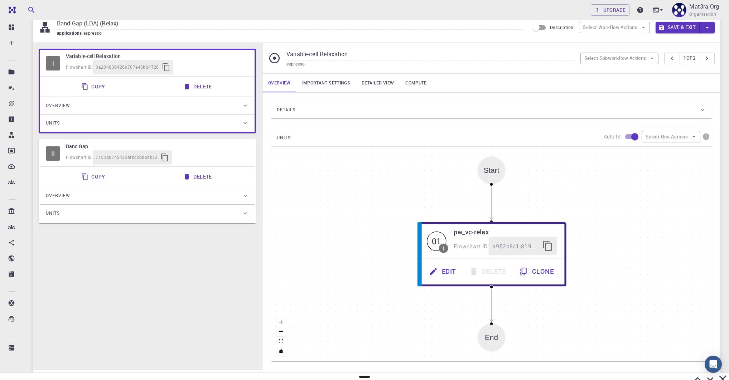
click at [332, 67] on div "espresso" at bounding box center [430, 63] width 288 height 7
click at [331, 84] on link "Important settings" at bounding box center [325, 83] width 59 height 19
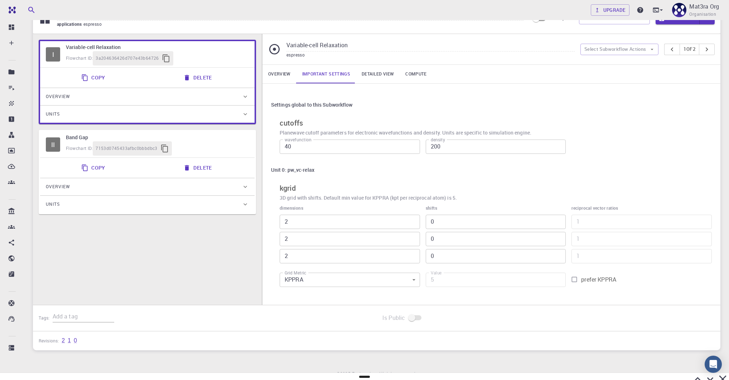
scroll to position [41, 0]
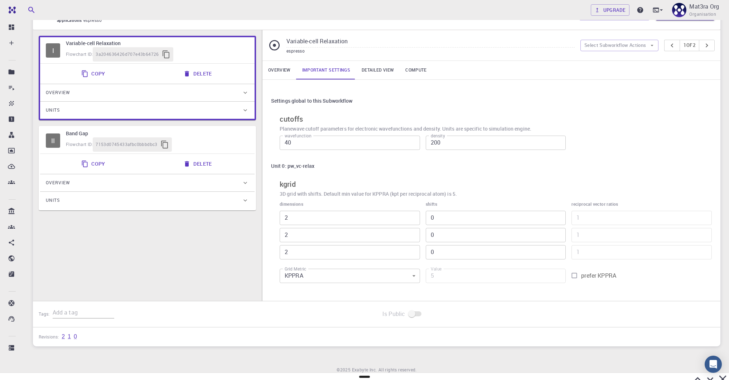
click at [158, 242] on div "I Variable-cell Relaxation Flowchart ID: 3a204636426d707e43b64726 Copy Delete O…" at bounding box center [147, 171] width 229 height 282
click at [220, 141] on div "Flowchart ID: 7153d0745433afbc0bbbdbc3" at bounding box center [157, 144] width 183 height 14
type input "Band Gap"
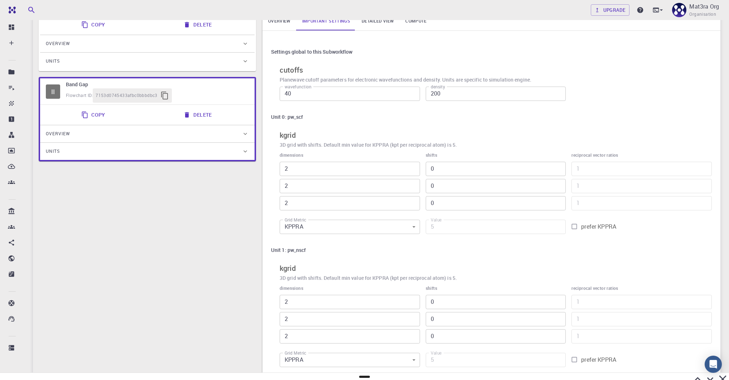
scroll to position [165, 0]
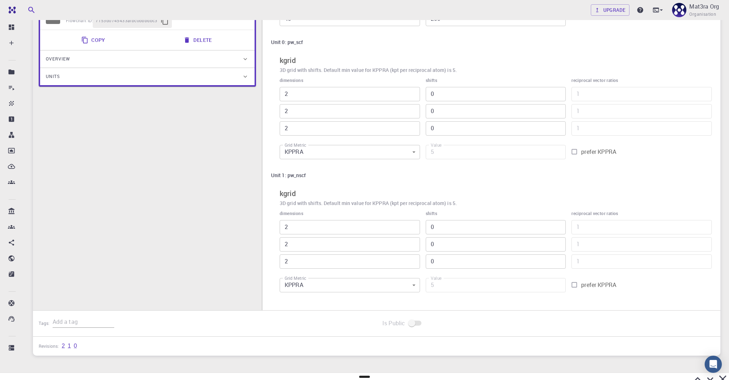
click at [575, 282] on input "prefer KPPRA" at bounding box center [574, 285] width 14 height 14
checkbox input "true"
drag, startPoint x: 460, startPoint y: 287, endPoint x: 428, endPoint y: 287, distance: 32.2
click at [428, 287] on input "5" at bounding box center [495, 285] width 140 height 14
type input "2"
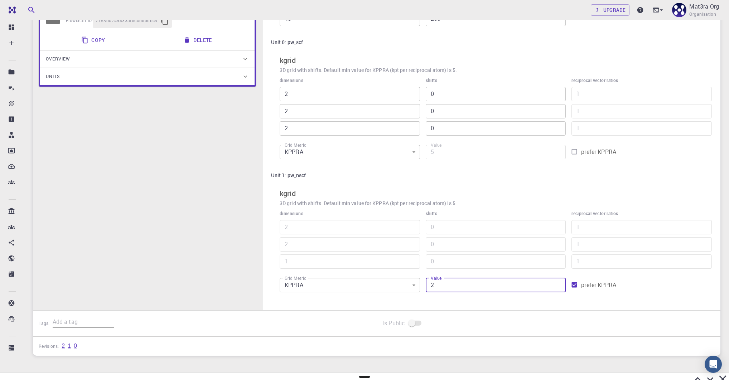
type input "1"
type input "3"
type input "20"
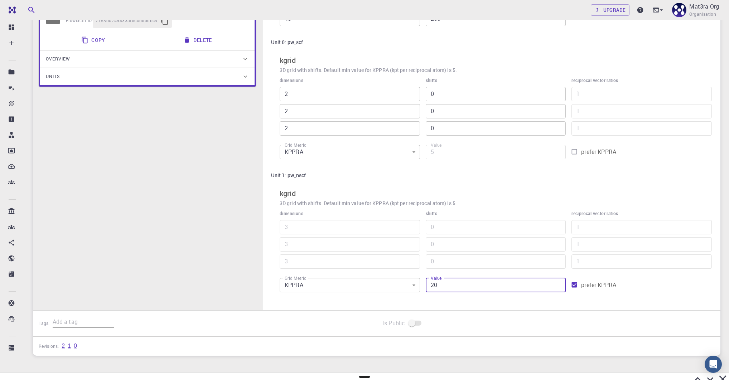
type input "5"
type input "2000"
type input "11"
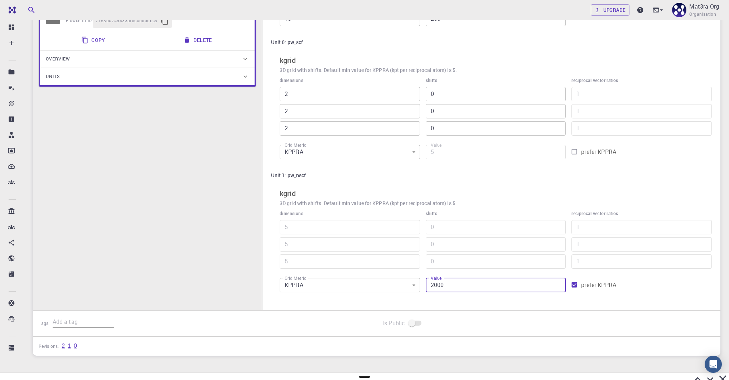
type input "11"
type input "10"
type input "200"
type input "5"
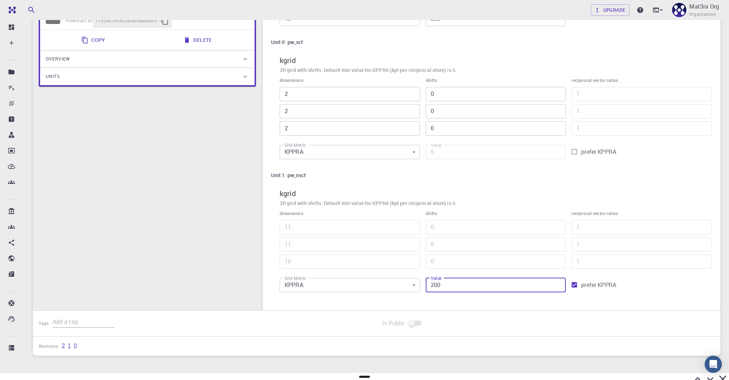
type input "5"
type input "2000"
type input "11"
type input "10"
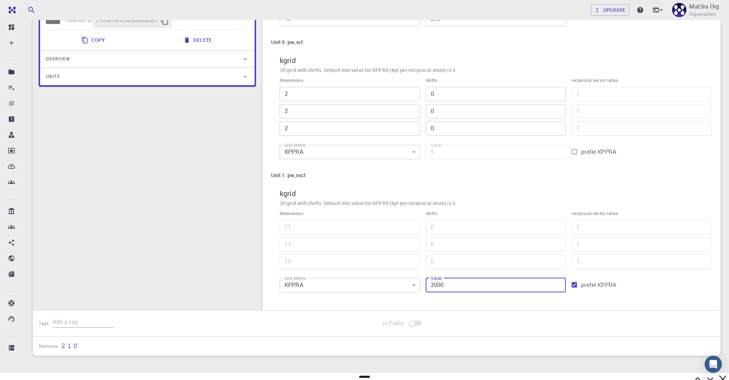
type input "2000"
click at [521, 309] on div "Settings global to this Subworkflow cutoffs Planewave cutoff parameters for ele…" at bounding box center [491, 133] width 458 height 354
click at [575, 283] on input "prefer KPPRA" at bounding box center [574, 285] width 14 height 14
checkbox input "false"
type input "2420"
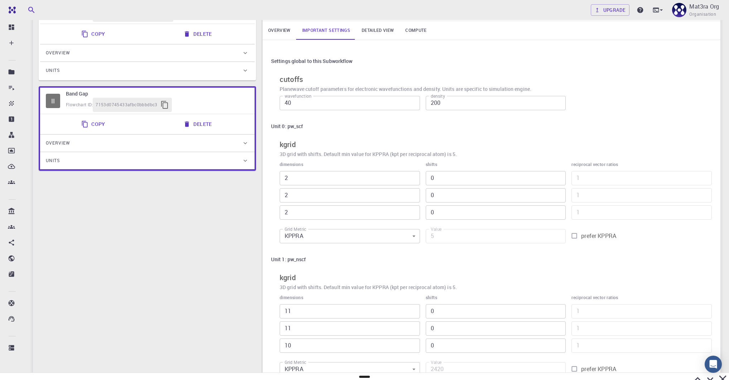
scroll to position [195, 0]
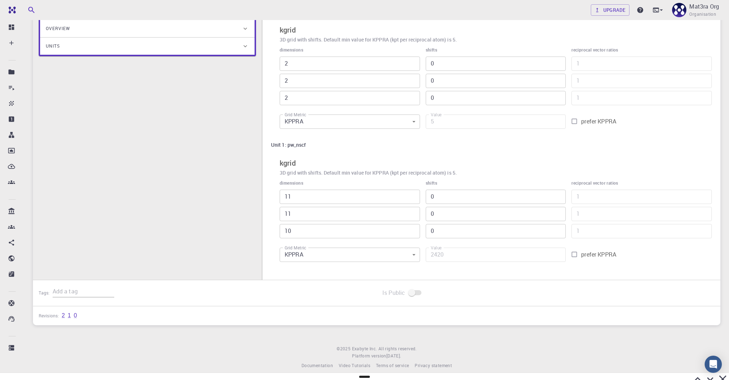
click at [372, 254] on body "Team Dashboard Create New Job New Material Create Material Upload File Import f…" at bounding box center [364, 93] width 729 height 576
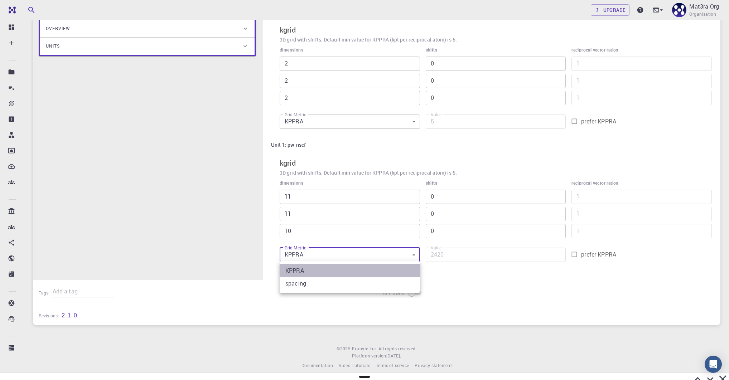
click at [313, 269] on li "KPPRA" at bounding box center [349, 270] width 140 height 13
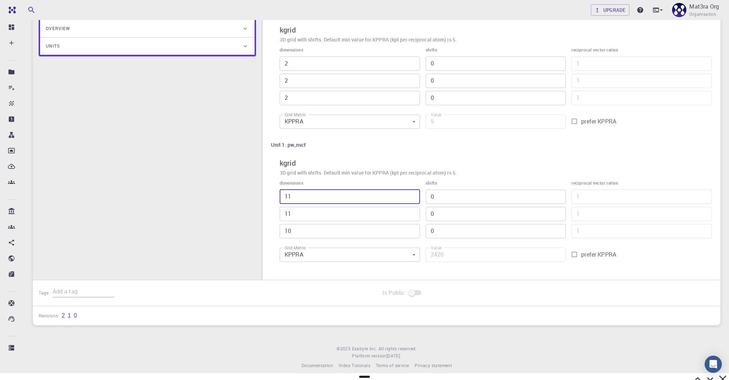
drag, startPoint x: 302, startPoint y: 197, endPoint x: 279, endPoint y: 195, distance: 22.9
click at [279, 195] on div "dimensions 11 ​ 11 ​ 10 ​" at bounding box center [347, 206] width 146 height 64
click at [276, 196] on div "dimensions 11 ​ 11 ​ 10 ​" at bounding box center [347, 206] width 146 height 64
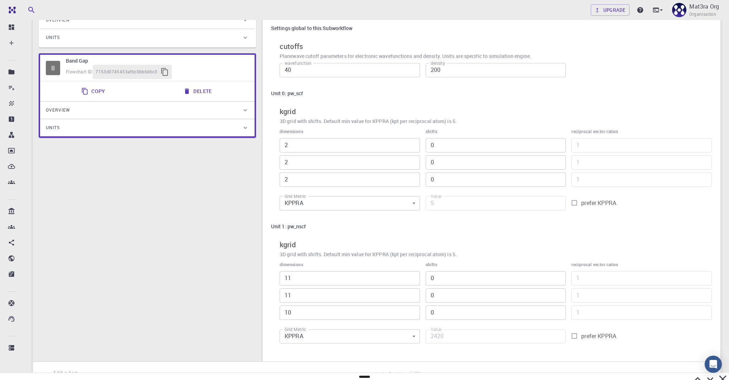
scroll to position [0, 0]
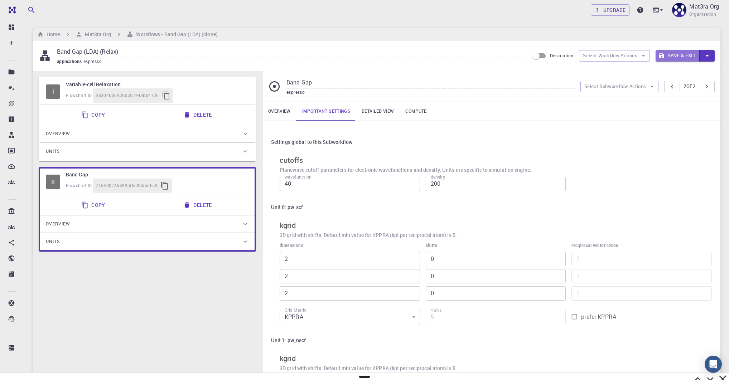
click at [676, 54] on button "Save & Exit" at bounding box center [677, 55] width 44 height 11
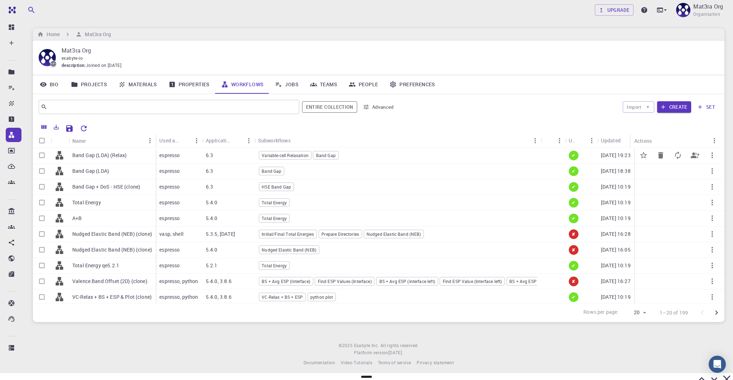
click at [126, 153] on p "Band Gap (LDA) (Relax)" at bounding box center [99, 155] width 54 height 7
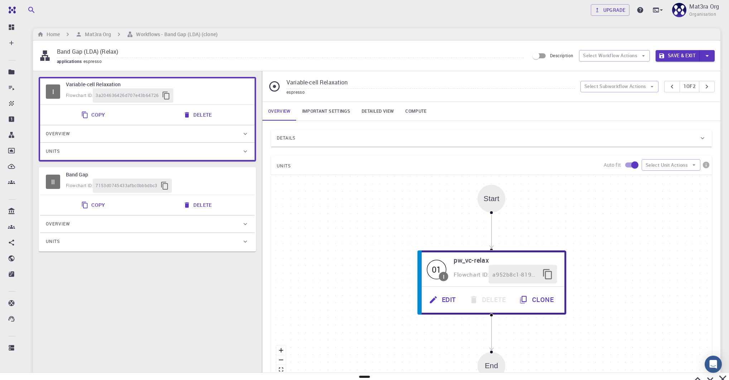
scroll to position [118, 0]
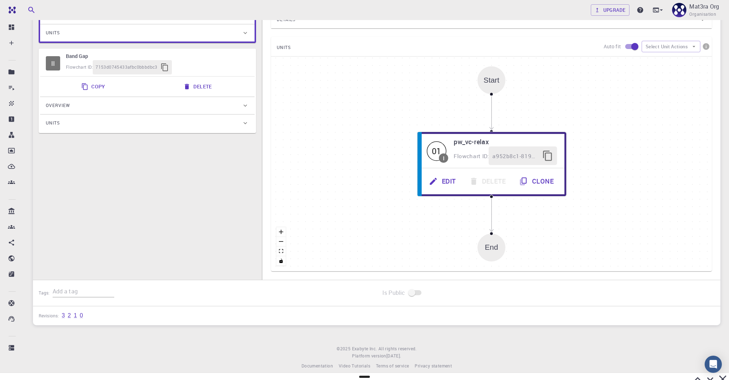
click at [92, 104] on div "Overview" at bounding box center [144, 105] width 196 height 11
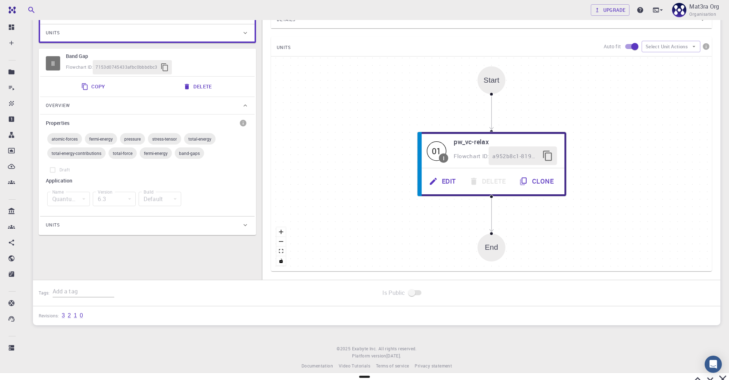
click at [92, 104] on div "Overview" at bounding box center [144, 105] width 196 height 11
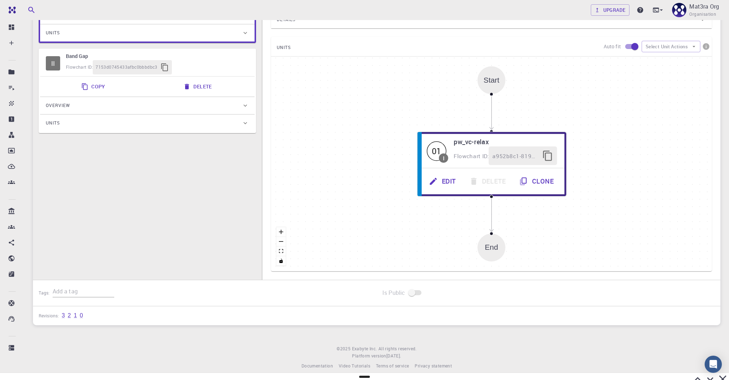
click at [207, 60] on div "Flowchart ID: 7153d0745433afbc0bbbdbc3" at bounding box center [157, 67] width 183 height 14
type input "Band Gap"
type input "DFT LDA PZ"
type input "/export/share/pseudo/si/lda/pz/gbrv/1.0/us/si_pz_gbrv_1.0.upf"
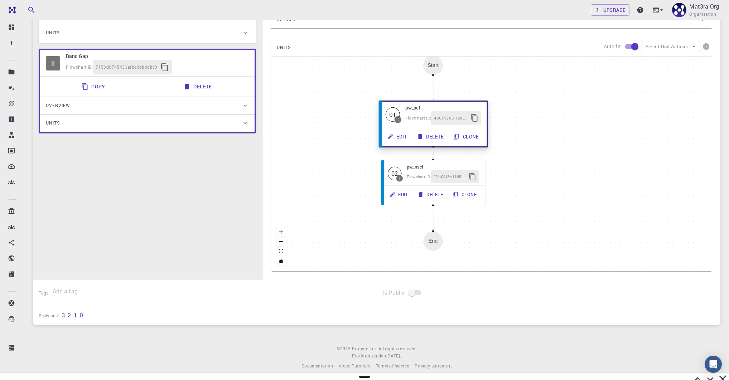
drag, startPoint x: 453, startPoint y: 143, endPoint x: 444, endPoint y: 144, distance: 9.7
click at [412, 143] on button "Edit" at bounding box center [398, 137] width 30 height 14
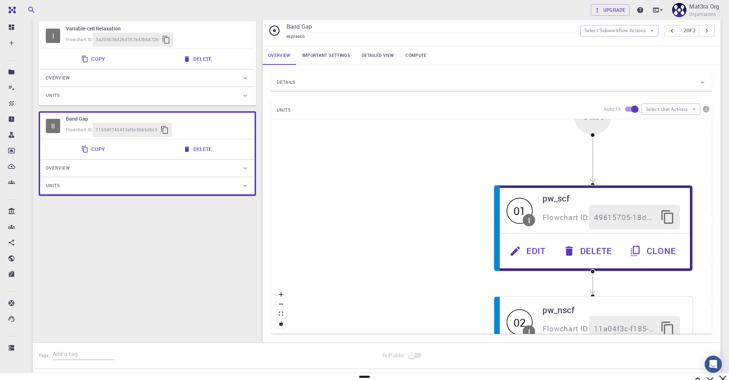
scroll to position [37, 0]
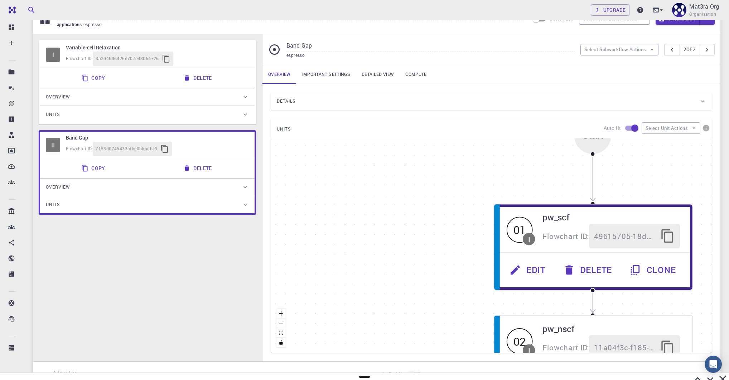
click at [334, 81] on link "Important settings" at bounding box center [325, 74] width 59 height 19
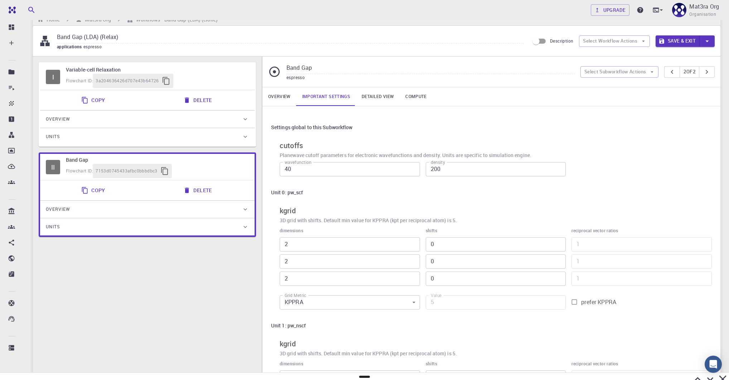
scroll to position [0, 0]
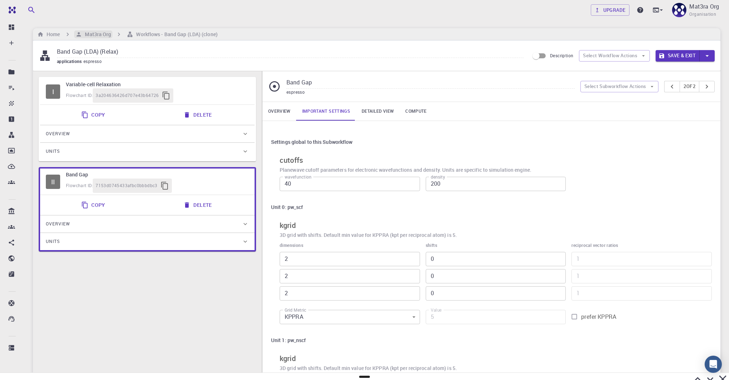
click at [101, 33] on h6 "Mat3ra Org" at bounding box center [96, 34] width 29 height 8
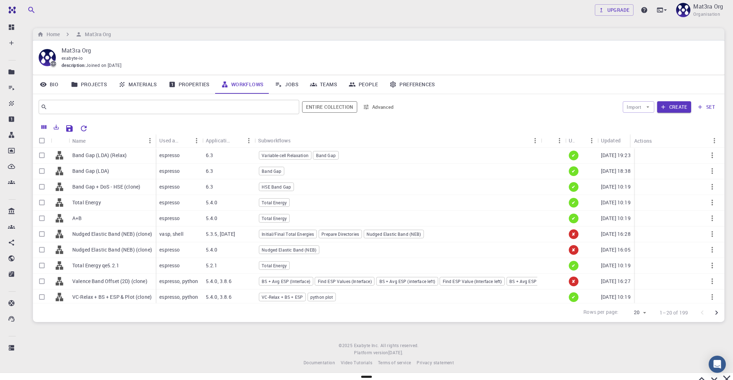
click at [141, 87] on link "Materials" at bounding box center [138, 84] width 50 height 19
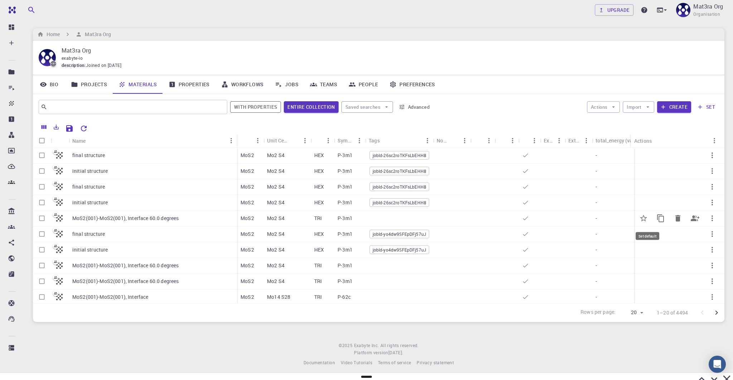
click at [639, 217] on icon "Set default" at bounding box center [643, 218] width 9 height 9
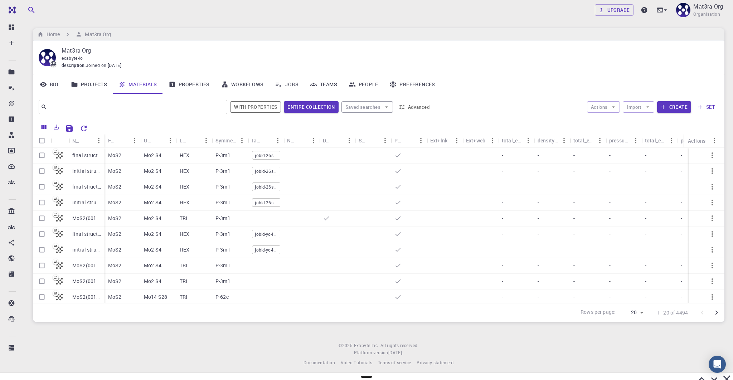
click at [244, 87] on link "Workflows" at bounding box center [242, 84] width 54 height 19
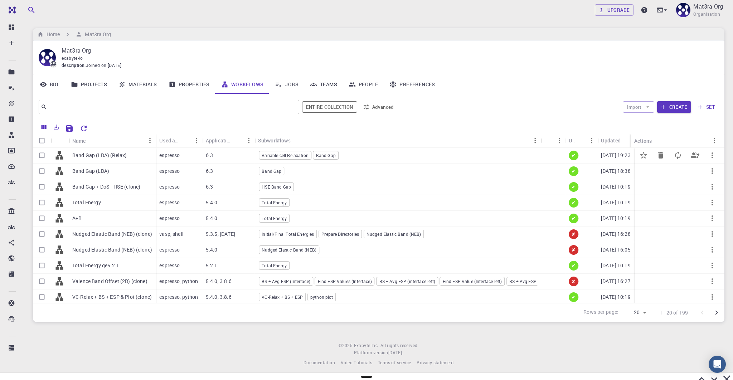
click at [122, 157] on p "Band Gap (LDA) (Relax)" at bounding box center [99, 155] width 54 height 7
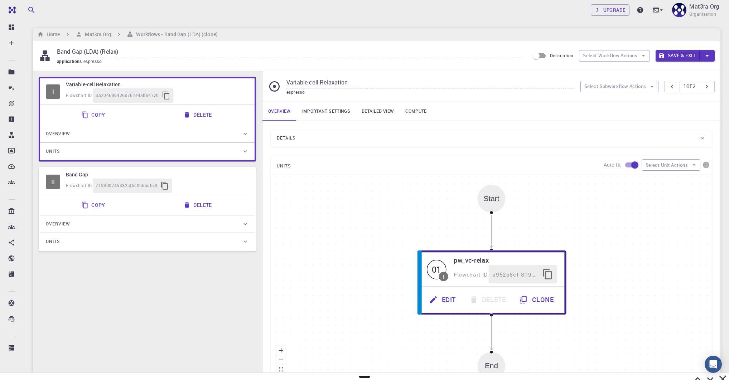
click at [186, 182] on div "Flowchart ID: 7153d0745433afbc0bbbdbc3" at bounding box center [157, 186] width 183 height 14
type input "Band Gap"
type input "DFT LDA PZ"
type input "/export/share/pseudo/si/lda/pz/gbrv/1.0/us/si_pz_gbrv_1.0.upf"
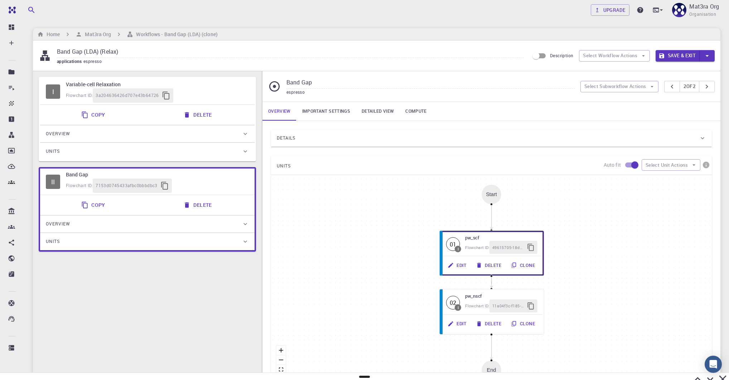
click at [322, 106] on link "Important settings" at bounding box center [325, 111] width 59 height 19
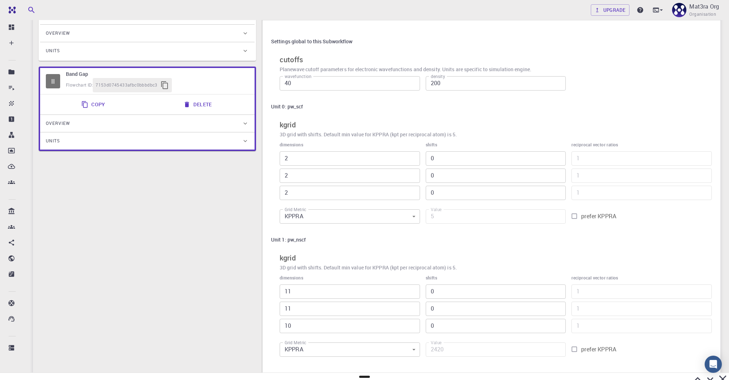
scroll to position [143, 0]
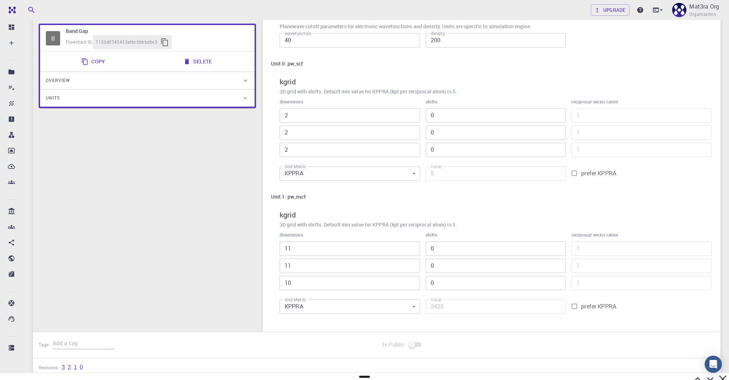
click at [576, 305] on input "prefer KPPRA" at bounding box center [574, 307] width 14 height 14
checkbox input "true"
type input "11"
drag, startPoint x: 478, startPoint y: 306, endPoint x: 404, endPoint y: 306, distance: 73.7
click at [404, 306] on div "dimensions 11 ​ 11 ​ 11 ​ shifts 0 ​ 0 ​ 0 ​ reciprocal vector ratios 1 ​ 1 ​ 1…" at bounding box center [493, 272] width 438 height 92
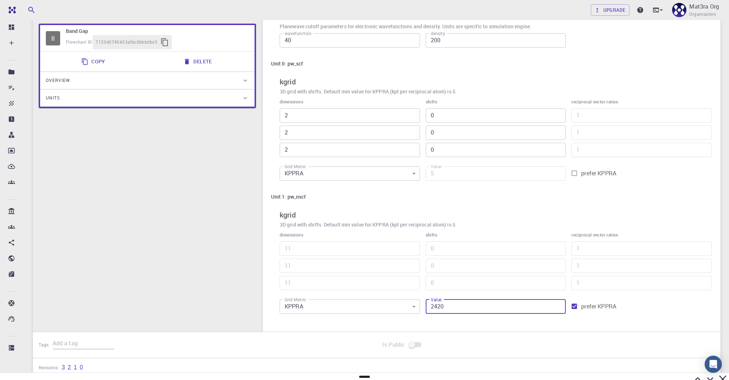
type input "2"
type input "1"
type input "2"
type input "3"
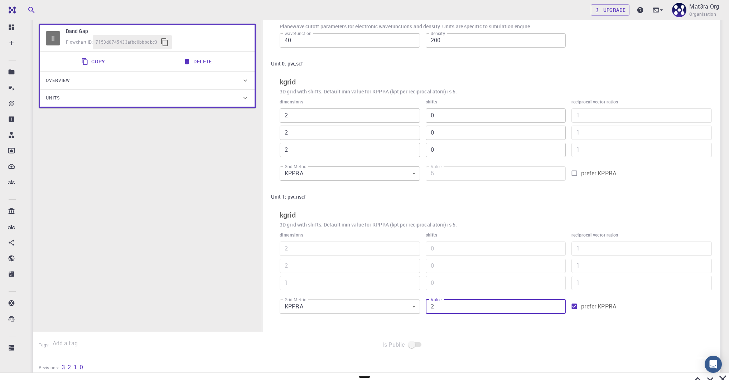
type input "3"
type input "200"
type input "5"
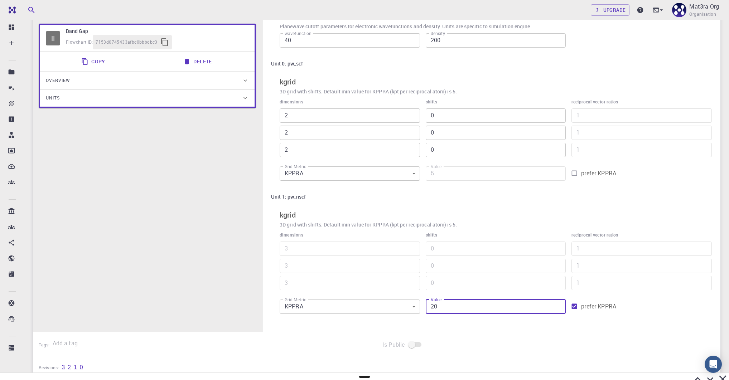
type input "5"
type input "11"
type input "10"
type input "2000"
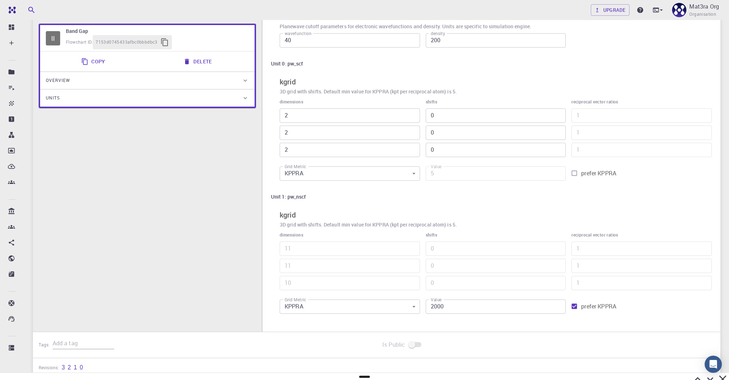
click at [455, 317] on div "Settings global to this Subworkflow cutoffs Planewave cutoff parameters for ele…" at bounding box center [491, 154] width 458 height 354
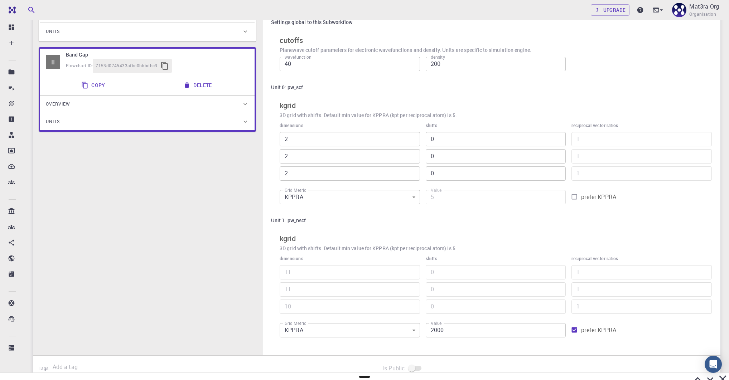
scroll to position [162, 0]
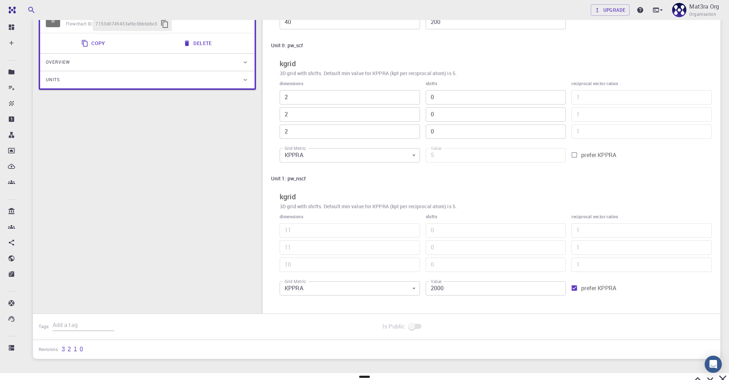
click at [578, 288] on input "prefer KPPRA" at bounding box center [574, 288] width 14 height 14
checkbox input "false"
type input "2420"
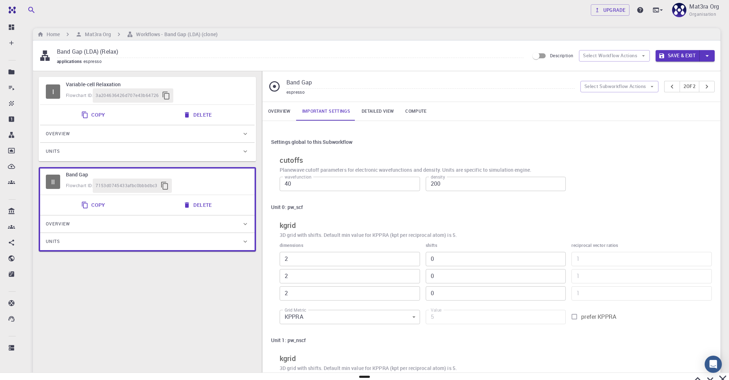
click at [272, 118] on link "Overview" at bounding box center [279, 111] width 34 height 19
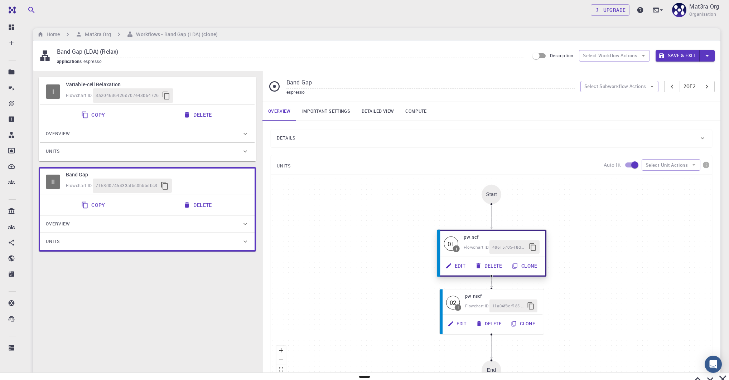
click at [460, 268] on button "Edit" at bounding box center [456, 266] width 30 height 14
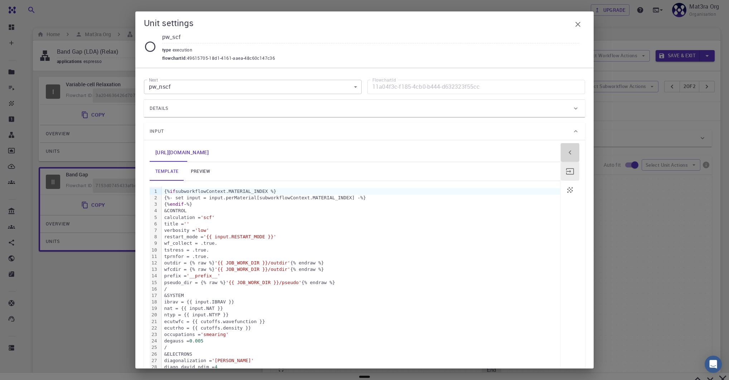
click at [565, 150] on icon "button" at bounding box center [569, 152] width 9 height 9
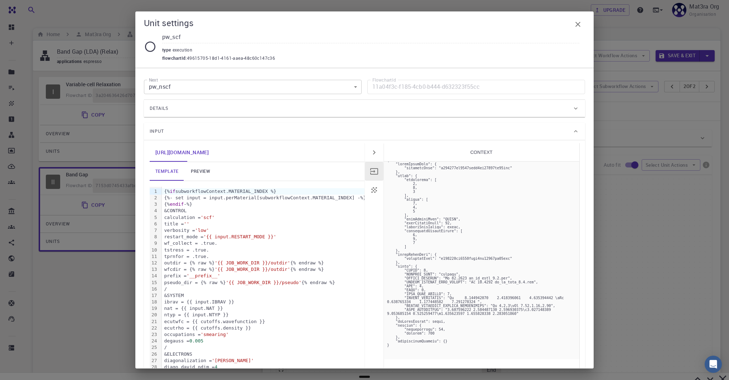
scroll to position [16, 0]
click at [577, 29] on button "button" at bounding box center [577, 24] width 14 height 14
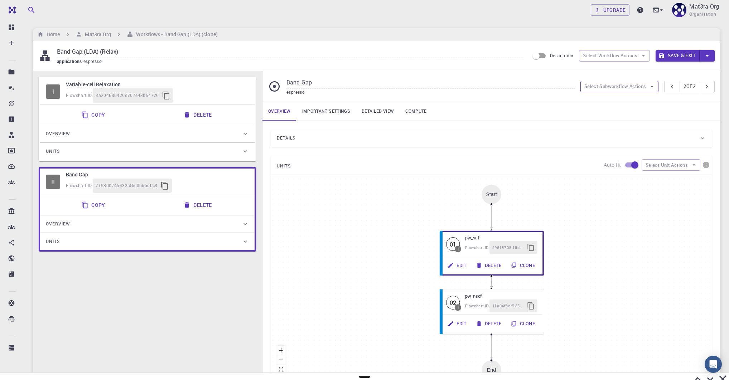
click at [598, 82] on button "Select Subworkflow Actions" at bounding box center [619, 86] width 78 height 11
click at [390, 79] on input "Band Gap" at bounding box center [430, 83] width 288 height 12
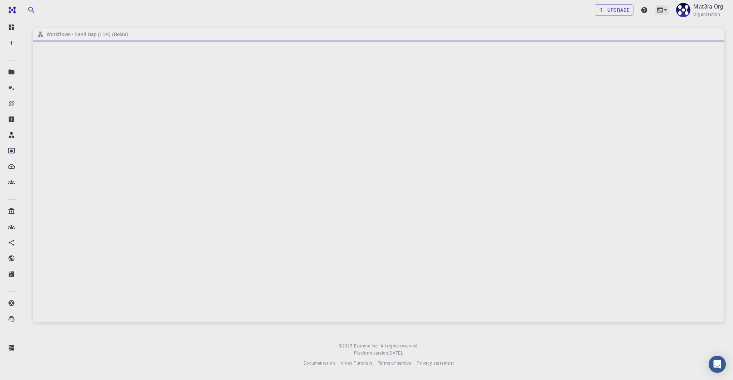
click at [666, 12] on icon at bounding box center [665, 9] width 7 height 7
click at [573, 133] on div at bounding box center [366, 190] width 733 height 380
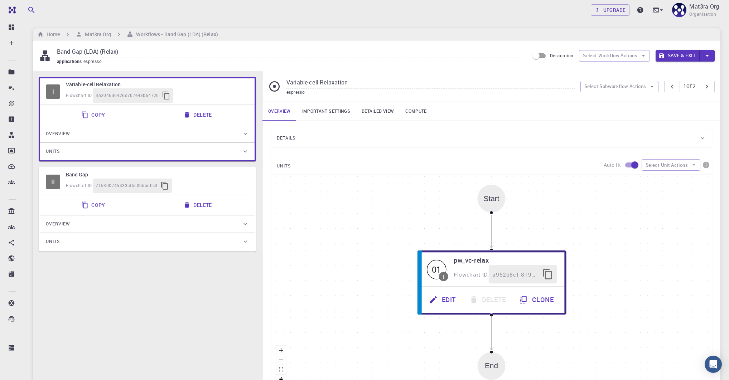
click at [195, 179] on div "Flowchart ID: 7153d0745433afbc0bbbdbc3" at bounding box center [157, 186] width 183 height 14
type input "Band Gap"
type input "DFT LDA PZ"
type input "/export/share/pseudo/mo/lda/pz/gbrv/1.0/us/mo_pz_gbrv_1.0.upf"
type input "/export/share/pseudo/s/lda/pz/gbrv/1.4/us/s_pz_gbrv_1.4.upf"
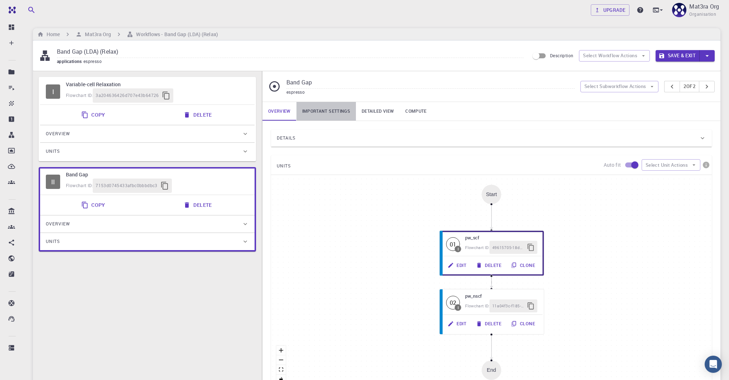
click at [313, 106] on link "Important settings" at bounding box center [325, 111] width 59 height 19
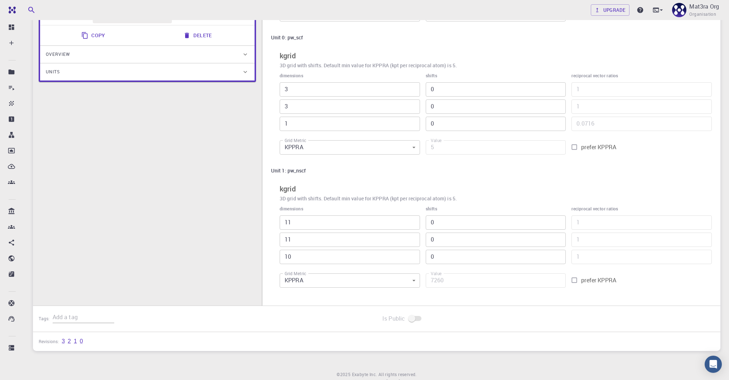
scroll to position [173, 0]
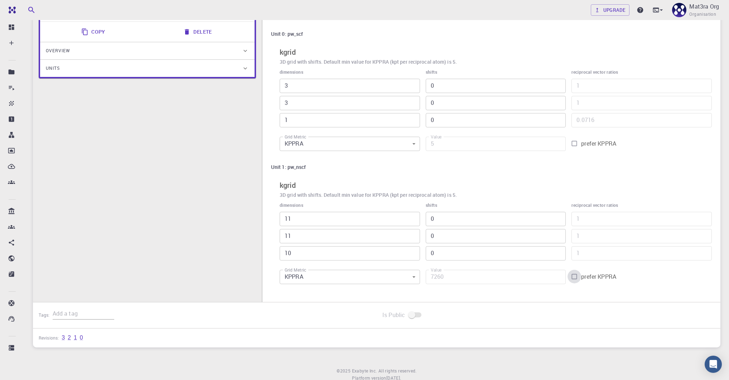
click at [575, 274] on input "prefer KPPRA" at bounding box center [574, 277] width 14 height 14
checkbox input "true"
type input "26"
type input "2"
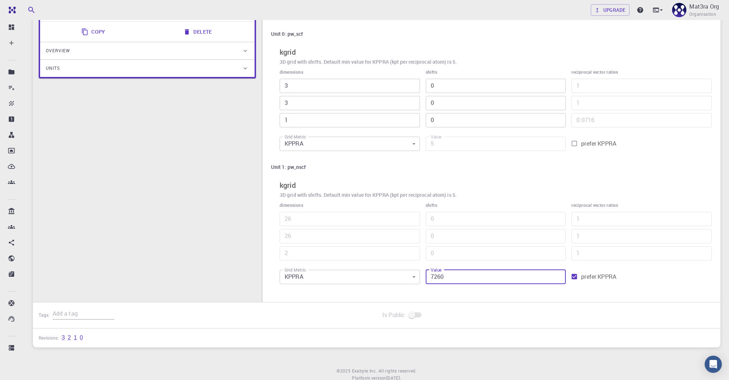
drag, startPoint x: 482, startPoint y: 274, endPoint x: 410, endPoint y: 273, distance: 72.6
click at [410, 274] on div "dimensions 26 ​ 26 ​ 2 ​ shifts 0 ​ 0 ​ 0 ​ reciprocal vector ratios 1 ​ 1 ​ 1 …" at bounding box center [493, 242] width 438 height 92
type input "2"
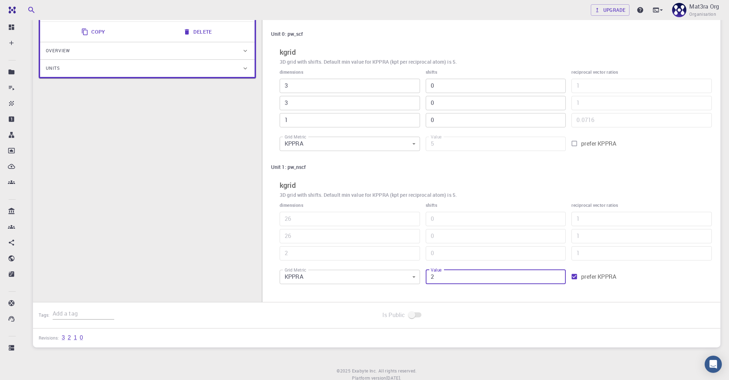
type input "1"
type input "20"
type input "4"
type input "8"
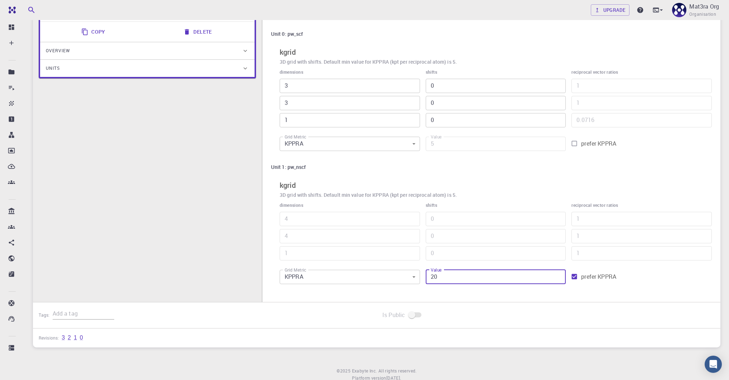
type input "8"
type input "2000"
type input "17"
type input "2"
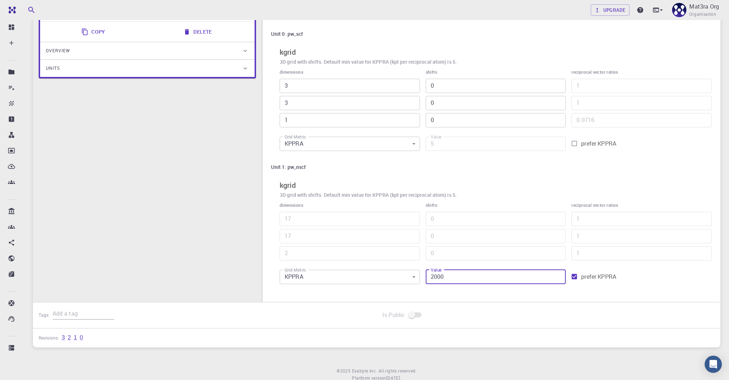
type input "2000"
click at [483, 293] on div "Settings global to this Subworkflow cutoffs Planewave cutoff parameters for ele…" at bounding box center [491, 125] width 458 height 354
click at [466, 281] on input "2000" at bounding box center [495, 277] width 140 height 14
click at [462, 289] on div "Settings global to this Subworkflow cutoffs Planewave cutoff parameters for ele…" at bounding box center [491, 125] width 458 height 354
click at [519, 302] on div "Is Public" at bounding box center [548, 315] width 344 height 26
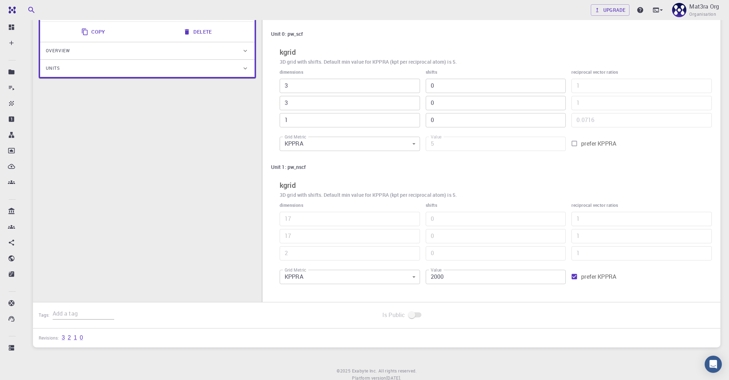
click at [420, 288] on div "Settings global to this Subworkflow cutoffs Planewave cutoff parameters for ele…" at bounding box center [491, 125] width 458 height 354
click at [573, 278] on input "prefer KPPRA" at bounding box center [574, 277] width 14 height 14
checkbox input "false"
type input "3468"
click at [552, 184] on h6 "kgrid" at bounding box center [495, 185] width 432 height 11
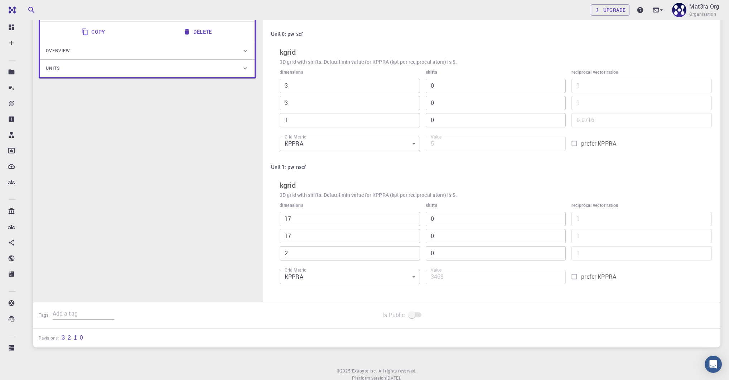
click at [560, 294] on div "Settings global to this Subworkflow cutoffs Planewave cutoff parameters for ele…" at bounding box center [491, 125] width 458 height 354
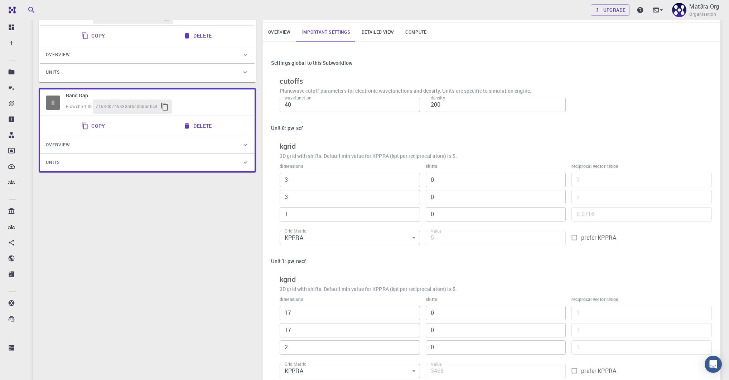
scroll to position [79, 0]
click at [569, 260] on div "Unit 1: pw_nscf" at bounding box center [491, 262] width 440 height 14
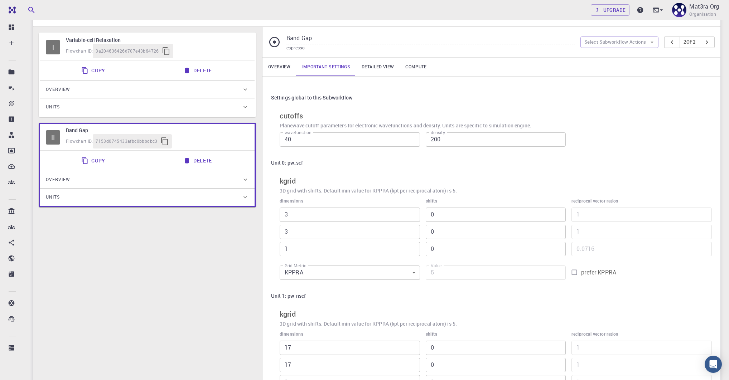
scroll to position [0, 0]
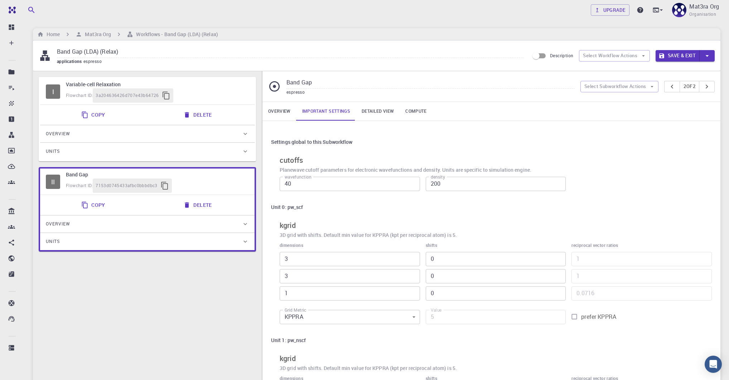
click at [564, 224] on h6 "kgrid" at bounding box center [495, 225] width 432 height 11
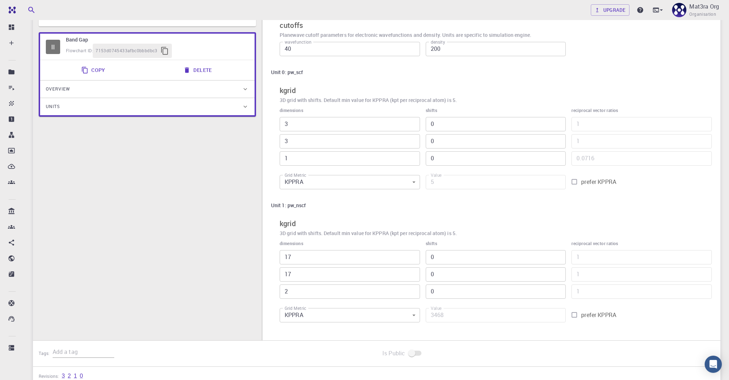
scroll to position [138, 0]
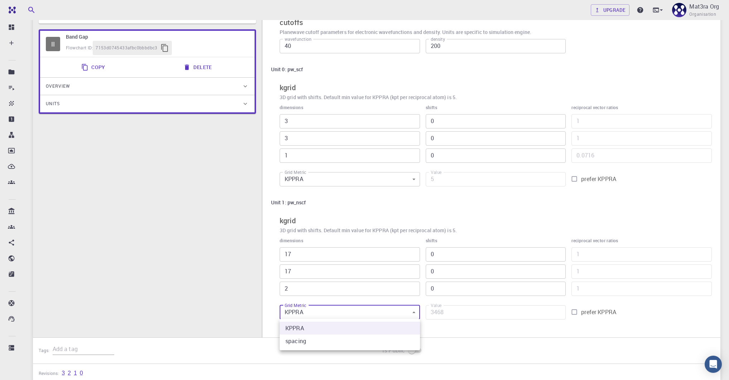
click at [352, 318] on body "Team Dashboard Create New Job New Material Create Material Upload File Import f…" at bounding box center [364, 150] width 729 height 576
click at [308, 339] on li "spacing" at bounding box center [349, 341] width 140 height 13
type input "1"
type input "0.116"
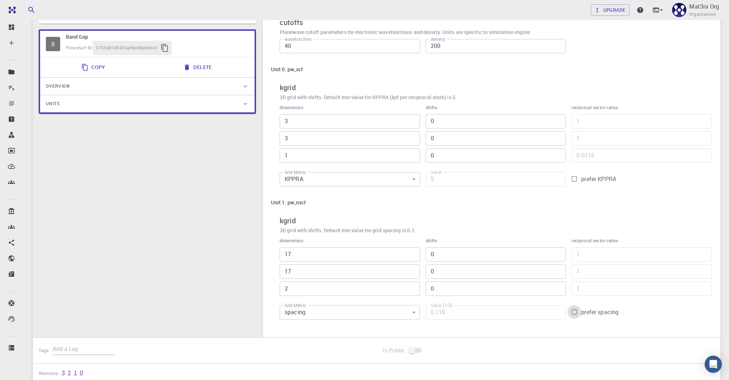
click at [574, 312] on input "prefer spacing" at bounding box center [574, 312] width 14 height 14
checkbox input "true"
type input "20"
drag, startPoint x: 435, startPoint y: 311, endPoint x: 452, endPoint y: 311, distance: 16.5
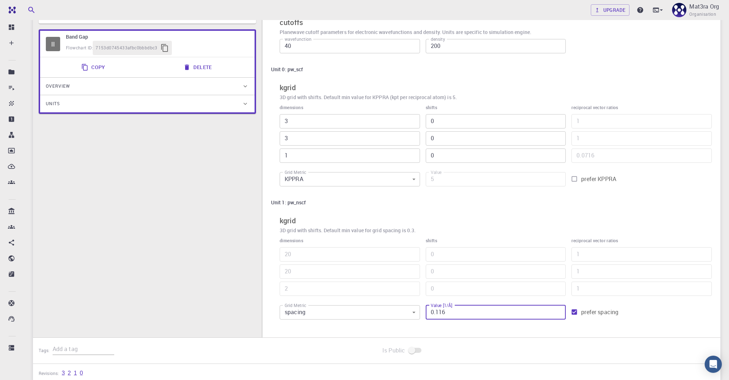
click at [452, 311] on input "0.116" at bounding box center [495, 312] width 140 height 14
type input "0.1"
type input "23"
click at [442, 330] on div "Settings global to this Subworkflow cutoffs Planewave cutoff parameters for ele…" at bounding box center [491, 160] width 458 height 354
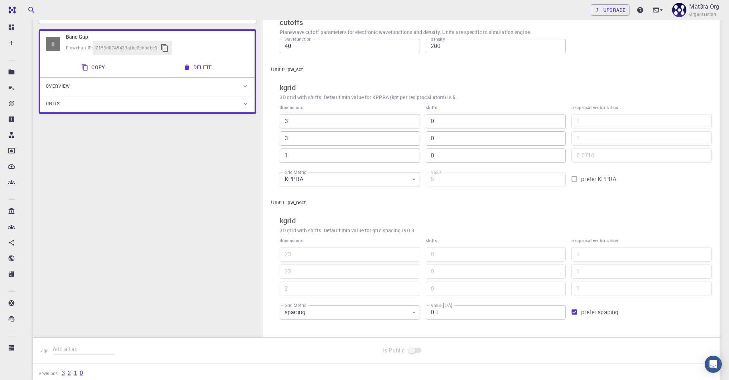
click at [445, 309] on input "0.1" at bounding box center [495, 312] width 140 height 14
type input "0"
type input "12"
type input "1"
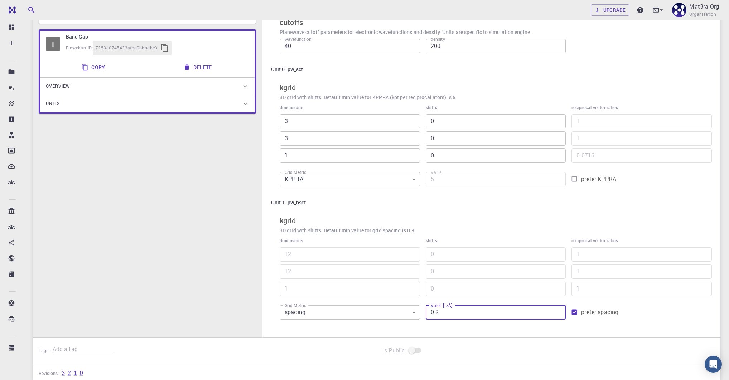
type input "0.2"
click at [438, 324] on div "Settings global to this Subworkflow cutoffs Planewave cutoff parameters for ele…" at bounding box center [491, 160] width 458 height 354
click at [451, 313] on input "0.2" at bounding box center [495, 312] width 140 height 14
click at [452, 313] on input "0.2" at bounding box center [495, 312] width 140 height 14
click at [575, 311] on input "prefer spacing" at bounding box center [574, 312] width 14 height 14
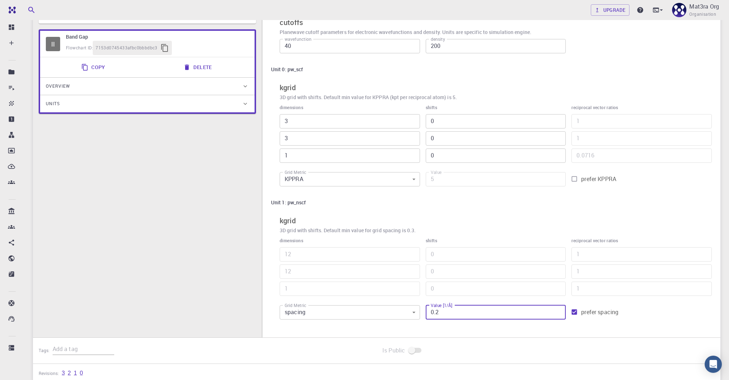
checkbox input "false"
type input "0.18"
click at [575, 311] on input "prefer spacing" at bounding box center [574, 312] width 14 height 14
checkbox input "true"
type input "13"
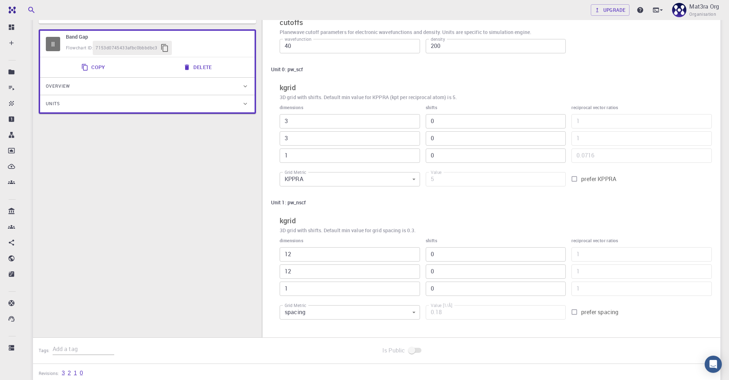
type input "13"
click at [471, 311] on input "0.18" at bounding box center [495, 312] width 140 height 14
type input "2"
click at [559, 310] on input "1.18" at bounding box center [495, 312] width 140 height 14
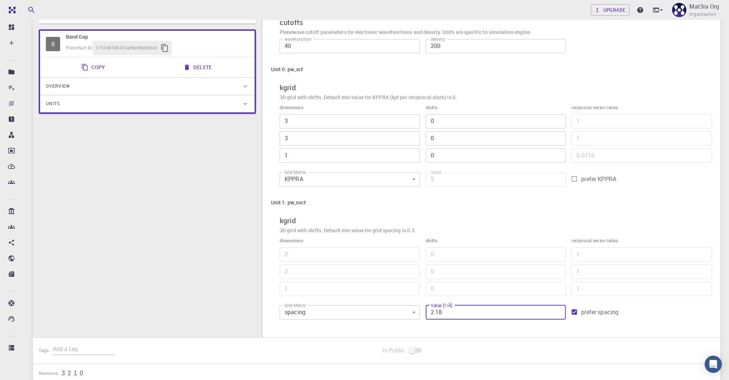
type input "2.18"
click at [559, 310] on input "2.18" at bounding box center [495, 312] width 140 height 14
type input "1"
type input "3.18"
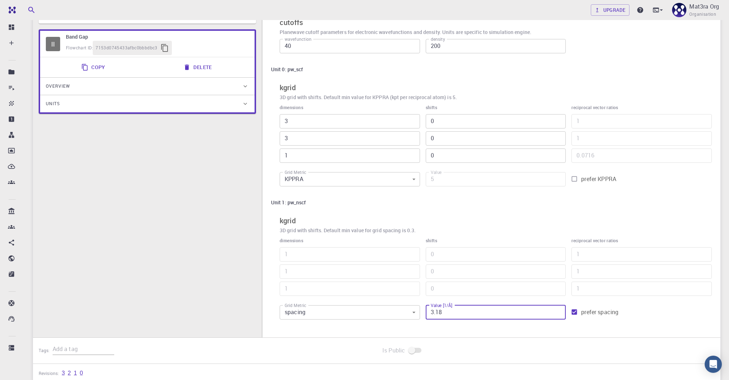
click at [559, 310] on input "3.18" at bounding box center [495, 312] width 140 height 14
type input "2"
click at [558, 313] on input "2.18" at bounding box center [495, 312] width 140 height 14
type input "1.18"
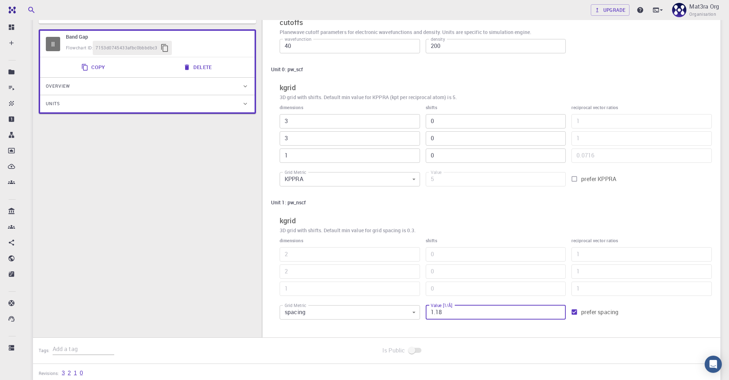
click at [558, 313] on input "1.18" at bounding box center [495, 312] width 140 height 14
click at [511, 334] on div "Settings global to this Subworkflow cutoffs Planewave cutoff parameters for ele…" at bounding box center [491, 160] width 458 height 354
click at [401, 193] on div "Settings global to this Subworkflow cutoffs Planewave cutoff parameters for ele…" at bounding box center [491, 160] width 440 height 326
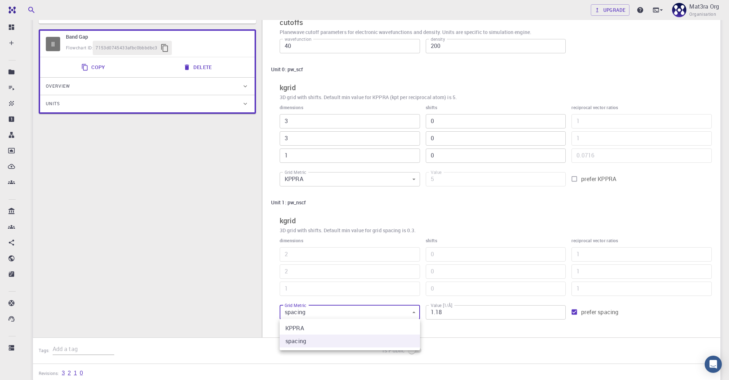
click at [377, 313] on body "Team Dashboard Create New Job New Material Create Material Upload File Import f…" at bounding box center [364, 150] width 729 height 576
click at [340, 327] on li "KPPRA" at bounding box center [349, 328] width 140 height 13
type input "0"
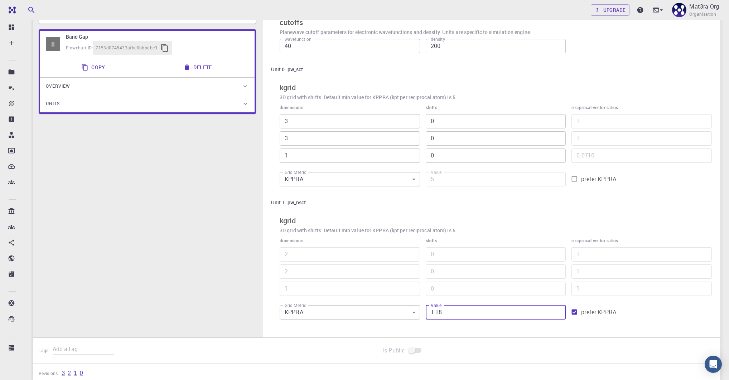
drag, startPoint x: 453, startPoint y: 313, endPoint x: 418, endPoint y: 313, distance: 34.7
click at [418, 313] on div "dimensions 2 ​ 2 ​ 1 ​ shifts 0 ​ 0 ​ 0 ​ reciprocal vector ratios 1 ​ 1 ​ 1 ​ …" at bounding box center [493, 278] width 438 height 92
type input "160"
type input "8"
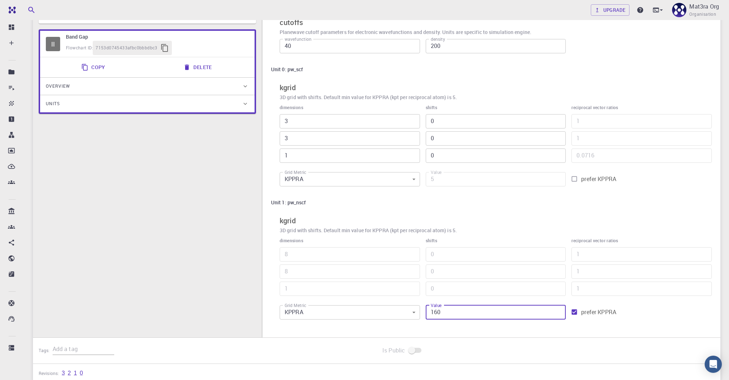
type input "160"
click at [487, 322] on div "dimensions 8 ​ 8 ​ 1 ​ shifts 0 ​ 0 ​ 0 ​ reciprocal vector ratios 1 ​ 1 ​ 1 ​ …" at bounding box center [493, 278] width 438 height 92
click at [429, 202] on div "Unit 1: pw_nscf" at bounding box center [491, 203] width 440 height 14
click at [297, 202] on h6 "Unit 1: pw_nscf" at bounding box center [288, 203] width 35 height 8
